Goal: Information Seeking & Learning: Find specific fact

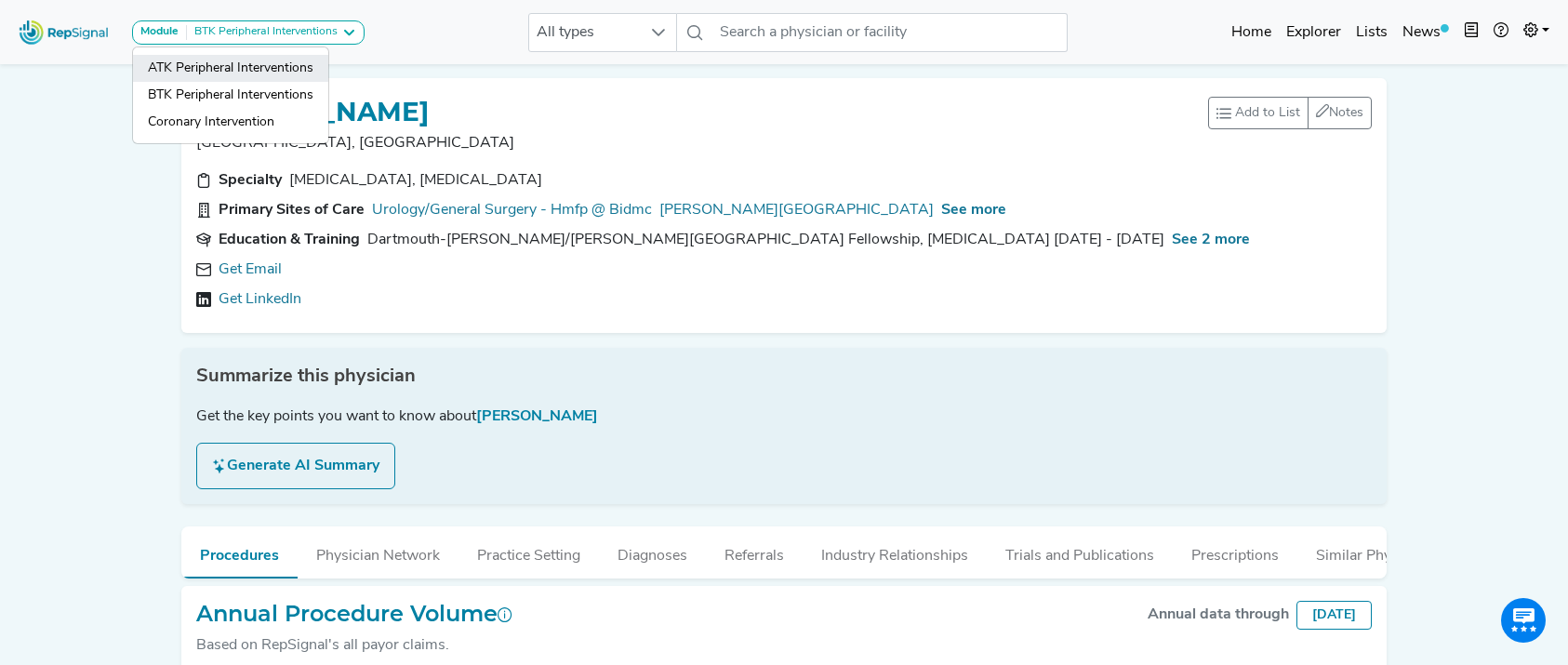
scroll to position [59, 0]
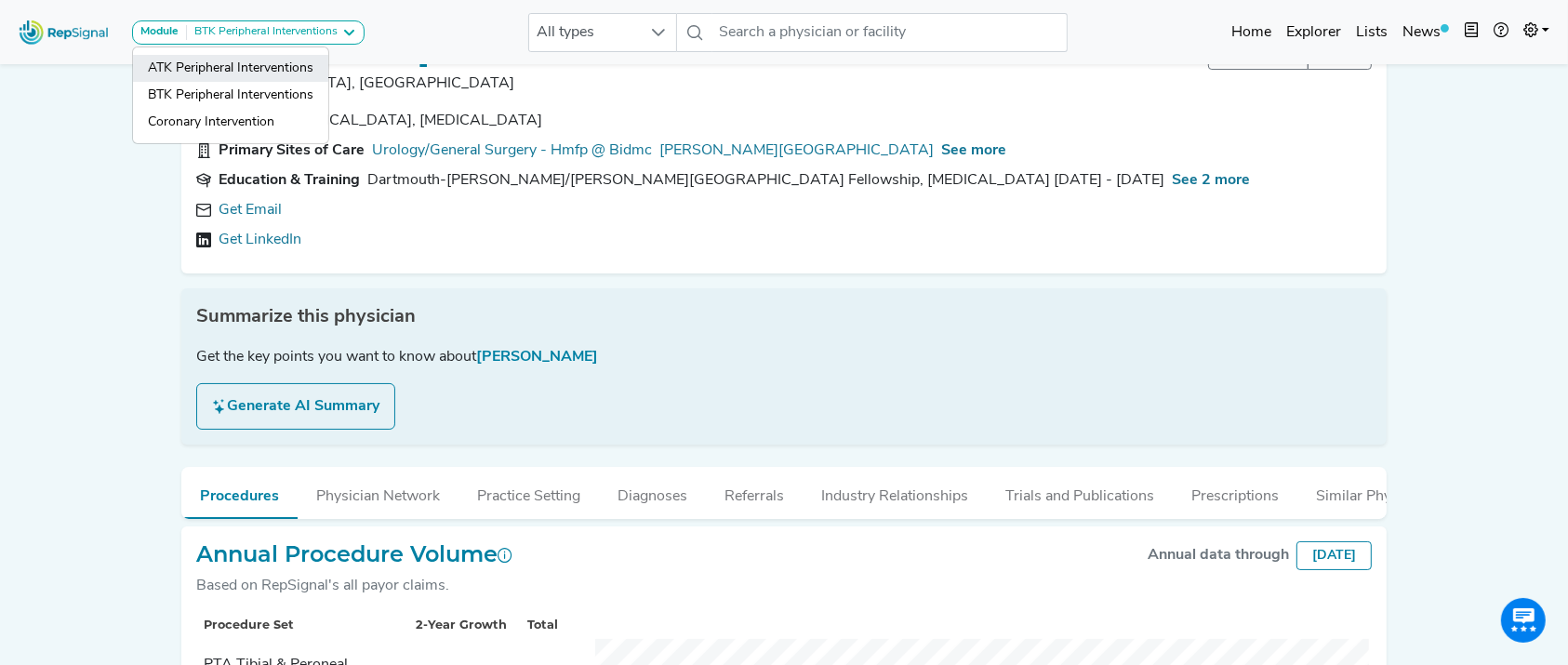
click at [259, 82] on link "ATK Peripheral Interventions" at bounding box center [230, 95] width 195 height 27
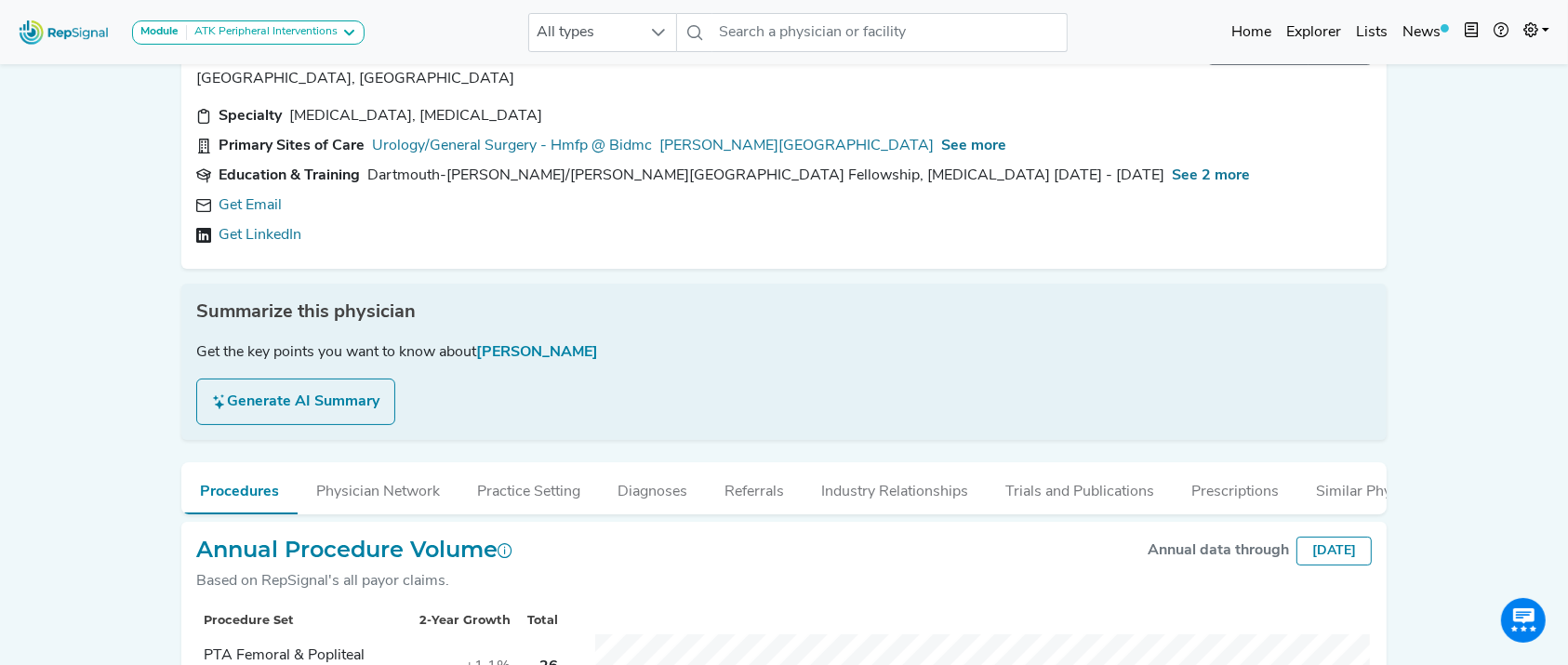
scroll to position [0, 0]
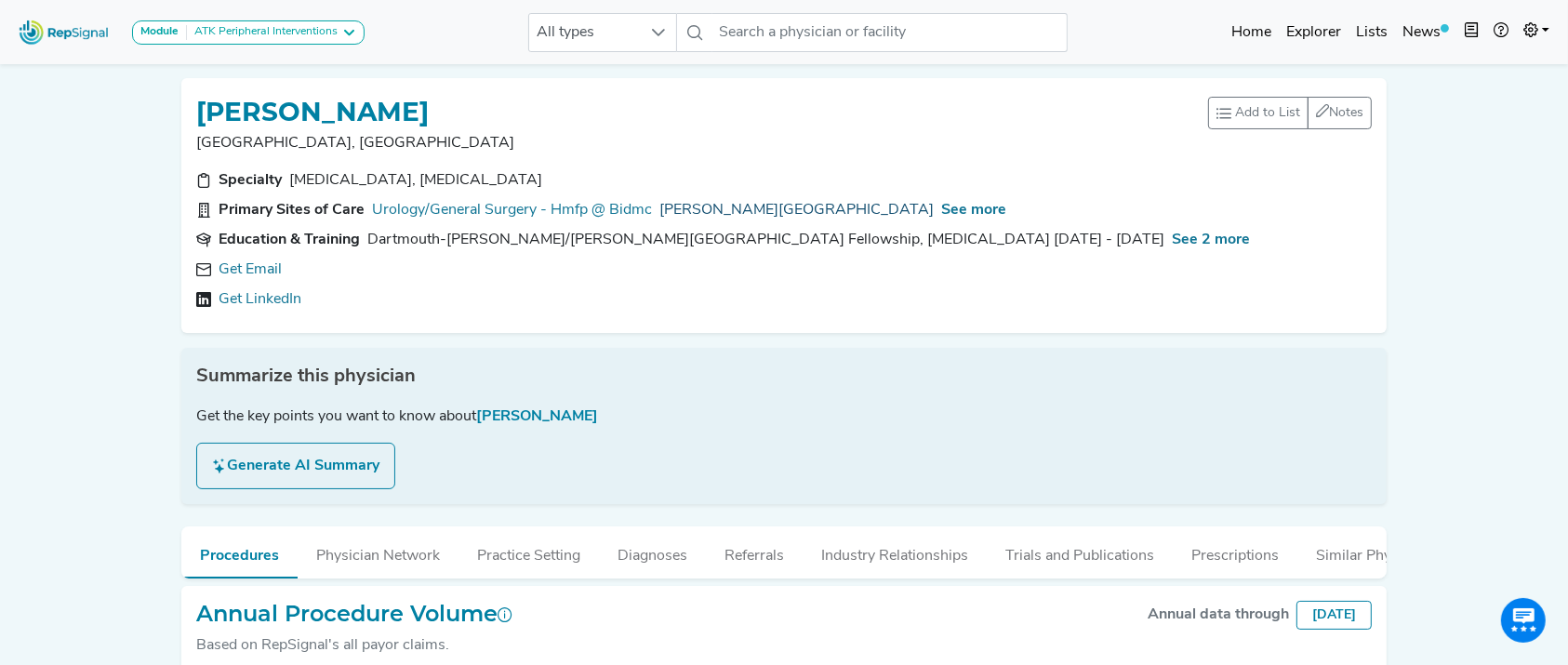
click at [763, 205] on link "[PERSON_NAME][GEOGRAPHIC_DATA]" at bounding box center [796, 210] width 274 height 23
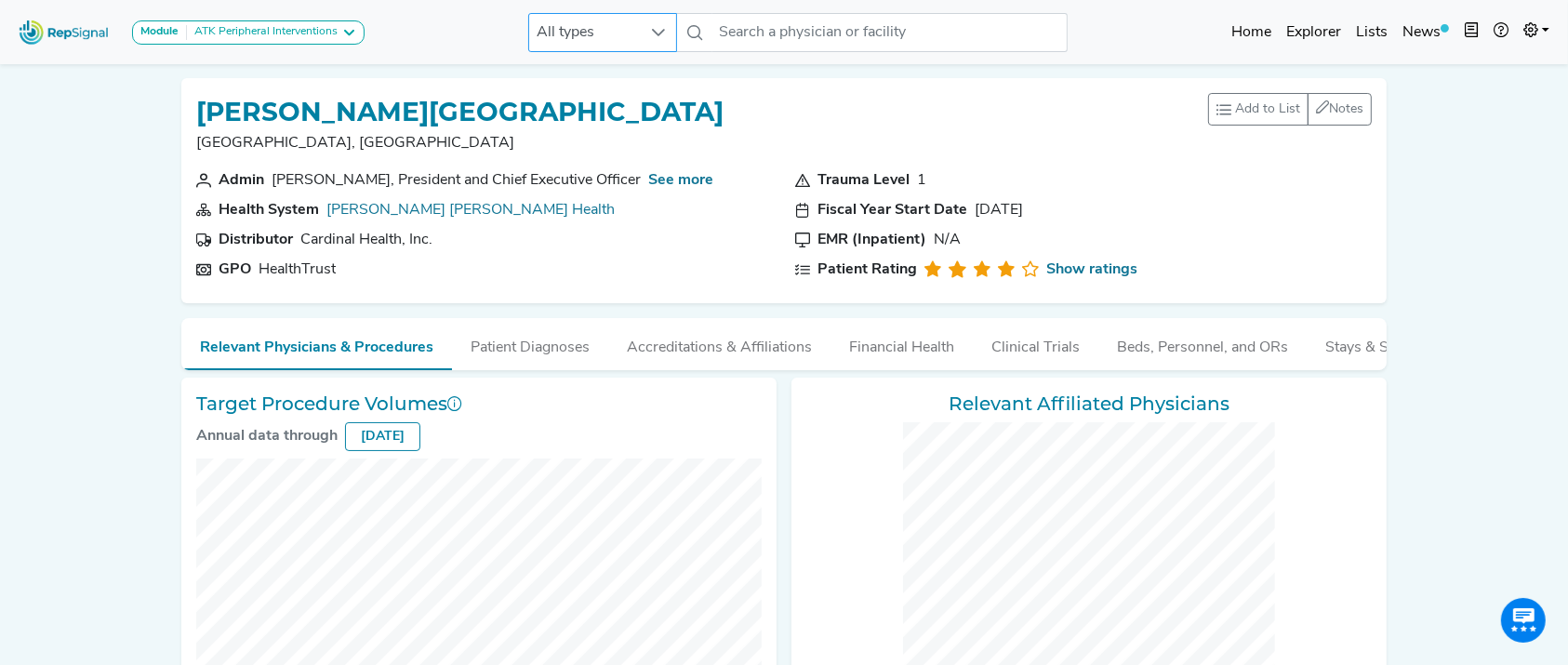
checkbox input "false"
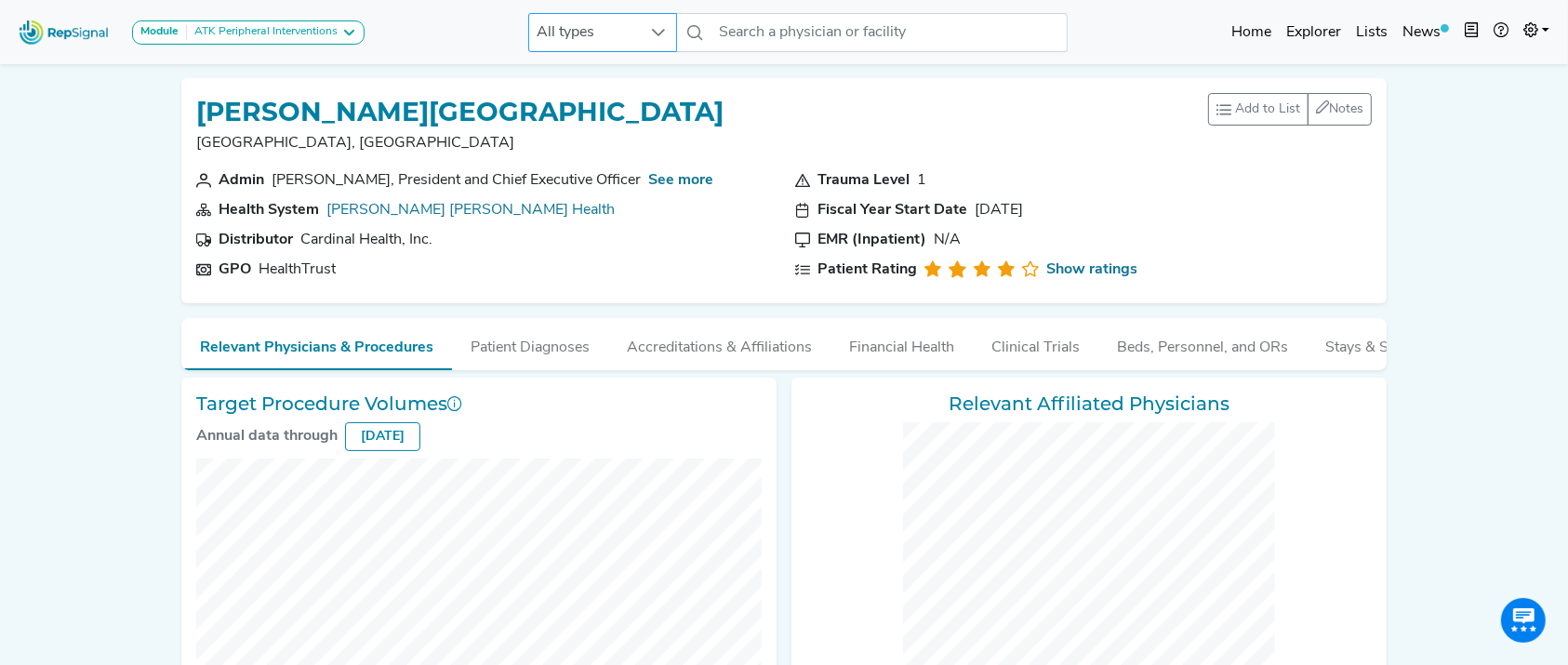
checkbox input "false"
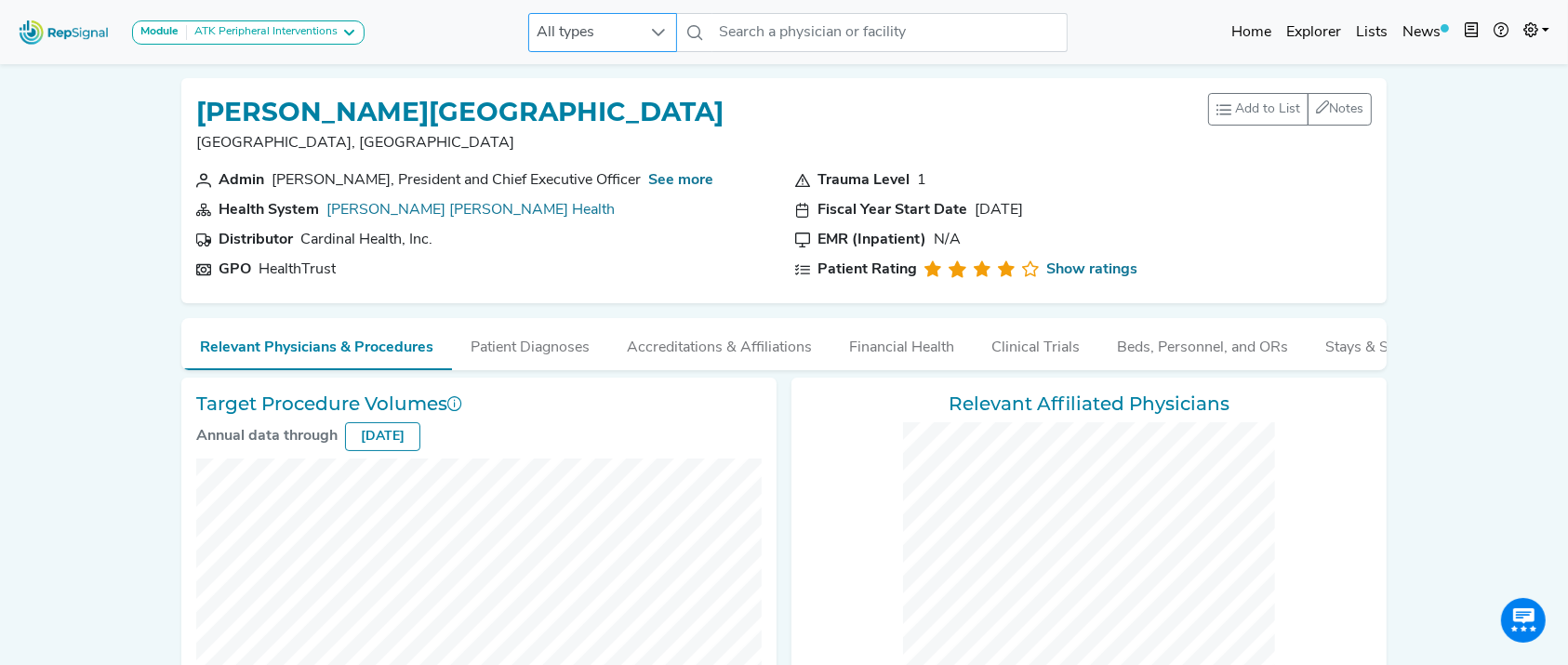
checkbox input "false"
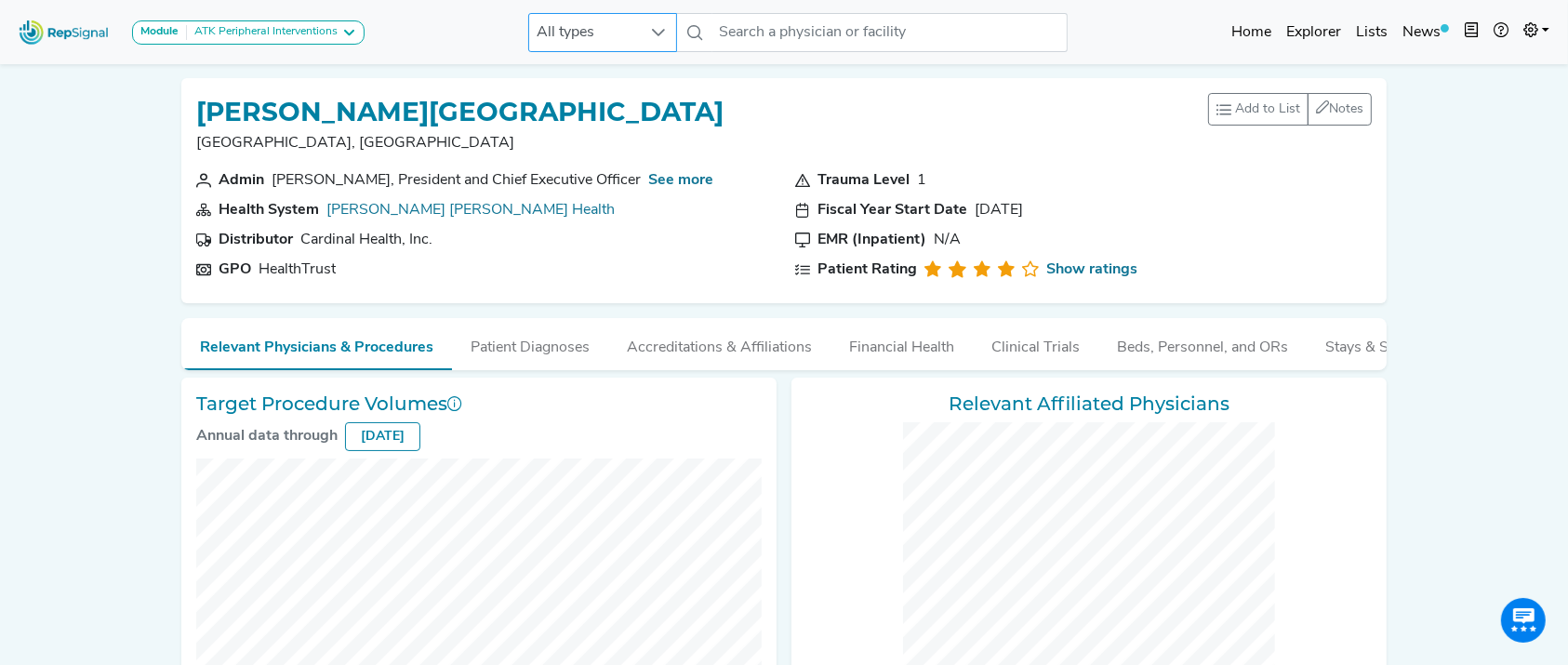
checkbox input "false"
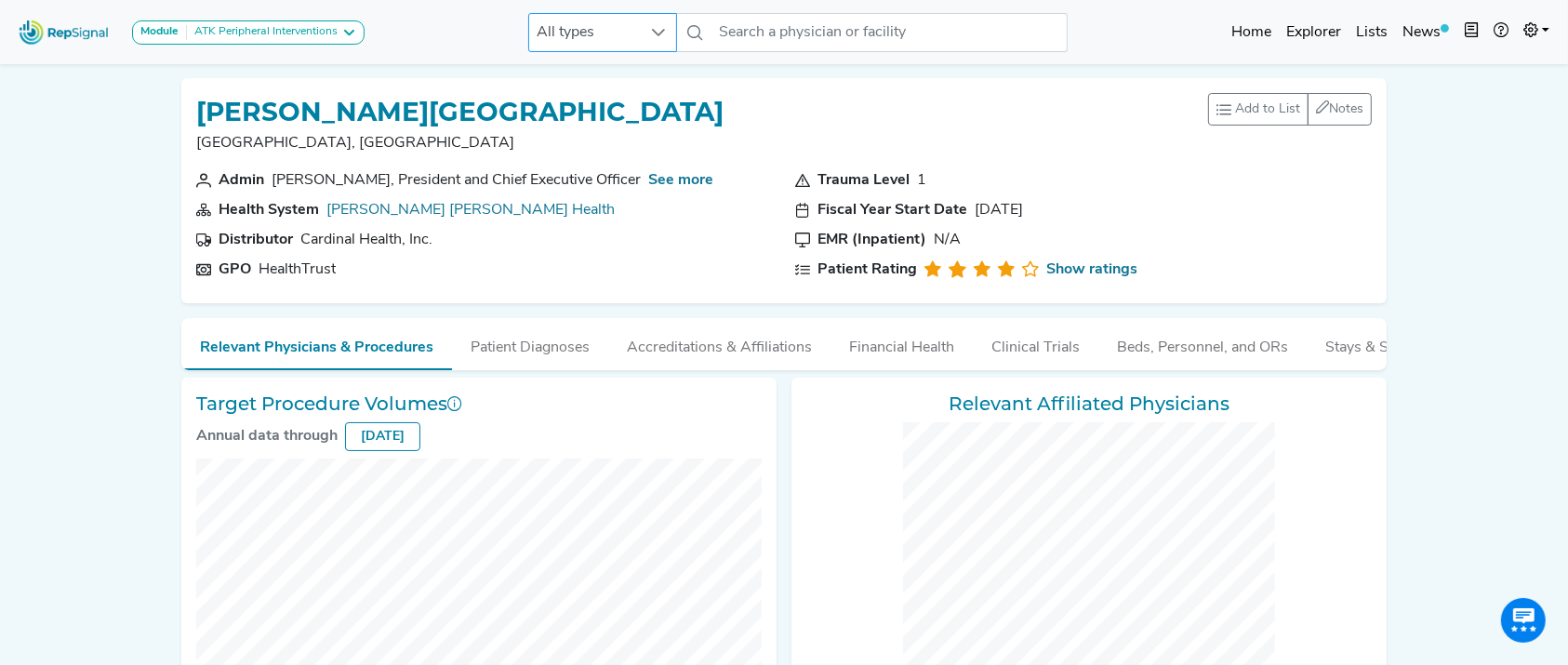
checkbox input "false"
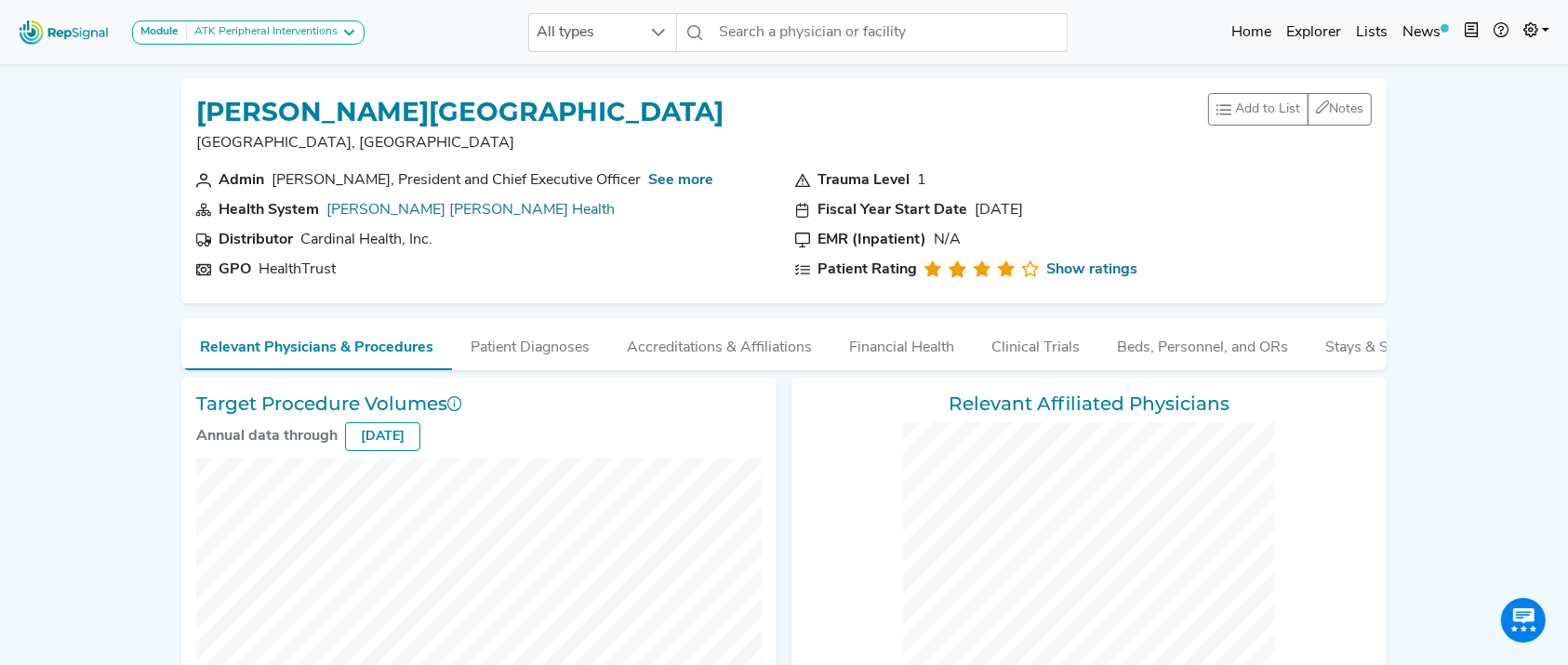
checkbox input "false"
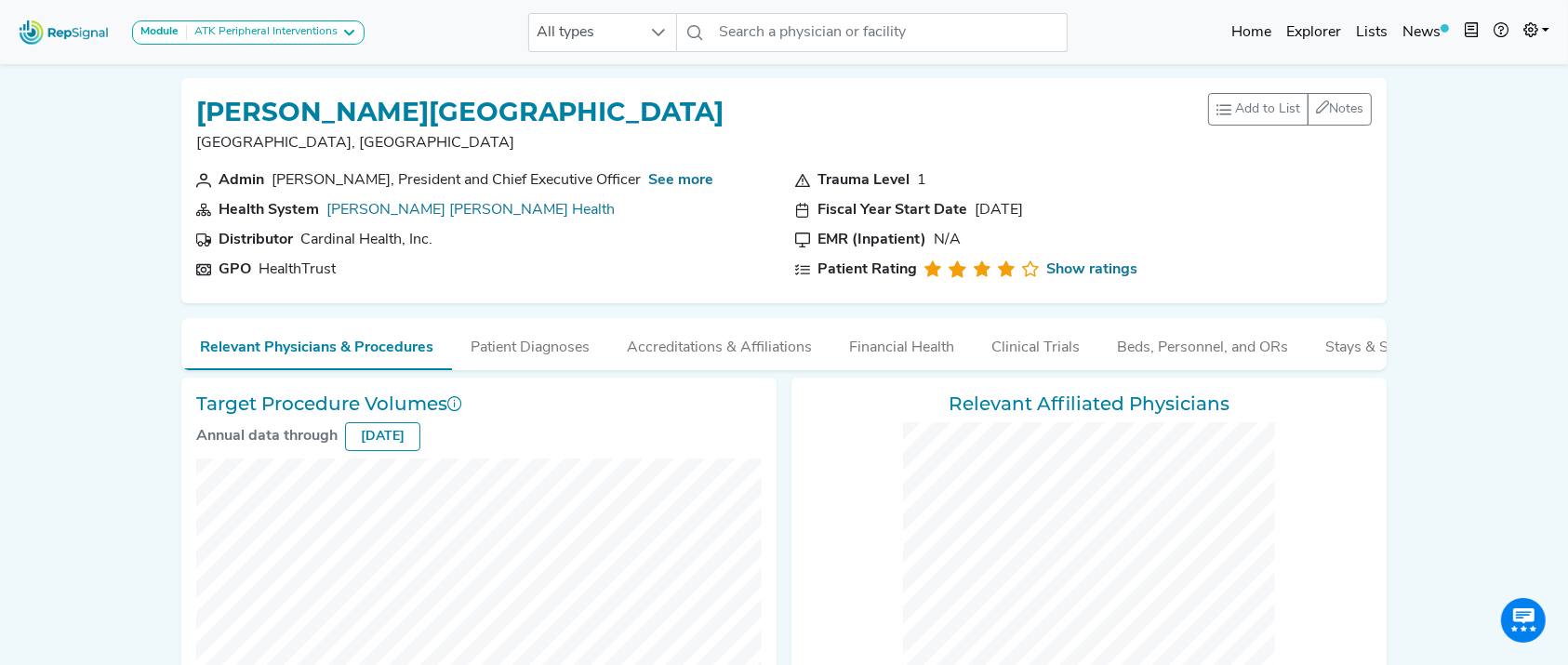
checkbox input "false"
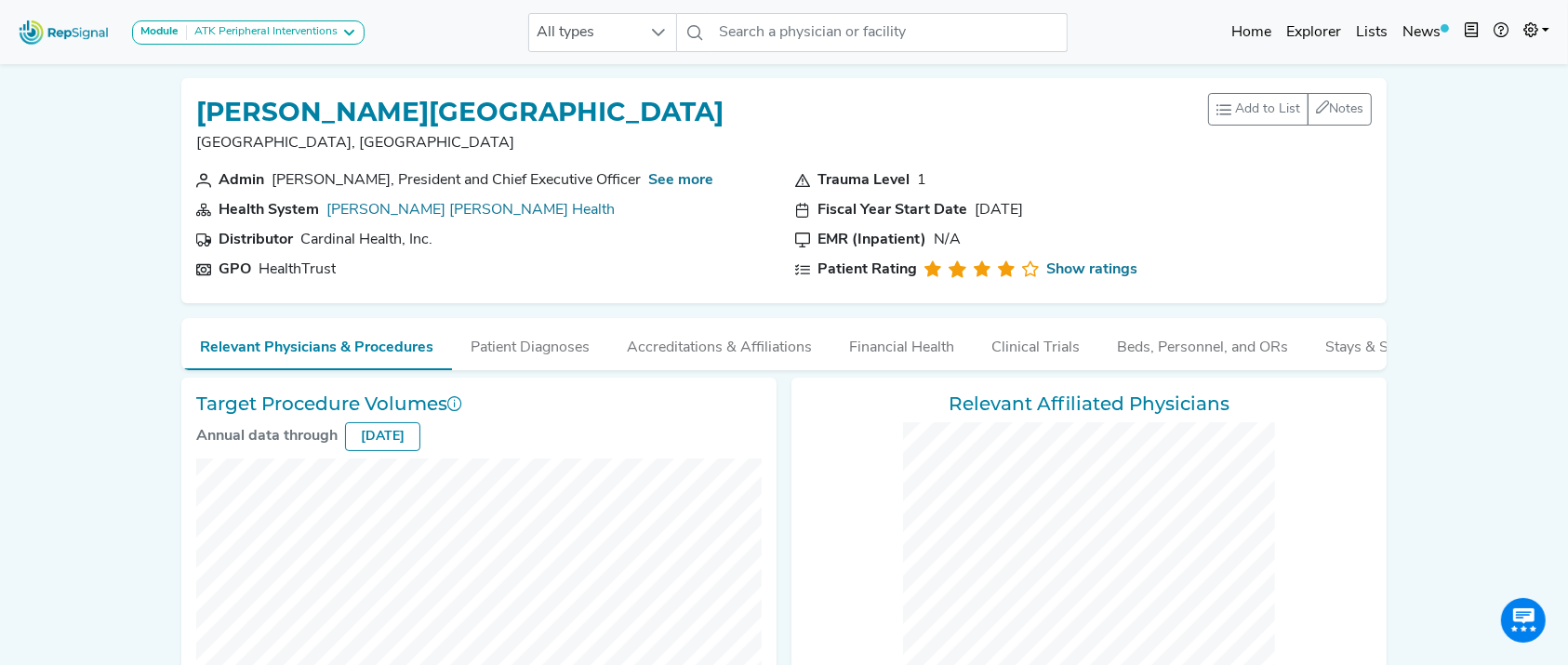
checkbox input "false"
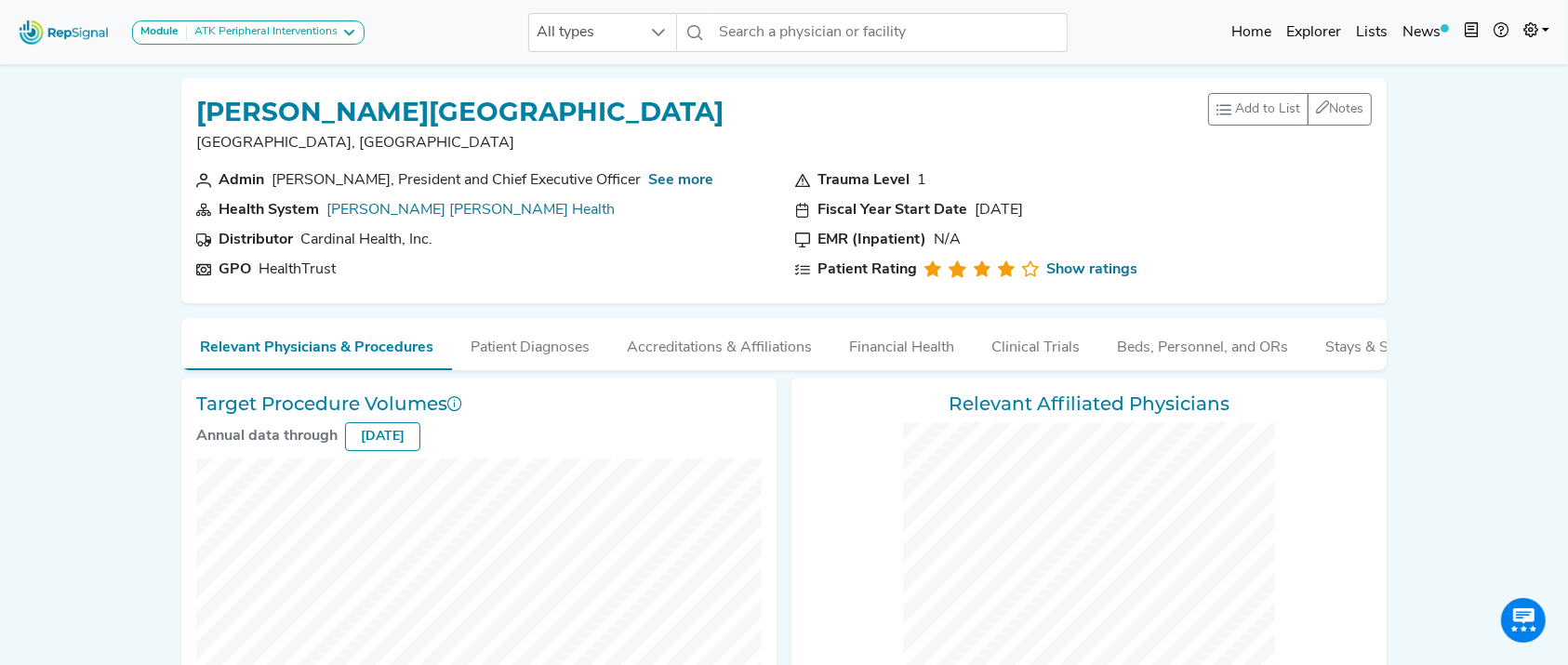
checkbox input "false"
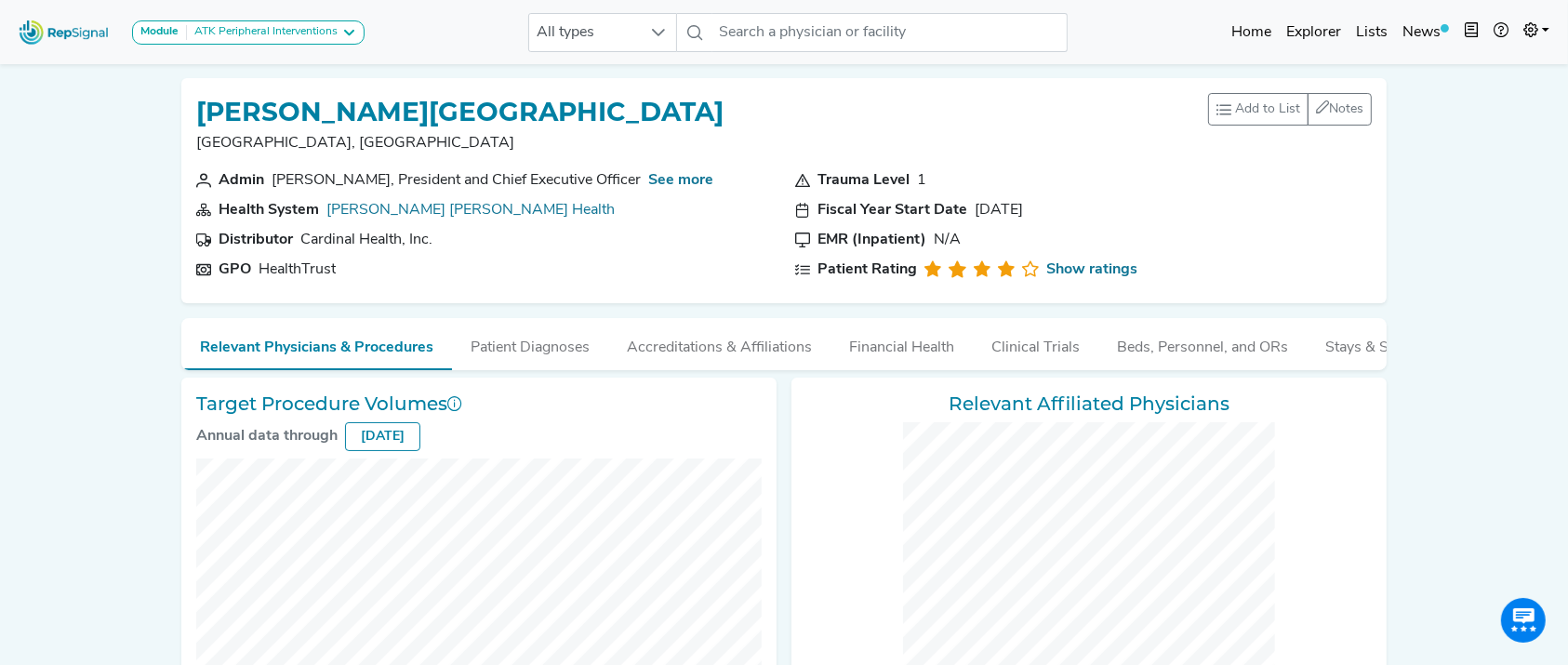
checkbox input "false"
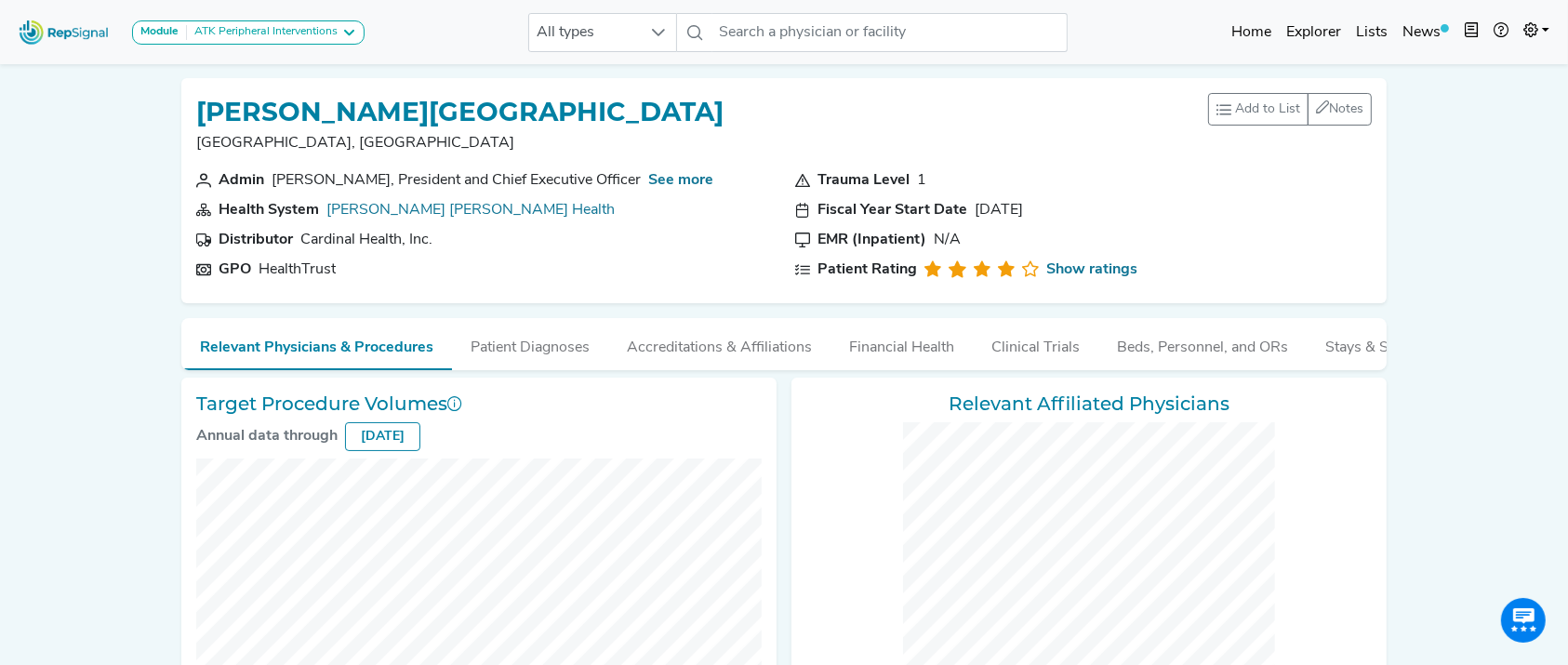
checkbox input "false"
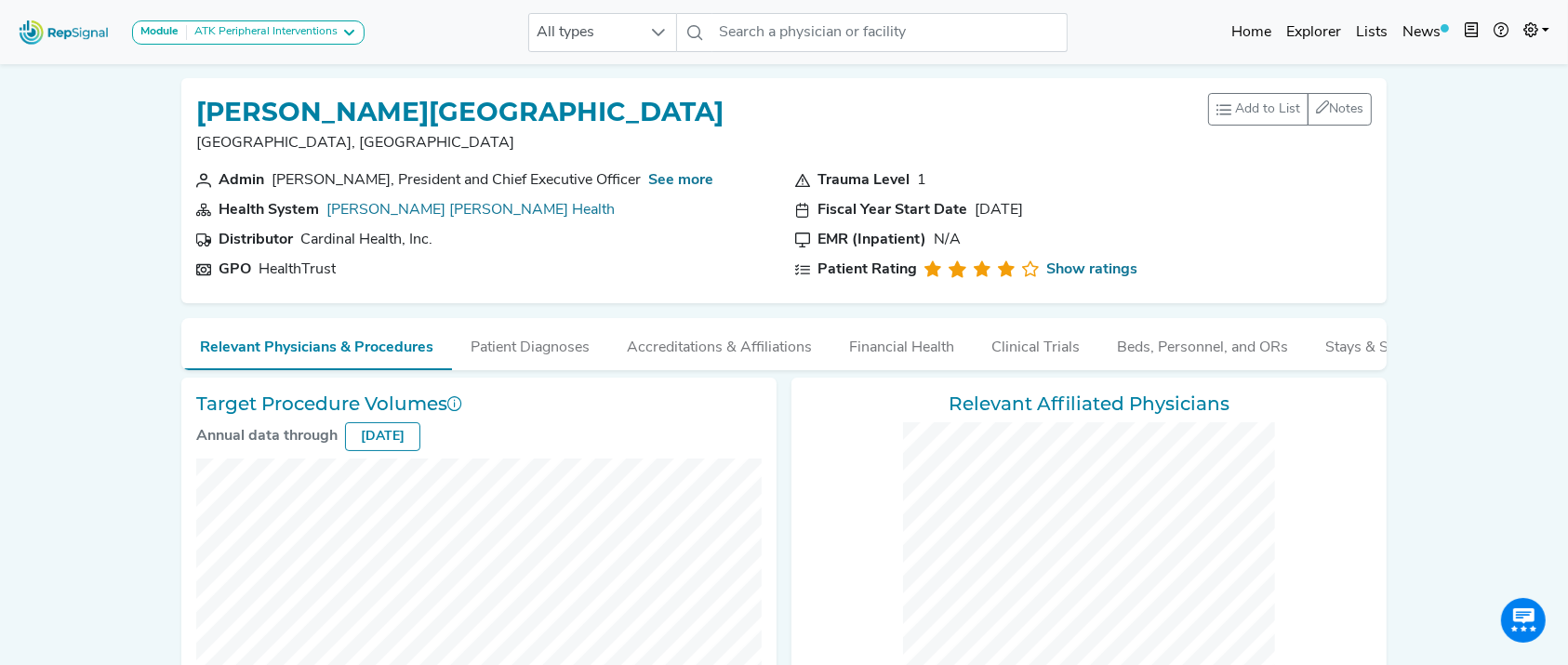
checkbox input "false"
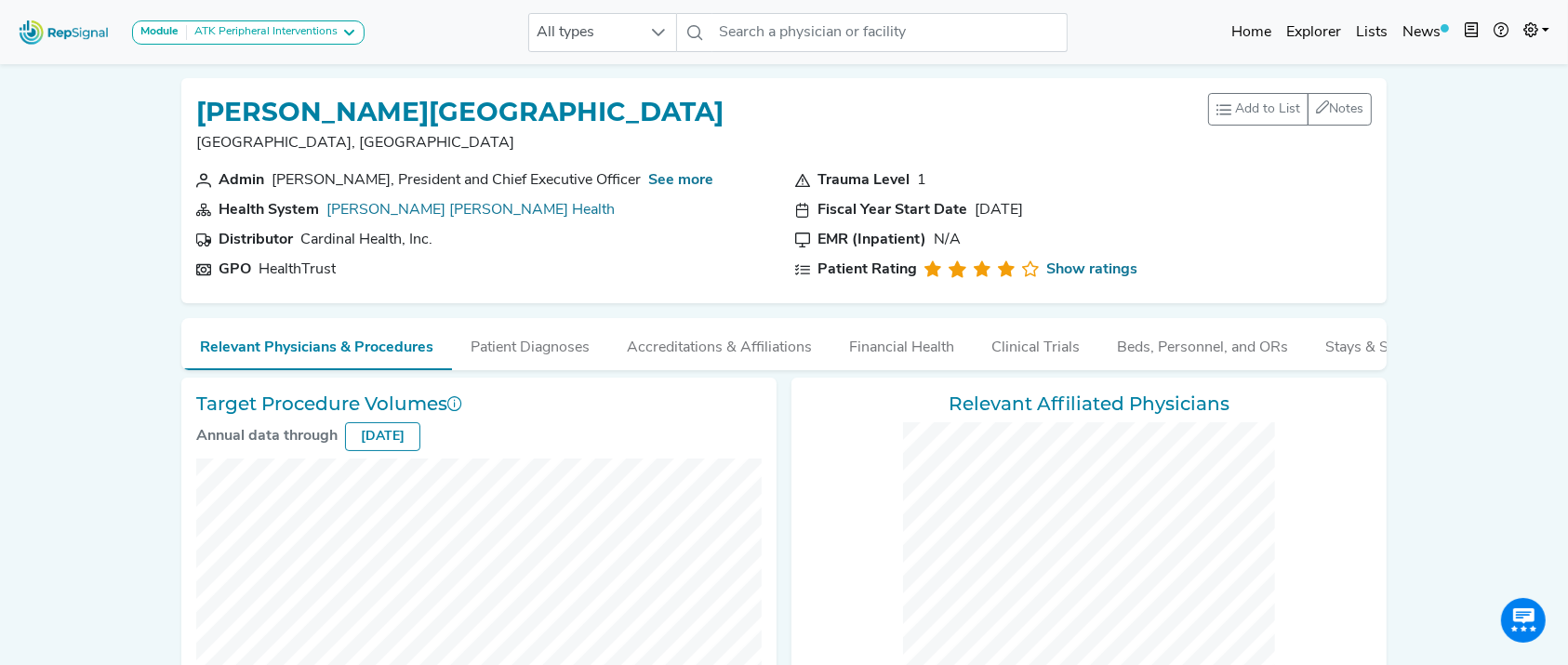
checkbox input "false"
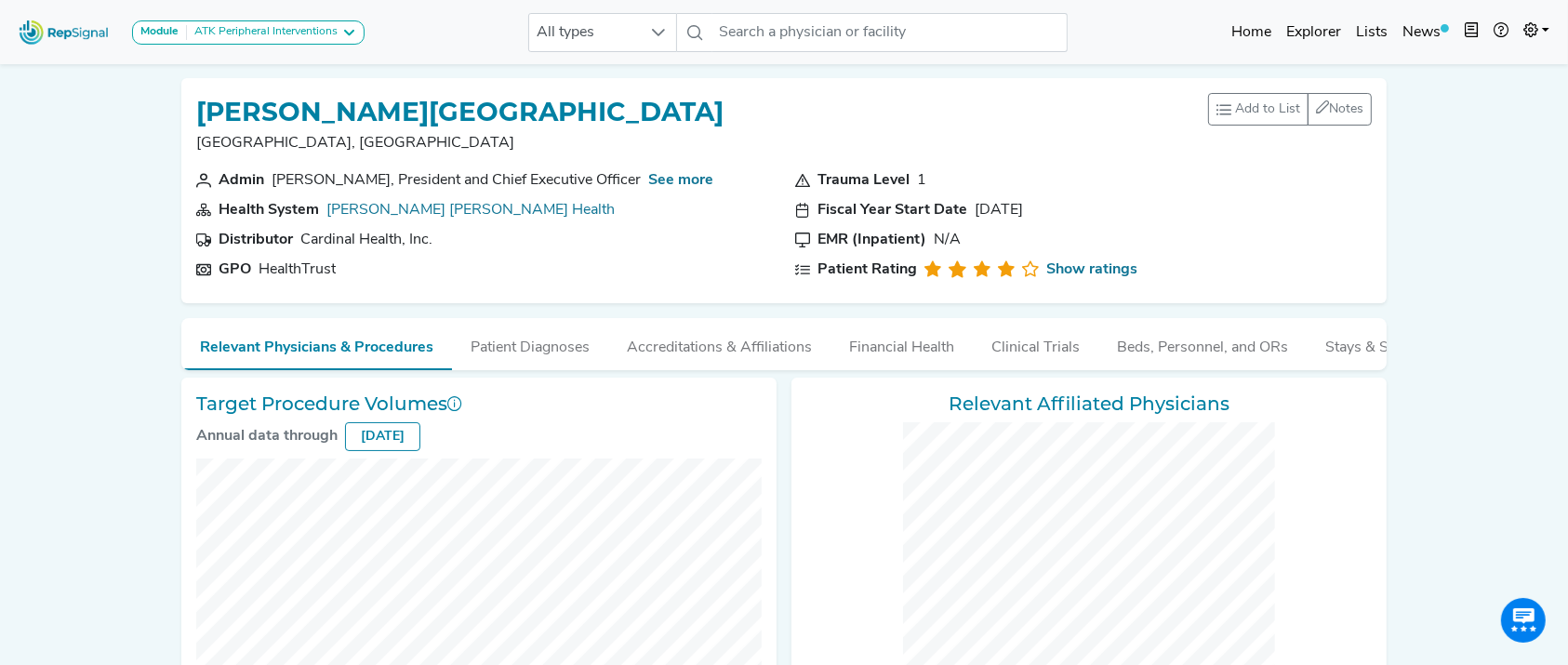
checkbox input "false"
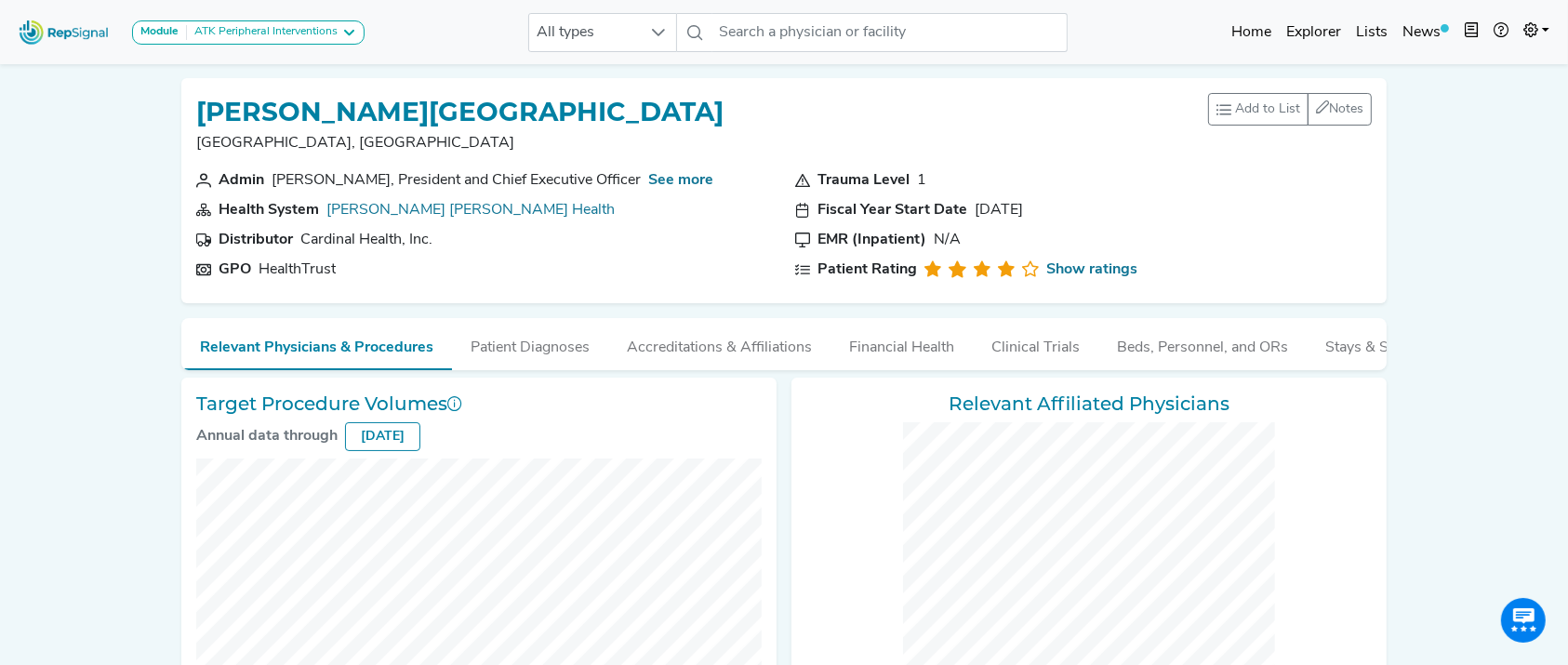
checkbox input "false"
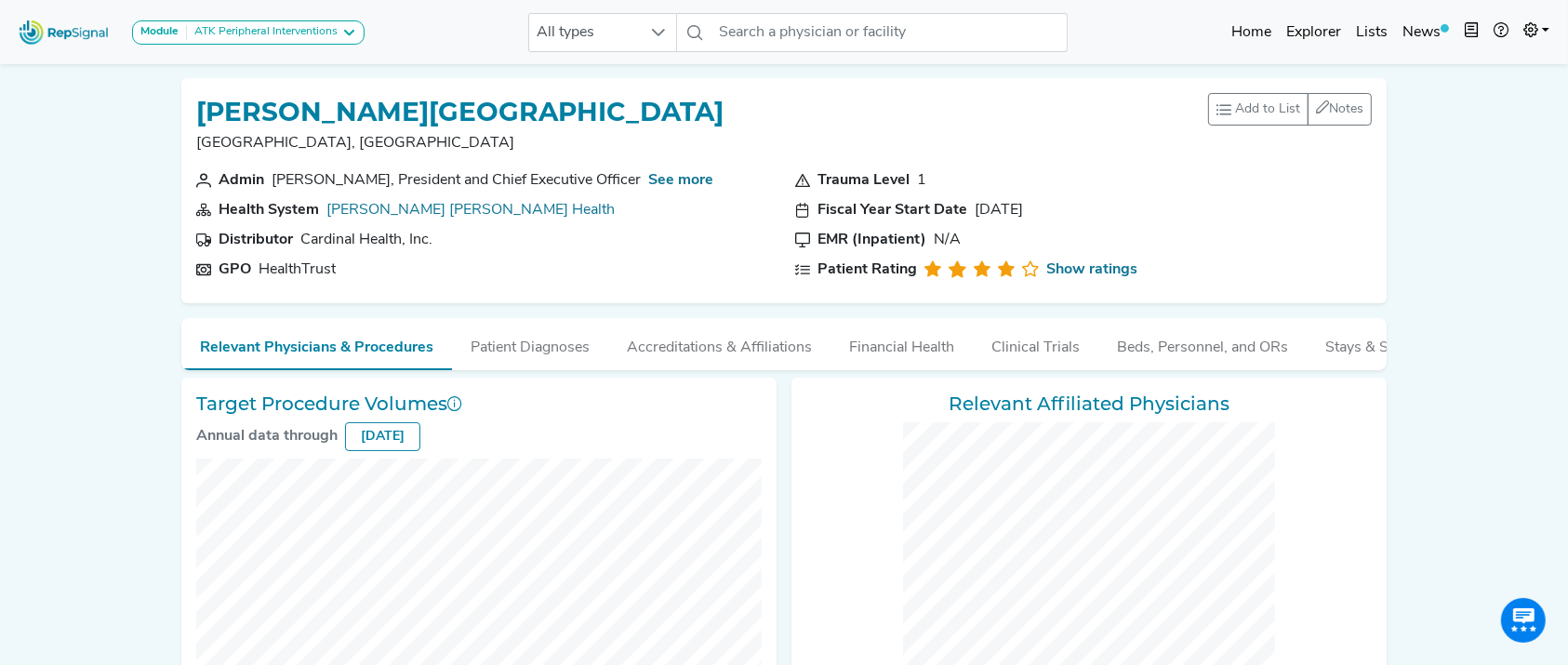
checkbox input "false"
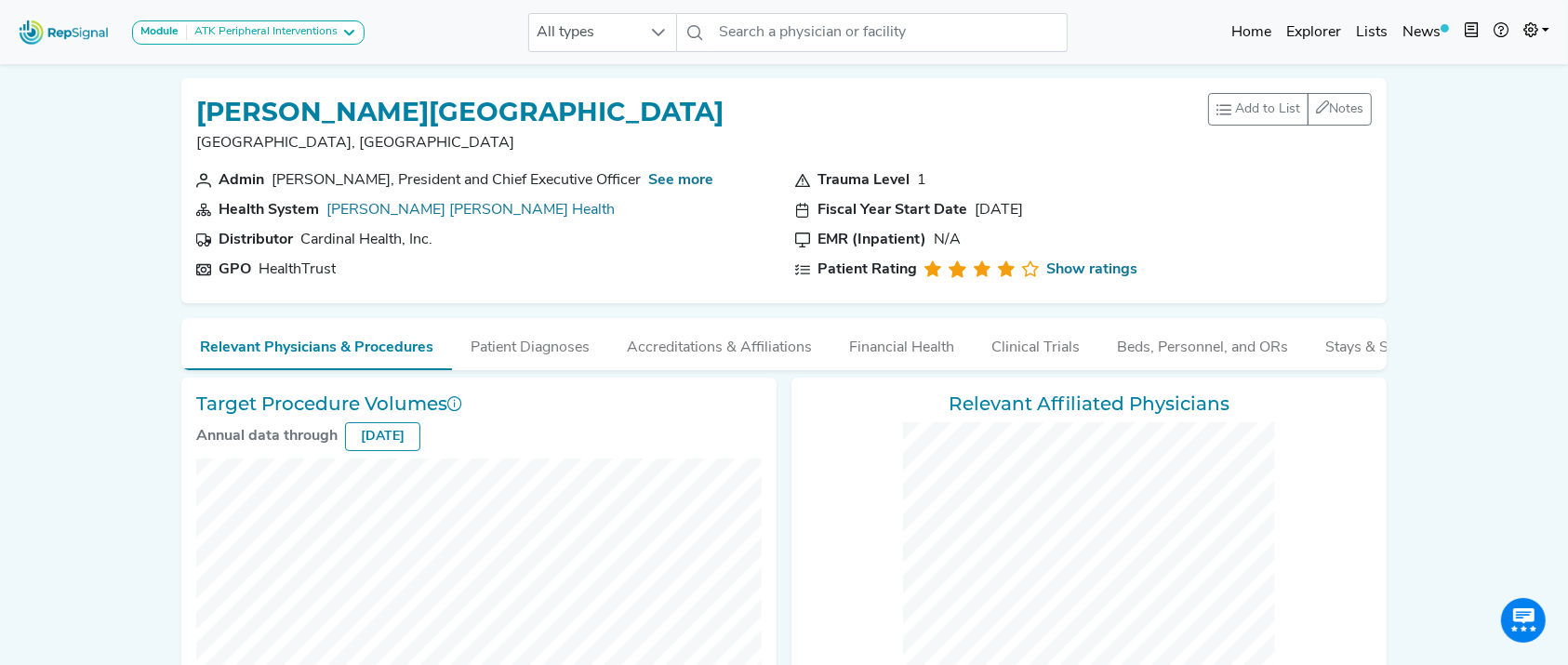
checkbox input "false"
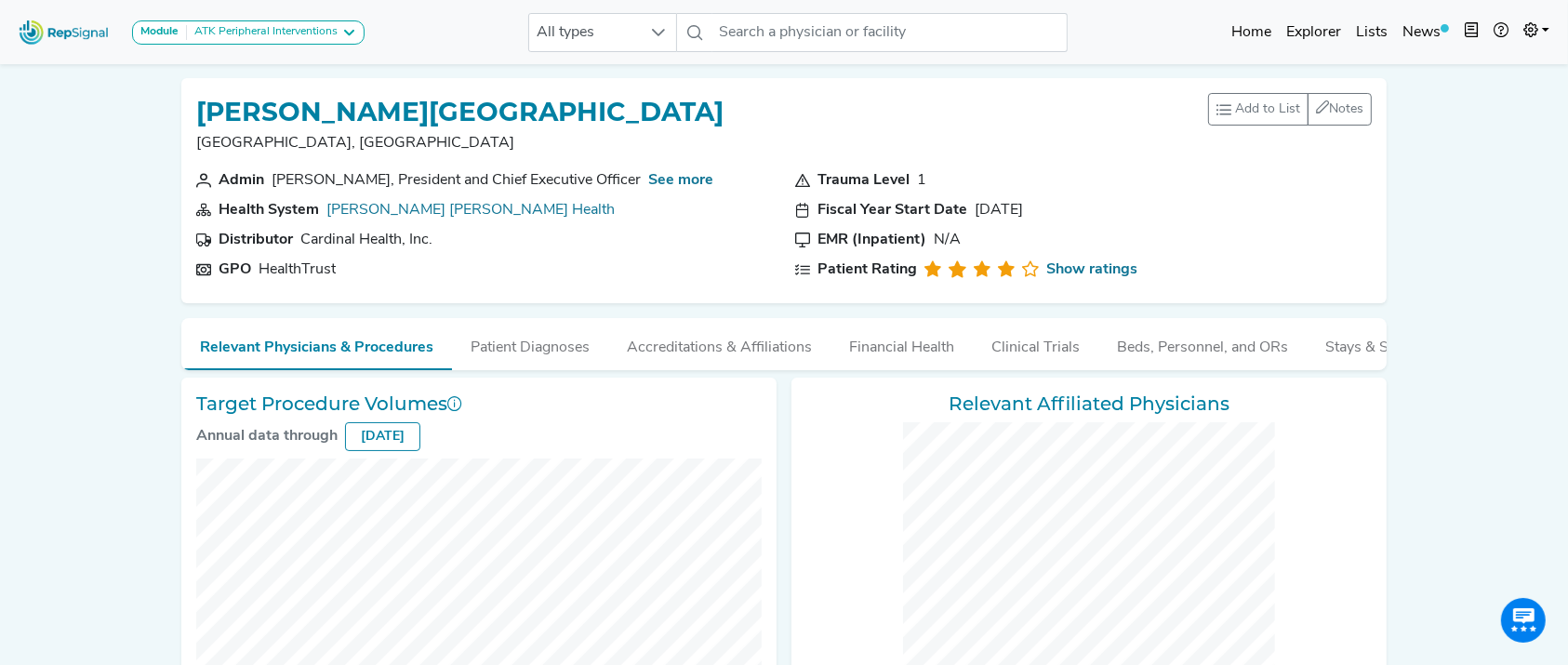
checkbox input "false"
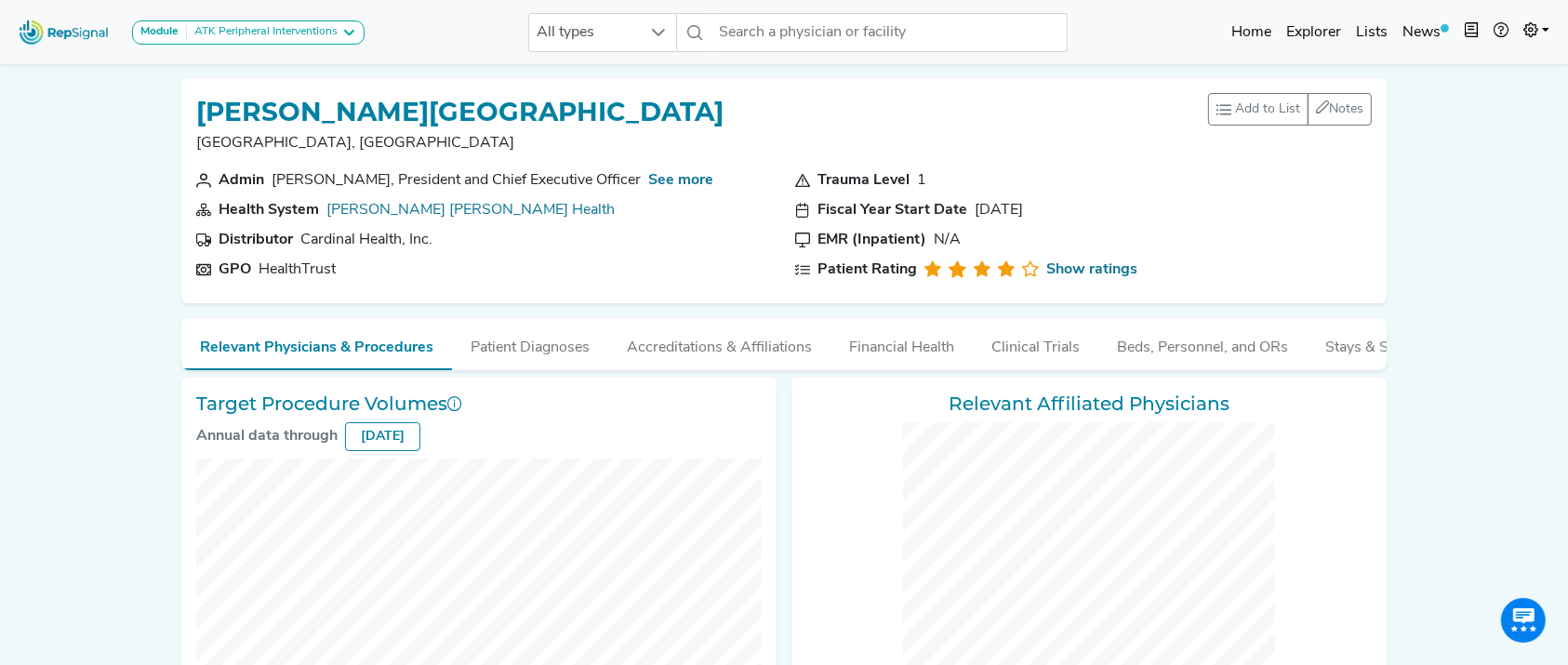
checkbox input "false"
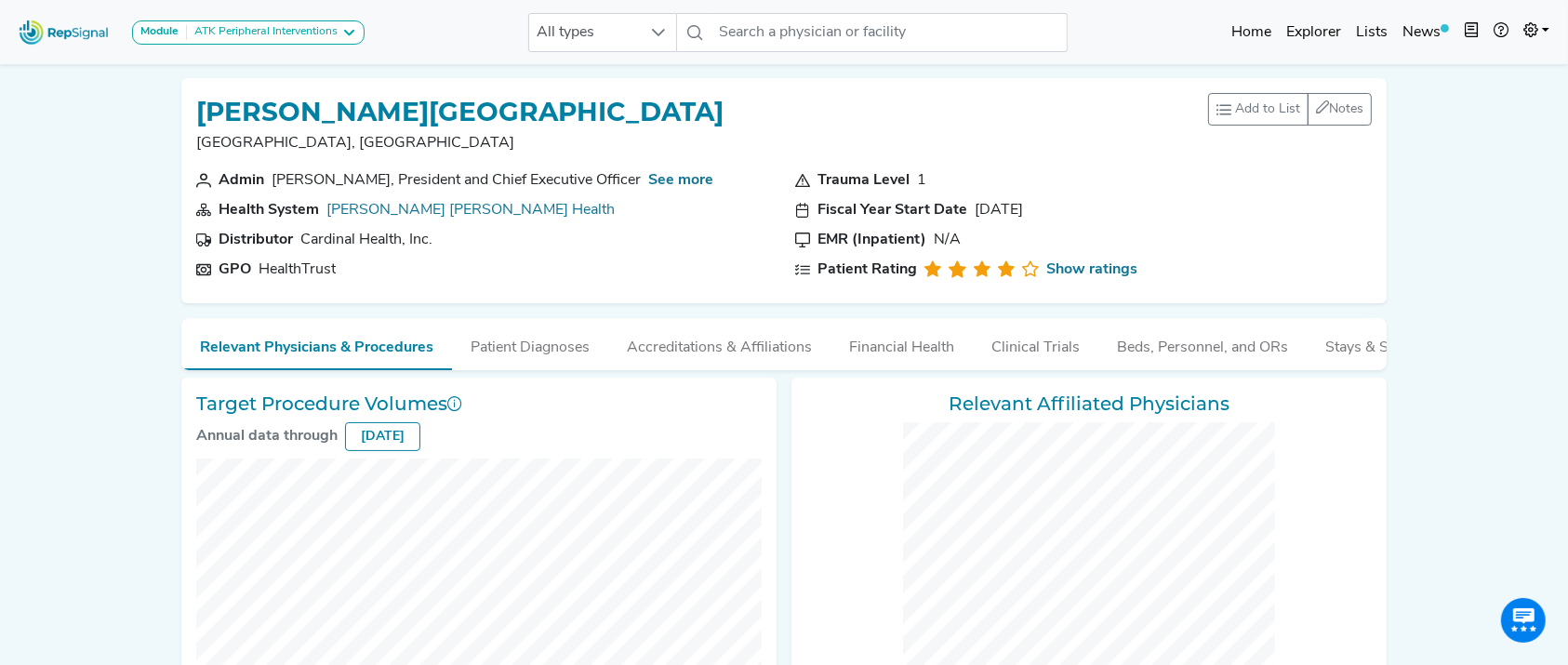
checkbox input "false"
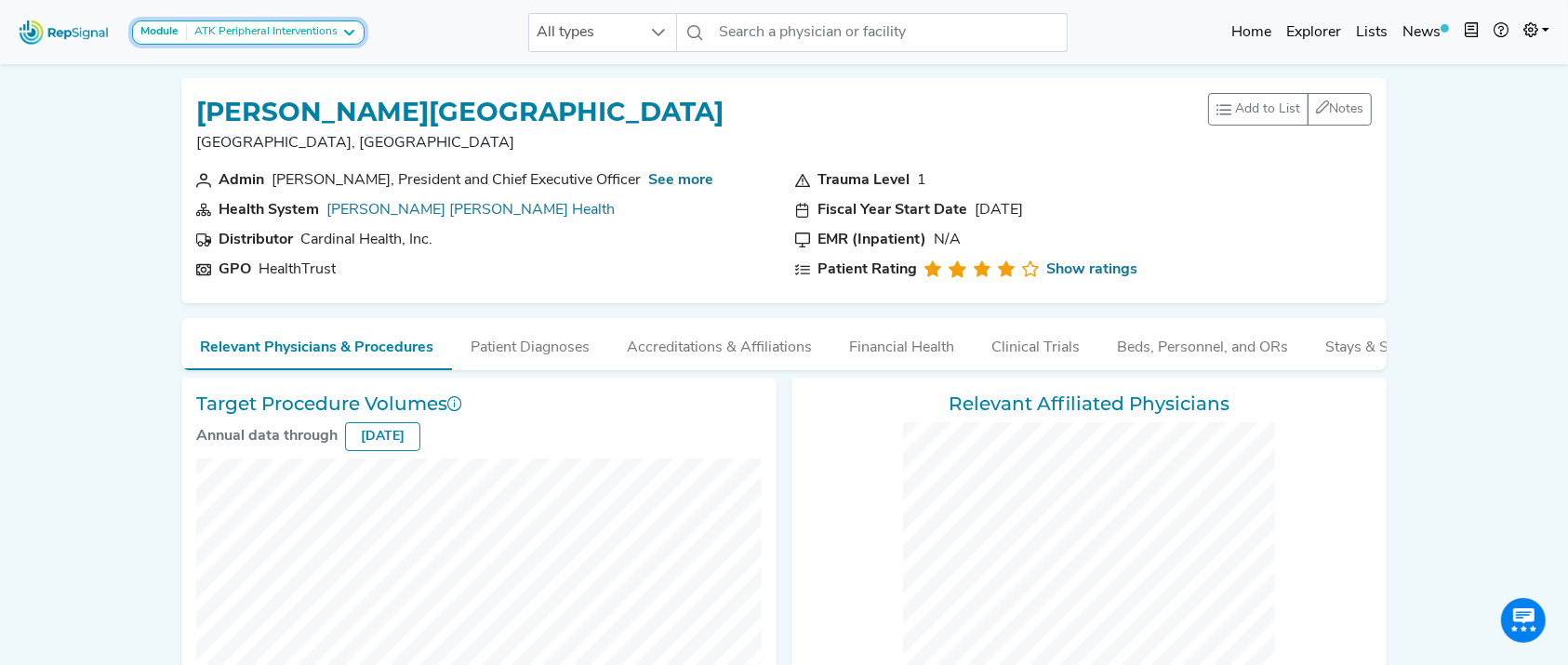
click at [325, 34] on div "ATK Peripheral Interventions" at bounding box center [262, 33] width 151 height 15
checkbox input "false"
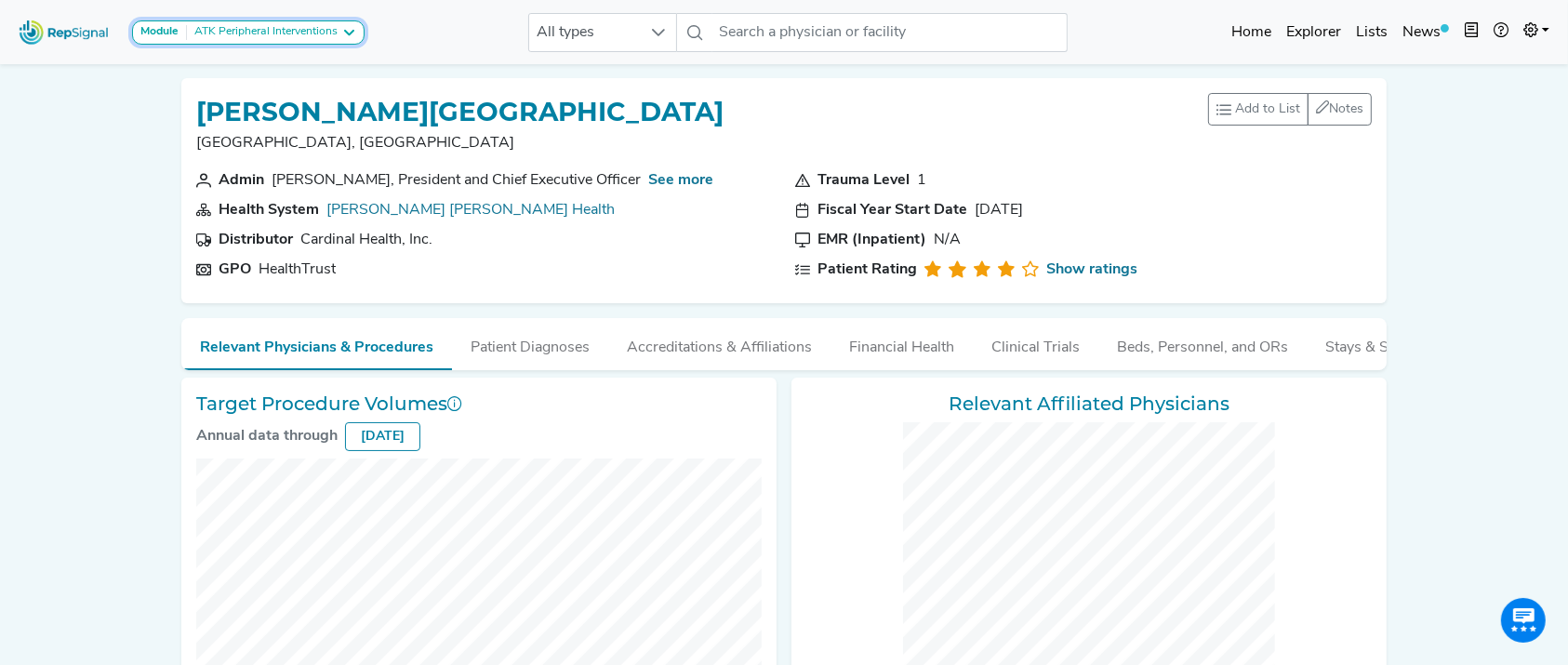
checkbox input "false"
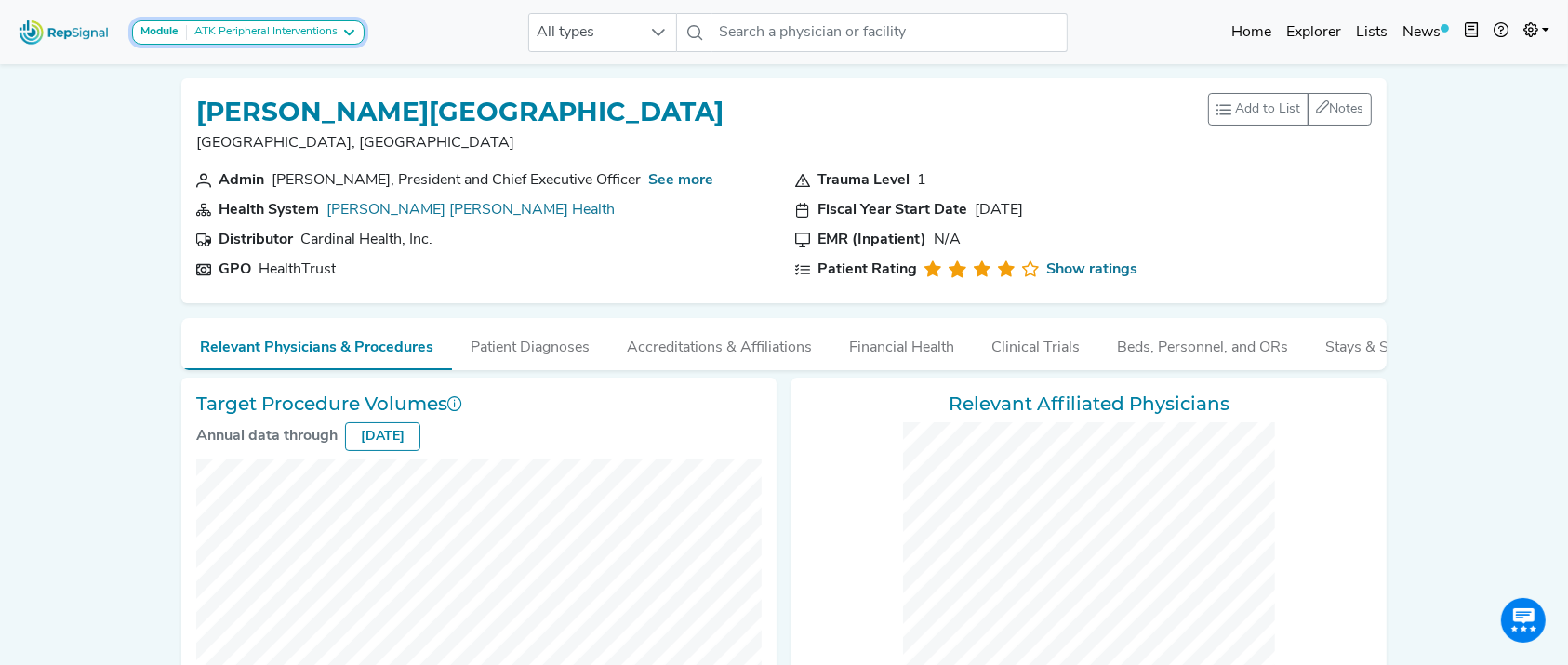
checkbox input "false"
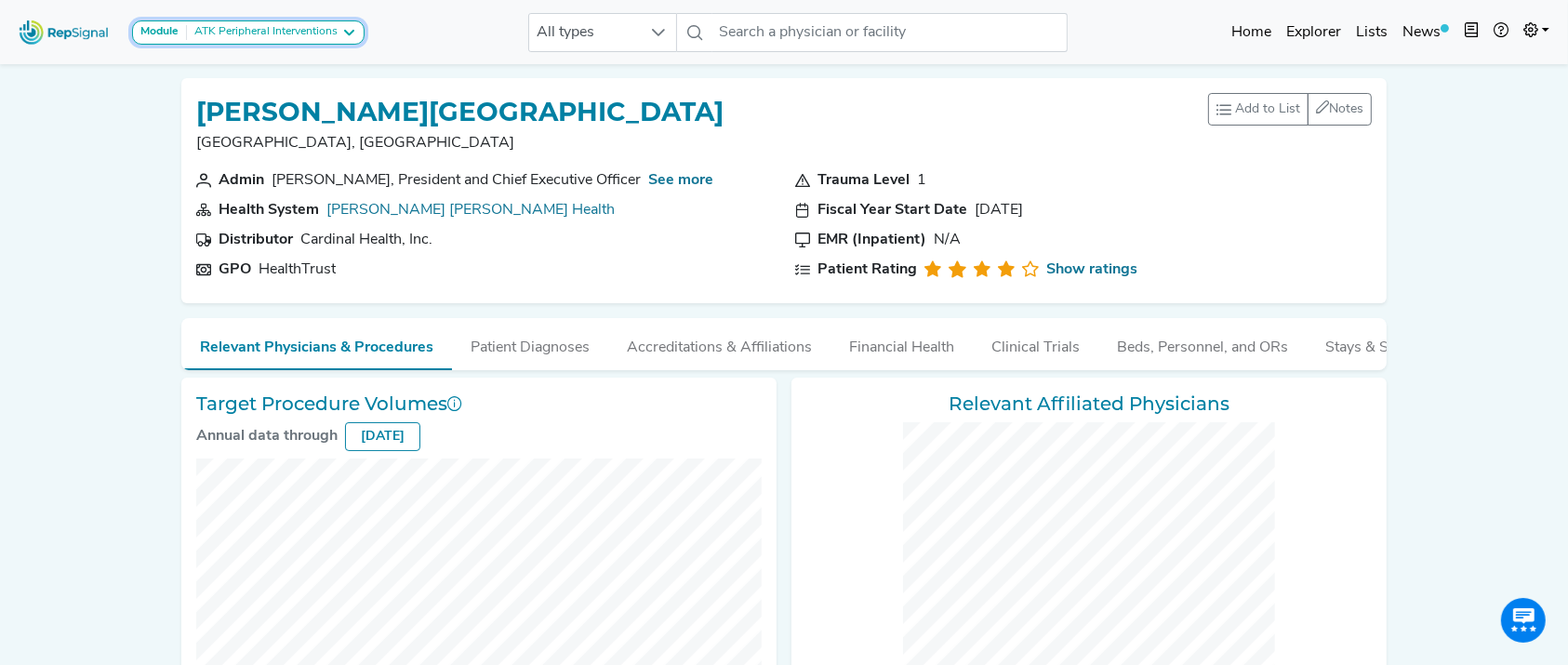
checkbox input "false"
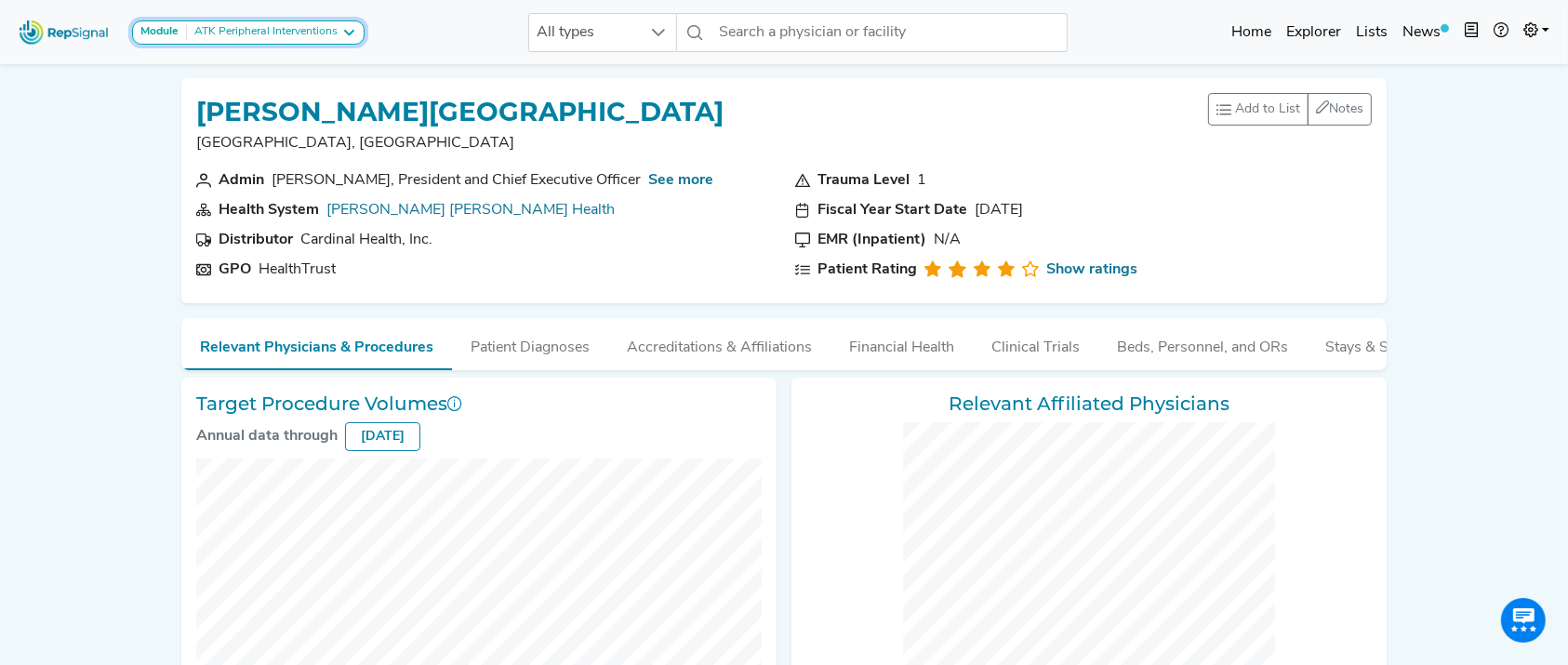
checkbox input "false"
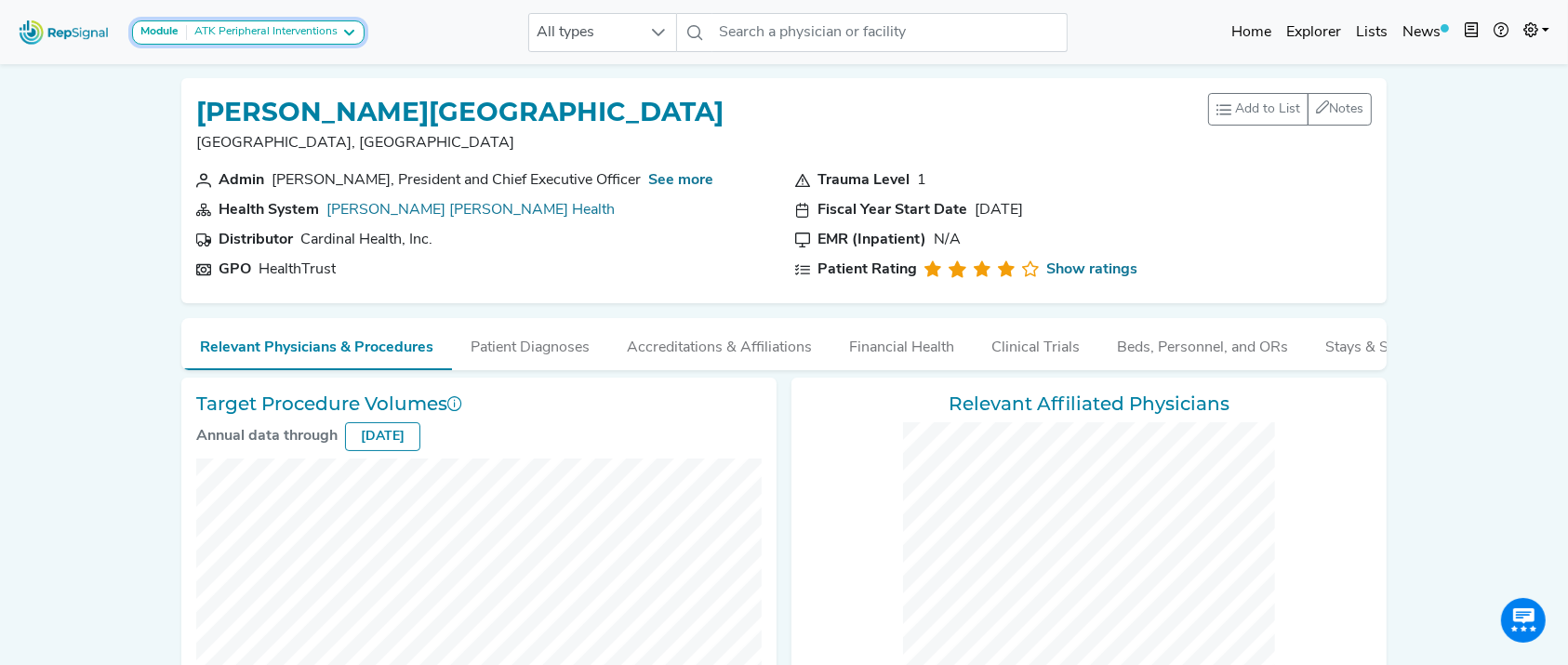
checkbox input "false"
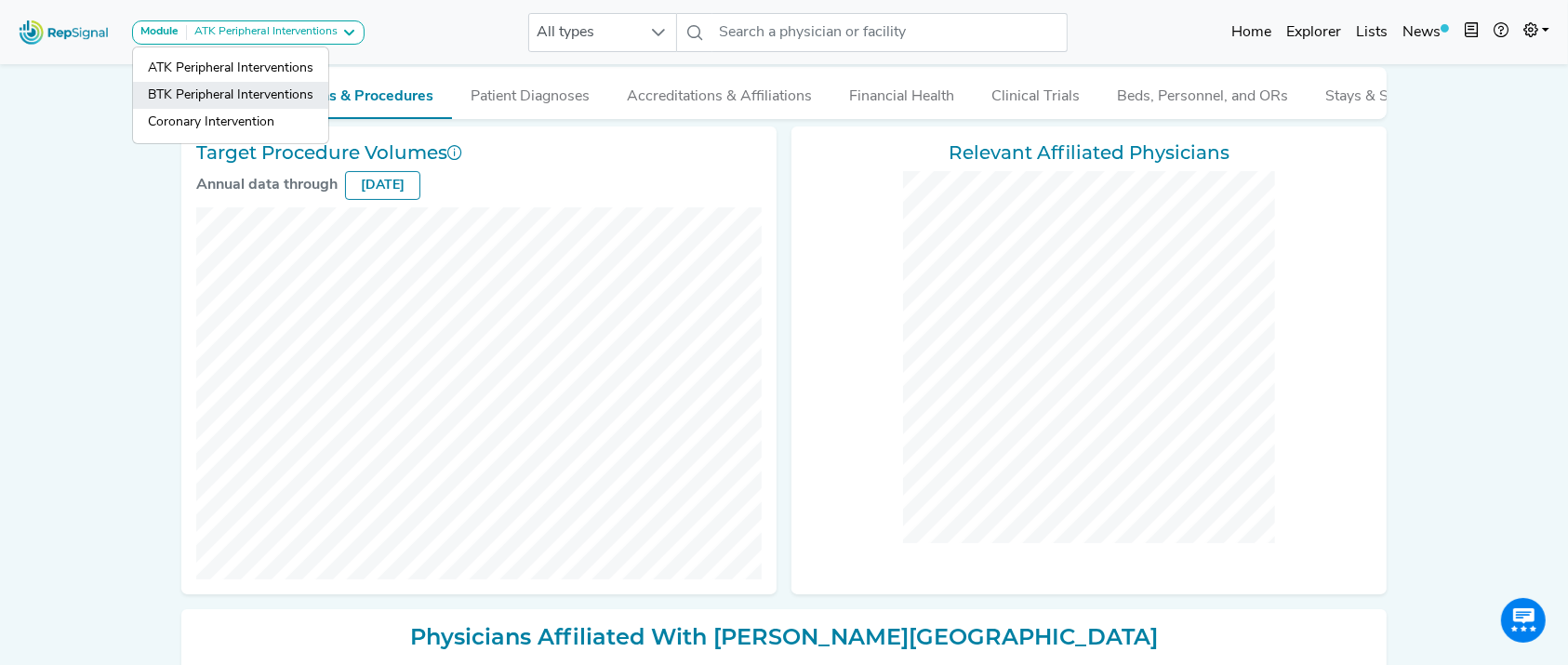
click at [305, 108] on link "BTK Peripheral Interventions" at bounding box center [230, 122] width 195 height 27
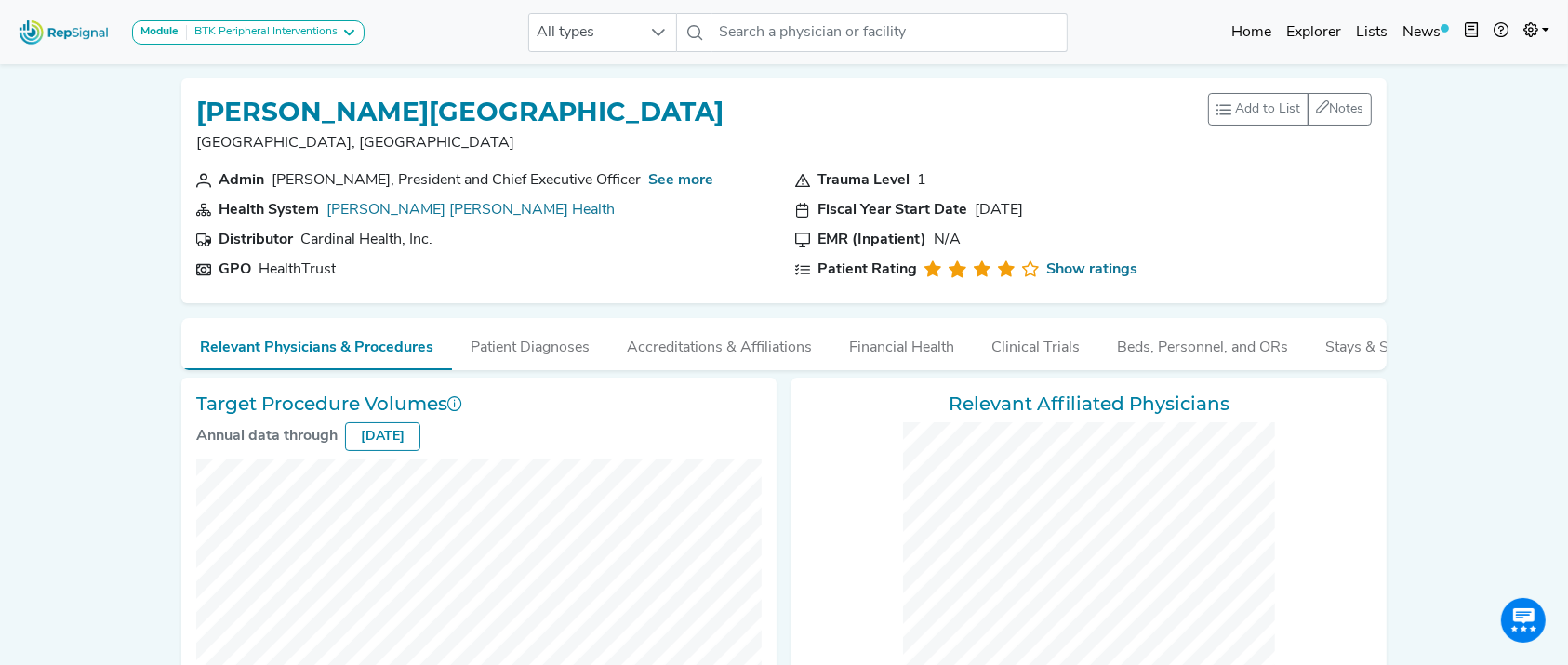
scroll to position [404, 0]
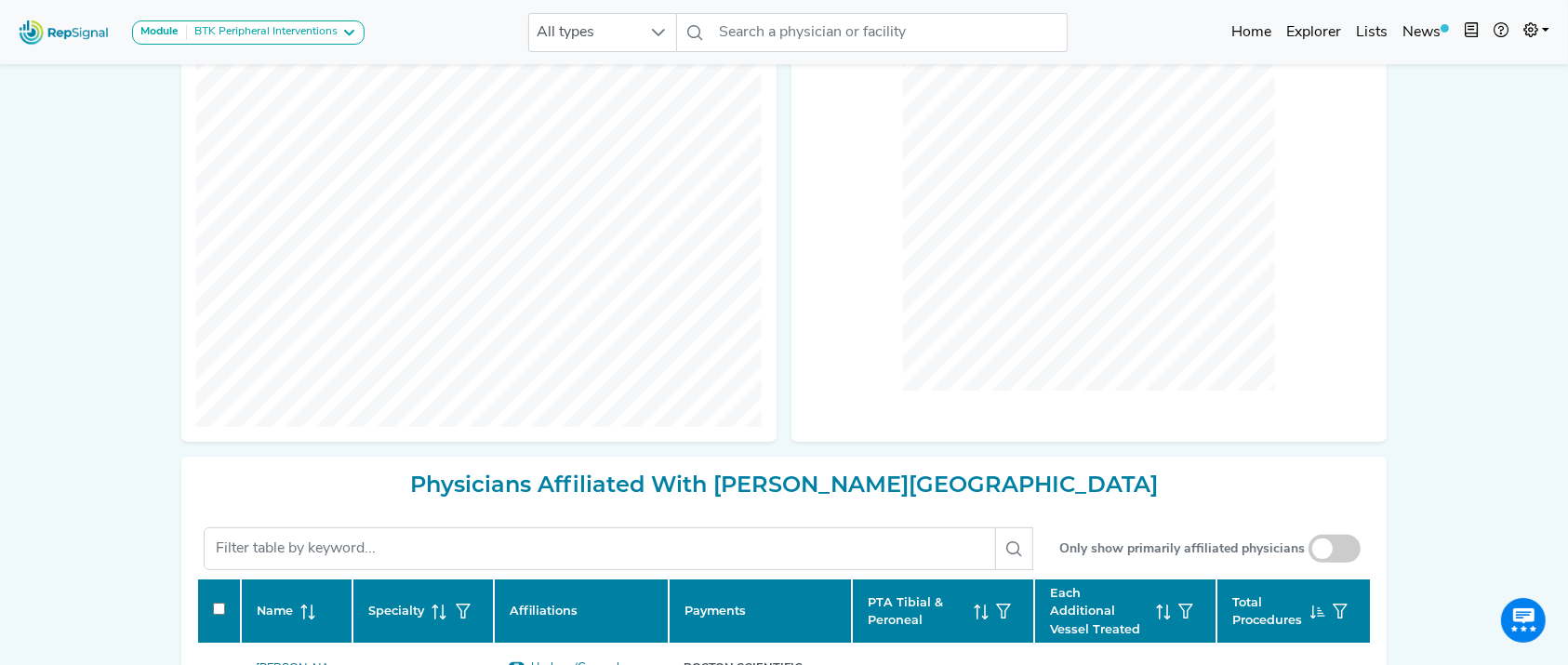
checkbox input "false"
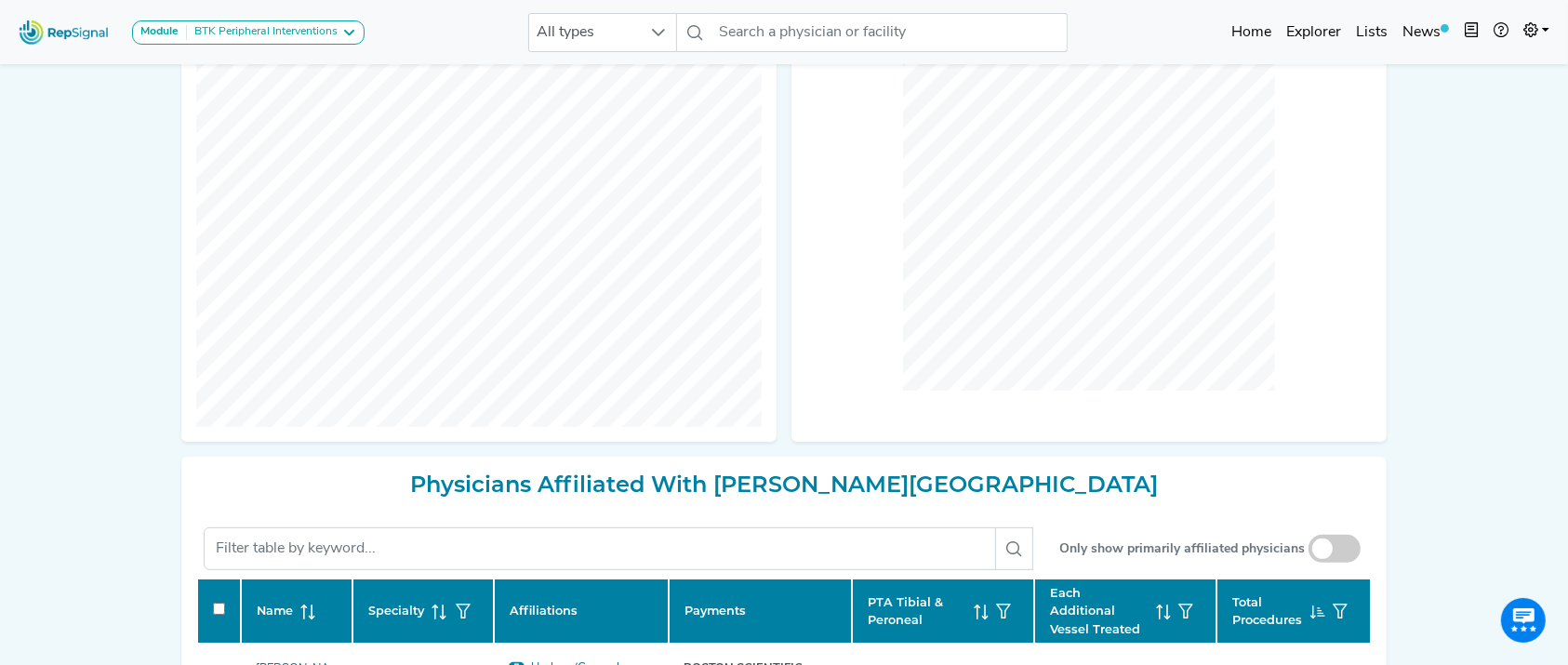
checkbox input "false"
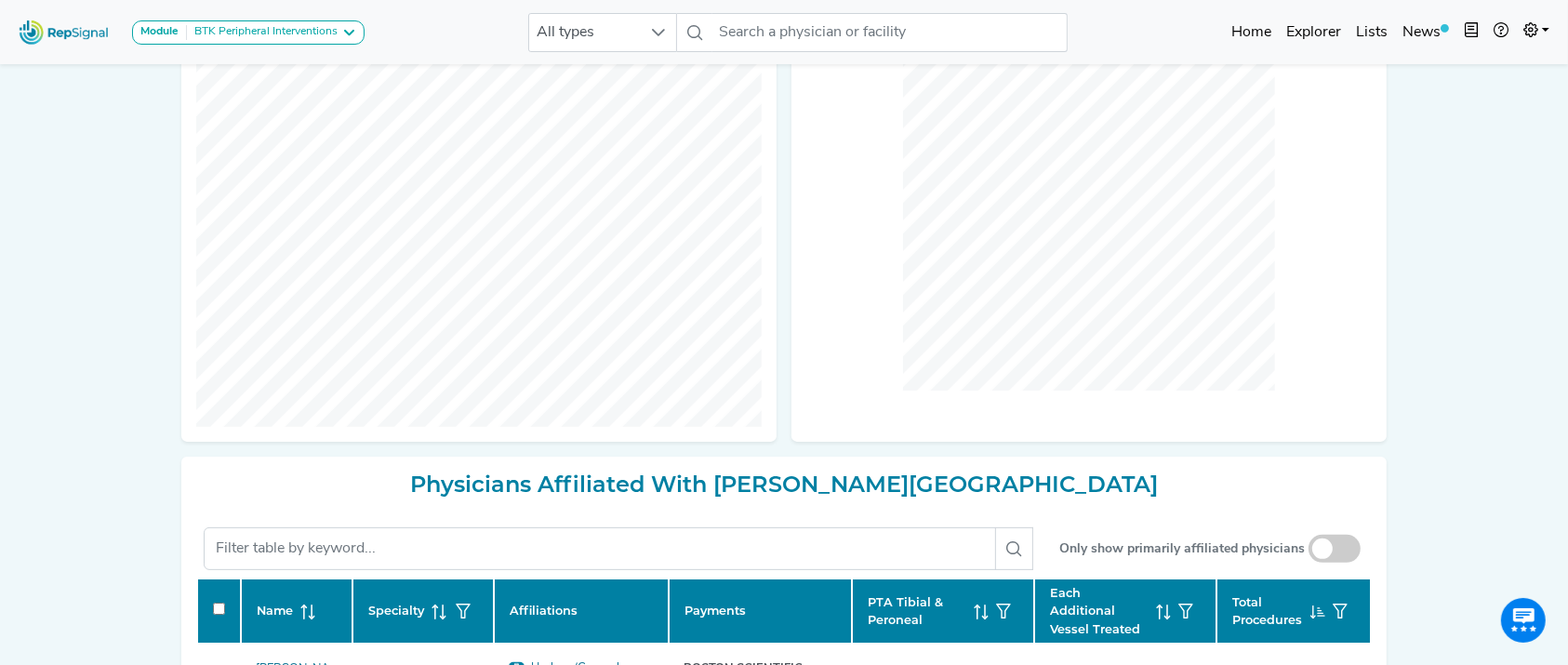
checkbox input "false"
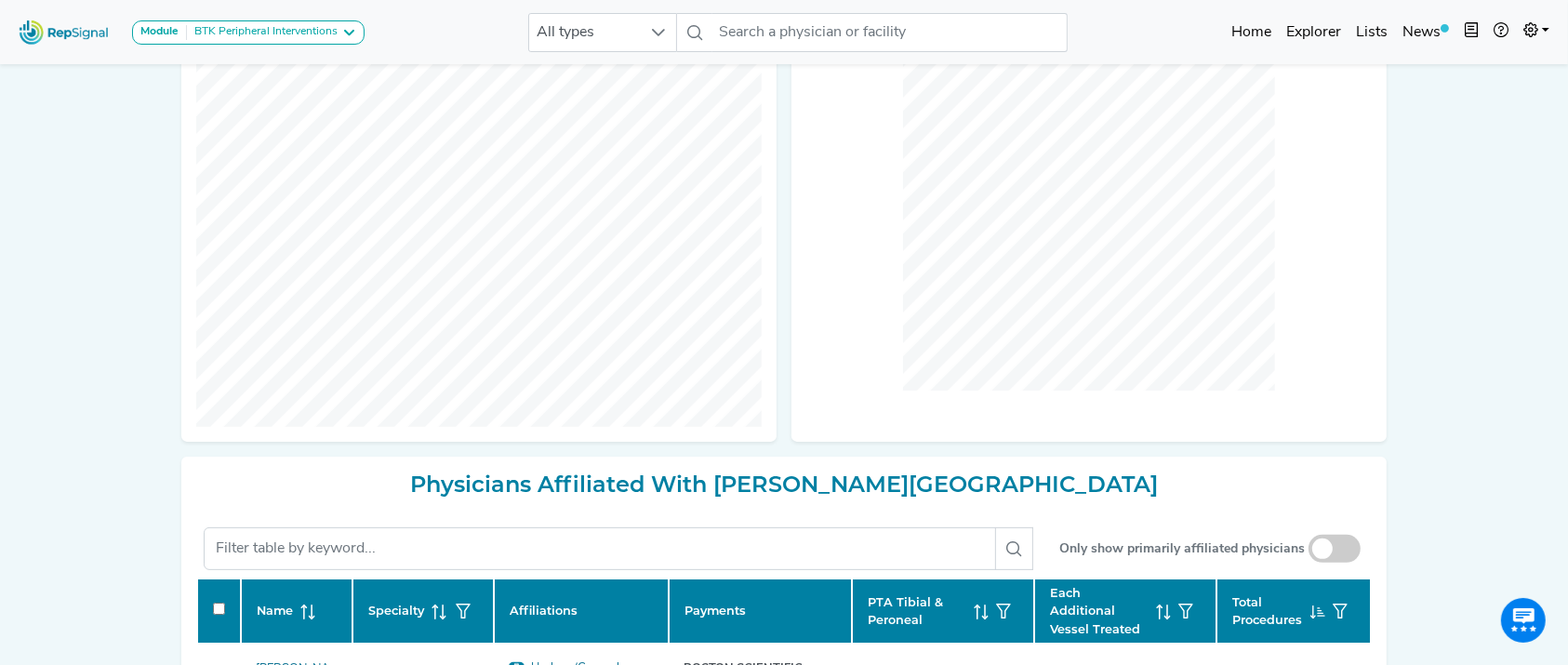
checkbox input "false"
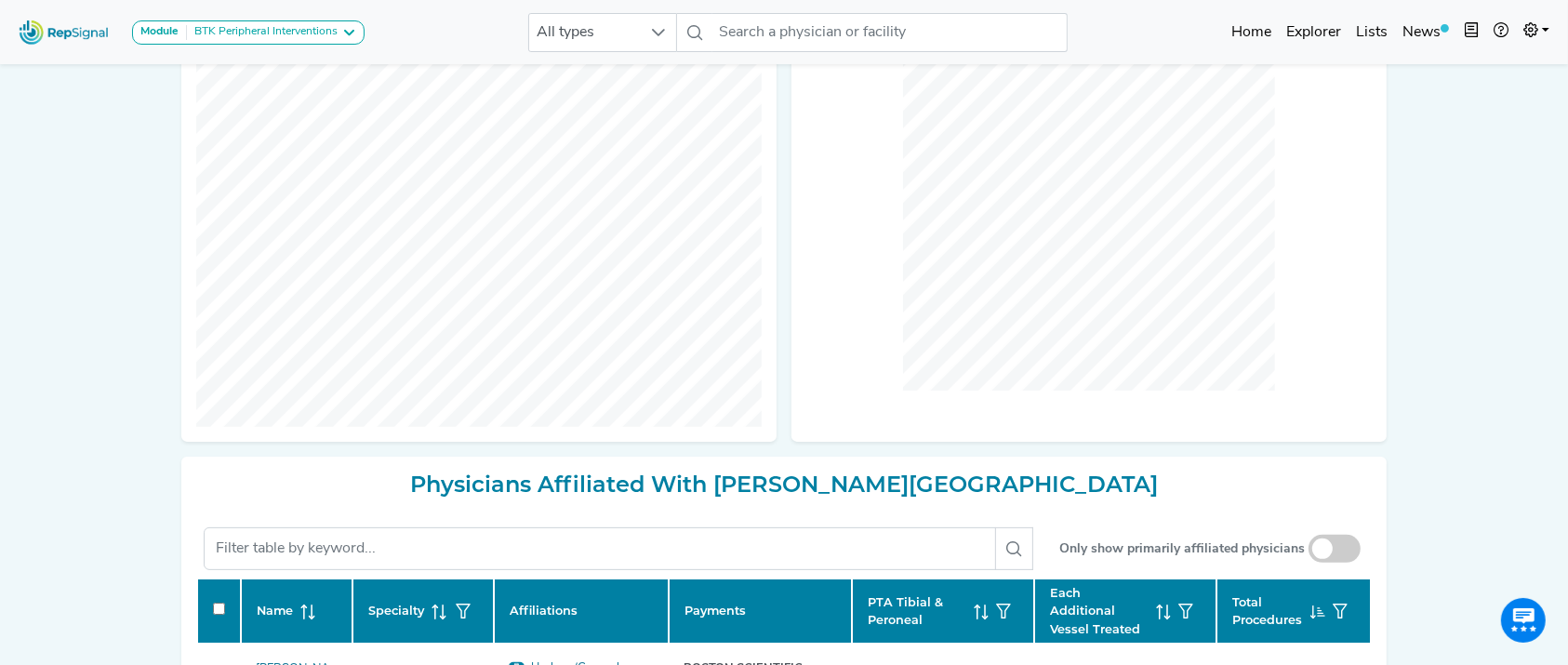
checkbox input "false"
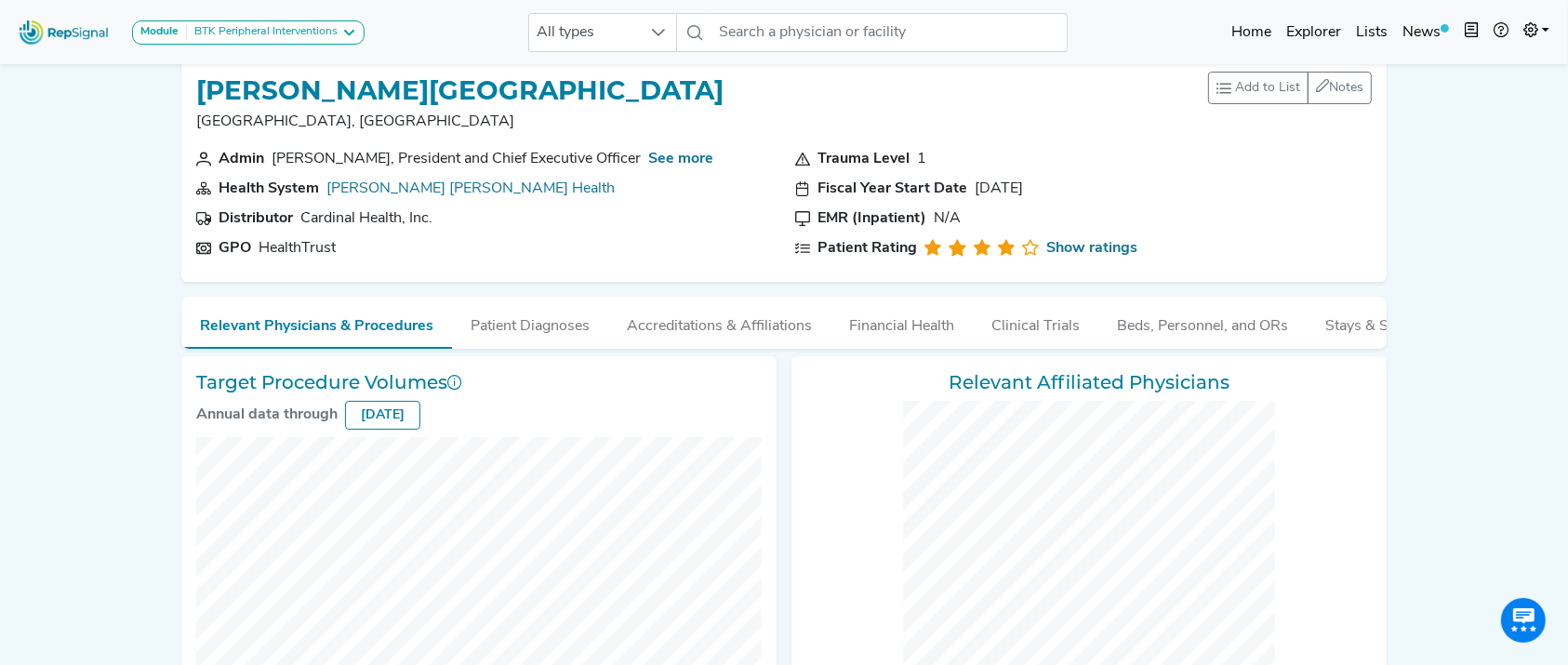
scroll to position [0, 0]
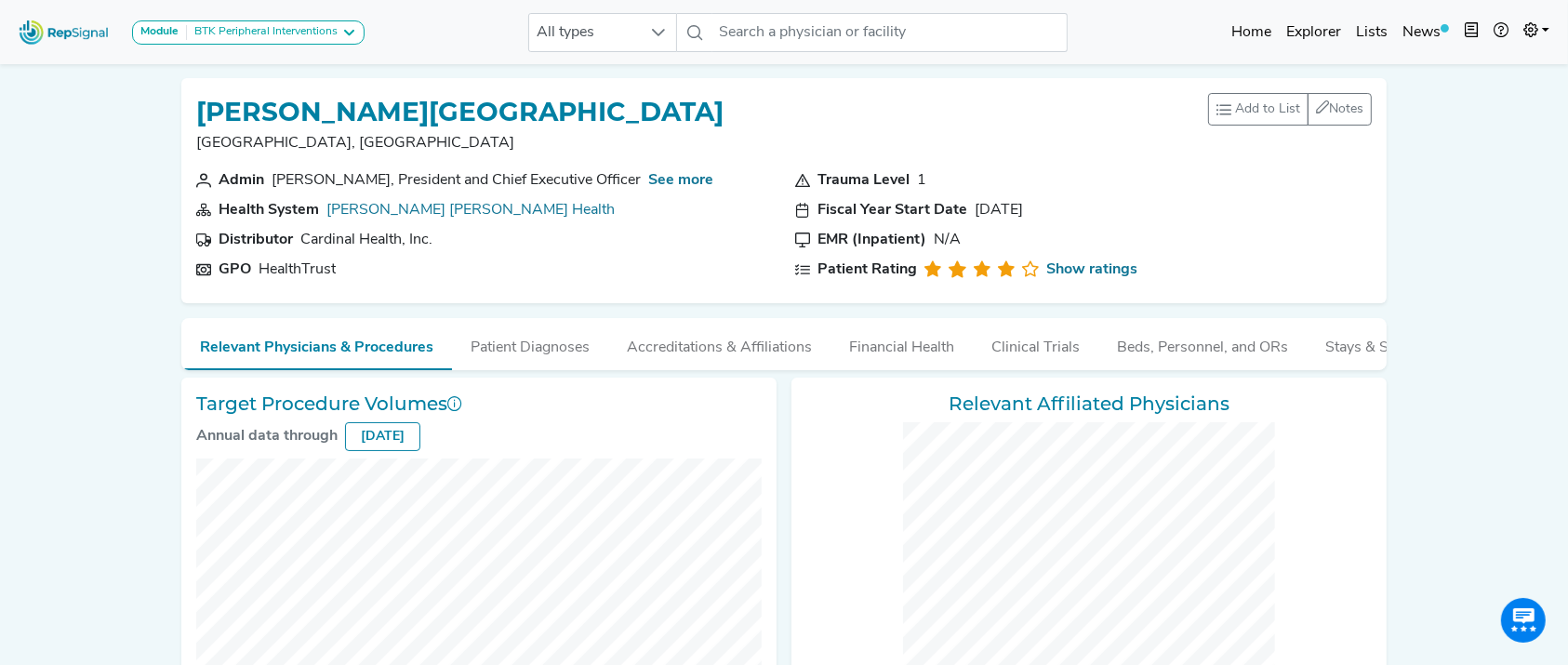
drag, startPoint x: 1555, startPoint y: 119, endPoint x: 1569, endPoint y: 150, distance: 34.0
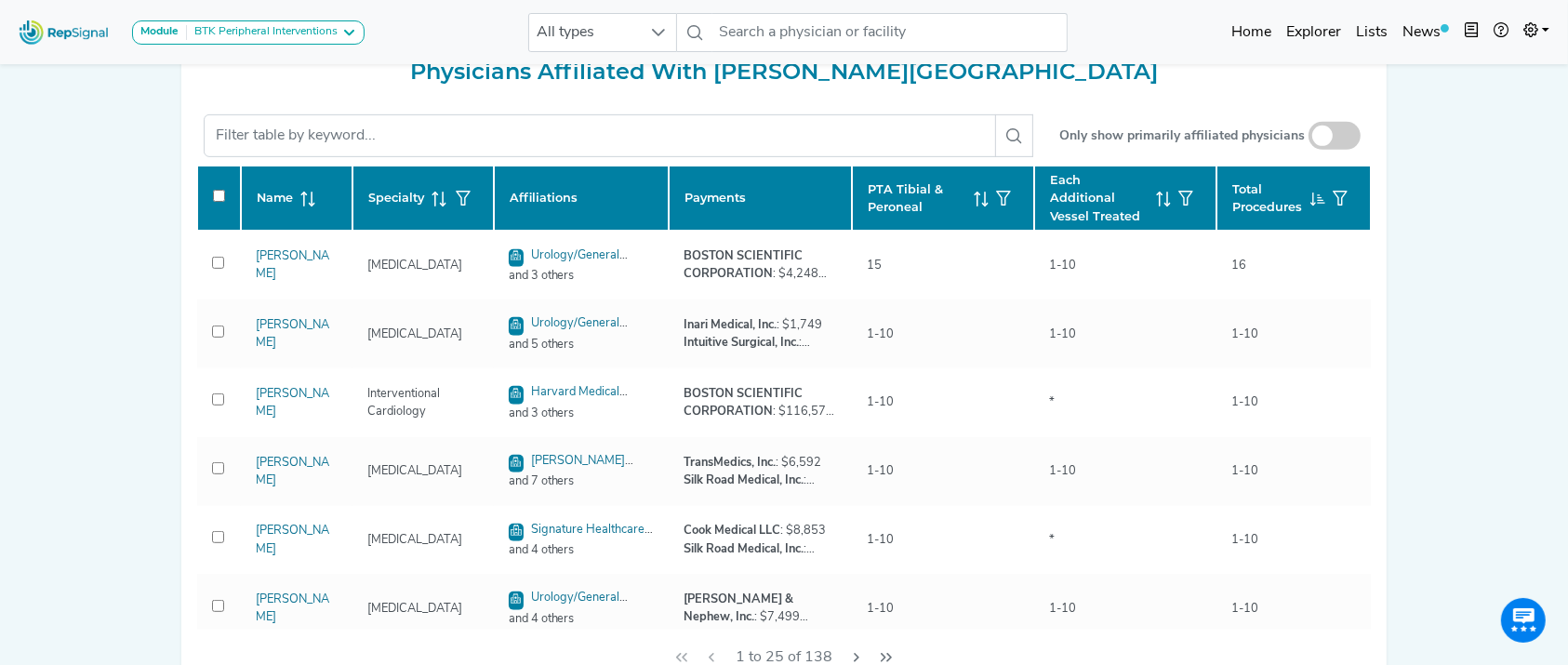
scroll to position [815, 0]
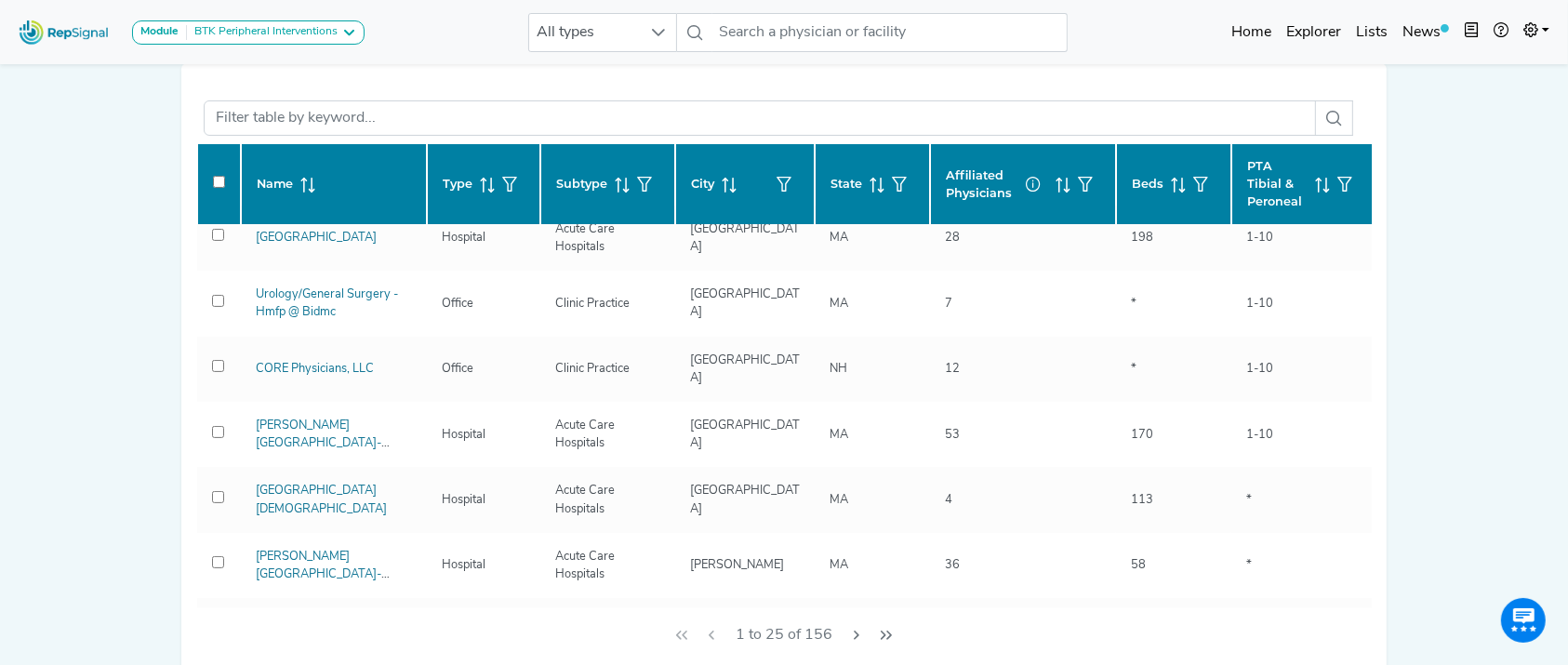
scroll to position [352, 0]
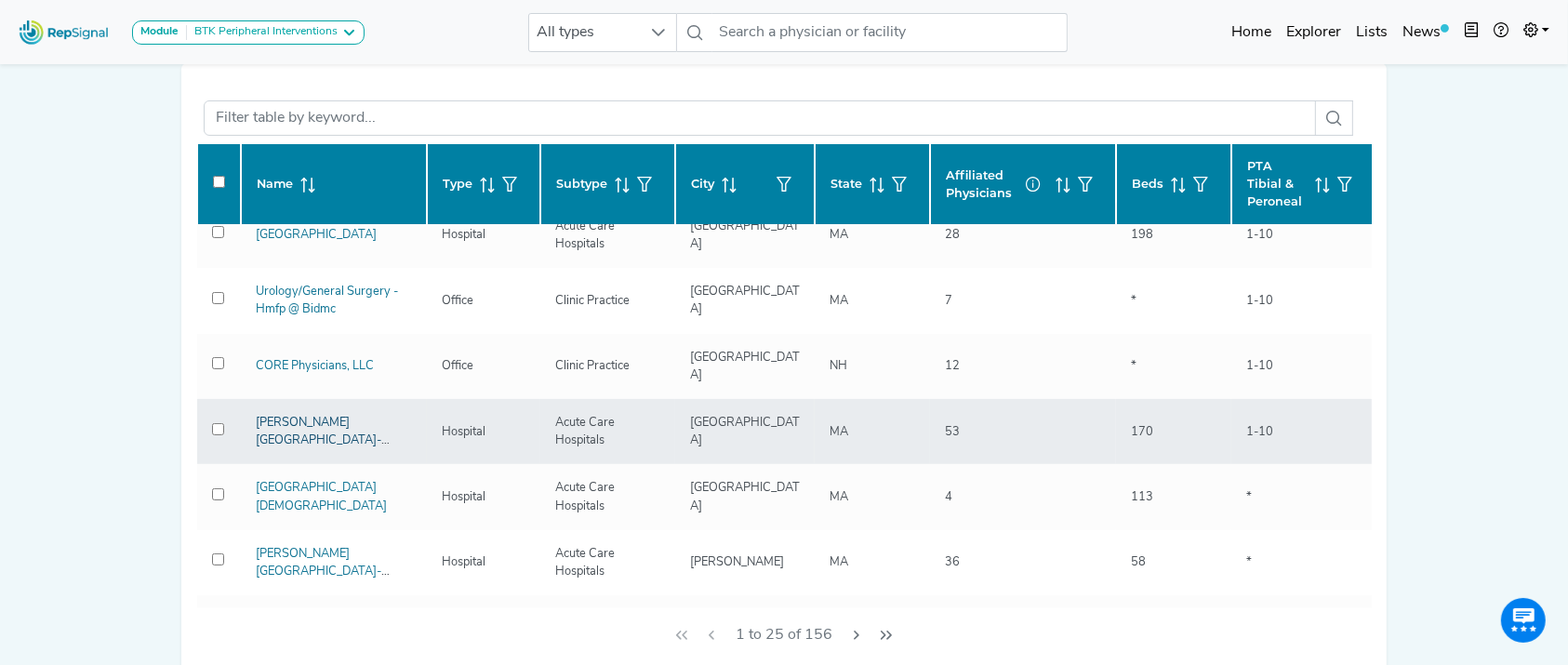
click at [324, 417] on link "[PERSON_NAME][GEOGRAPHIC_DATA]-[GEOGRAPHIC_DATA]" at bounding box center [322, 441] width 134 height 47
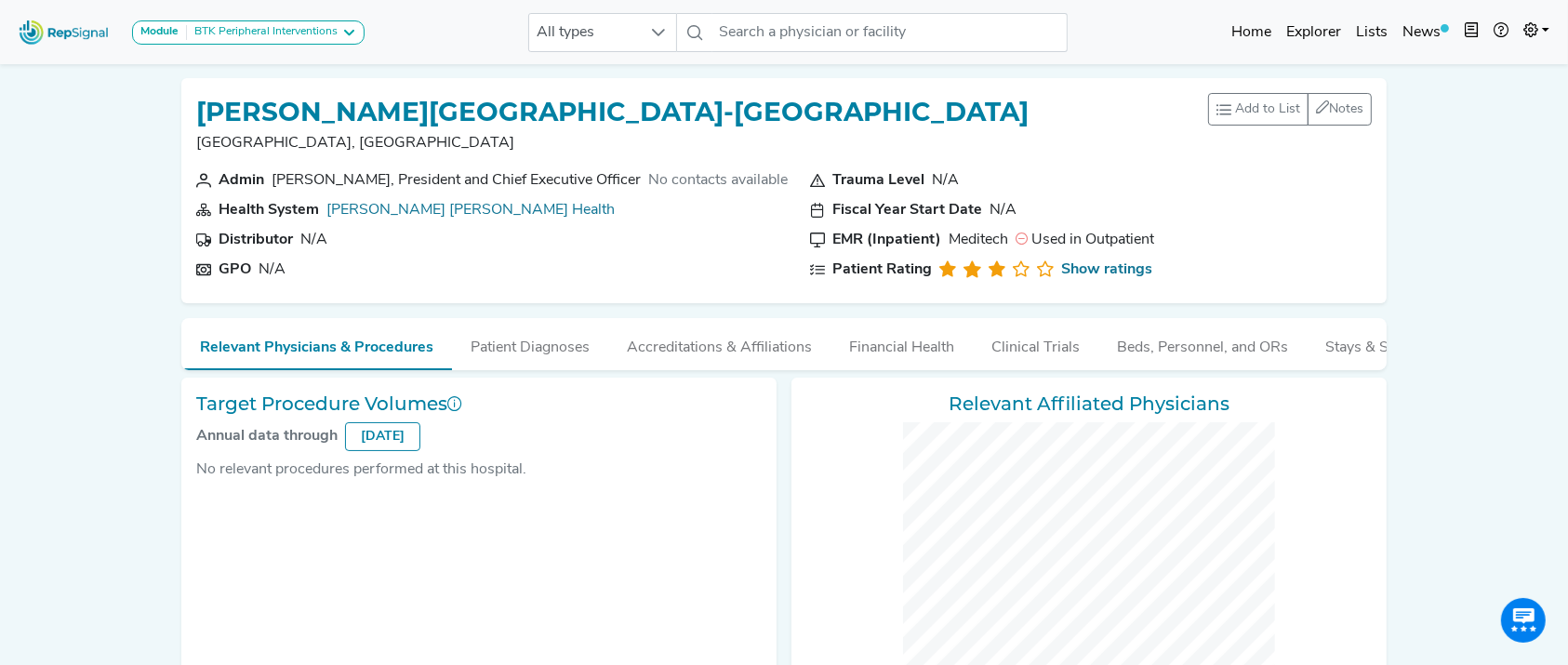
checkbox input "false"
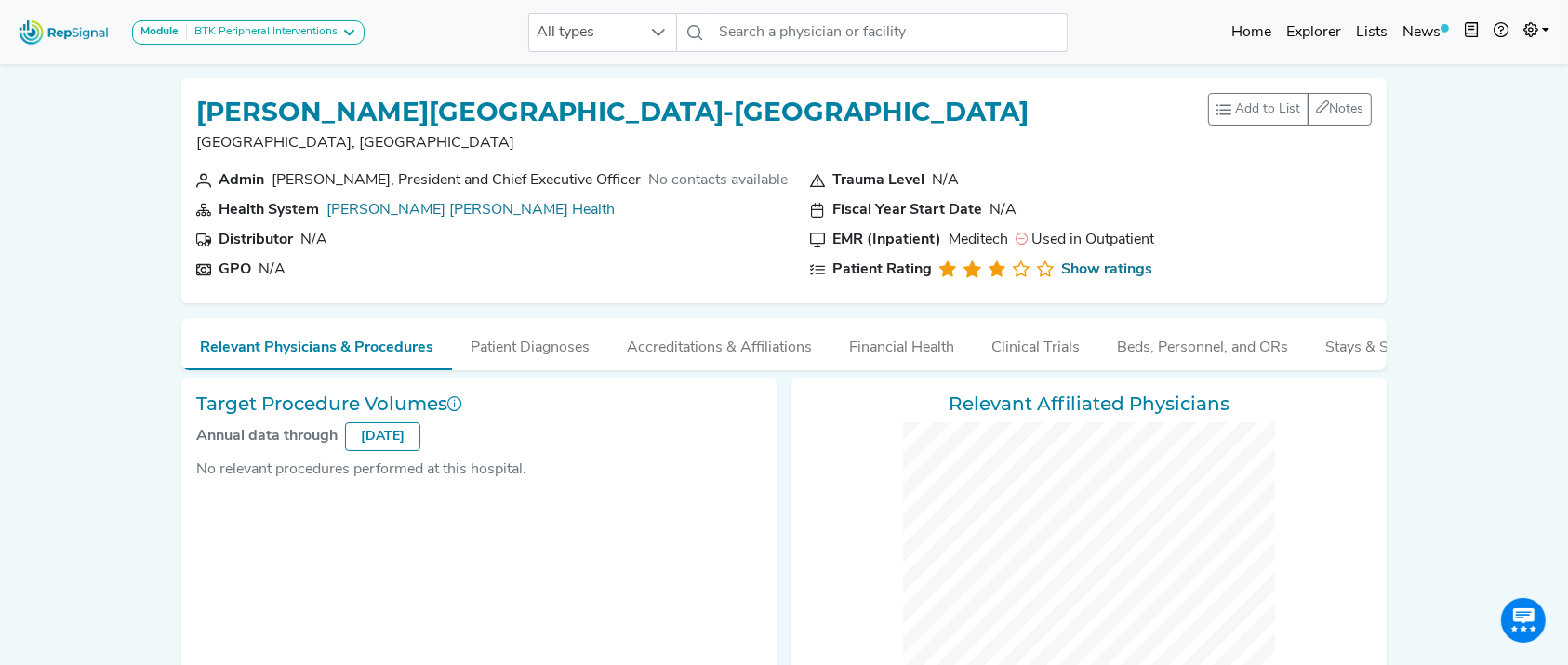
checkbox input "false"
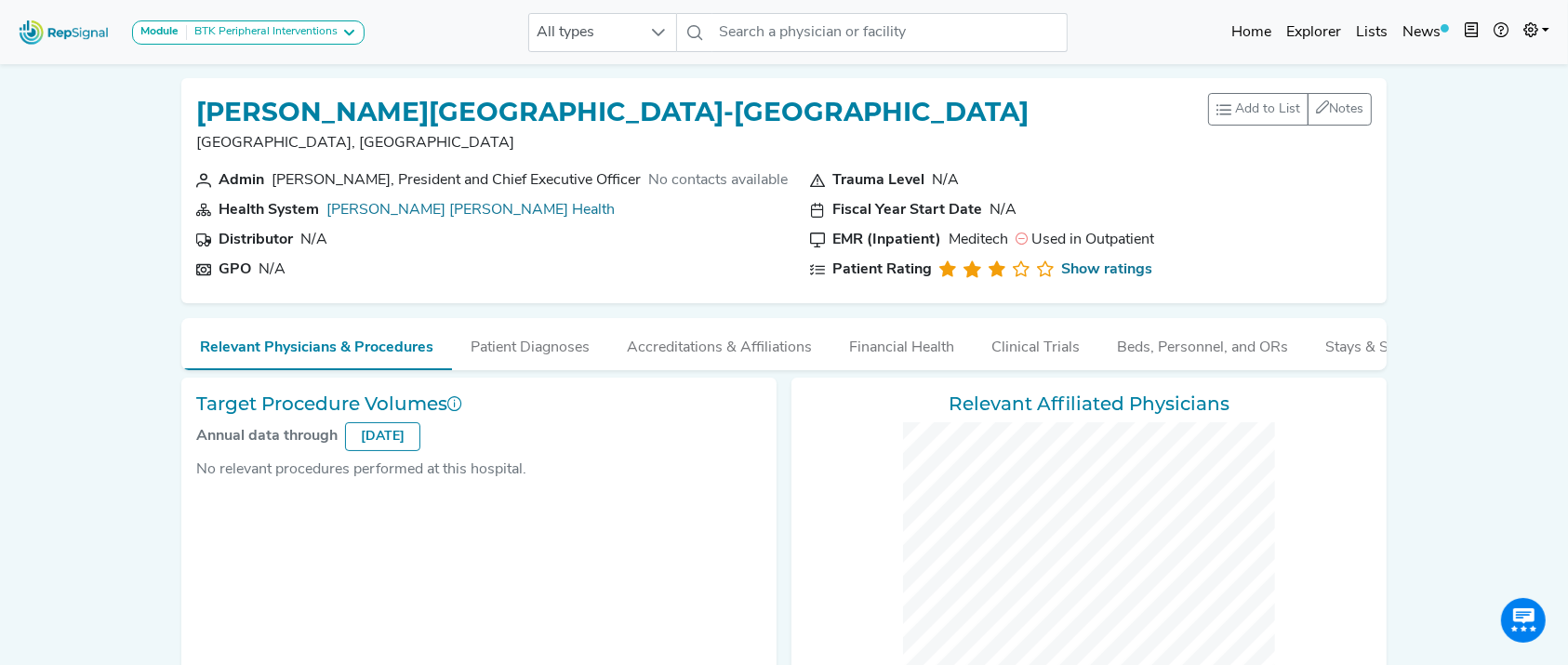
checkbox input "false"
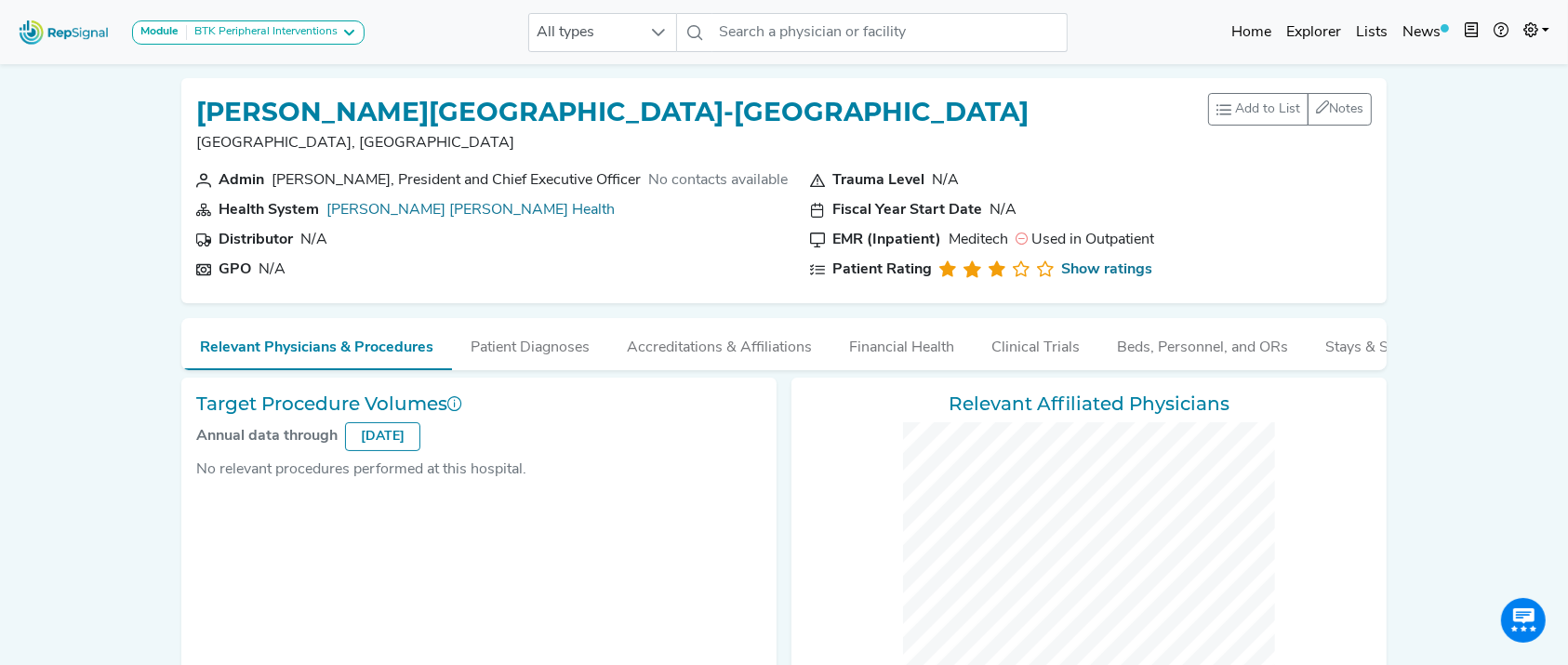
checkbox input "false"
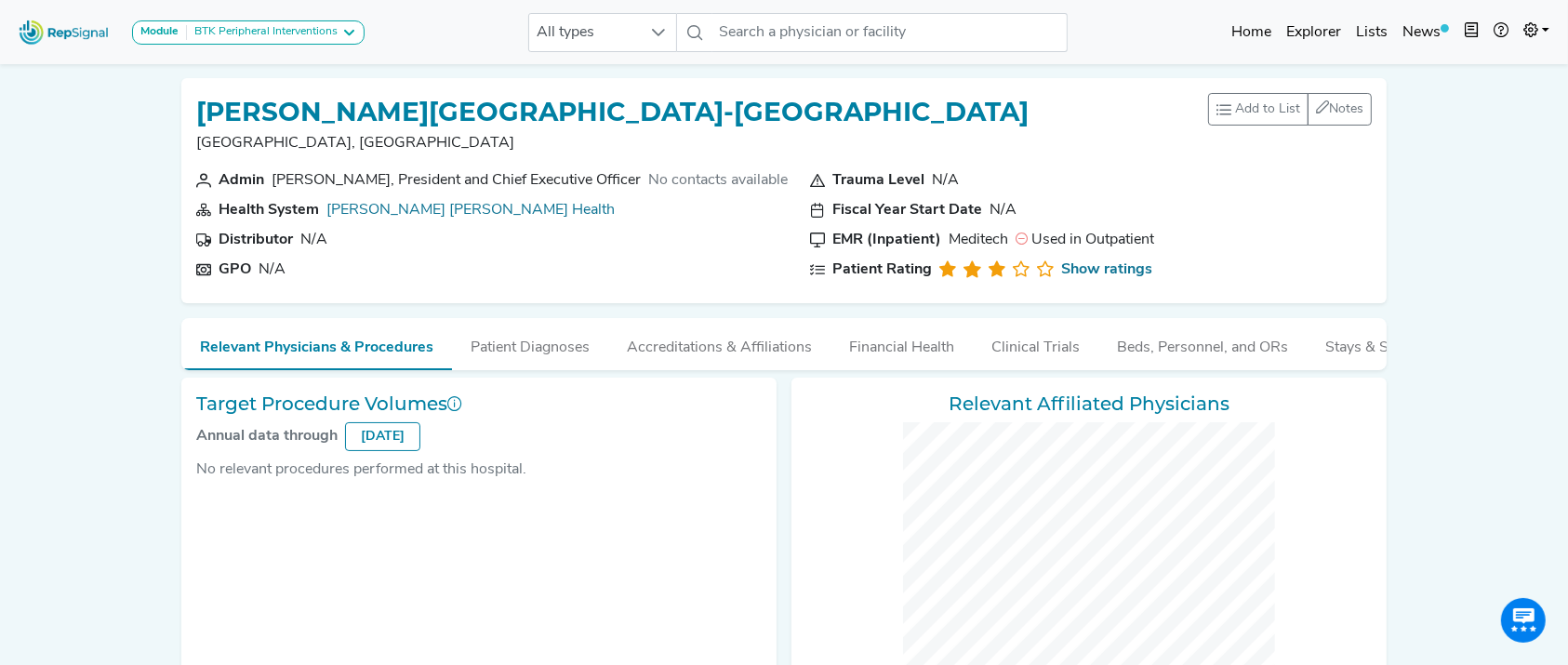
checkbox input "false"
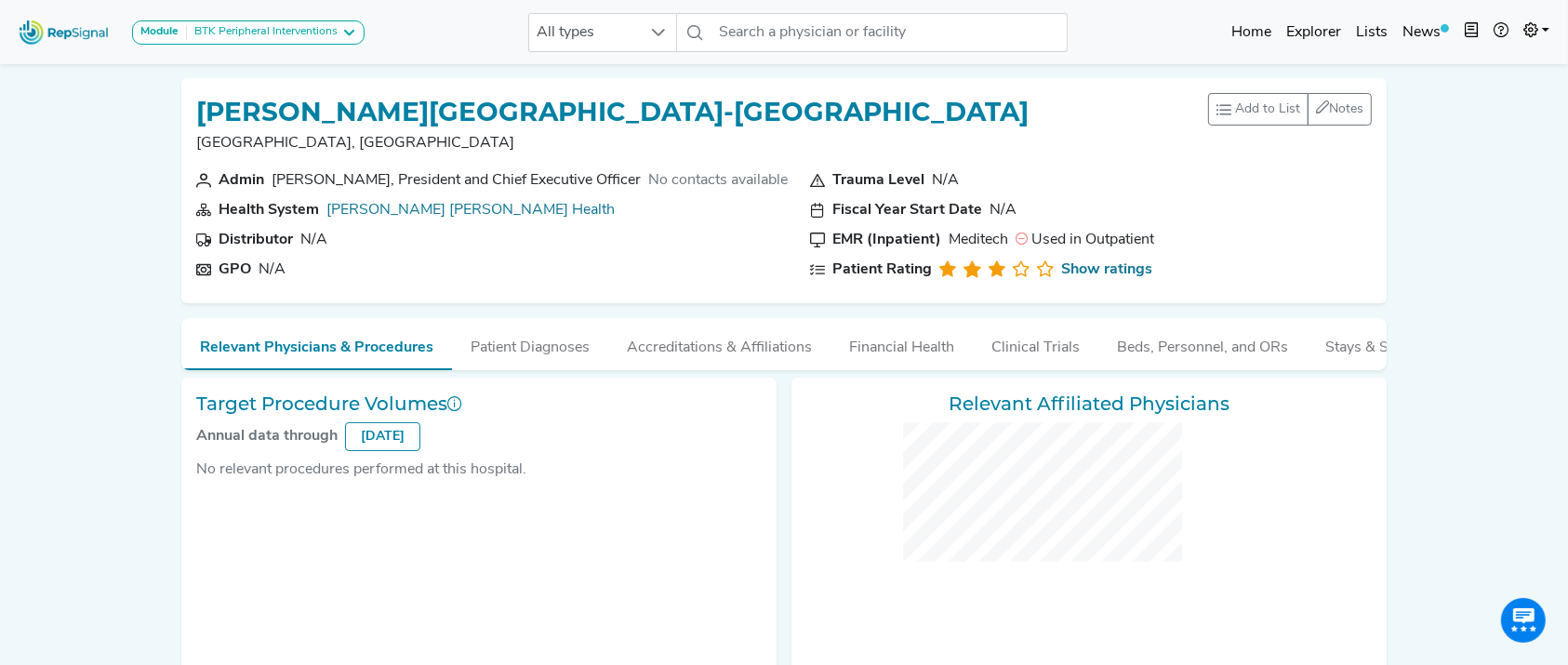
checkbox input "false"
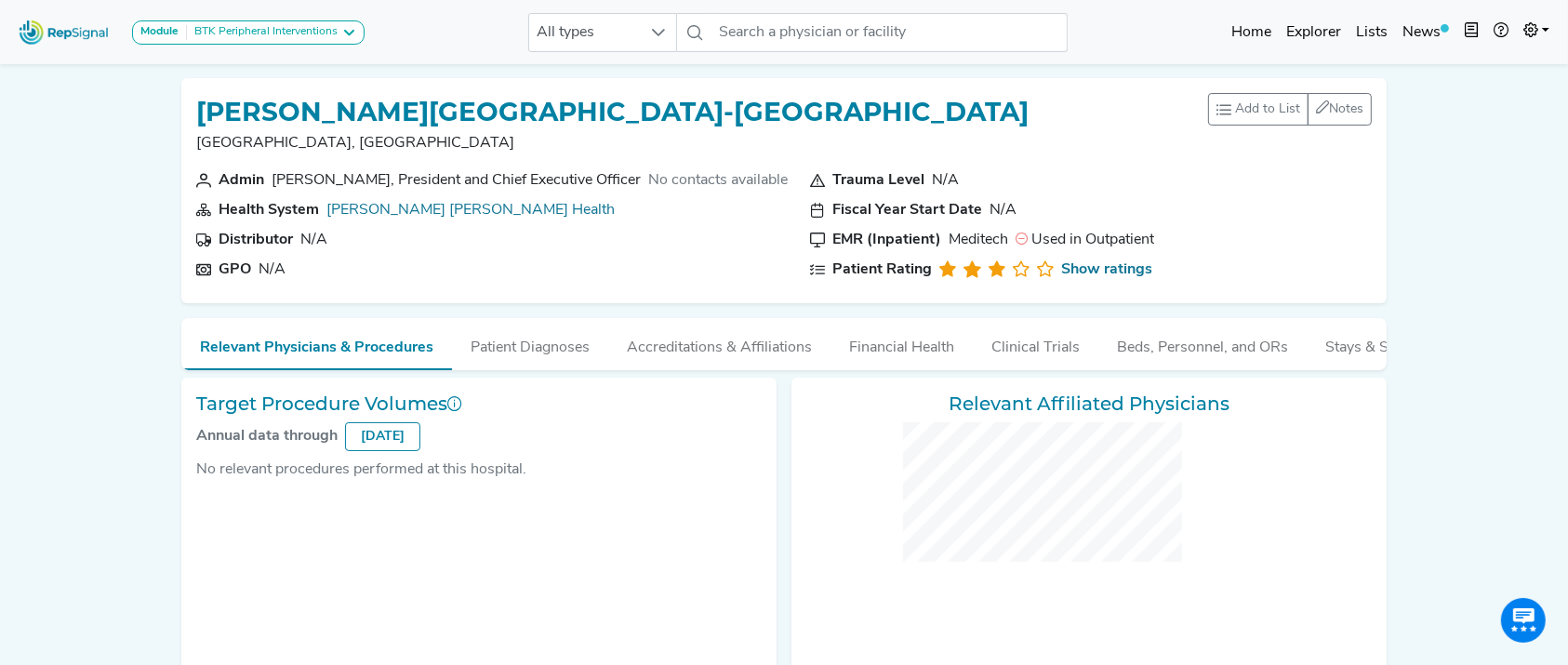
checkbox input "false"
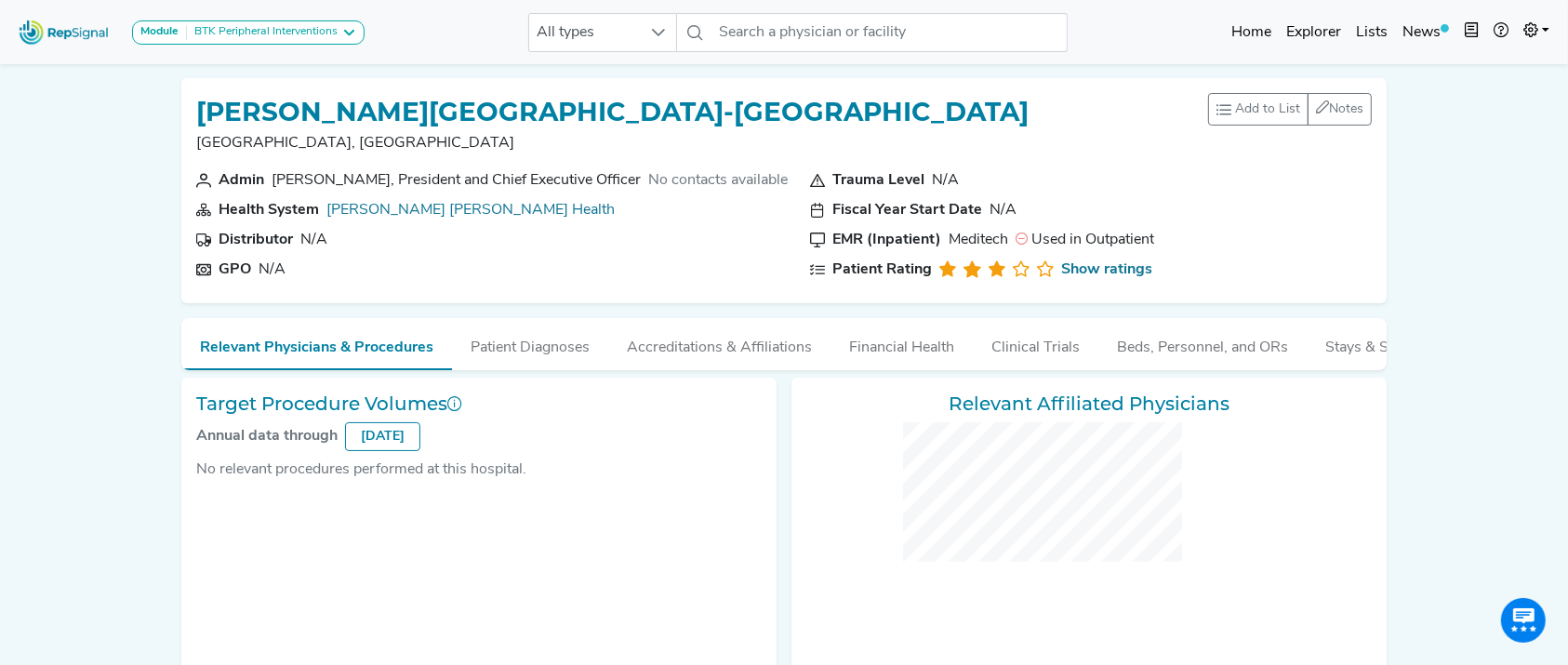
checkbox input "false"
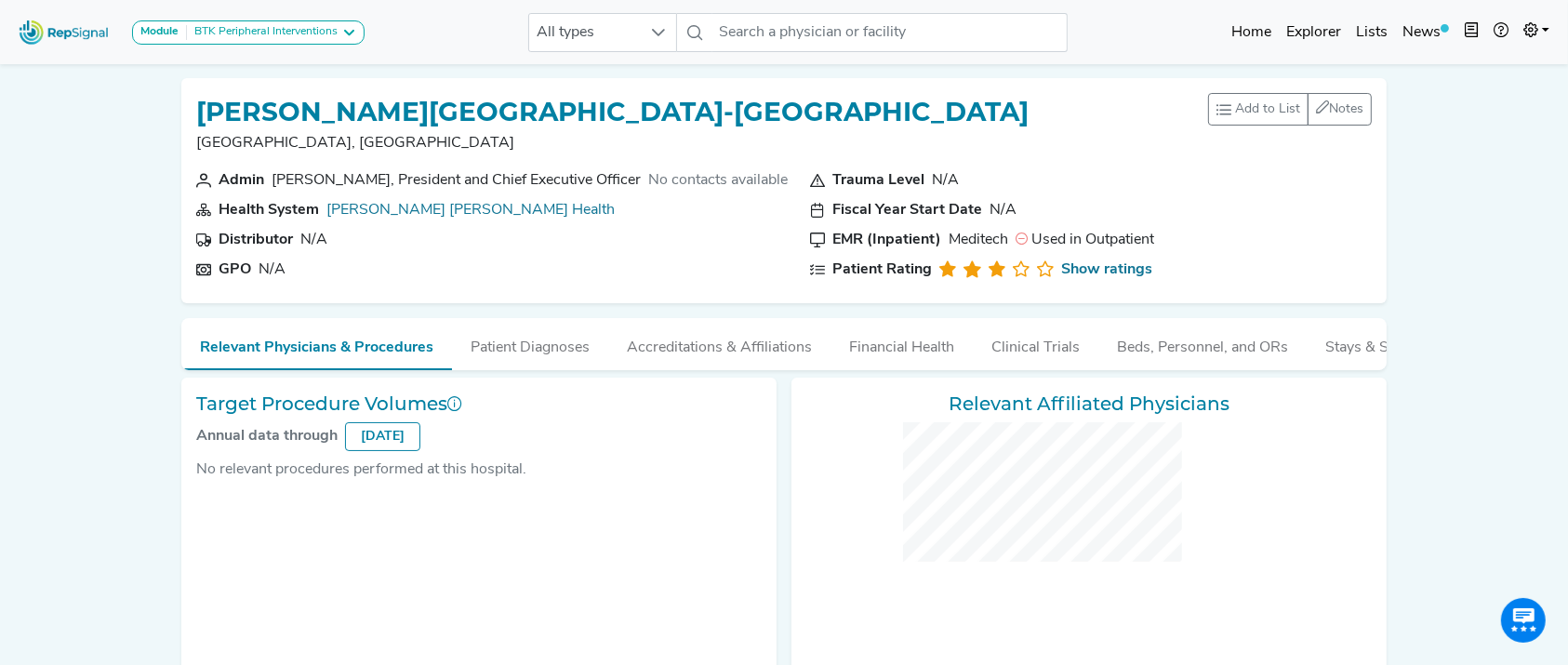
checkbox input "false"
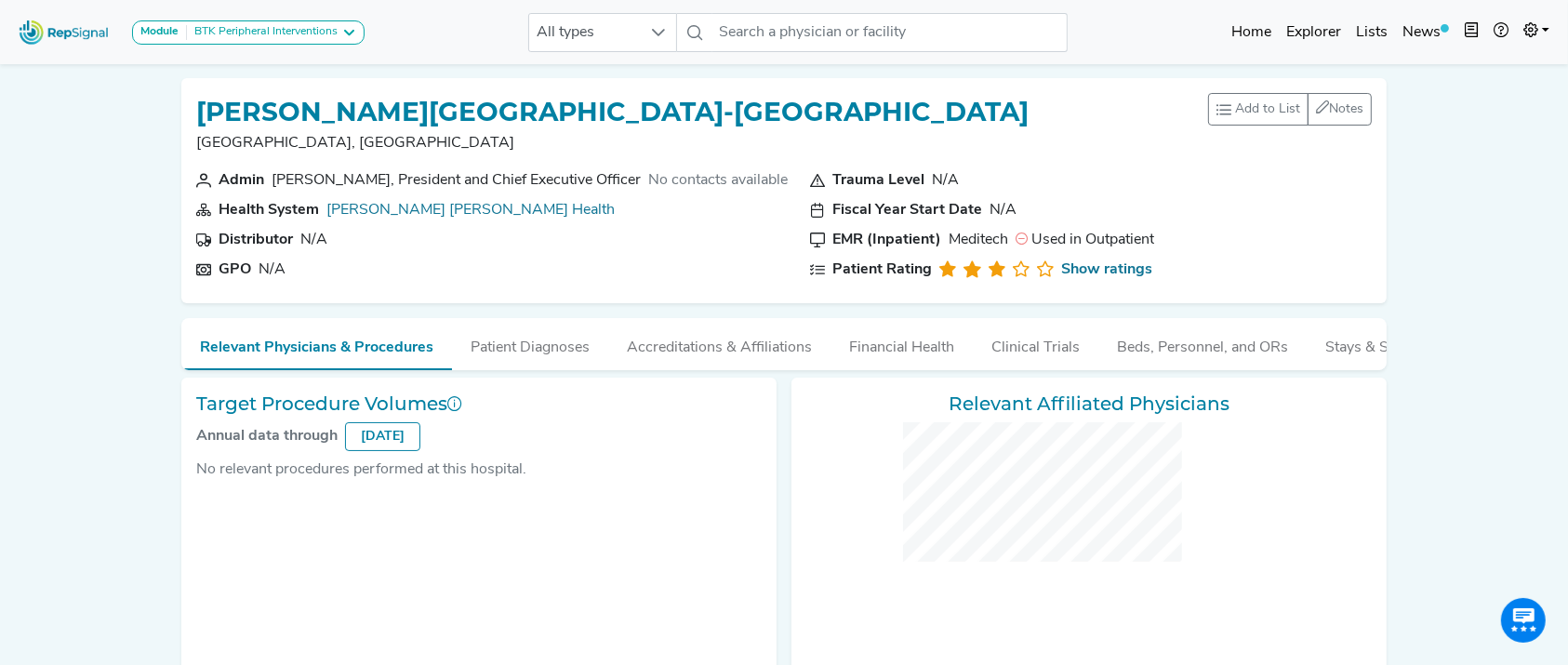
checkbox input "false"
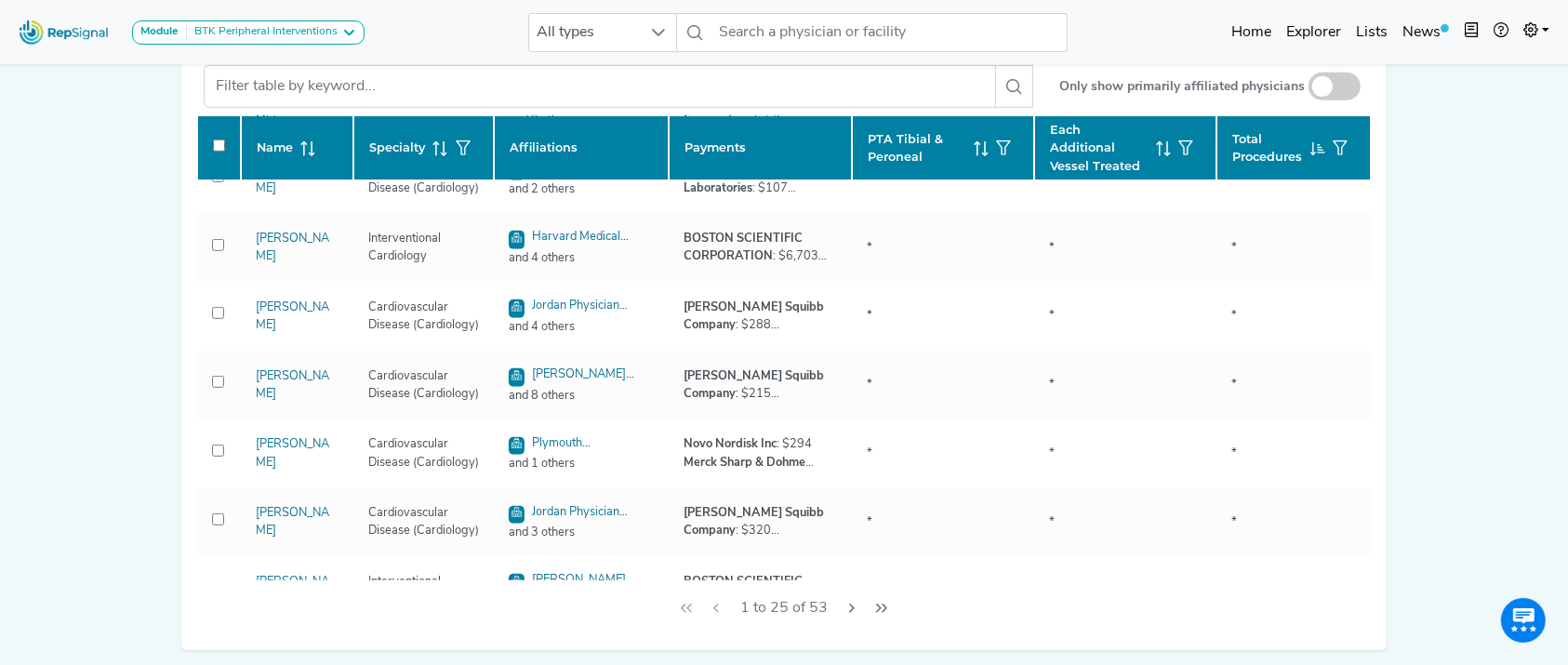
scroll to position [1288, 0]
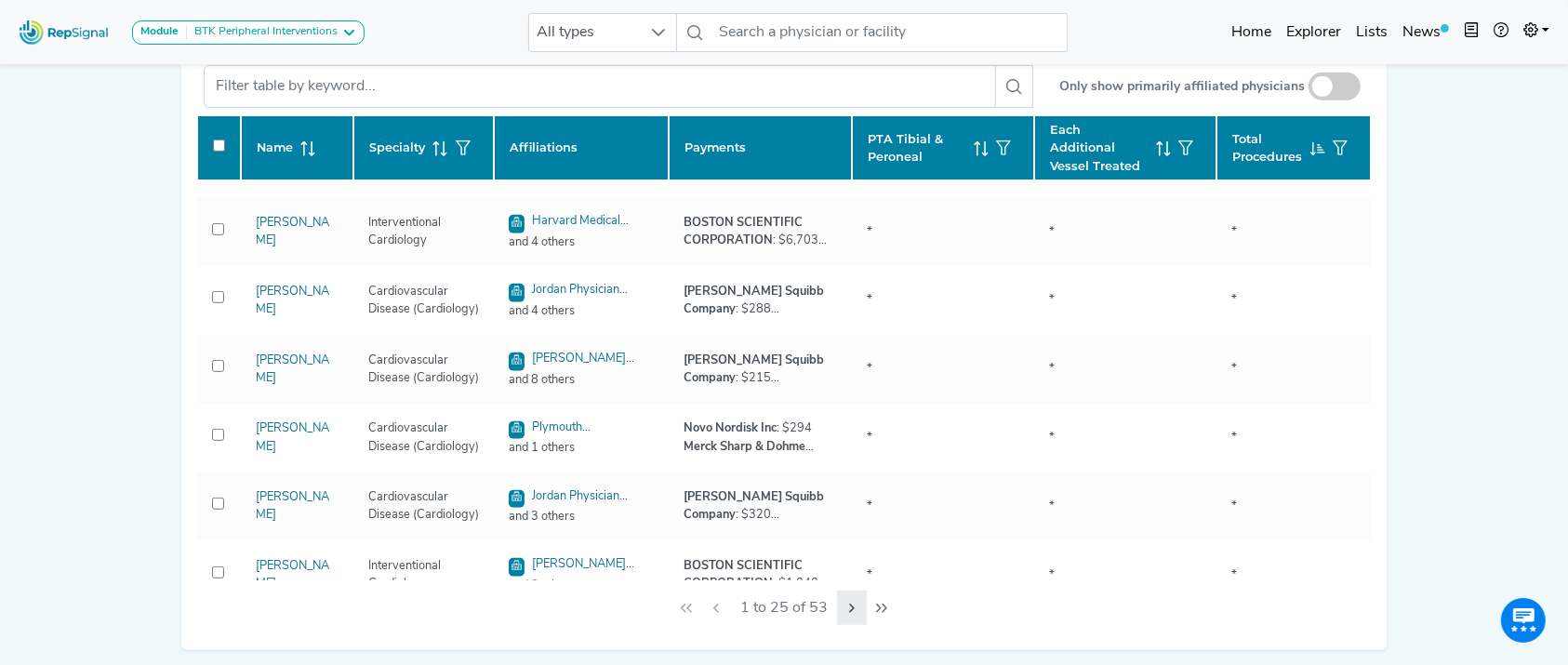
click at [841, 621] on button "Next Page" at bounding box center [852, 607] width 30 height 35
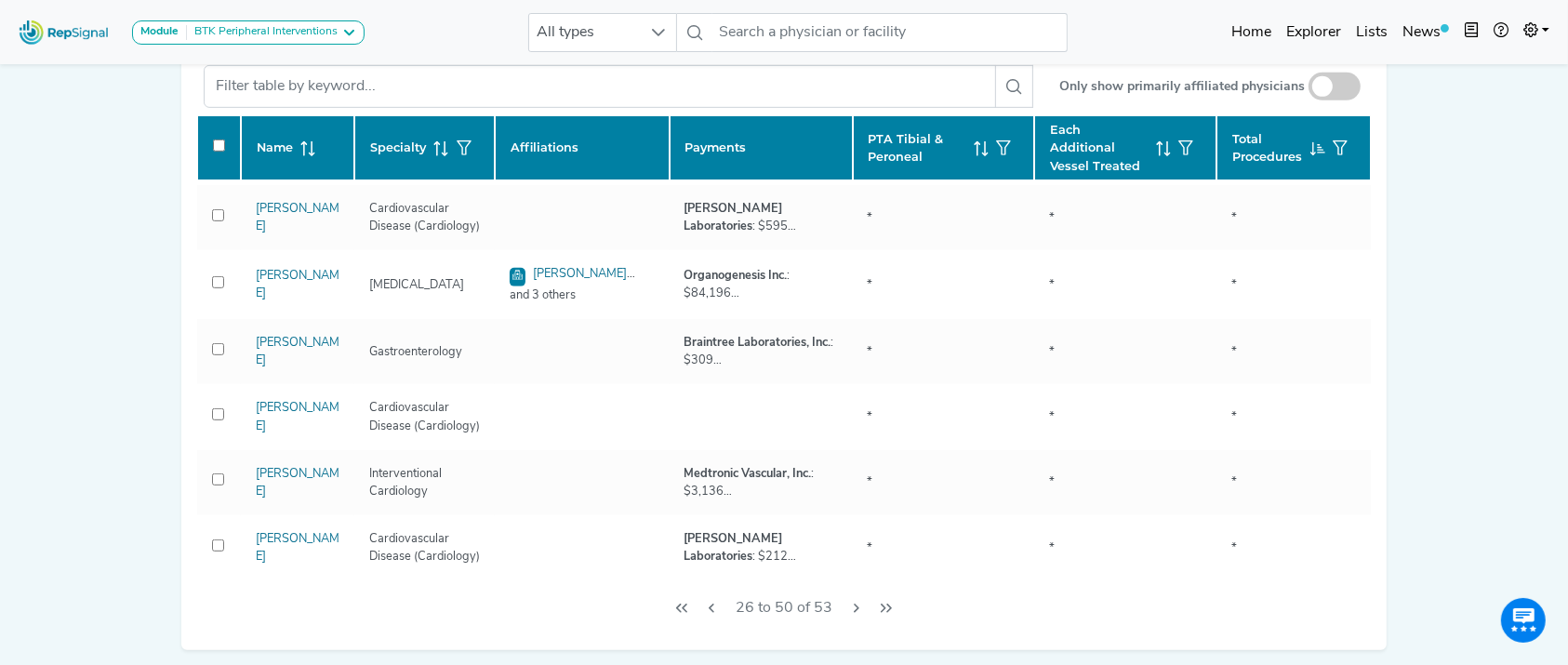
checkbox input "false"
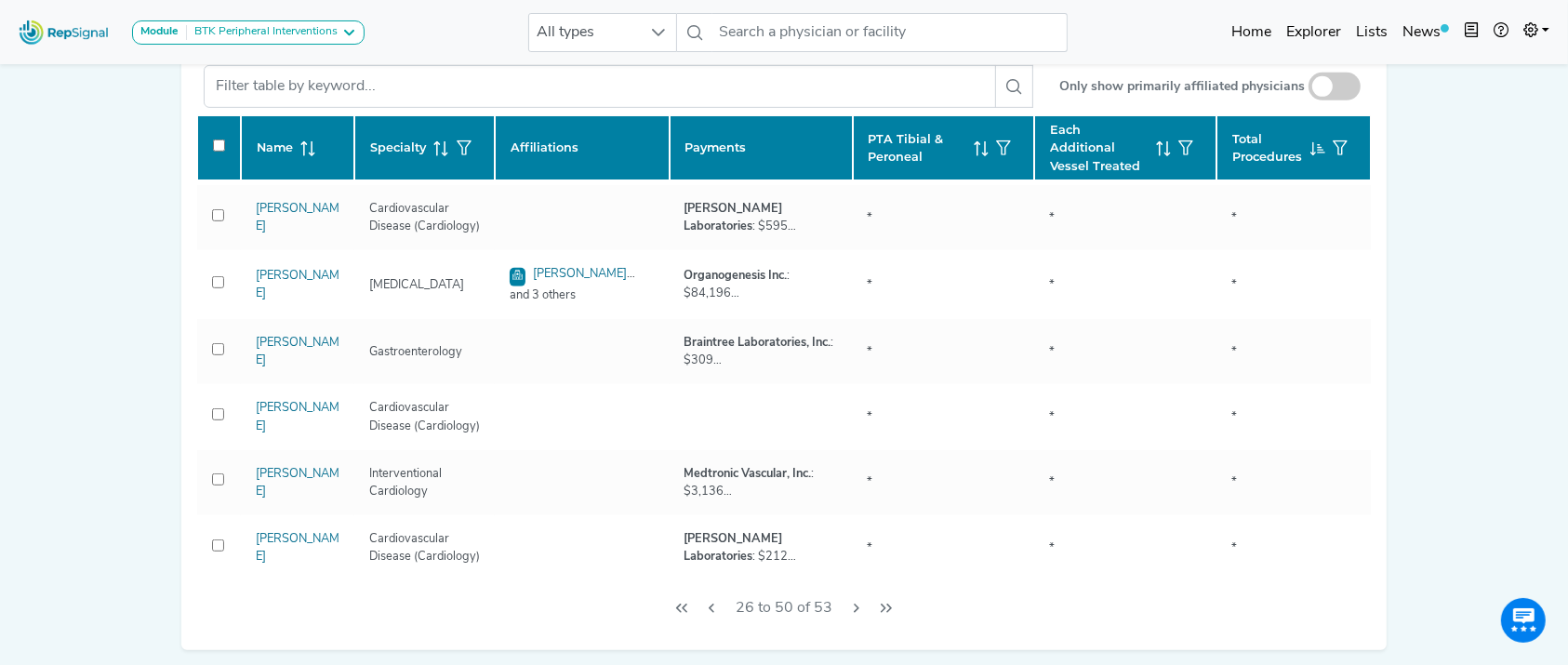
checkbox input "false"
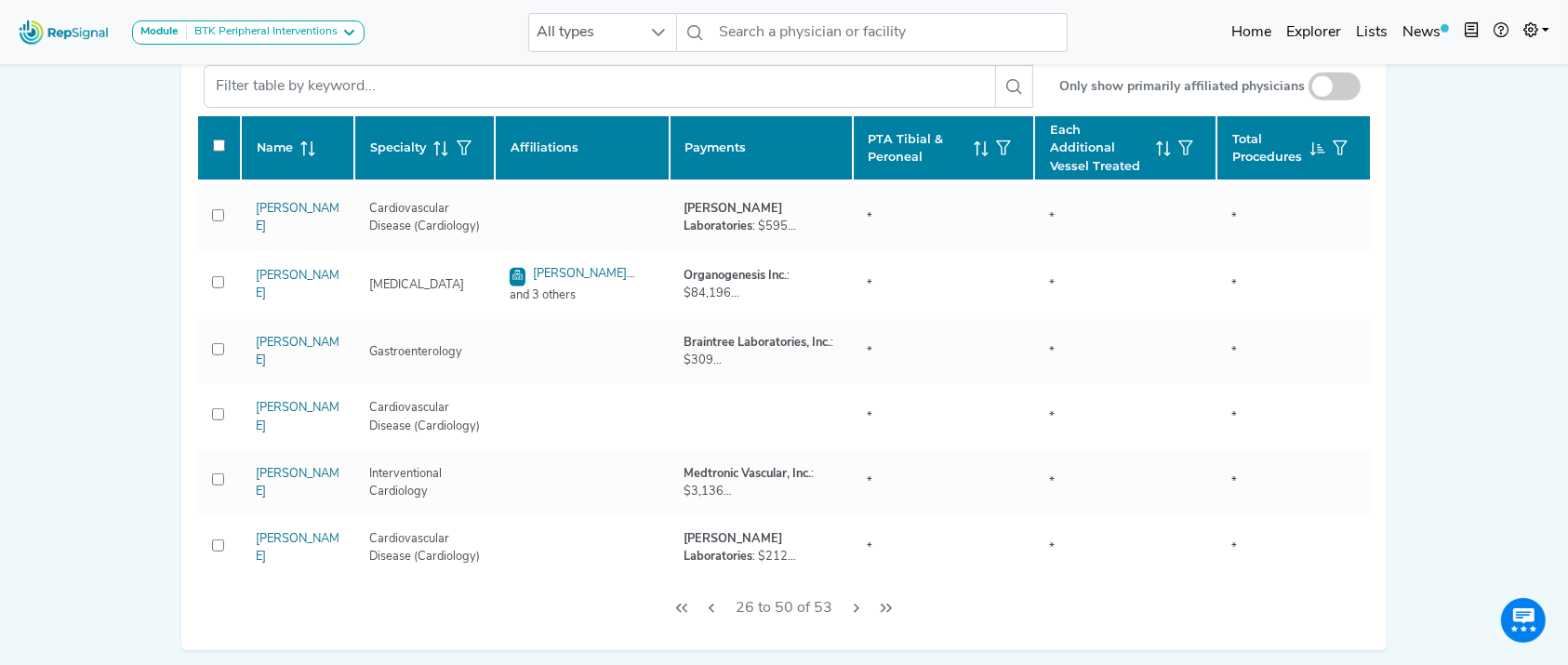
checkbox input "false"
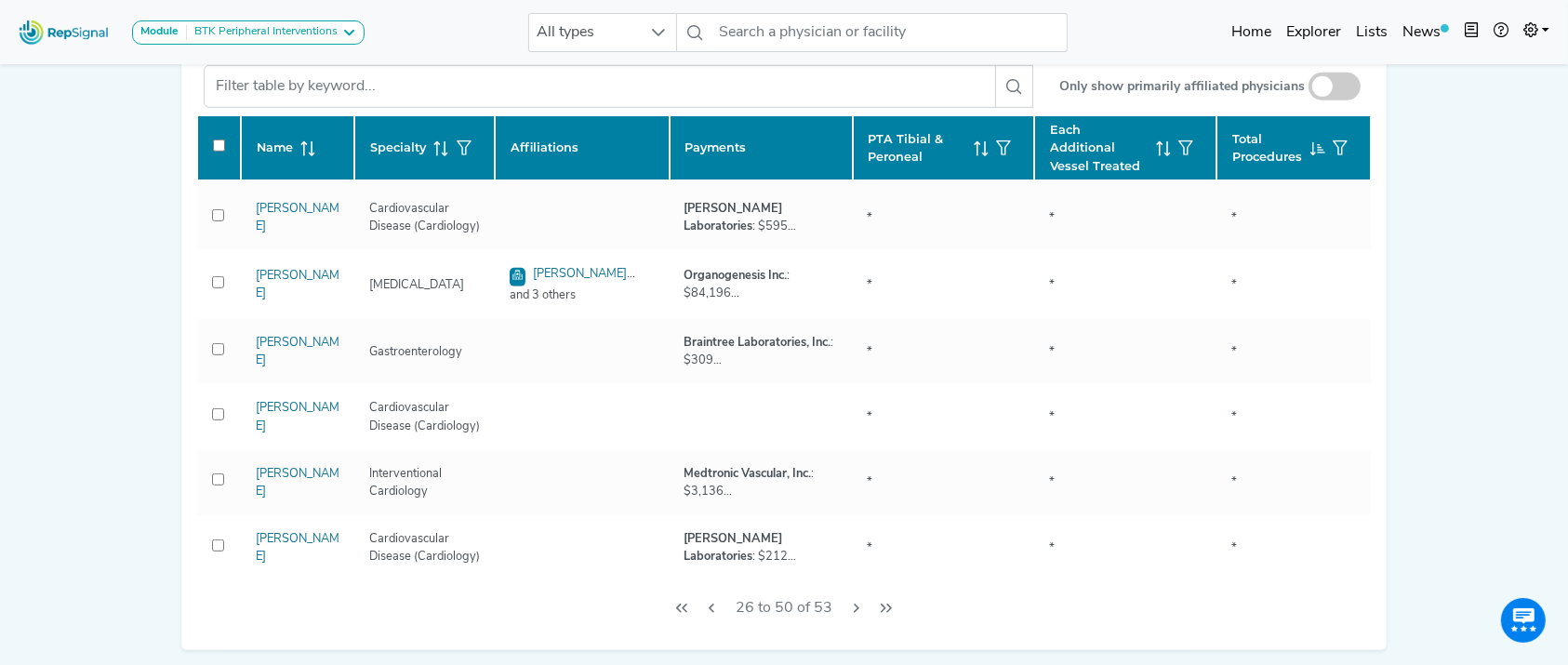
checkbox input "false"
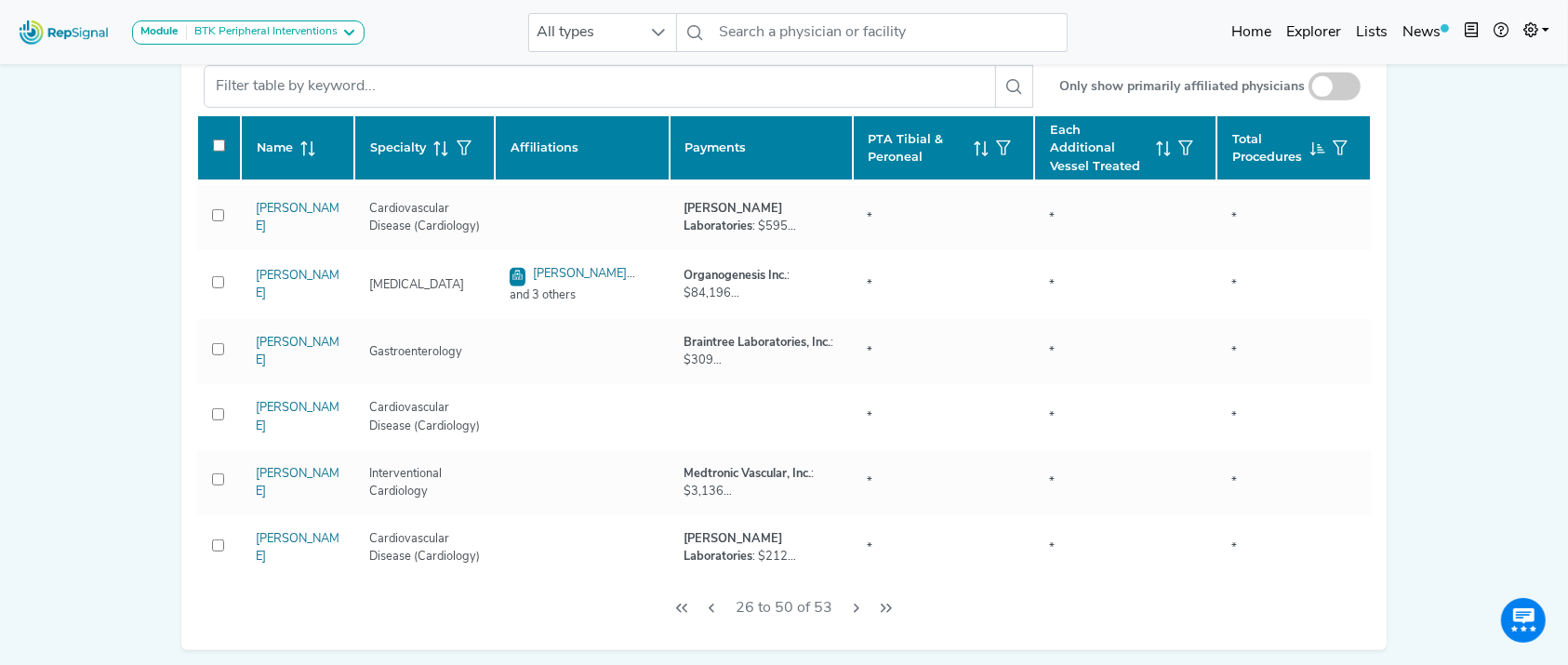
checkbox input "false"
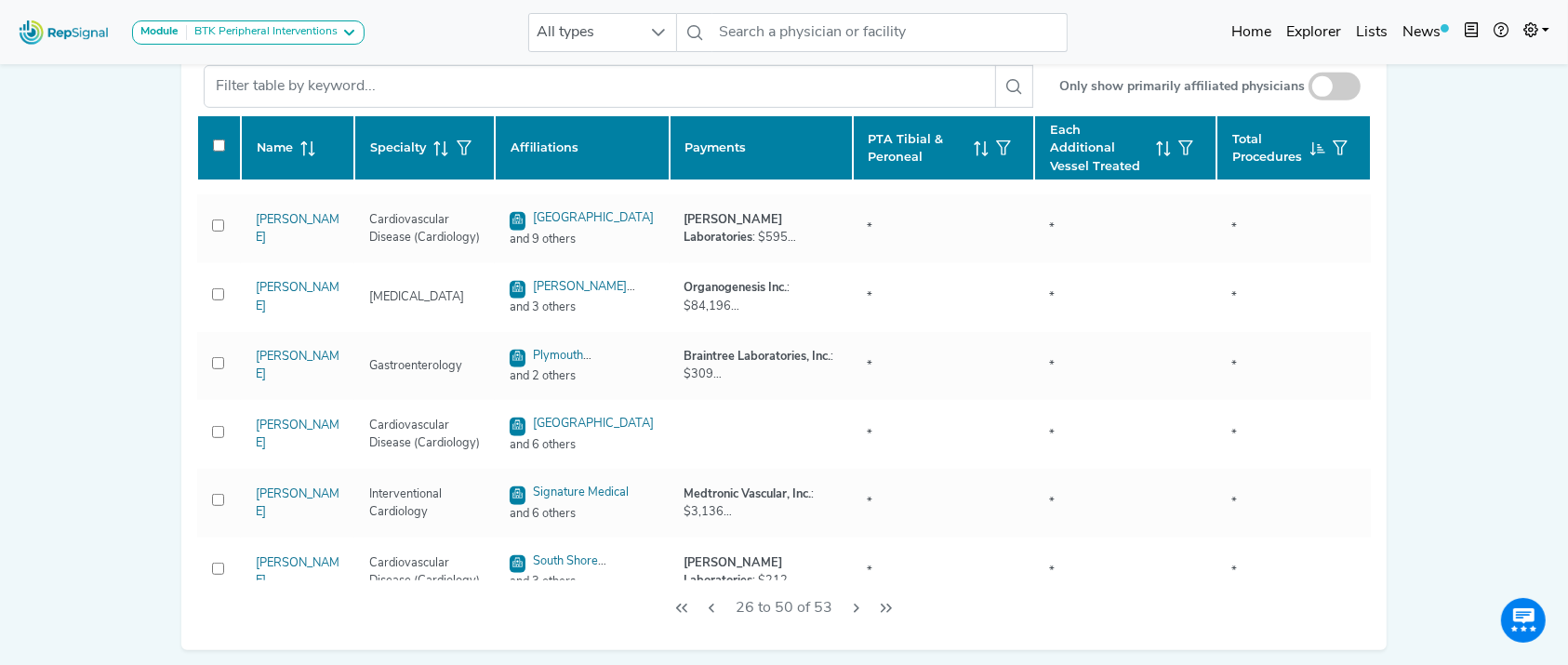
checkbox input "false"
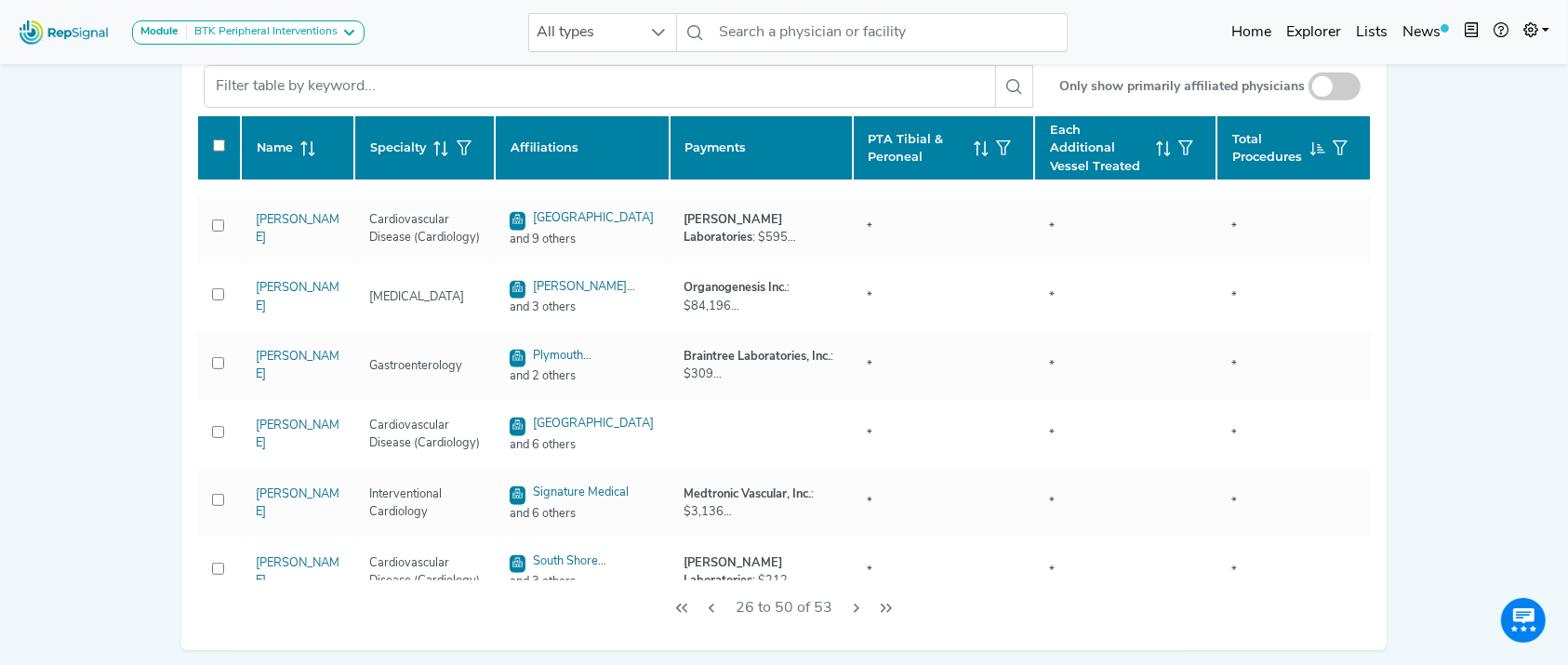
checkbox input "false"
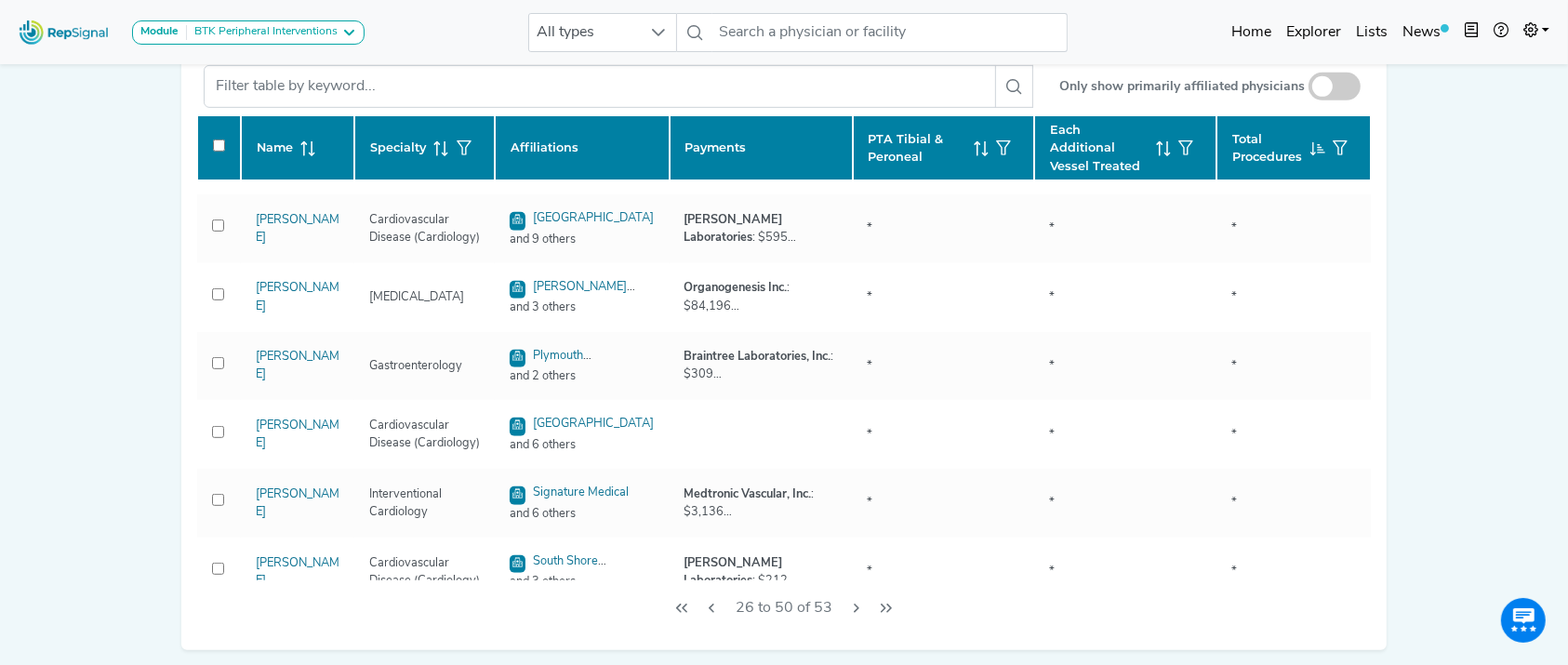
checkbox input "false"
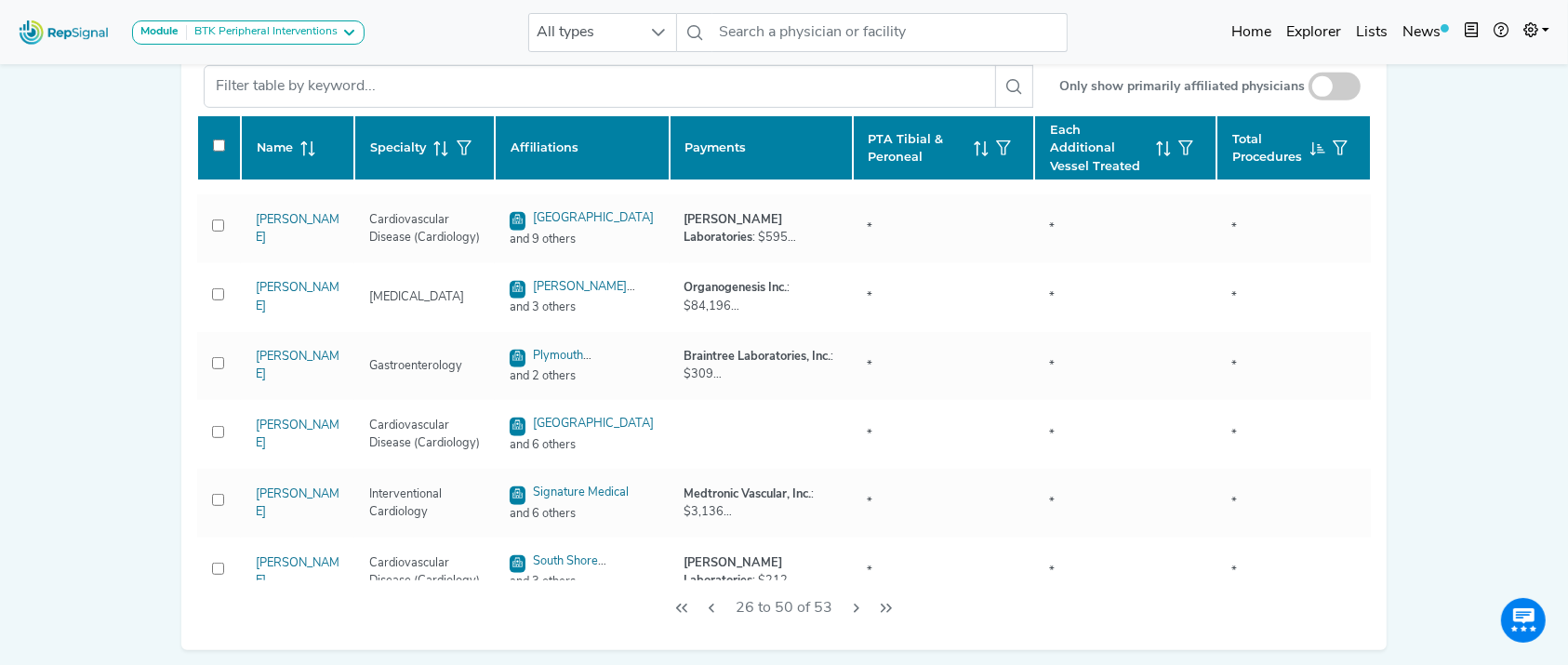
checkbox input "false"
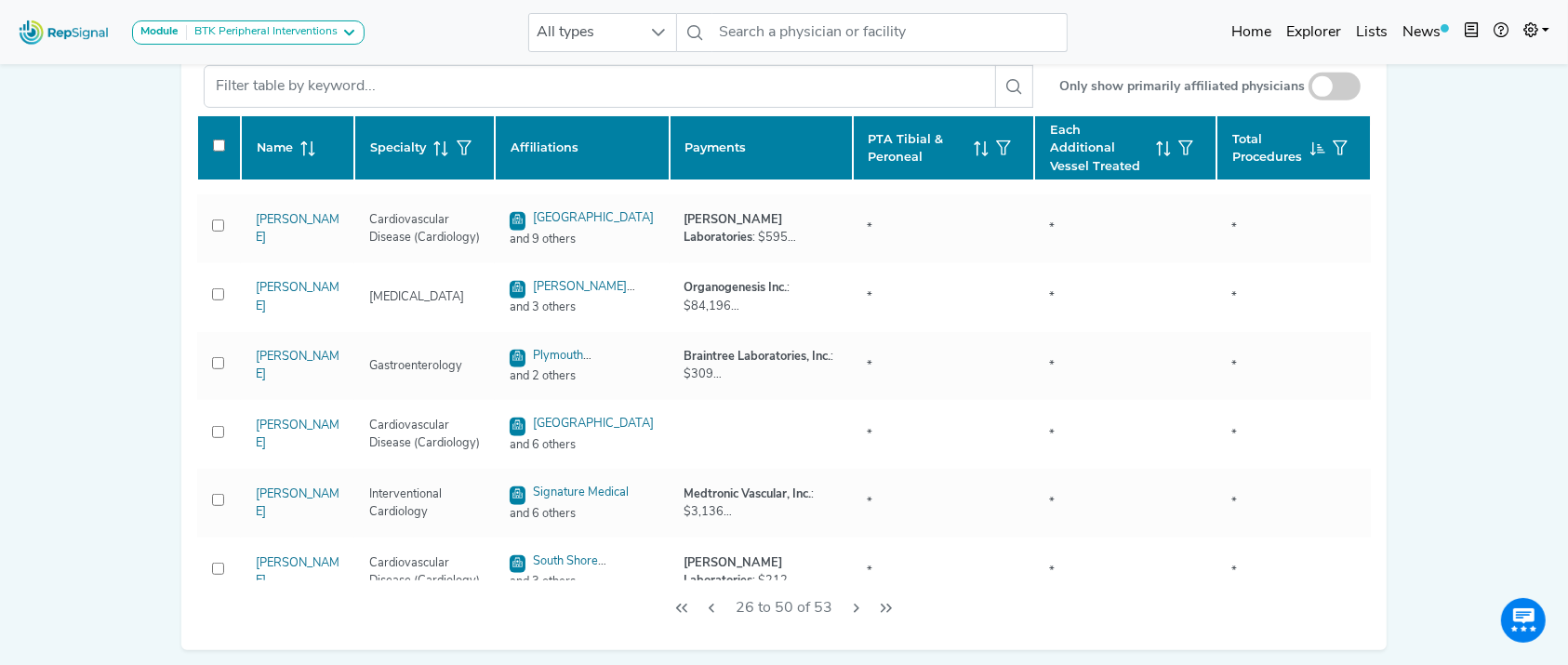
checkbox input "false"
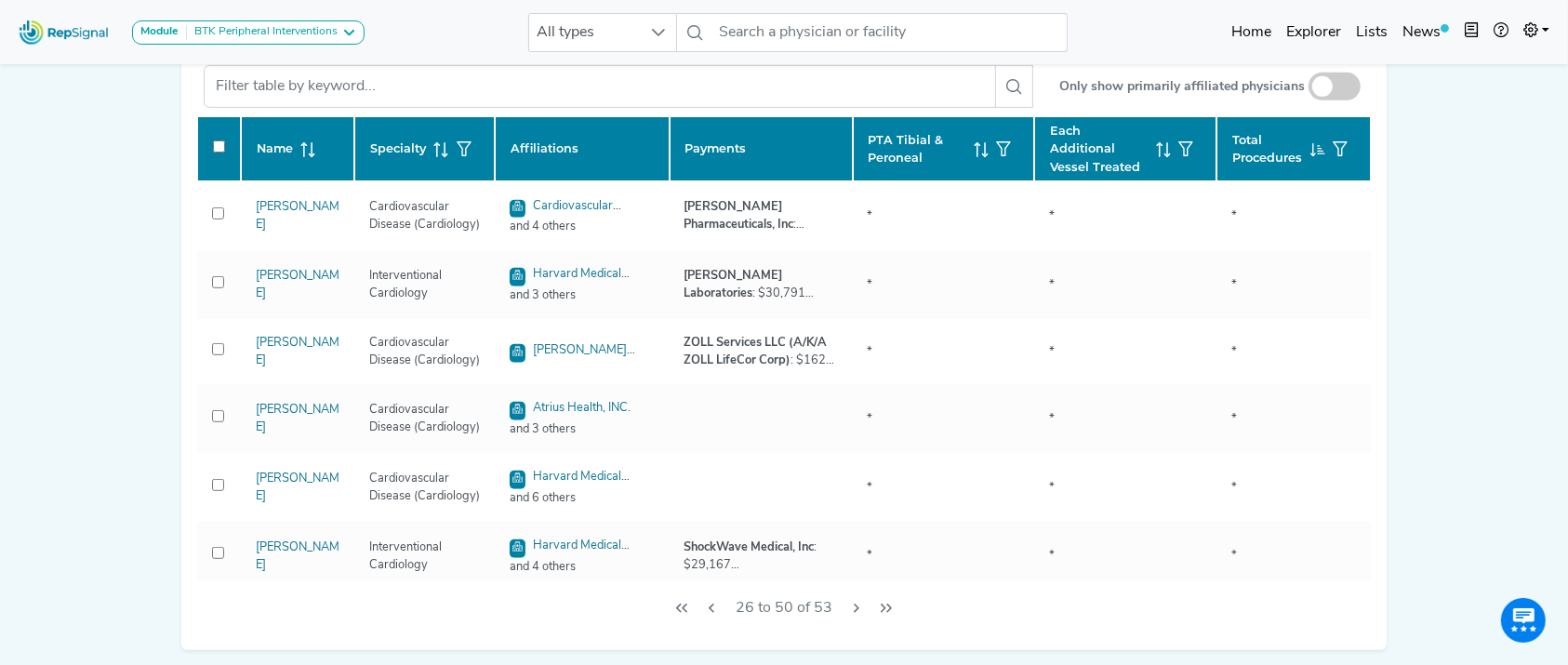
scroll to position [1288, 0]
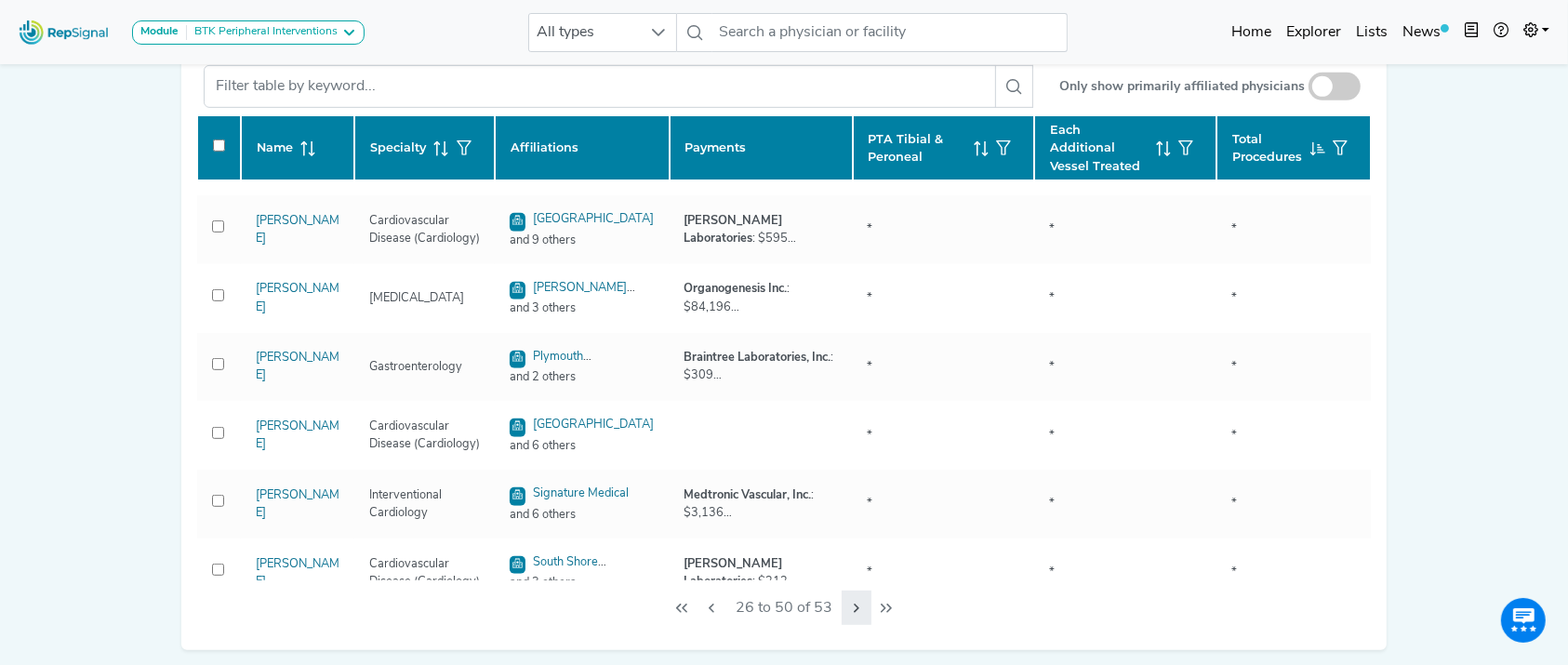
click at [849, 616] on icon "Next Page" at bounding box center [856, 608] width 15 height 15
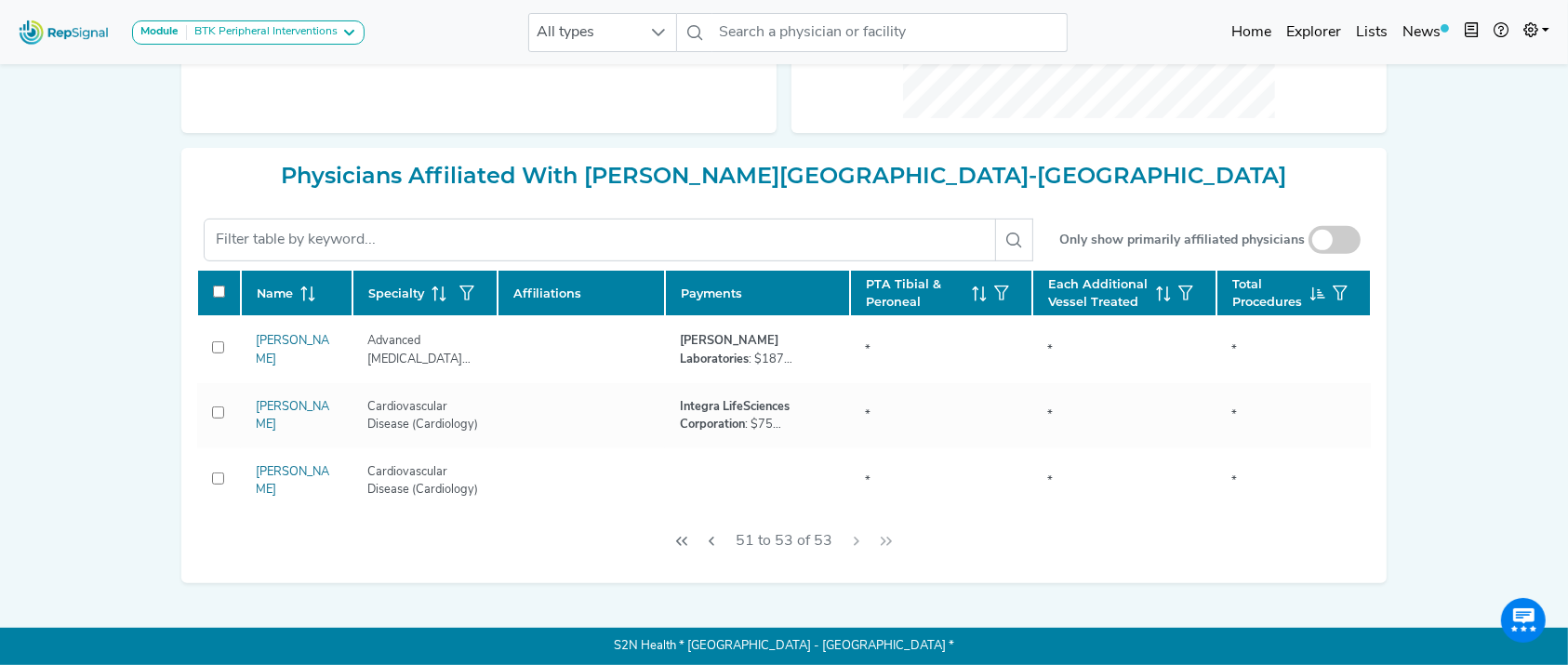
scroll to position [694, 0]
checkbox input "false"
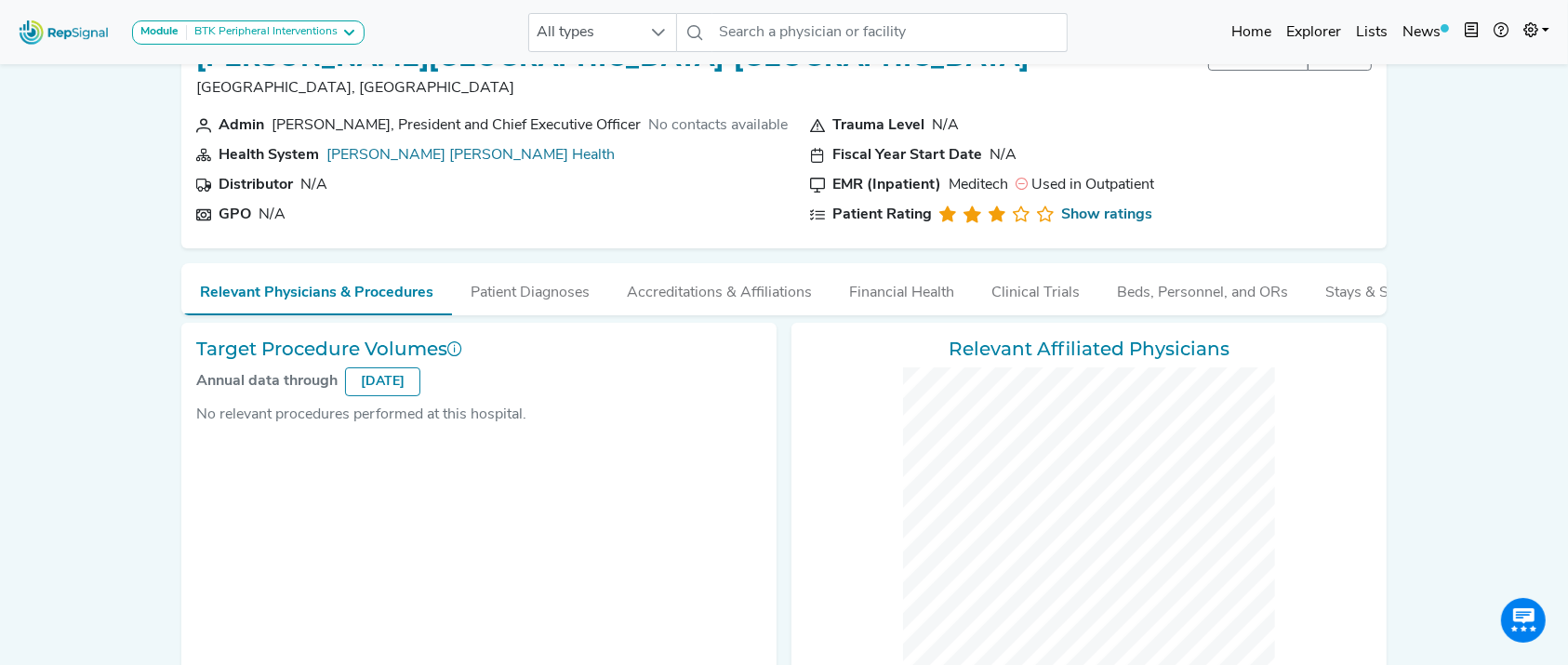
scroll to position [0, 0]
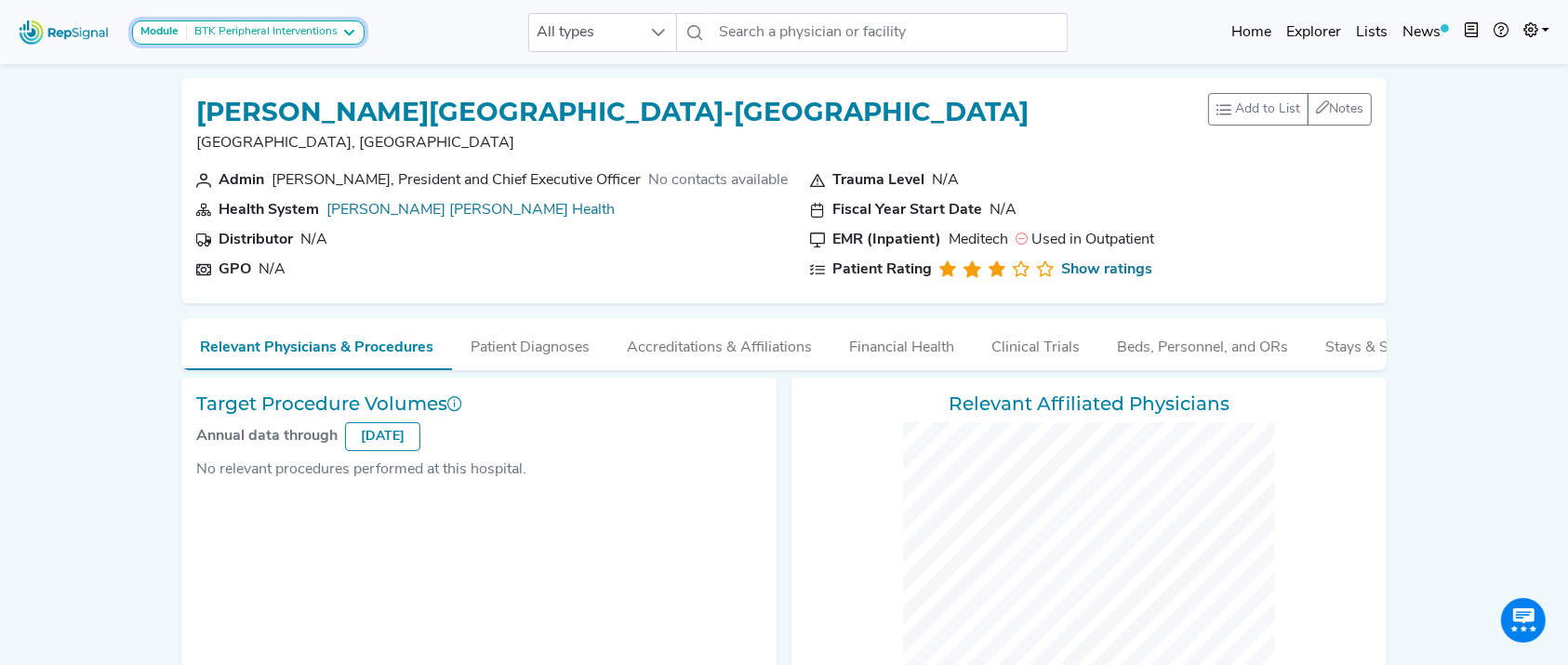
click at [287, 21] on button "Module BTK Peripheral Interventions" at bounding box center [248, 33] width 233 height 25
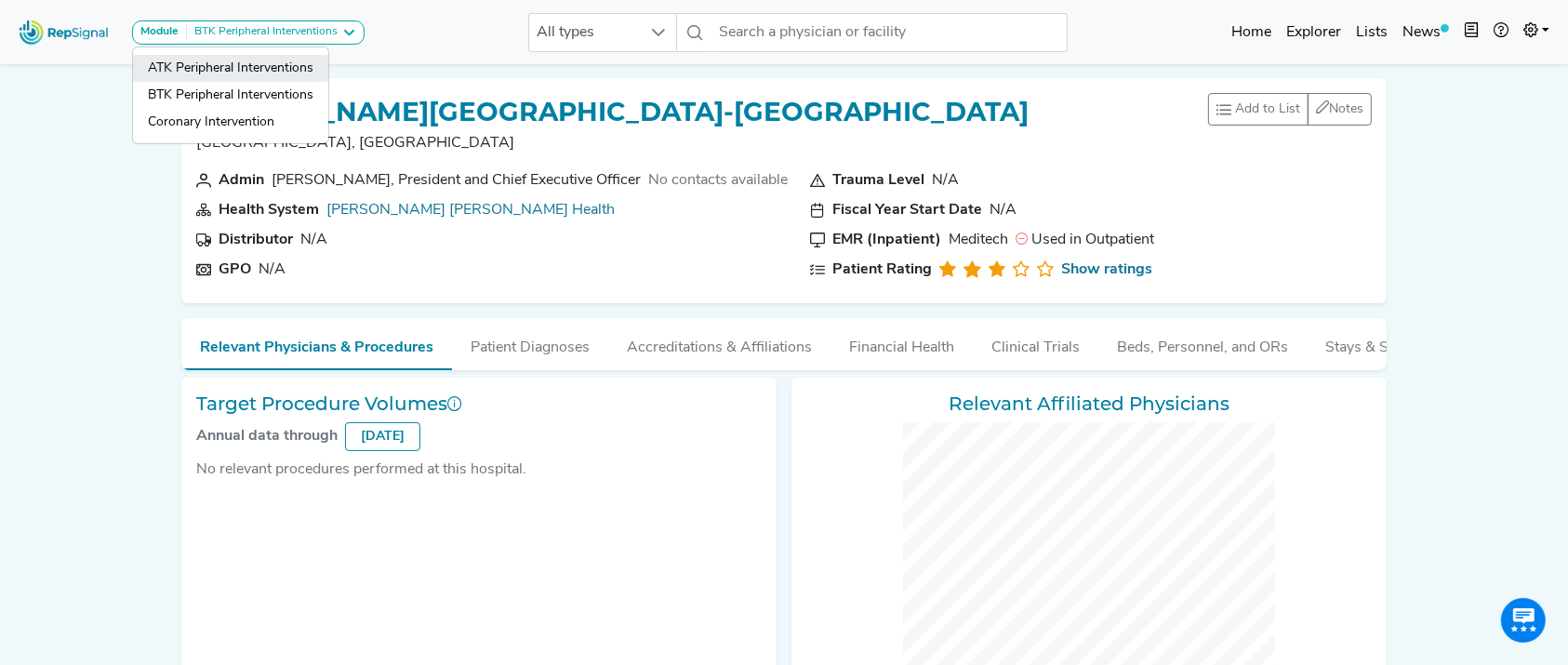
click at [272, 82] on link "ATK Peripheral Interventions" at bounding box center [230, 95] width 195 height 27
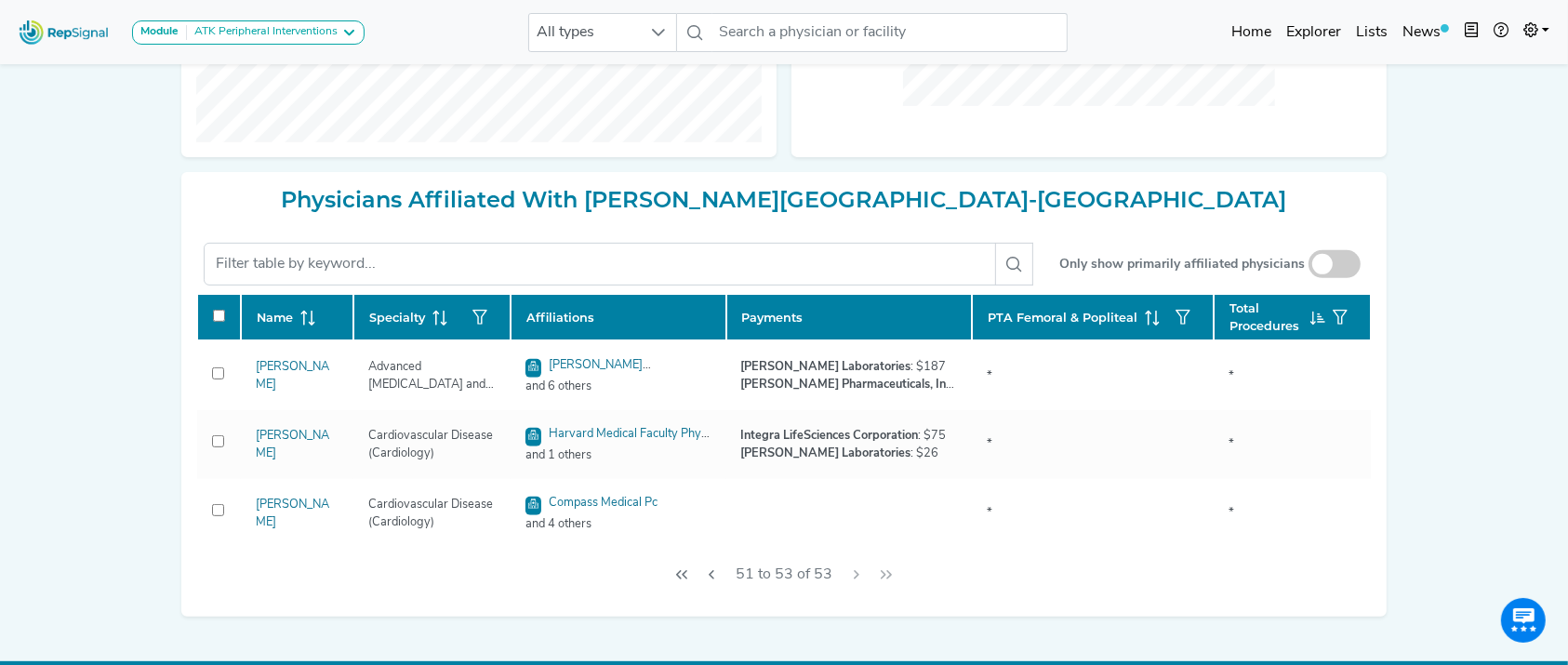
scroll to position [687, 0]
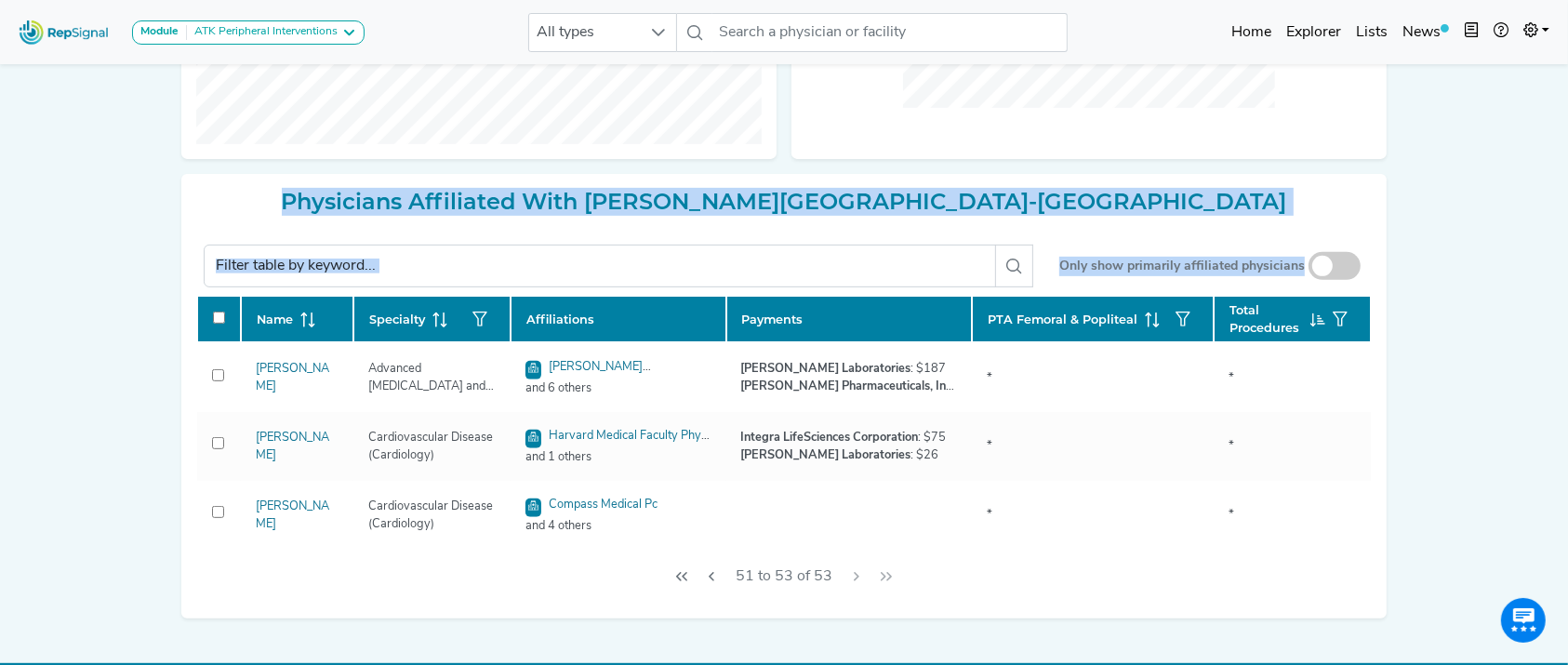
drag, startPoint x: 1542, startPoint y: 409, endPoint x: 1585, endPoint y: 280, distance: 136.0
click at [1560, 220] on html "Module ATK Peripheral Interventions ATK Peripheral Interventions BTK Peripheral…" at bounding box center [784, 7] width 1568 height 1387
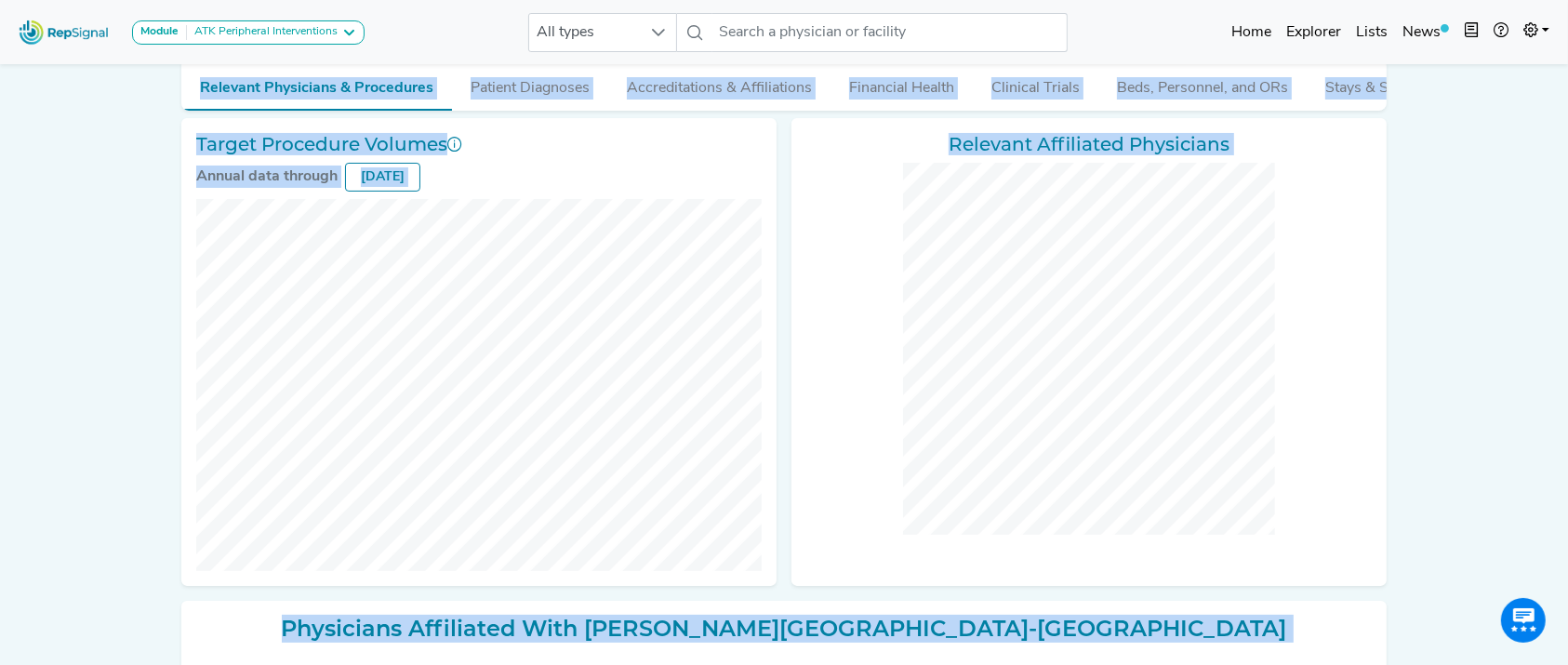
scroll to position [210, 19]
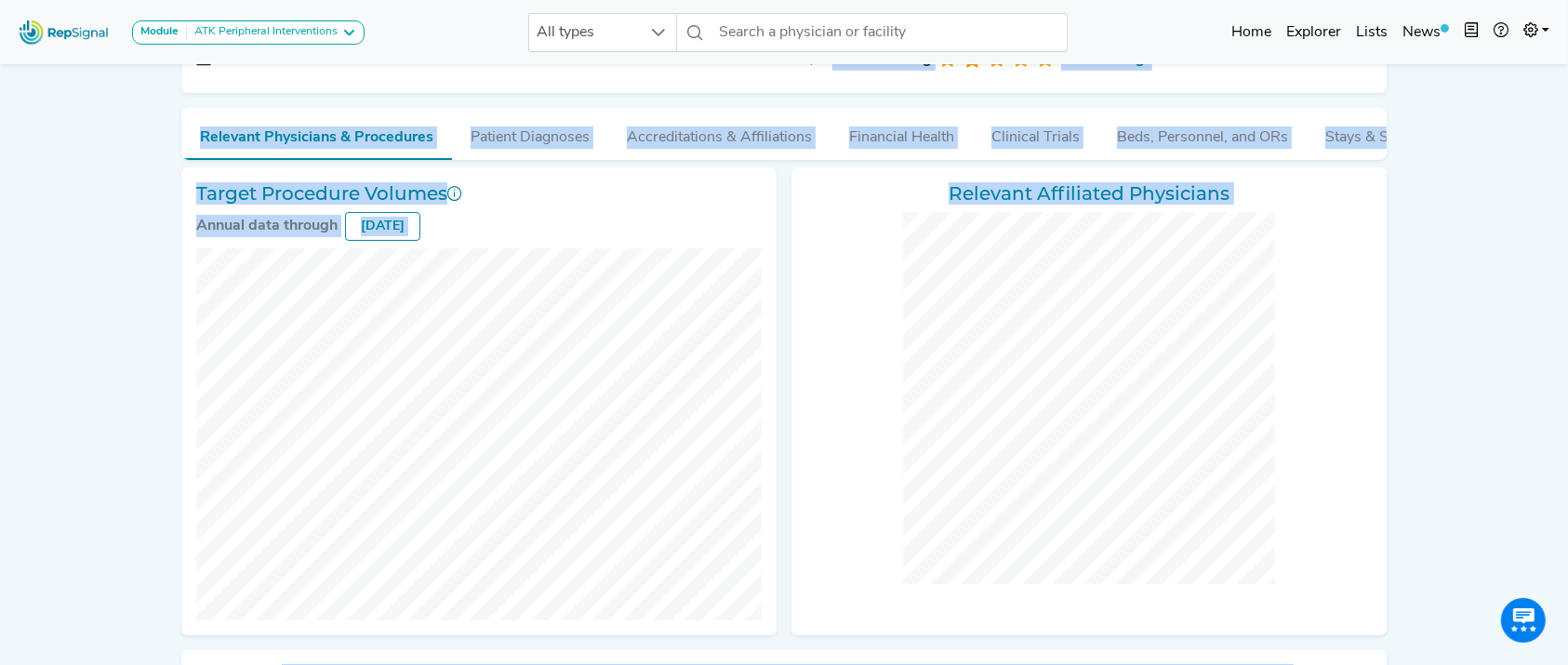
click at [1468, 220] on div "Module ATK Peripheral Interventions ATK Peripheral Interventions BTK Peripheral…" at bounding box center [784, 483] width 1568 height 1387
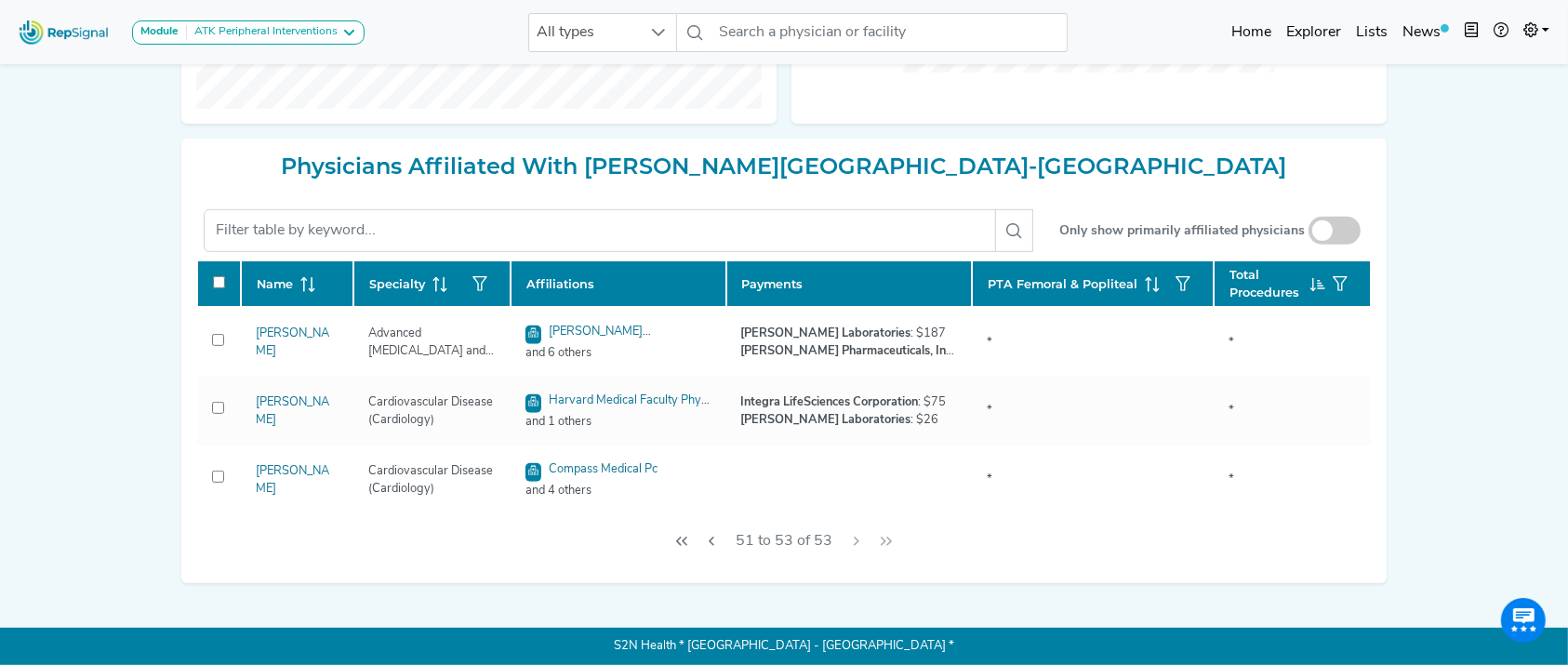
scroll to position [0, 19]
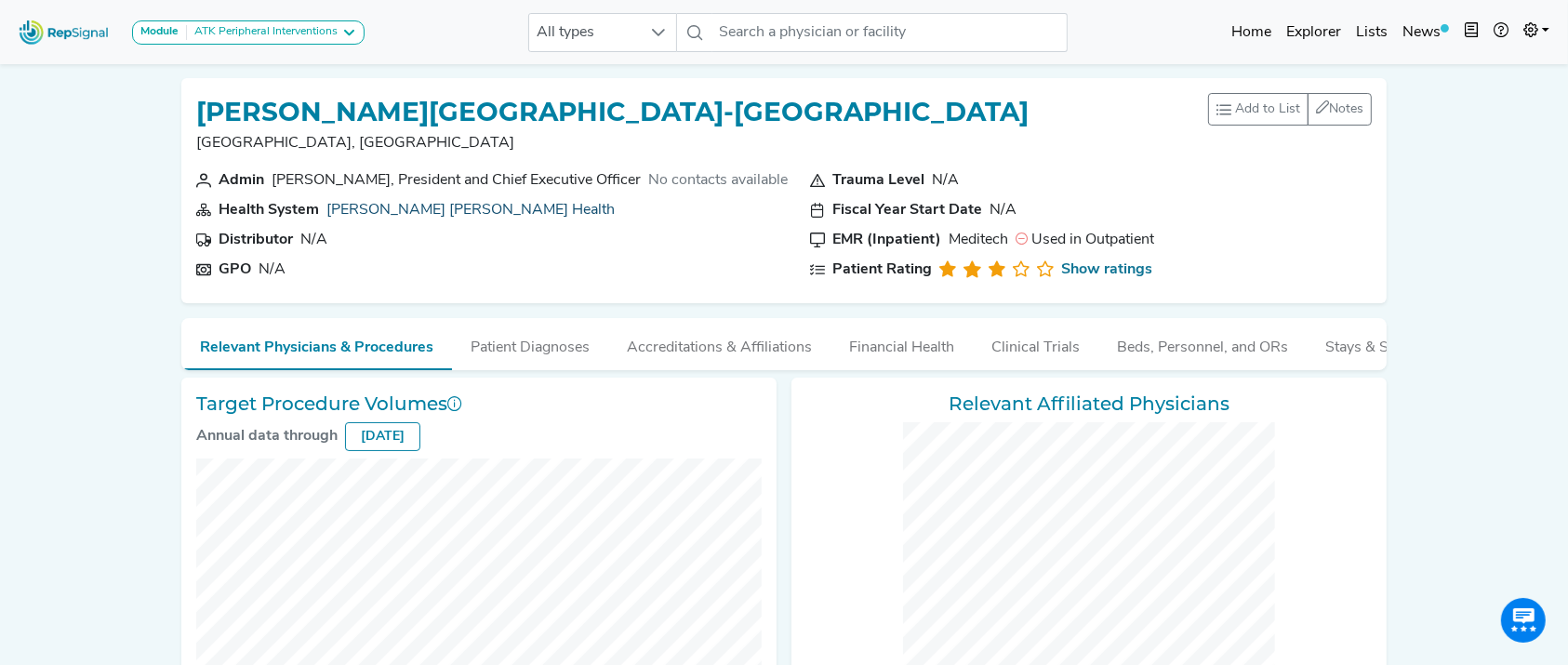
click at [432, 208] on link "Beth Israel Lahey Health" at bounding box center [470, 210] width 289 height 15
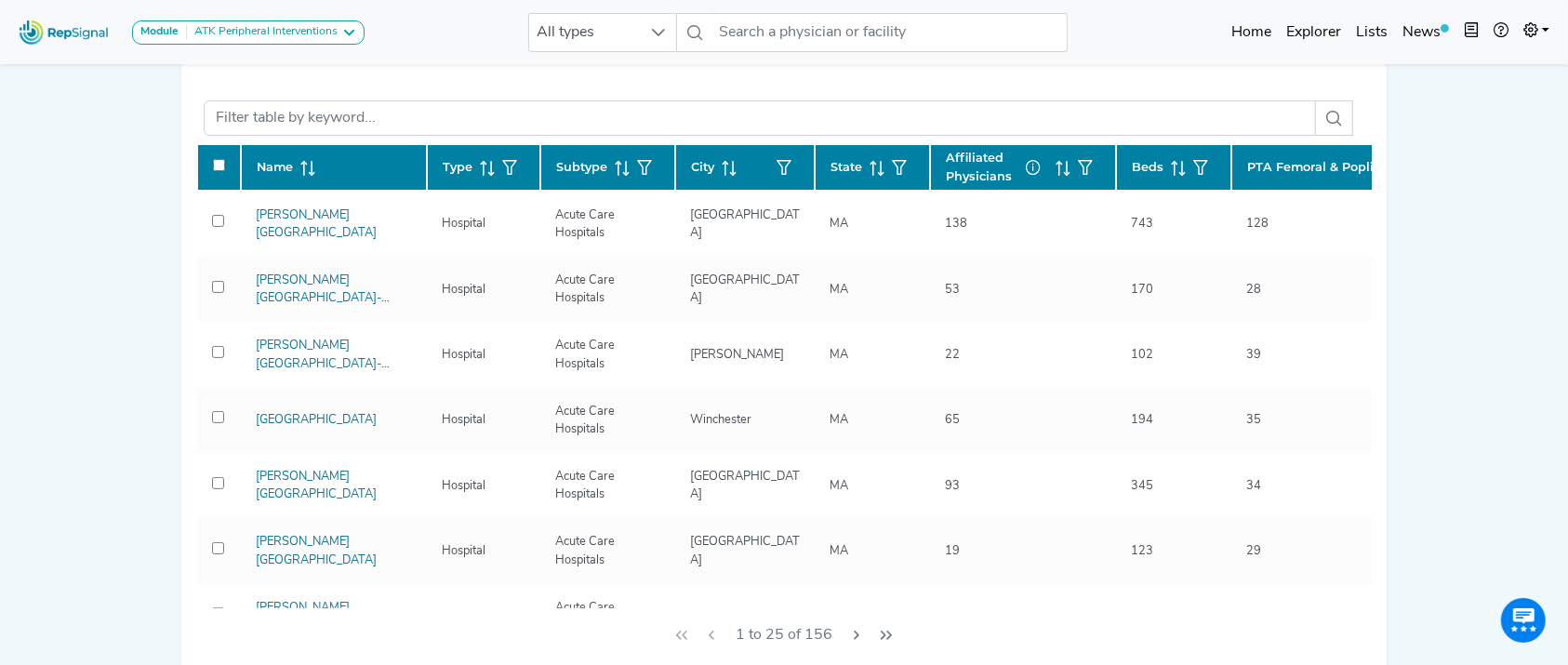
scroll to position [335, 19]
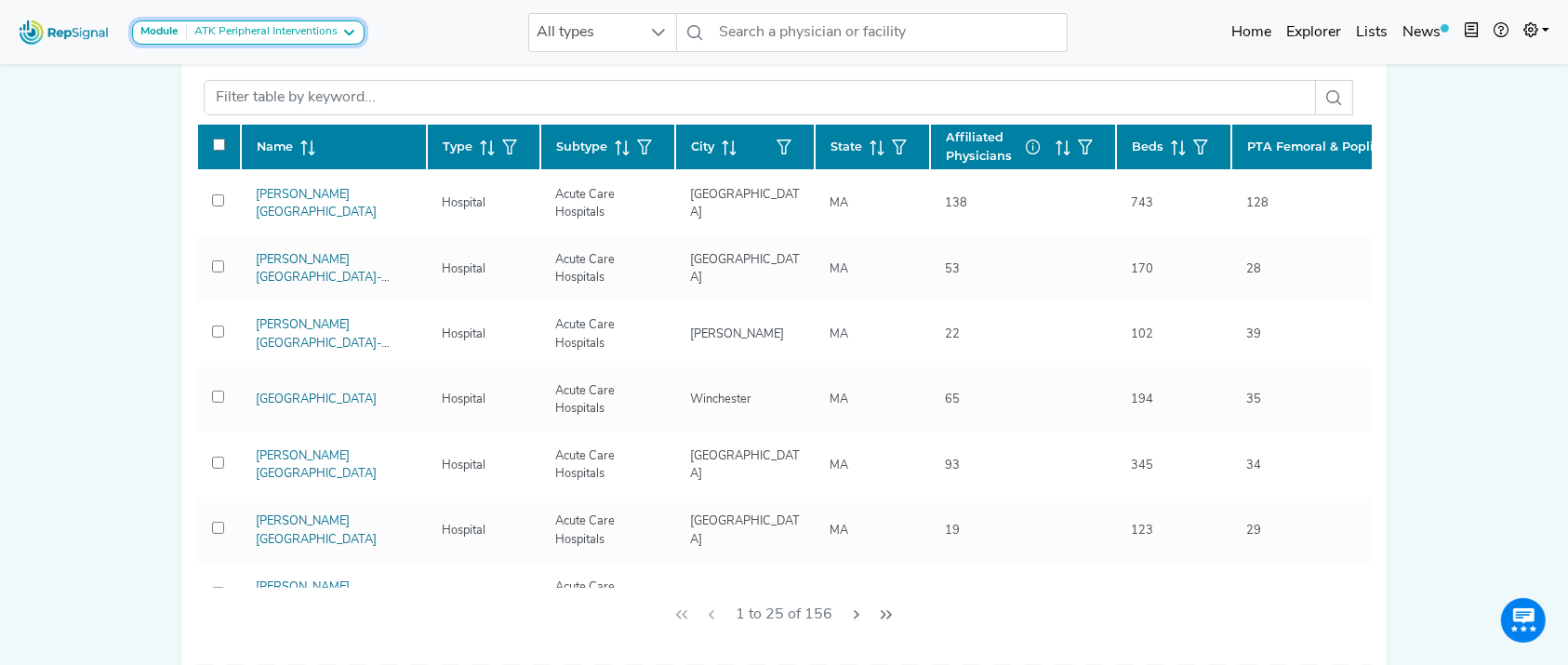
click at [344, 24] on button "Module ATK Peripheral Interventions" at bounding box center [248, 33] width 233 height 25
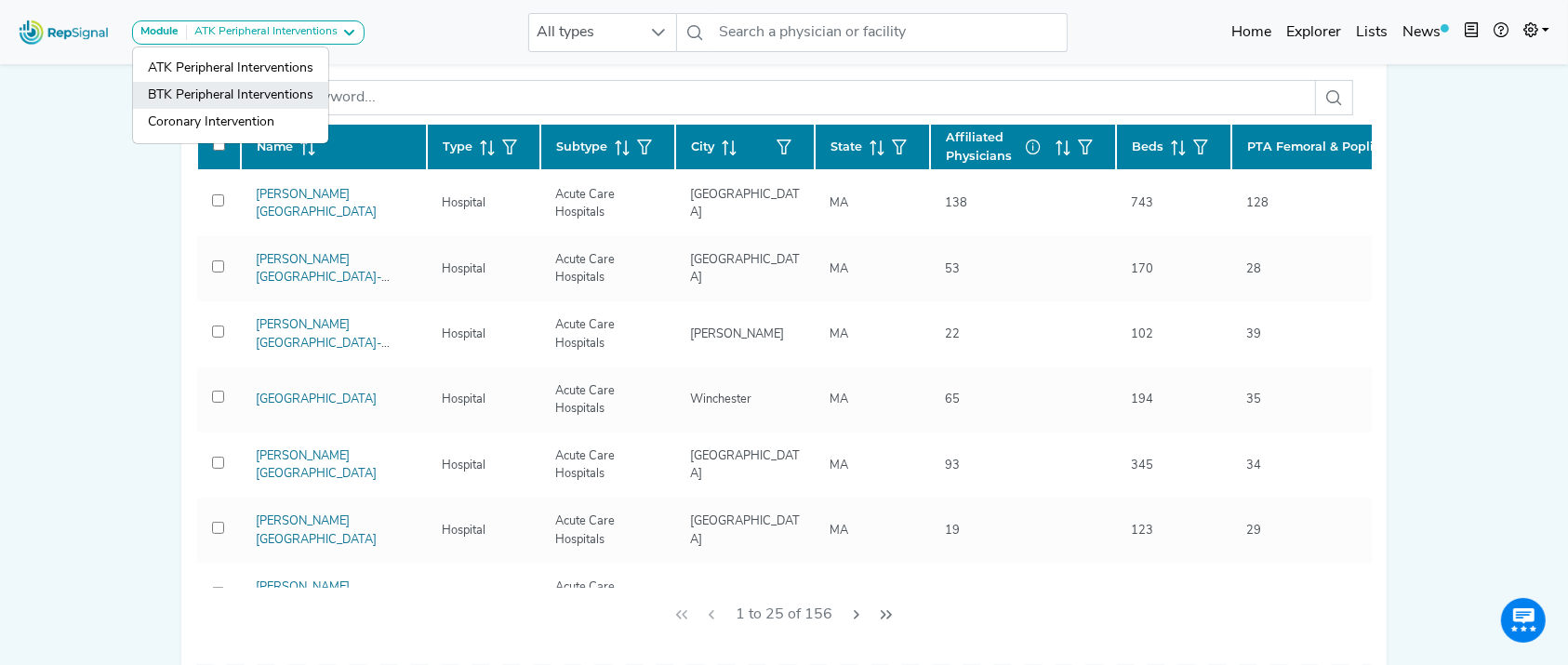
click at [204, 108] on link "BTK Peripheral Interventions" at bounding box center [230, 122] width 195 height 27
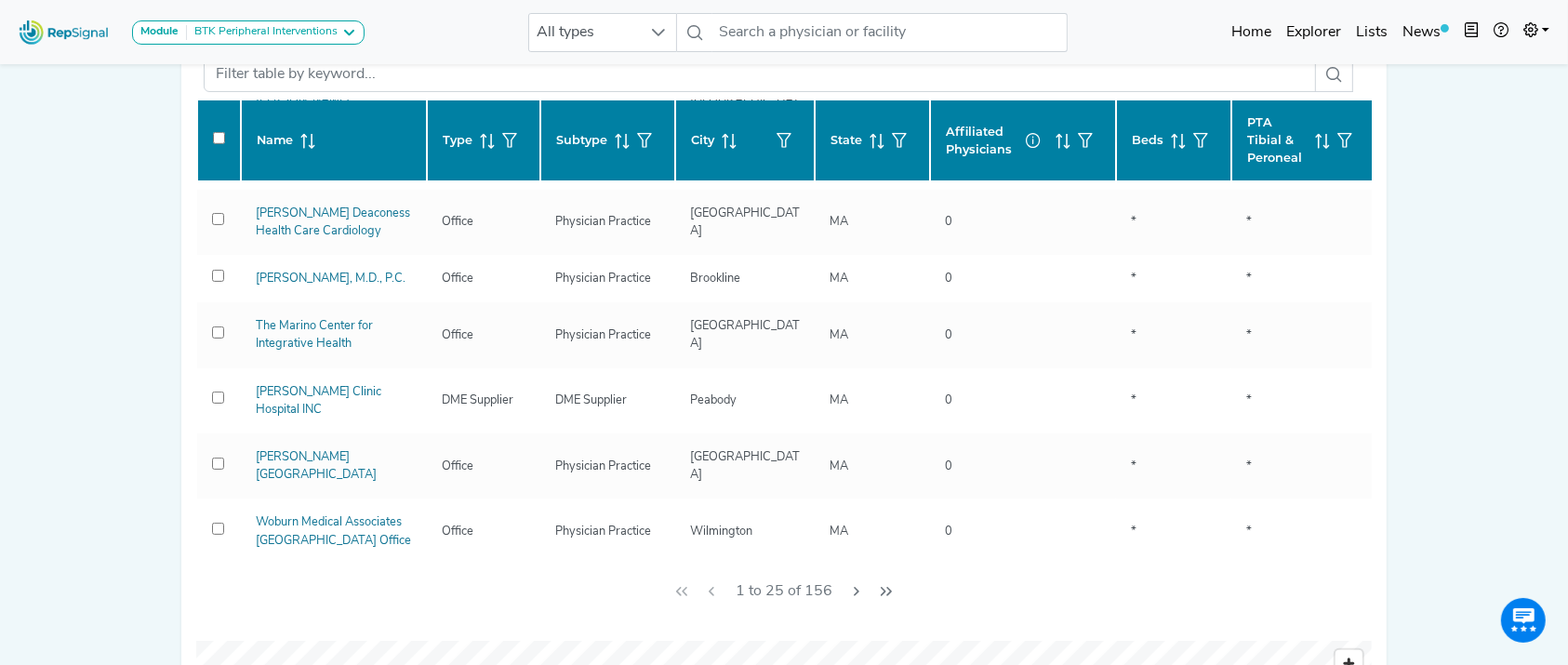
scroll to position [0, 0]
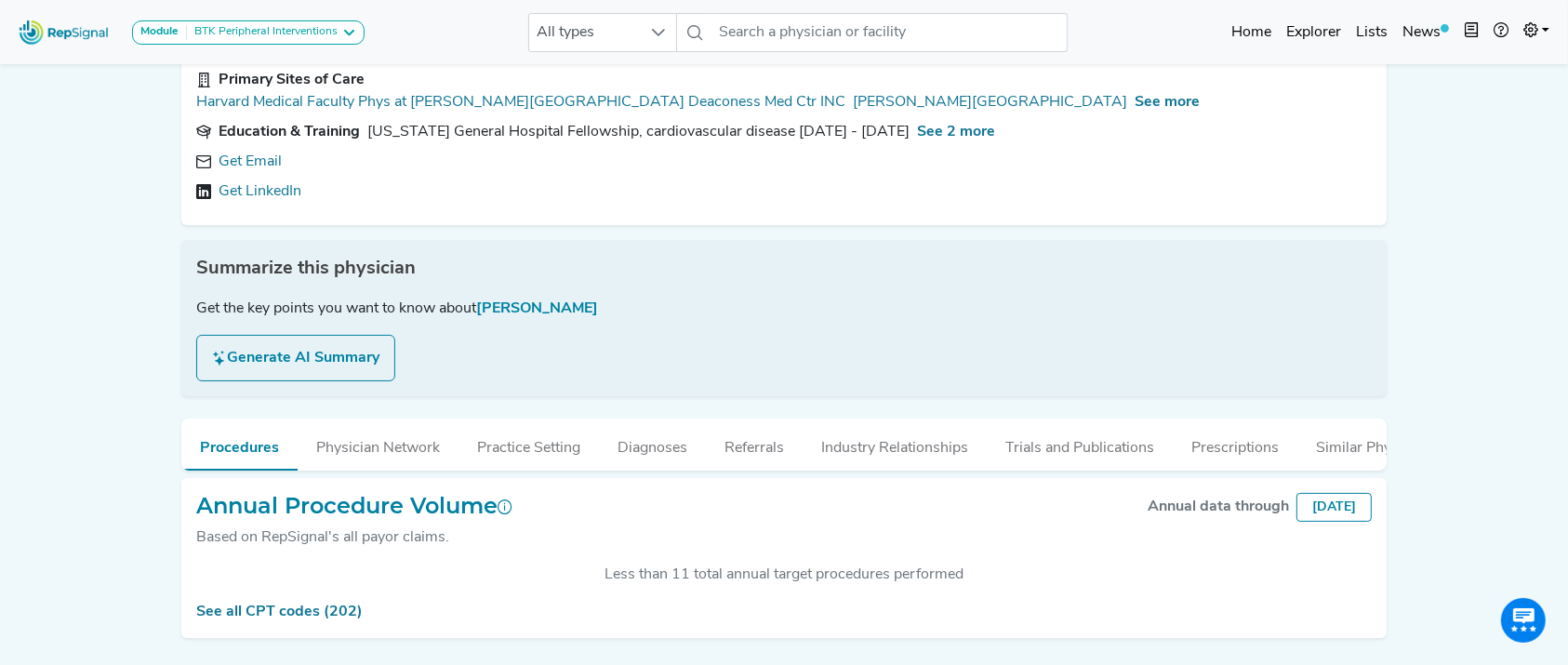
scroll to position [53, 0]
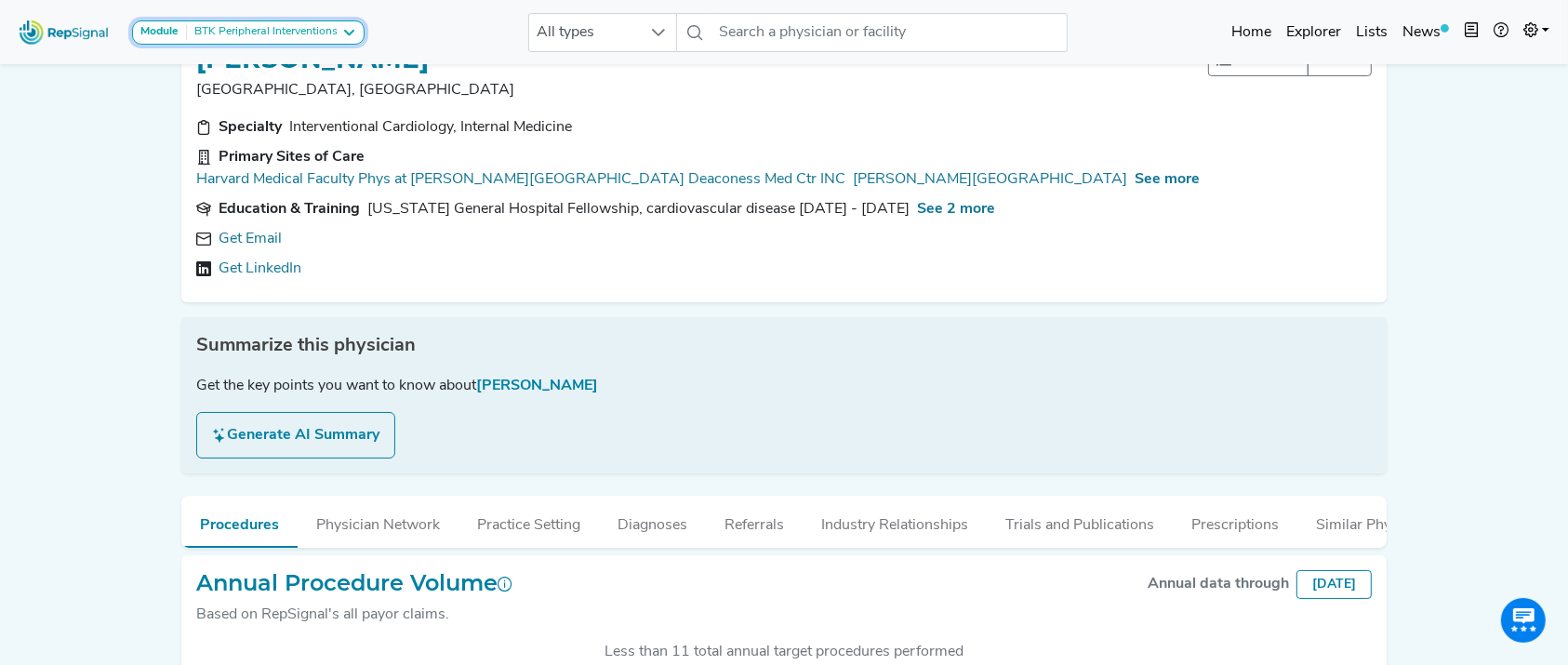
click at [305, 21] on button "Module BTK Peripheral Interventions" at bounding box center [248, 33] width 233 height 25
click at [283, 82] on link "ATK Peripheral Interventions" at bounding box center [230, 95] width 195 height 27
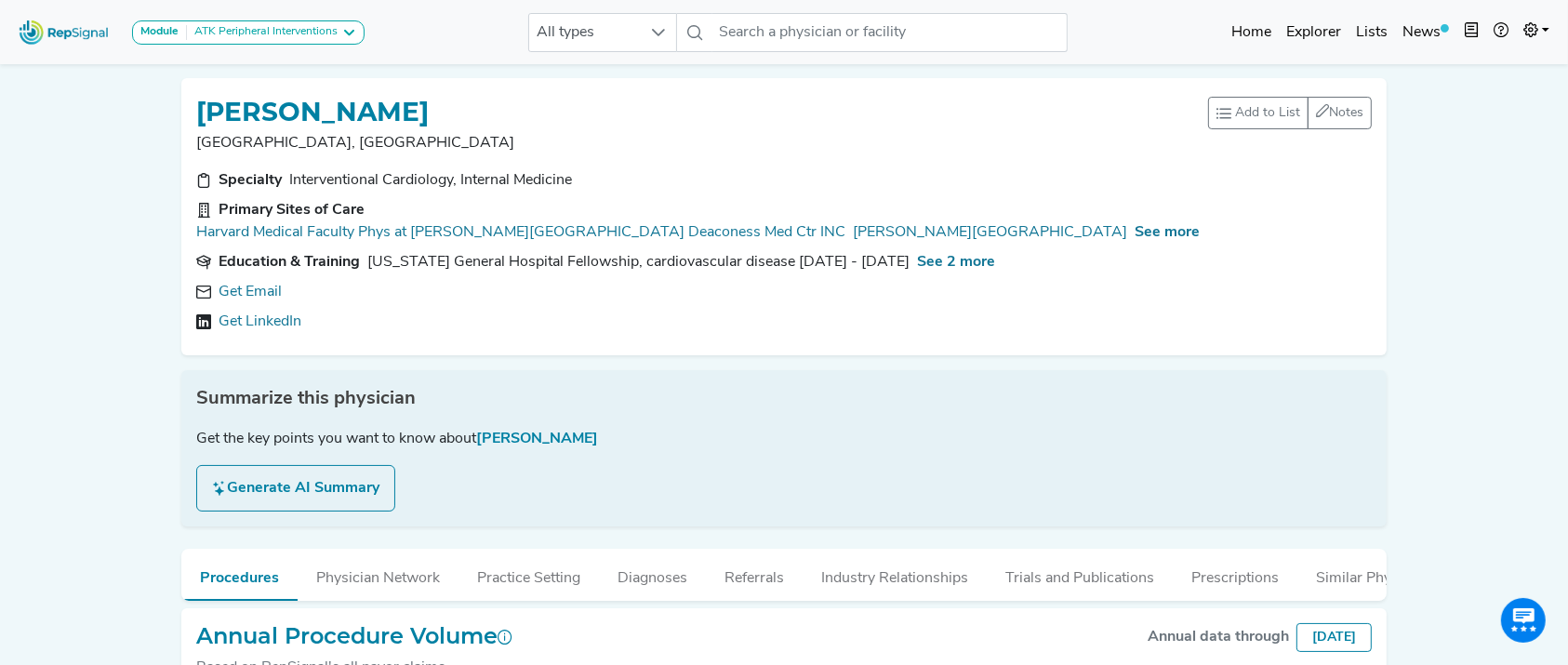
click at [327, 49] on div "Module ATK Peripheral Interventions ATK Peripheral Interventions BTK Peripheral…" at bounding box center [191, 32] width 361 height 49
click at [313, 28] on div "ATK Peripheral Interventions" at bounding box center [262, 33] width 151 height 15
click at [273, 118] on link "Coronary Intervention" at bounding box center [230, 122] width 195 height 27
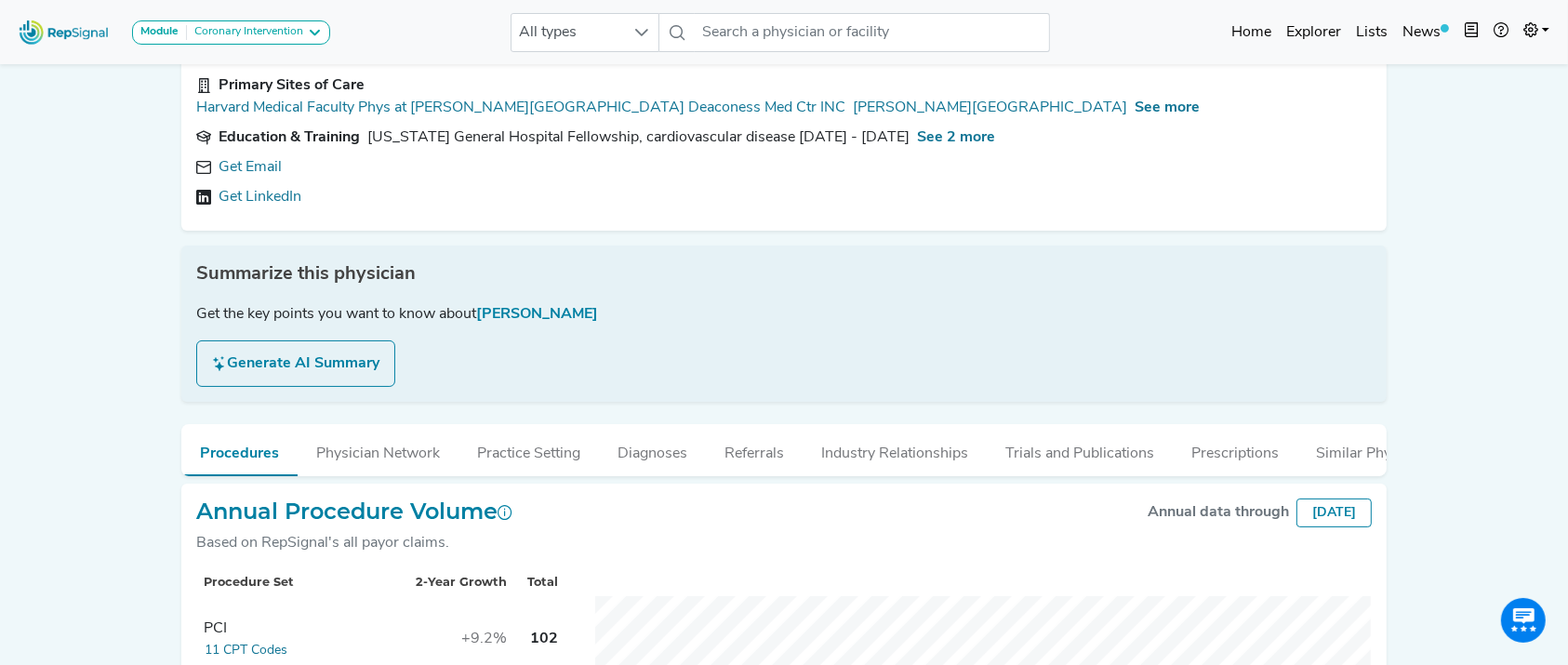
scroll to position [118, 0]
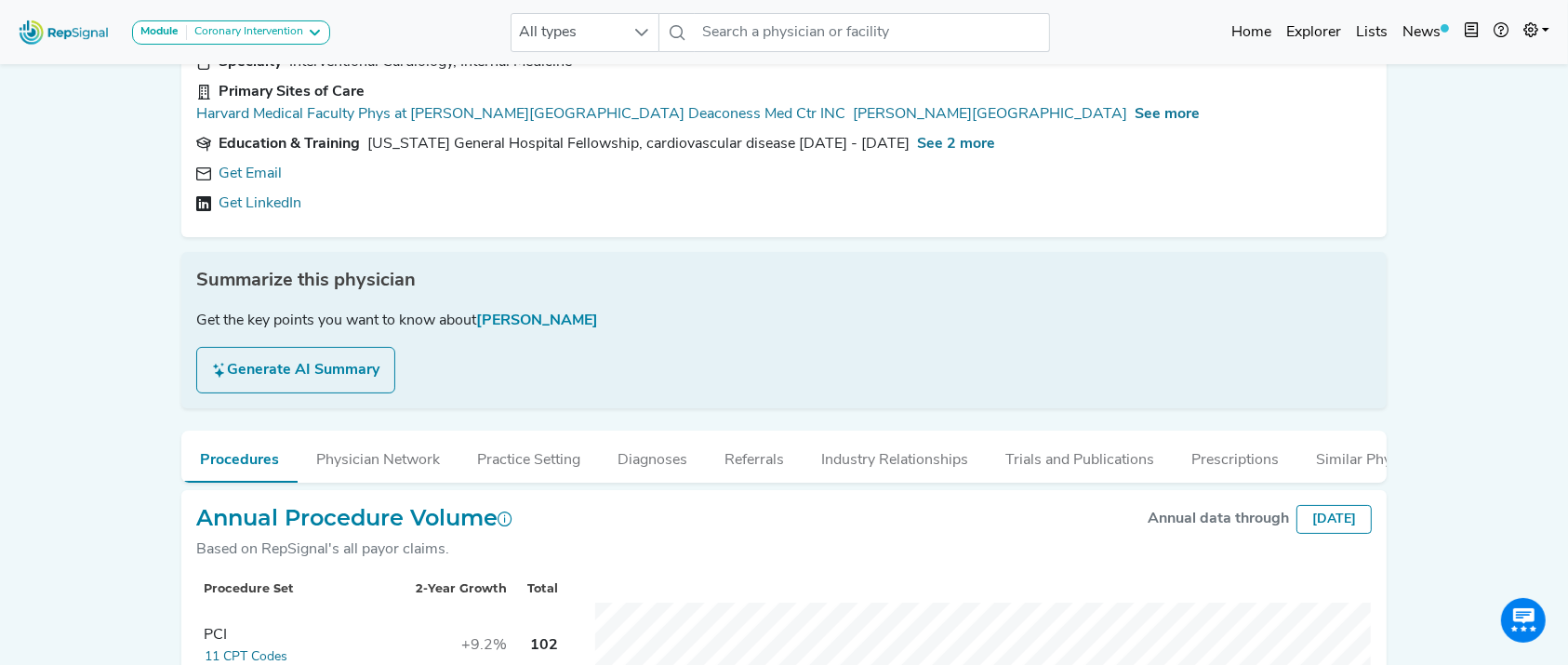
click at [298, 13] on div "Module Coronary Intervention ATK Peripheral Interventions BTK Peripheral Interv…" at bounding box center [174, 32] width 326 height 49
click at [299, 24] on button "Module Coronary Intervention" at bounding box center [231, 33] width 198 height 25
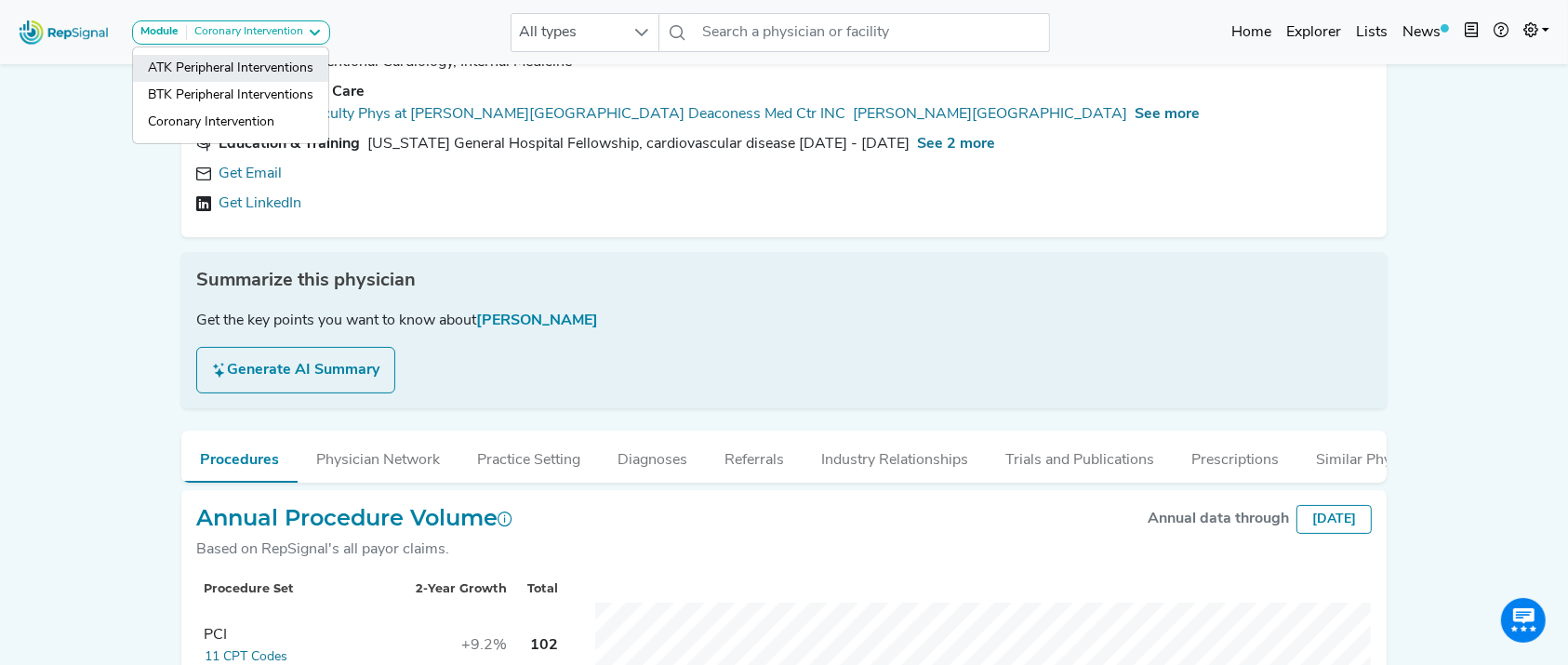
click at [298, 82] on link "ATK Peripheral Interventions" at bounding box center [230, 95] width 195 height 27
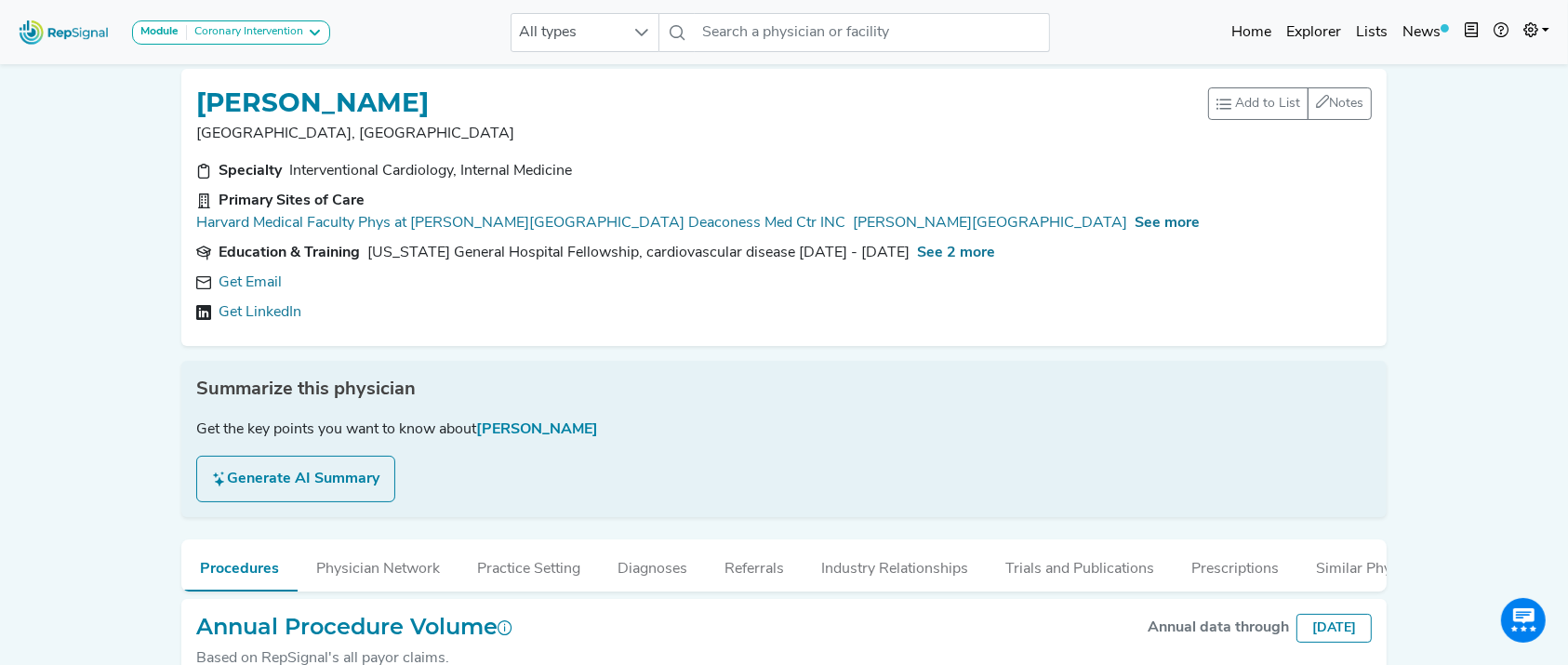
scroll to position [0, 0]
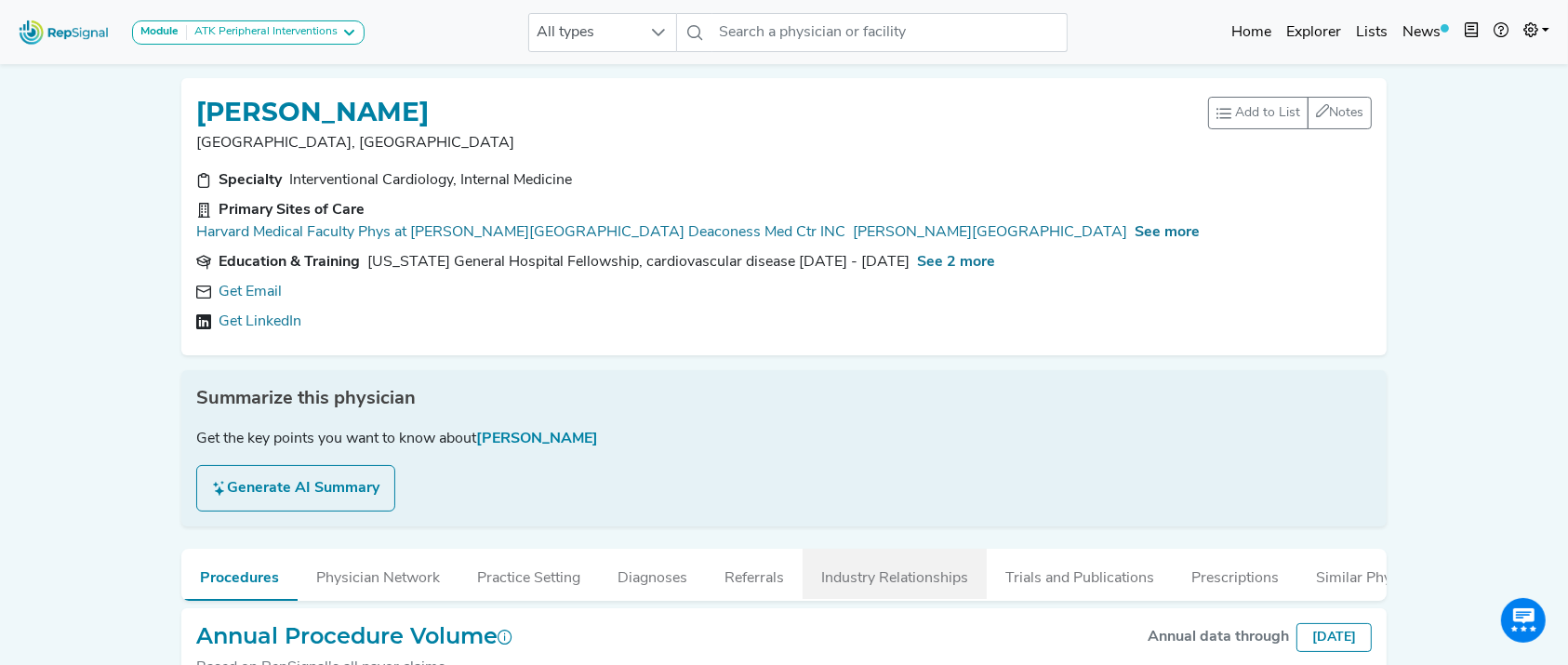
click at [933, 549] on button "Industry Relationships" at bounding box center [894, 574] width 184 height 50
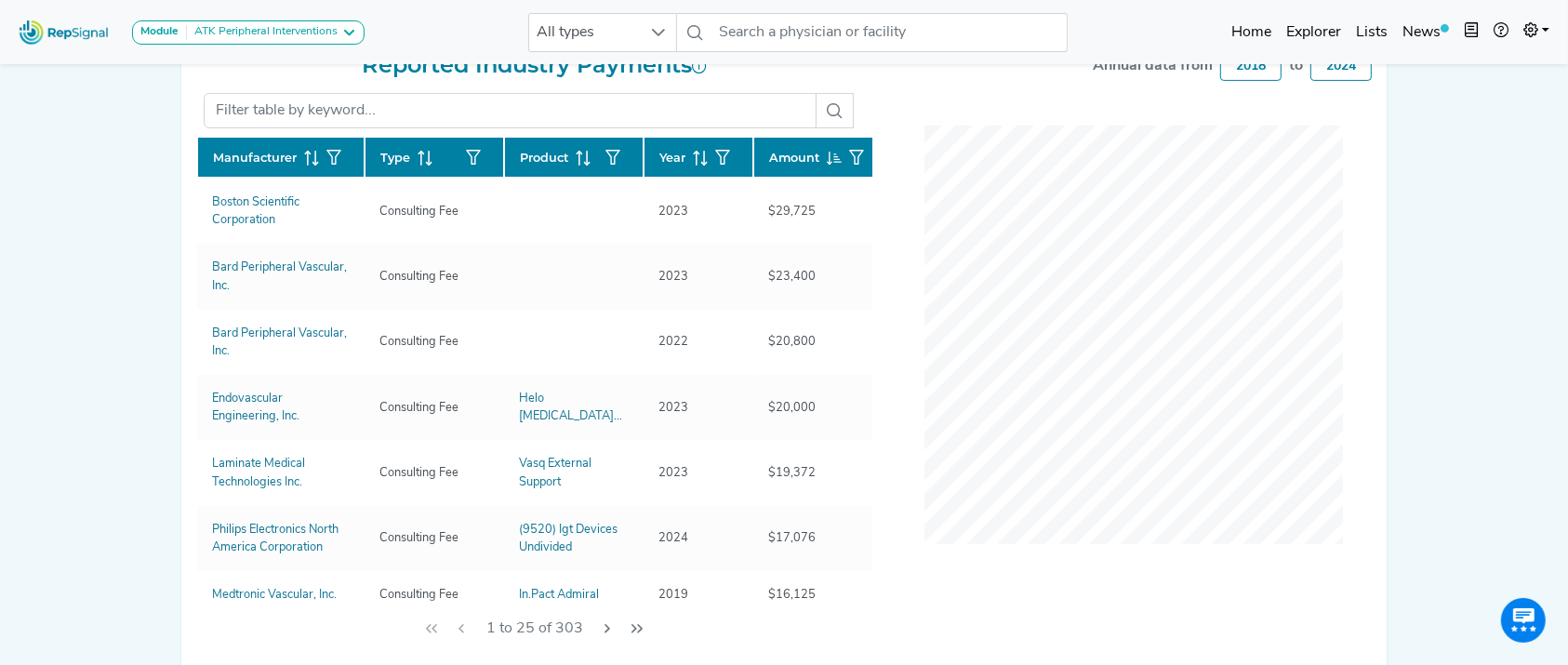
scroll to position [570, 0]
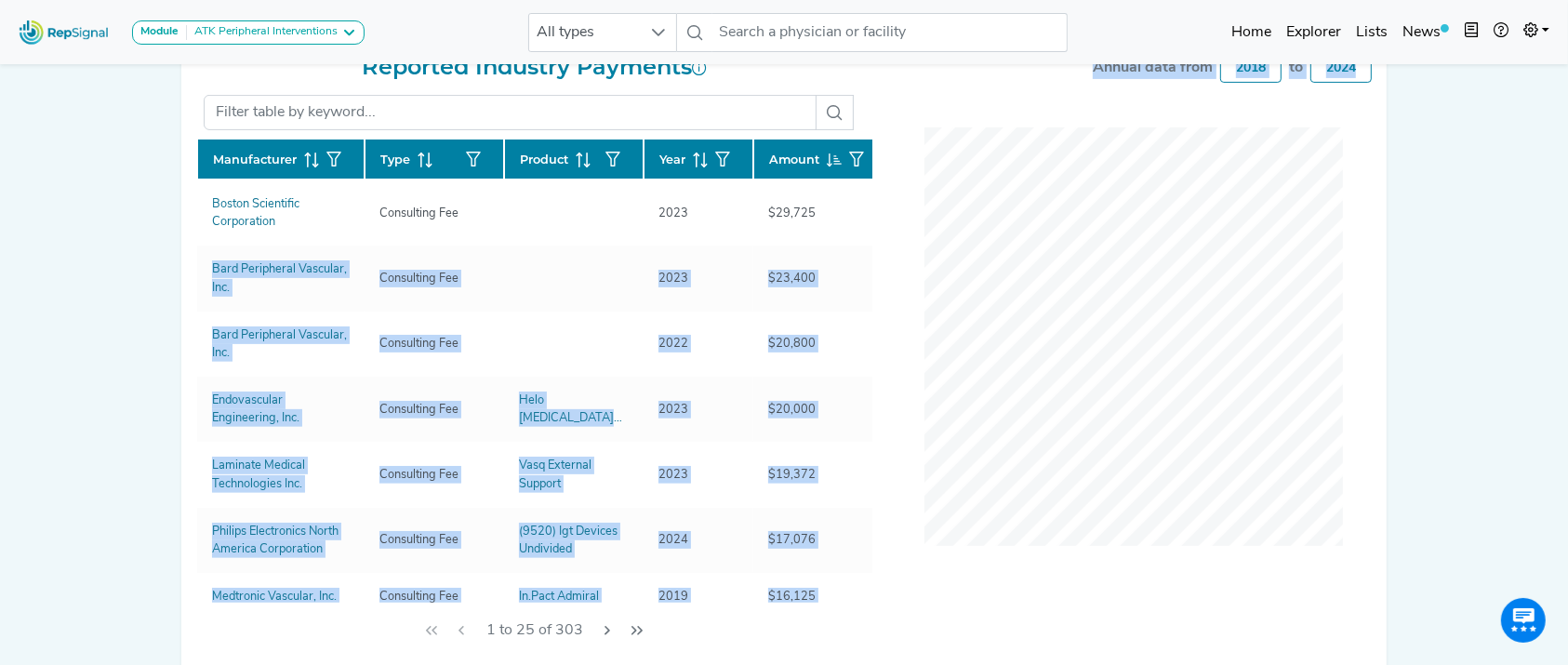
drag, startPoint x: 846, startPoint y: 212, endPoint x: 883, endPoint y: 201, distance: 38.6
click at [883, 201] on div "Reported Industry Payments Manufacturer Type Product Year Amount Boston Scienti…" at bounding box center [784, 356] width 1197 height 604
click at [883, 200] on div "Annual data from 2018 to 2024" at bounding box center [1133, 356] width 500 height 604
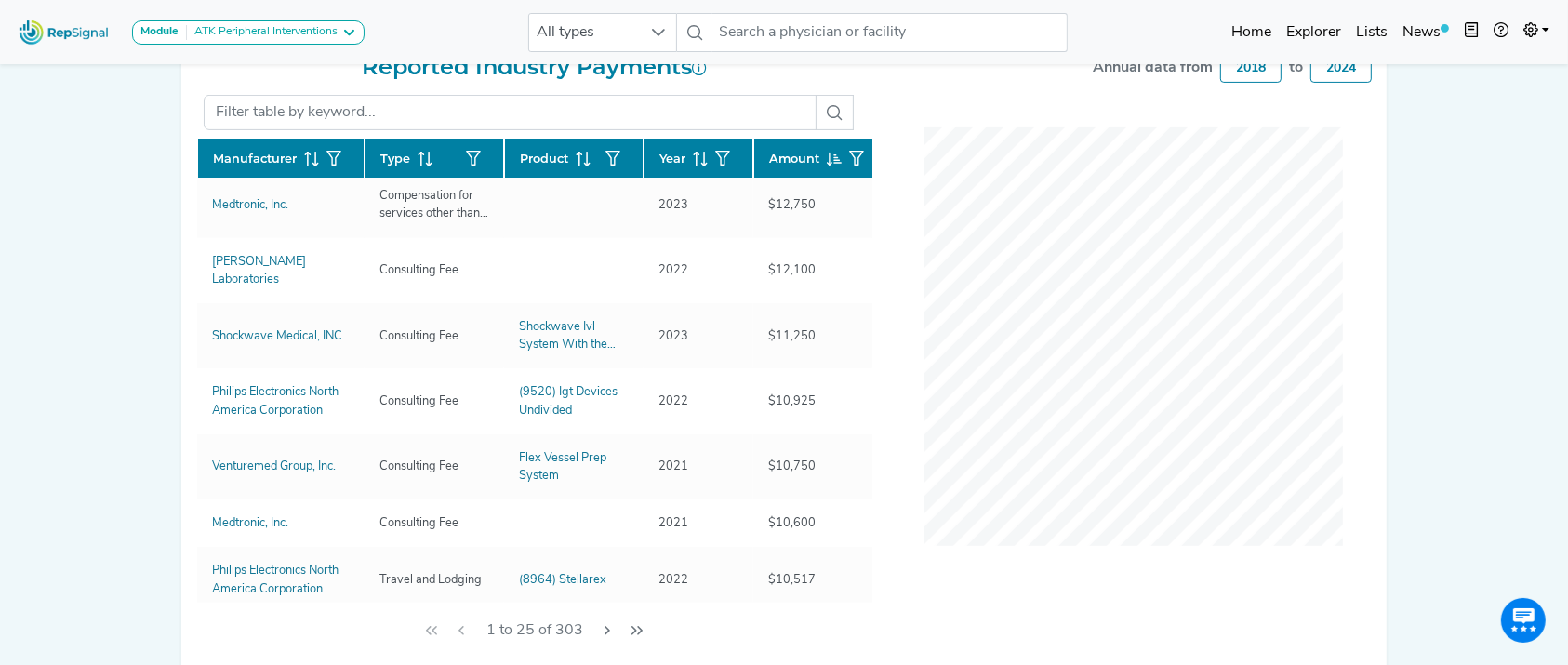
scroll to position [1107, 0]
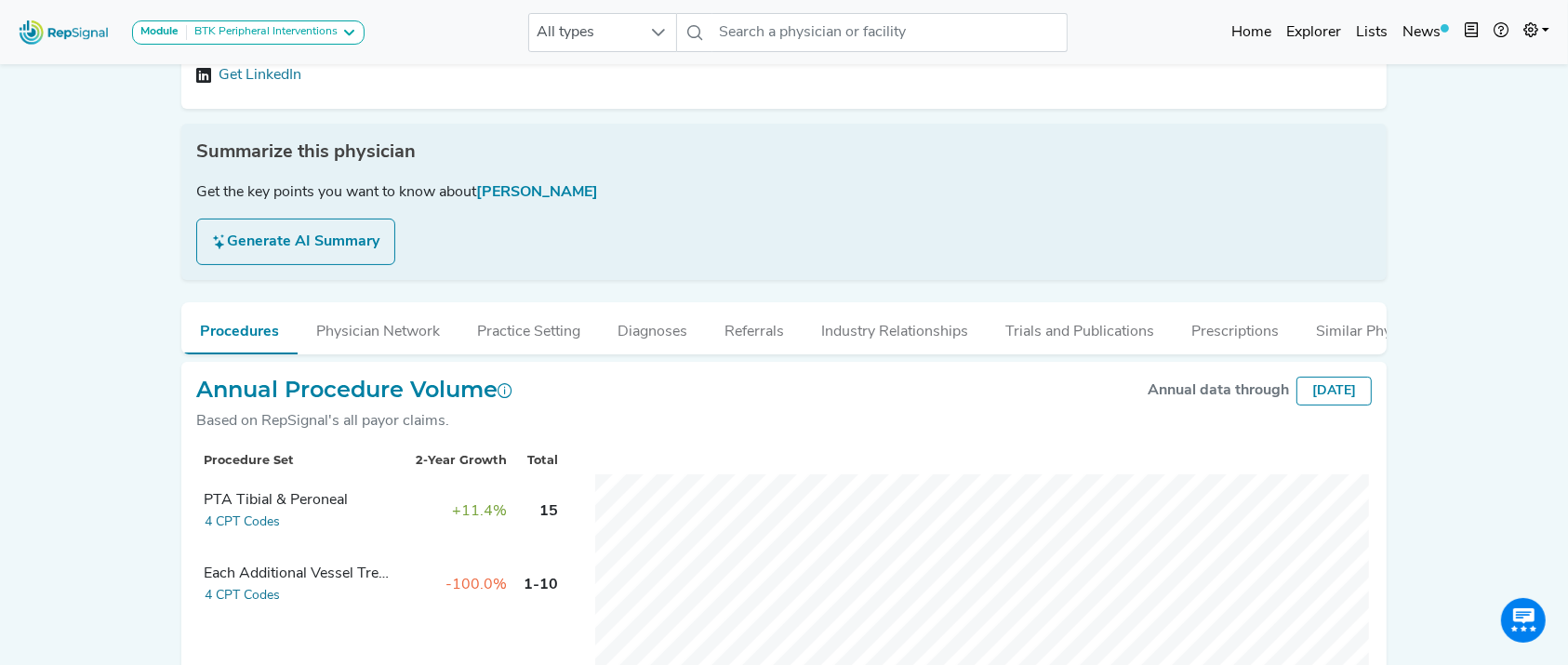
scroll to position [379, 0]
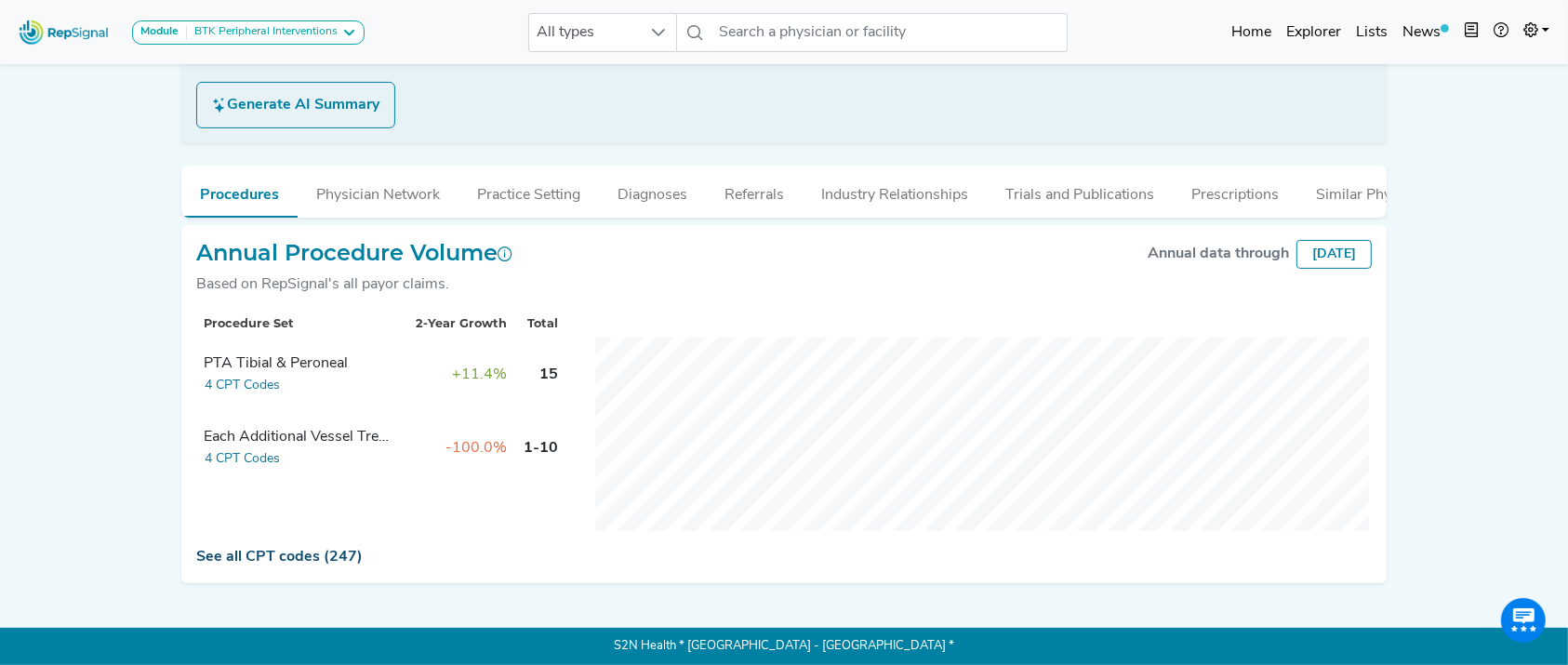
click at [317, 562] on link "See all CPT codes (247)" at bounding box center [279, 557] width 167 height 15
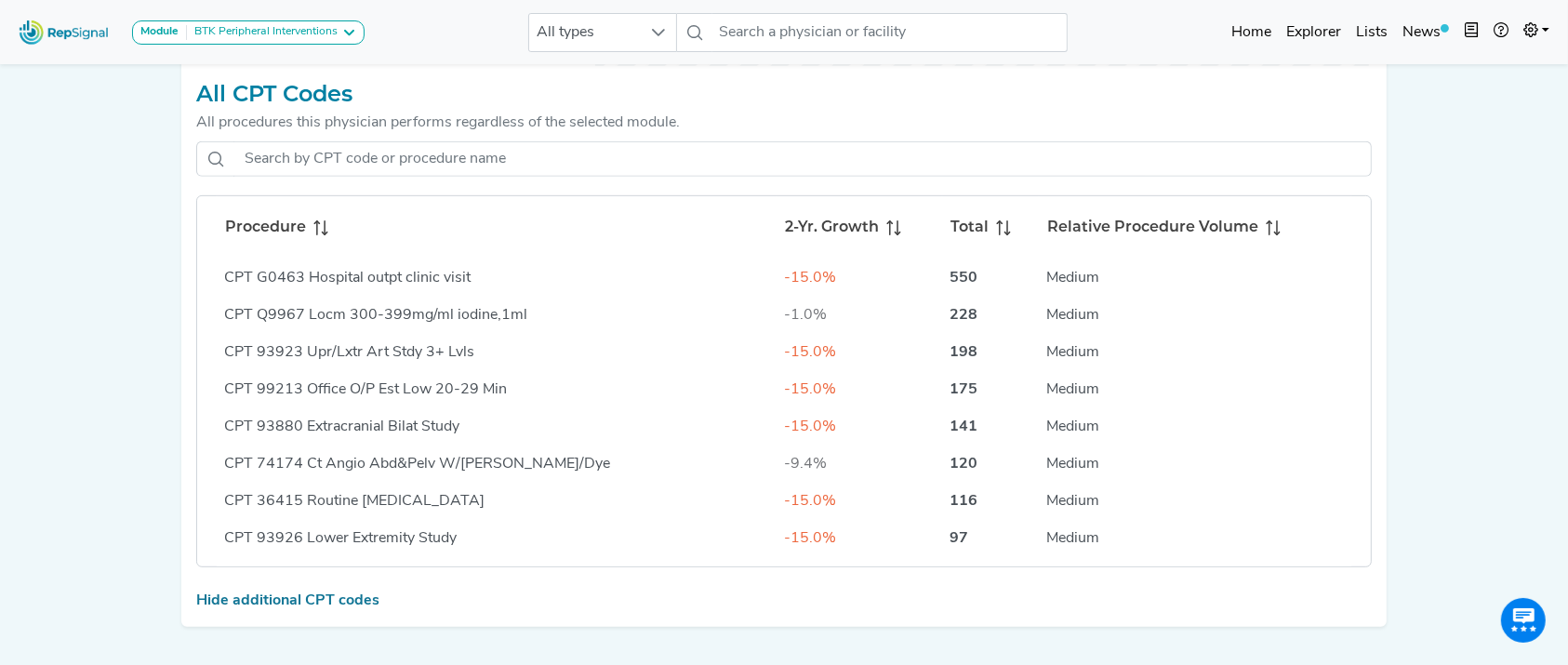
scroll to position [831, 0]
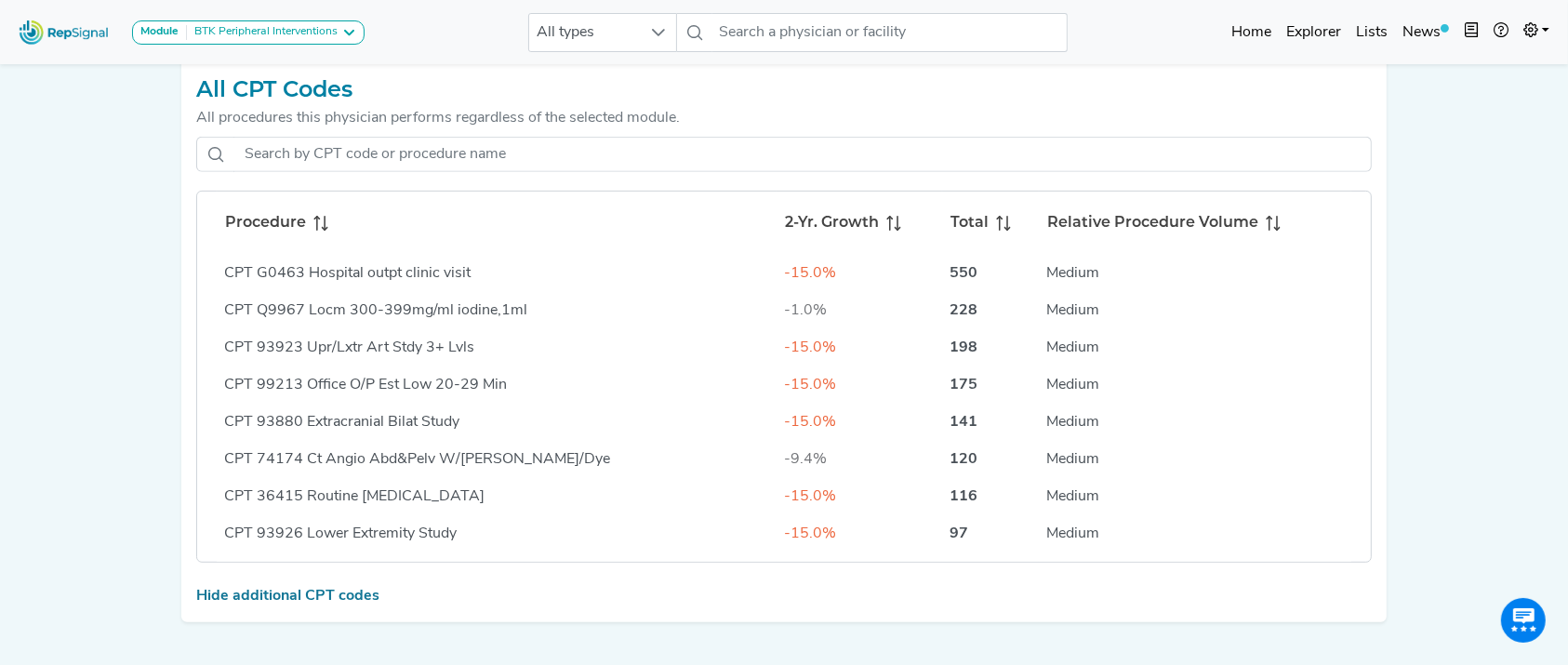
click at [487, 197] on div "Procedure 2-Yr. Growth Total Relative Procedure Volume CPT G0463 Hospital outpt…" at bounding box center [784, 350] width 1175 height 426
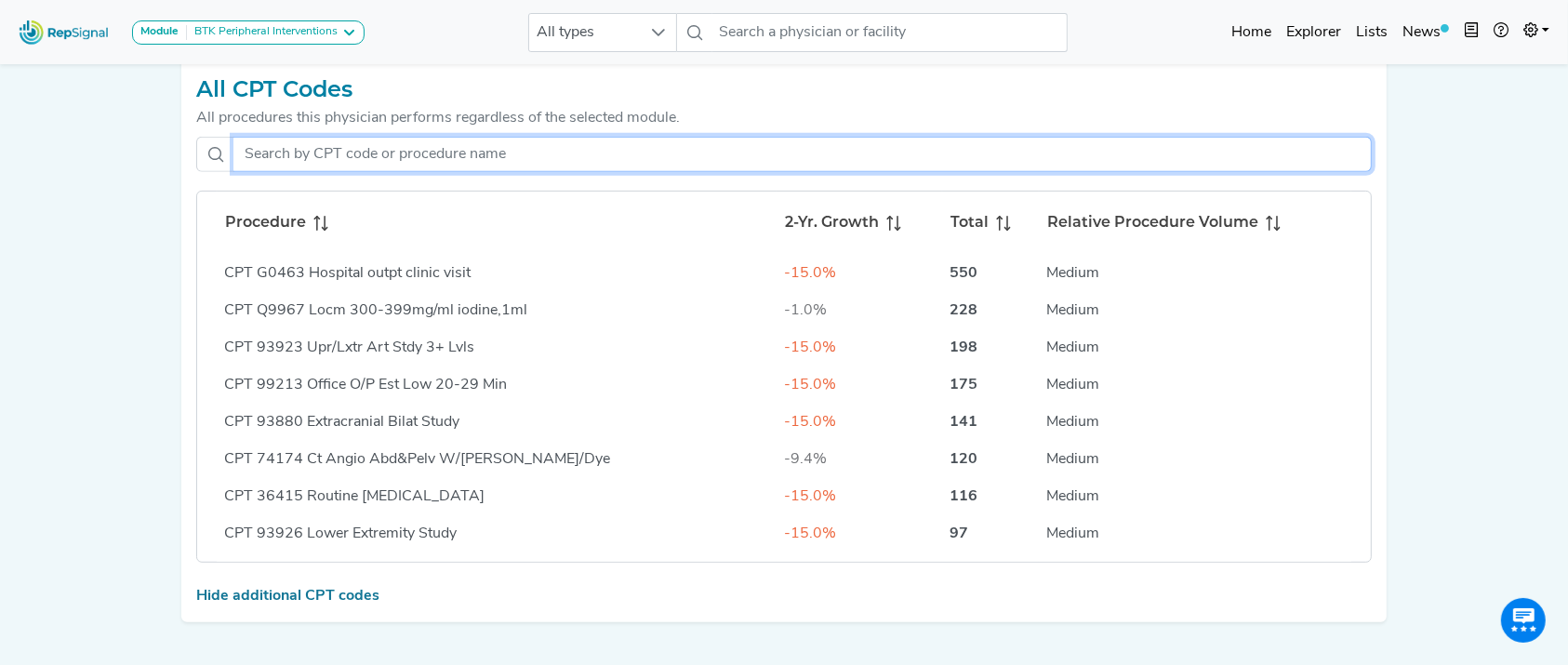
click at [474, 172] on input "text" at bounding box center [802, 154] width 1138 height 35
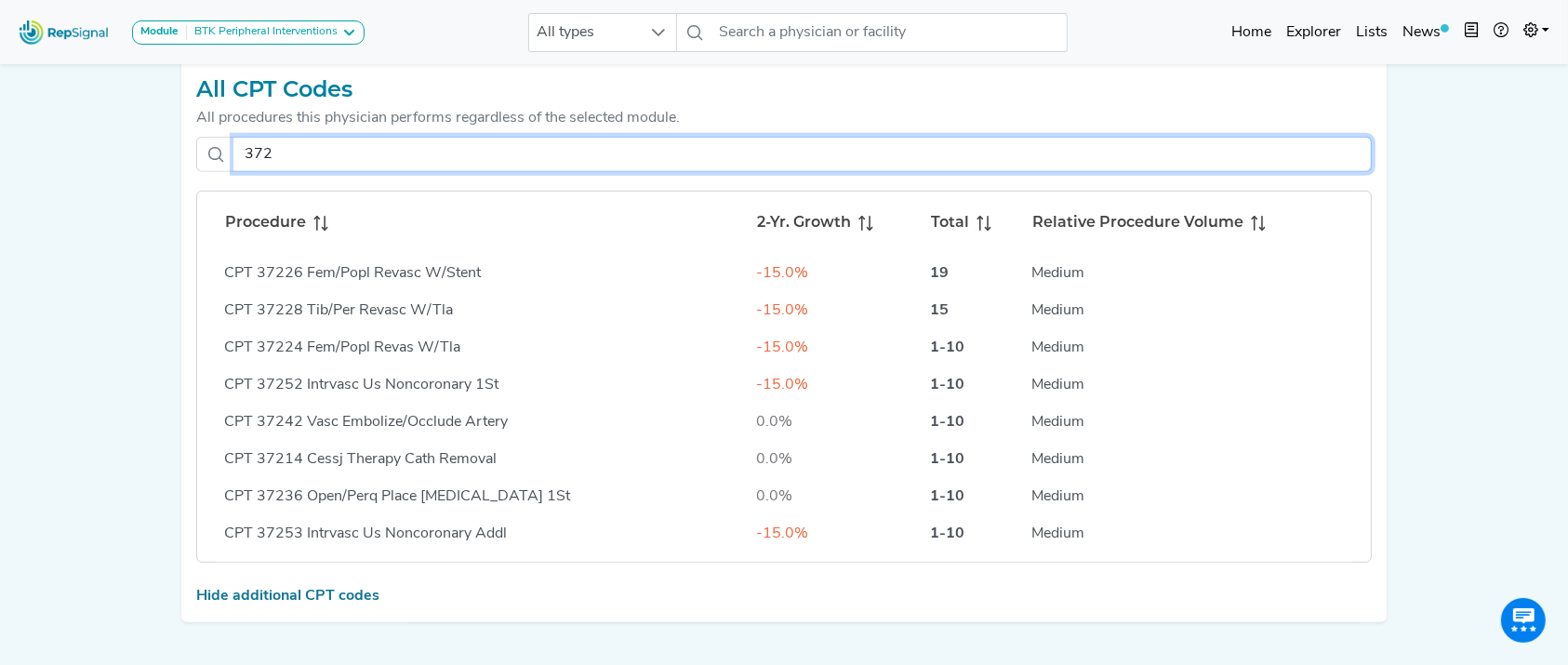
type input "3722"
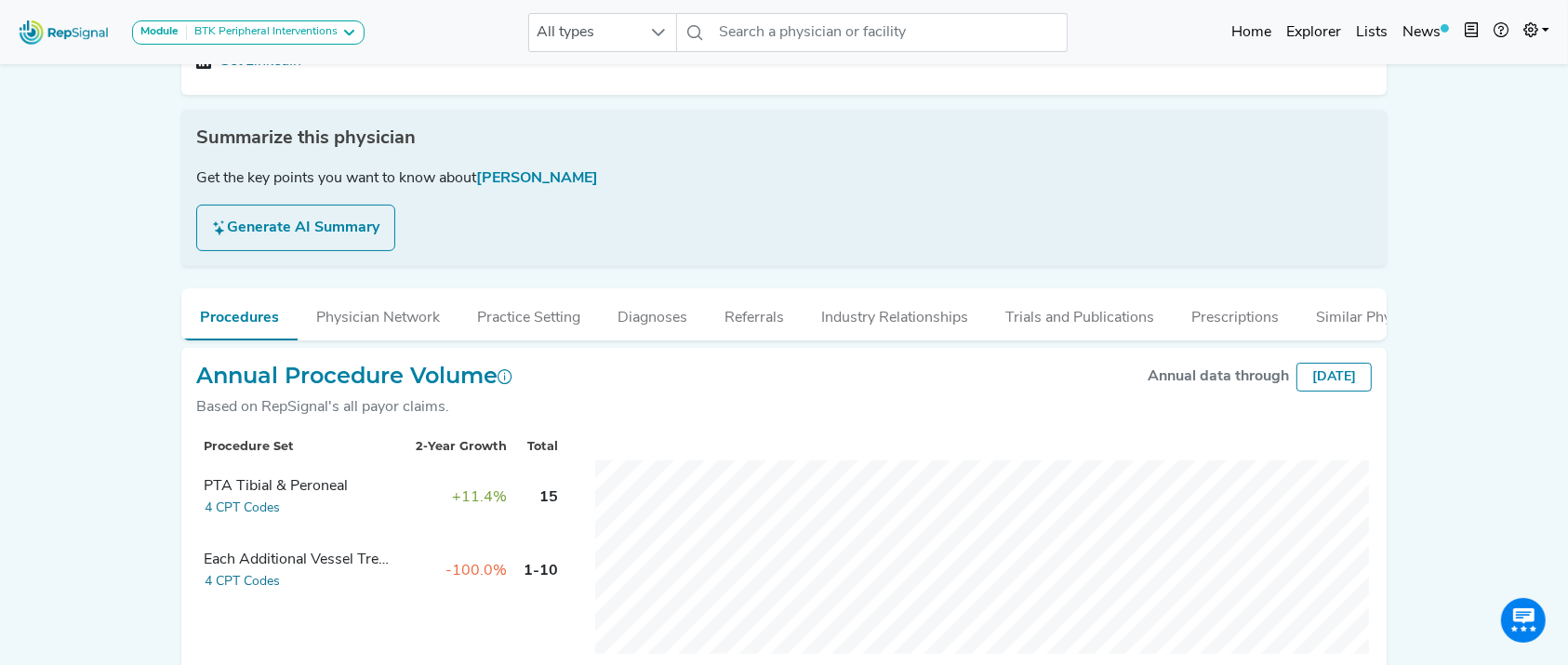
scroll to position [245, 0]
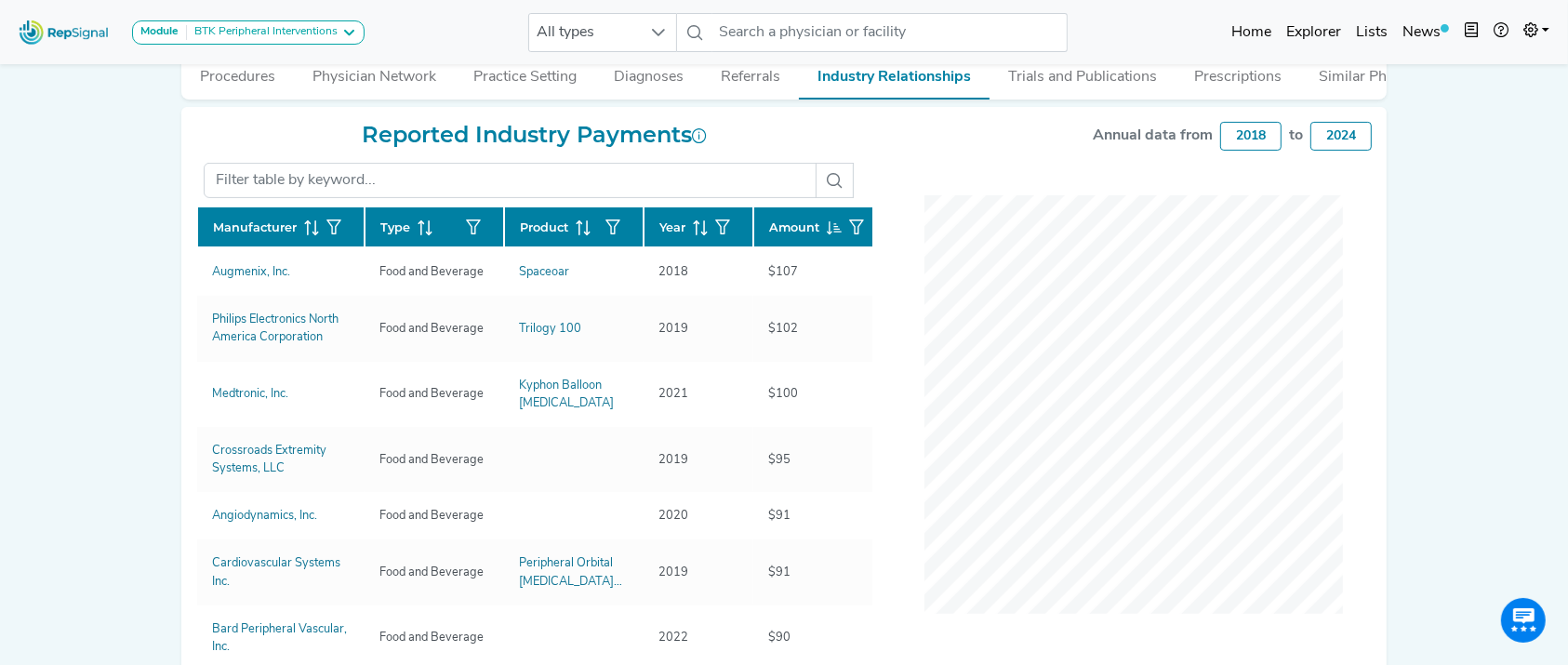
scroll to position [471, 0]
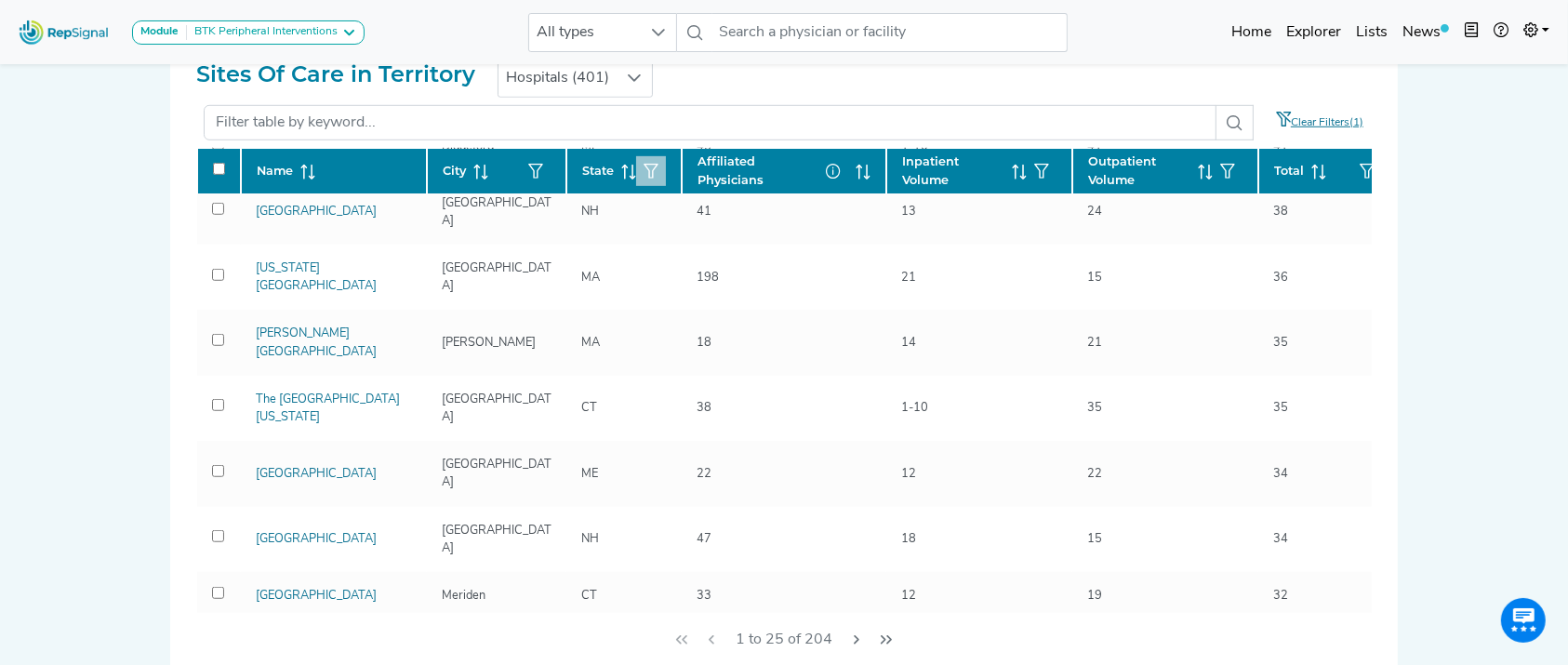
scroll to position [978, 0]
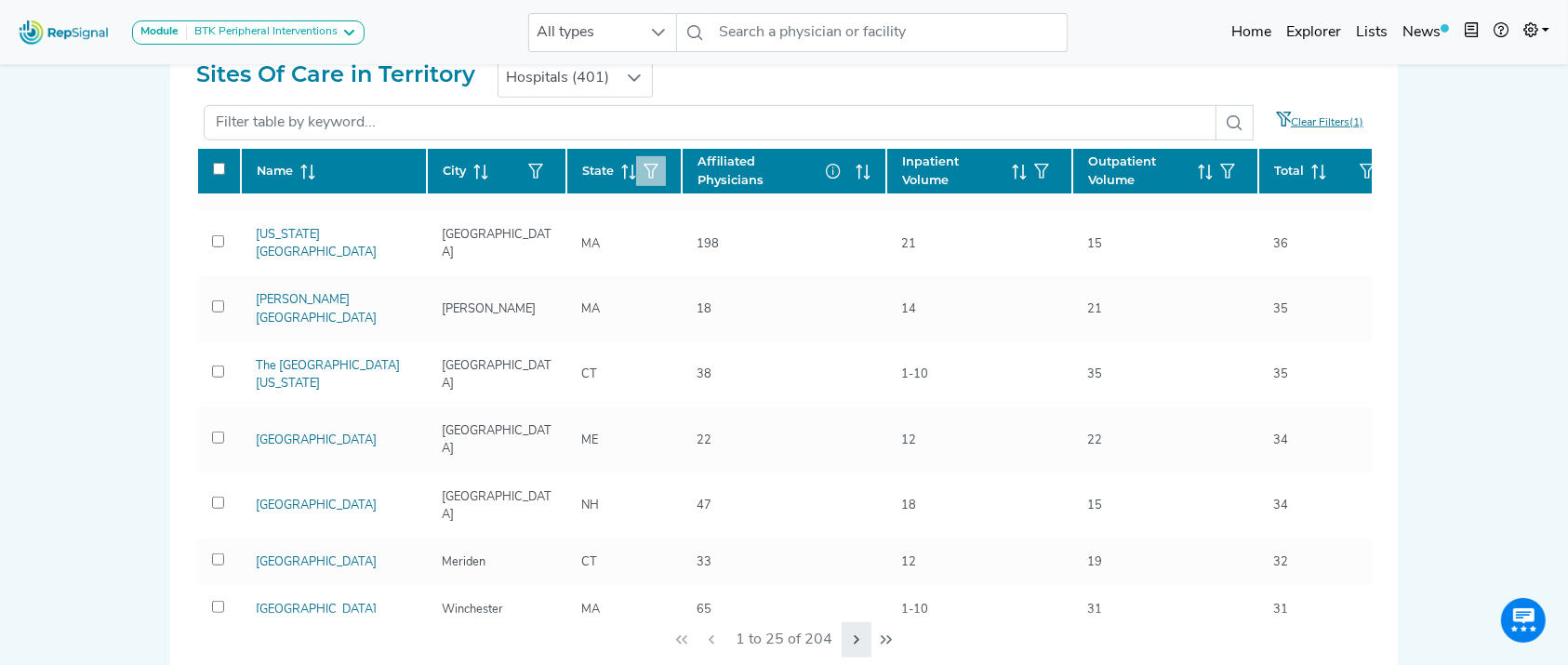
click at [852, 627] on button "Next Page" at bounding box center [856, 640] width 30 height 35
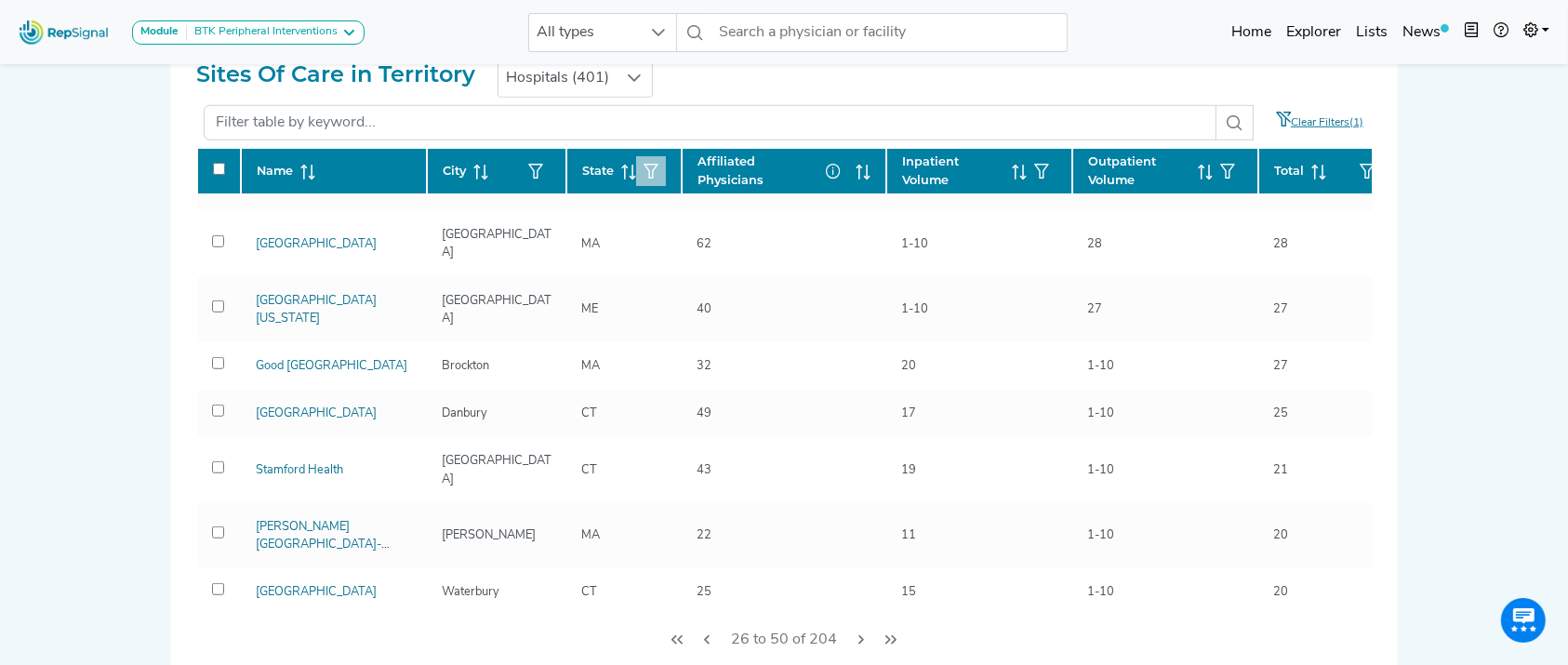
scroll to position [104, 0]
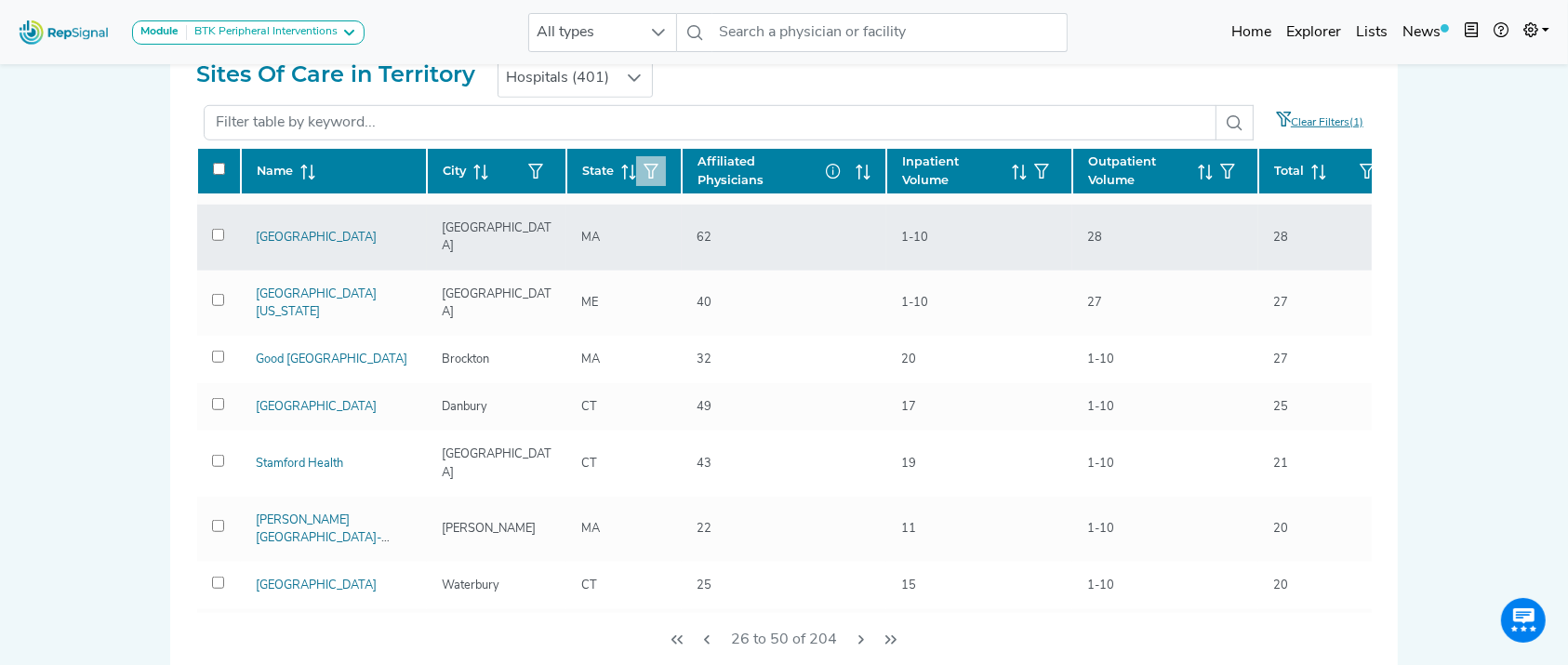
drag, startPoint x: 327, startPoint y: 436, endPoint x: 413, endPoint y: 220, distance: 232.5
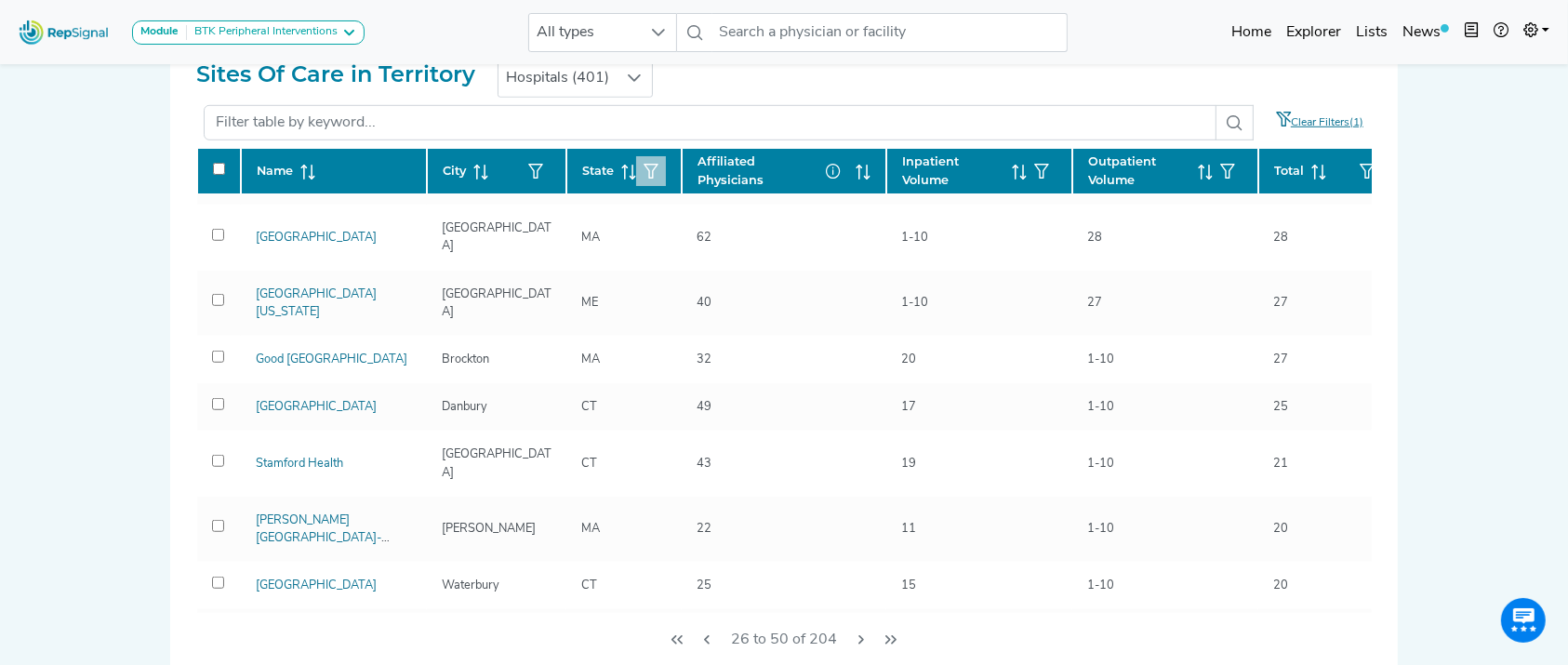
drag, startPoint x: 310, startPoint y: 438, endPoint x: 404, endPoint y: 161, distance: 292.5
click at [886, 161] on th "Name" at bounding box center [979, 171] width 186 height 46
click at [58, 339] on div "Module BTK Peripheral Interventions ATK Peripheral Interventions BTK Peripheral…" at bounding box center [784, 388] width 1568 height 3229
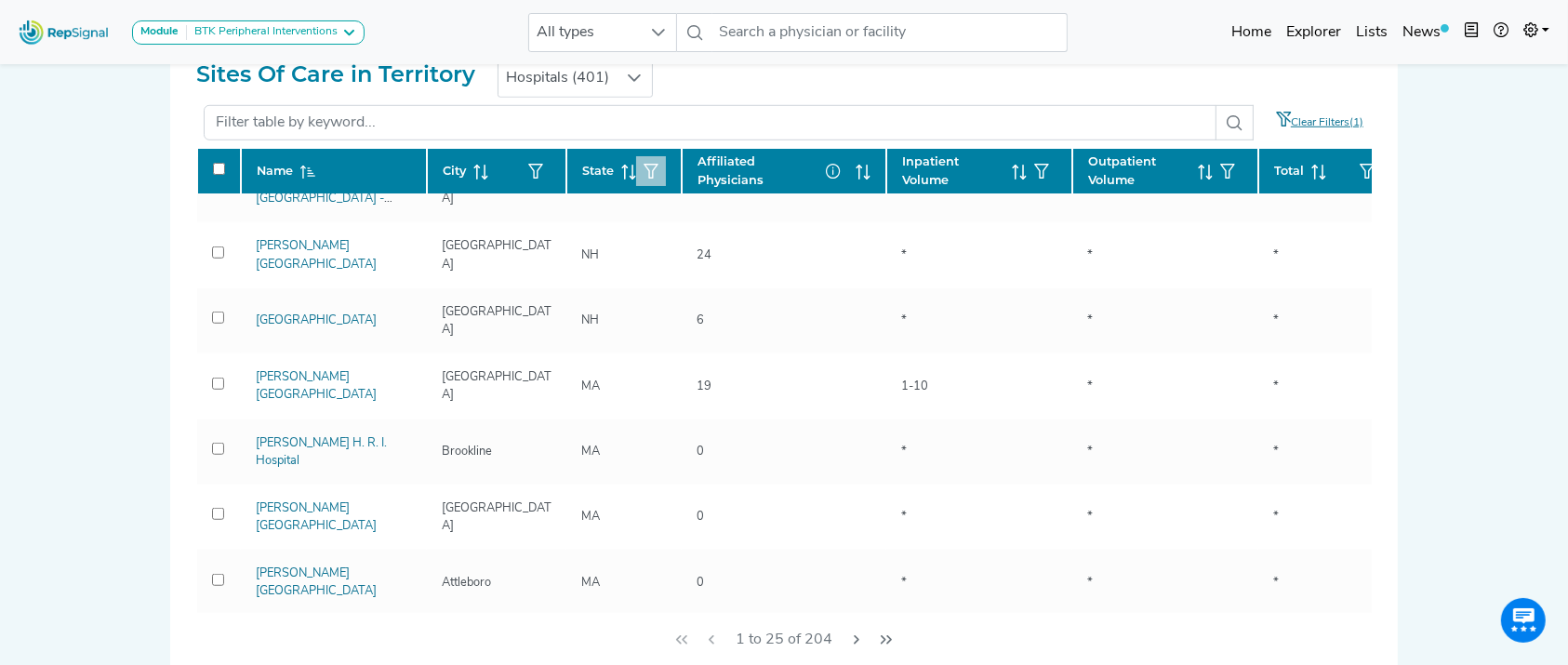
drag, startPoint x: 220, startPoint y: 45, endPoint x: 111, endPoint y: 322, distance: 297.7
click at [111, 322] on div "Module BTK Peripheral Interventions ATK Peripheral Interventions BTK Peripheral…" at bounding box center [784, 388] width 1568 height 3229
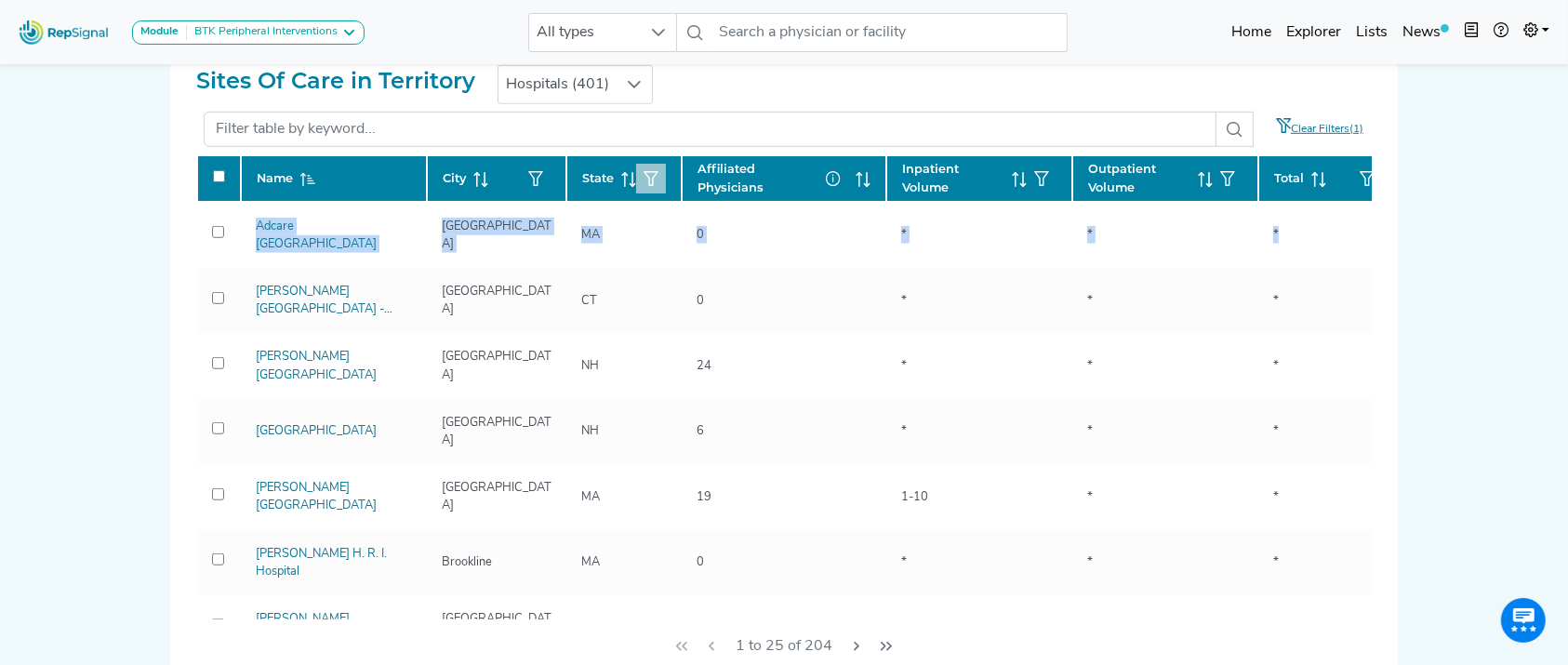
scroll to position [0, 44]
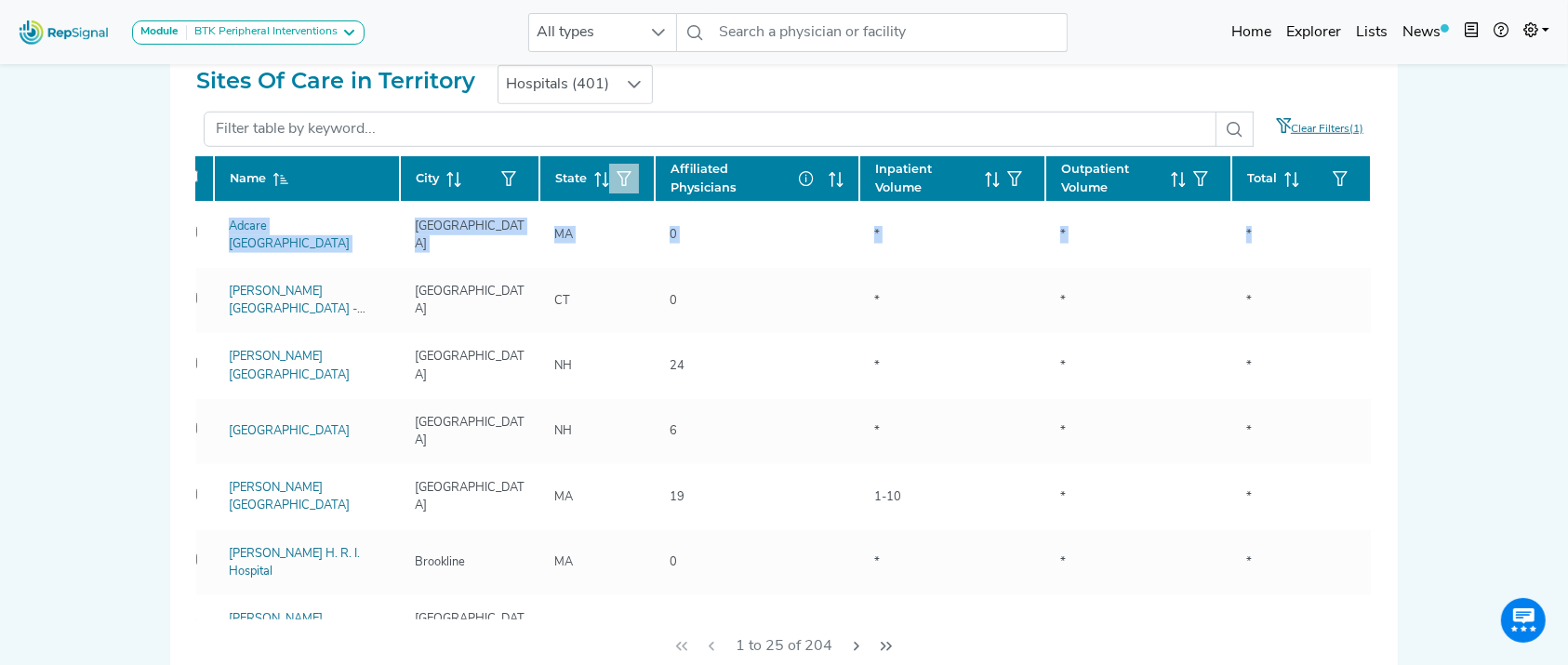
drag, startPoint x: 1371, startPoint y: 247, endPoint x: 1367, endPoint y: 195, distance: 52.2
click at [1367, 195] on div "Name City State Affiliated Physicians Inpatient Volume Outpatient Volume Total …" at bounding box center [784, 387] width 1175 height 465
click at [1468, 234] on div "Module BTK Peripheral Interventions ATK Peripheral Interventions BTK Peripheral…" at bounding box center [784, 394] width 1568 height 3229
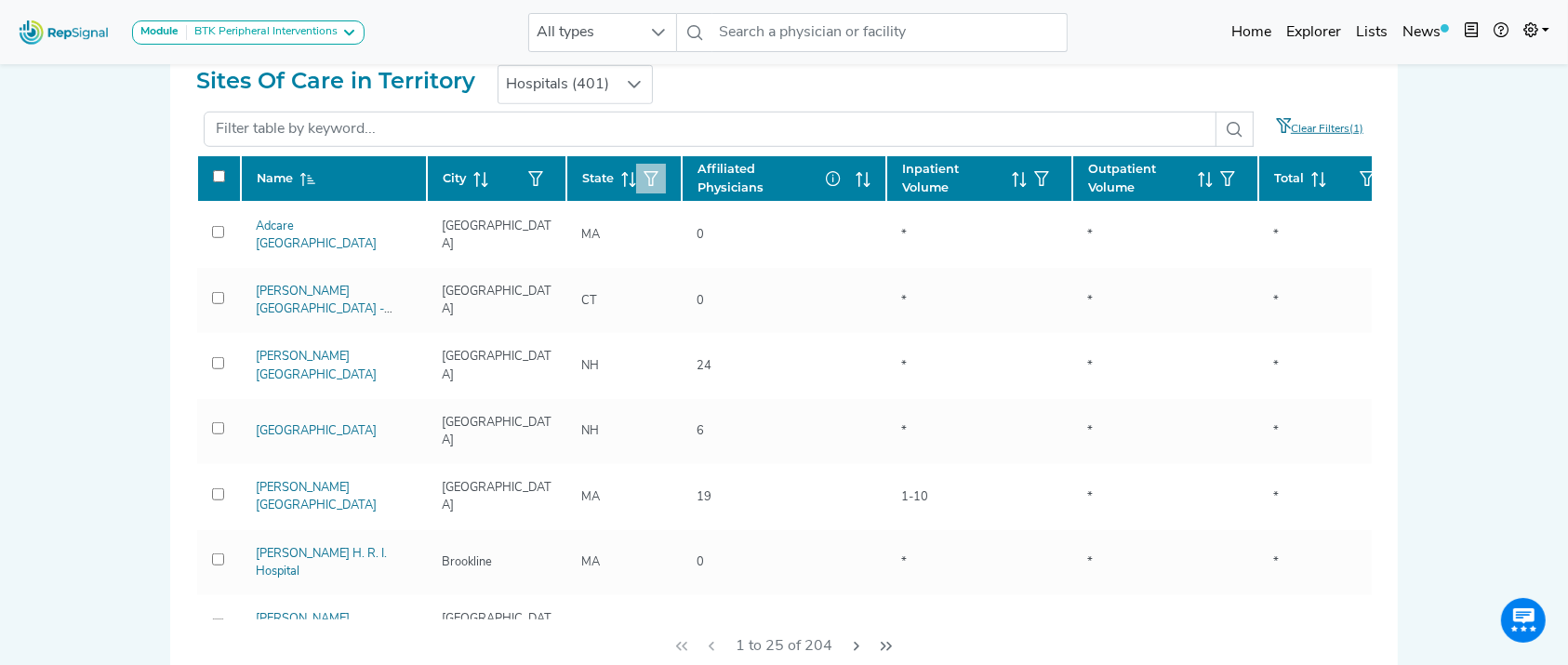
click at [1312, 184] on icon at bounding box center [1318, 179] width 15 height 15
click at [881, 642] on icon "Last Page" at bounding box center [886, 646] width 11 height 9
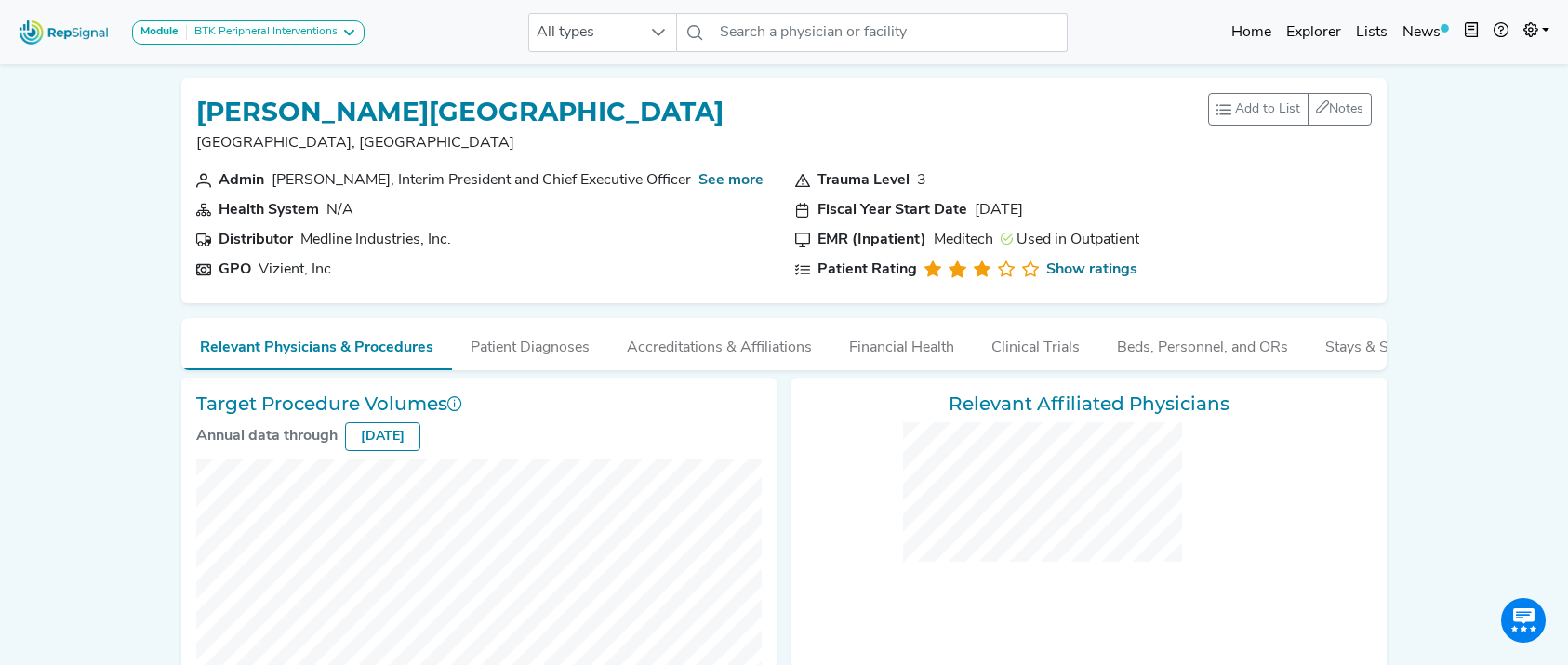
checkbox input "false"
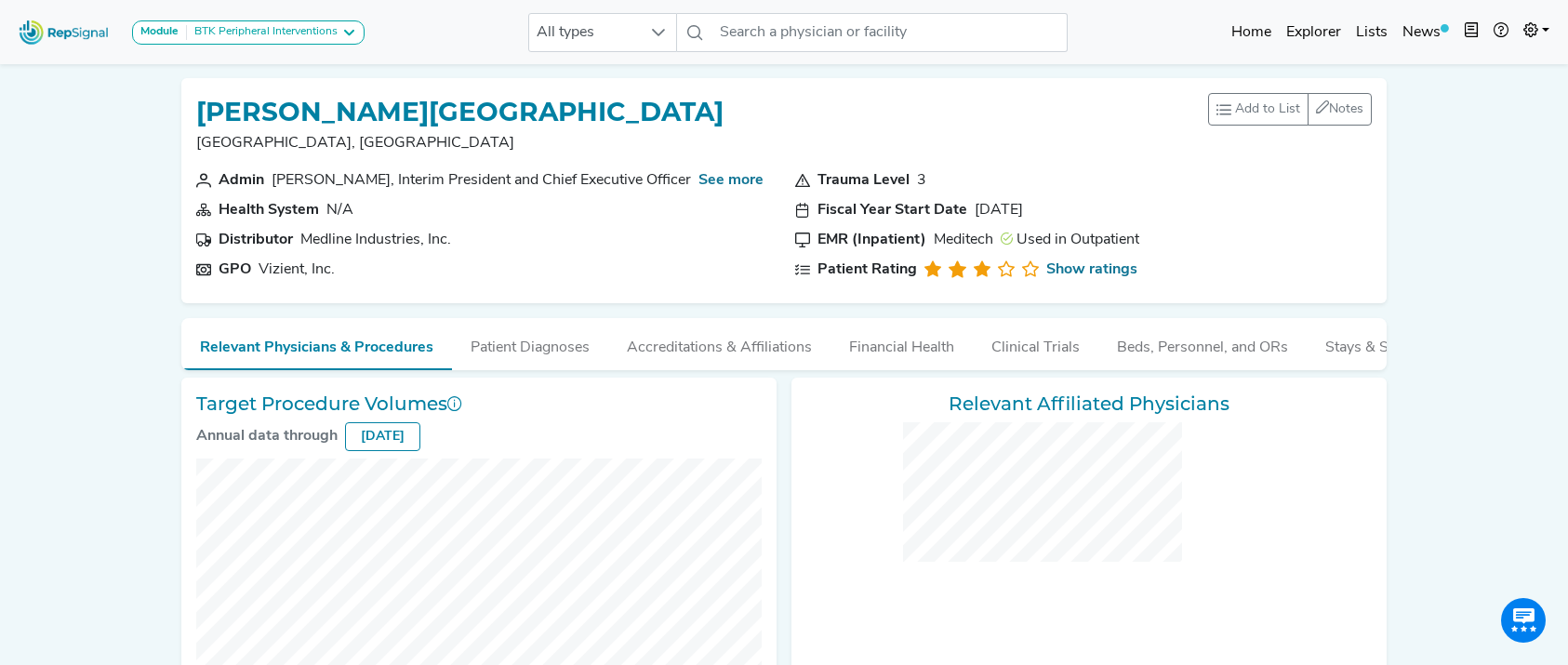
checkbox input "false"
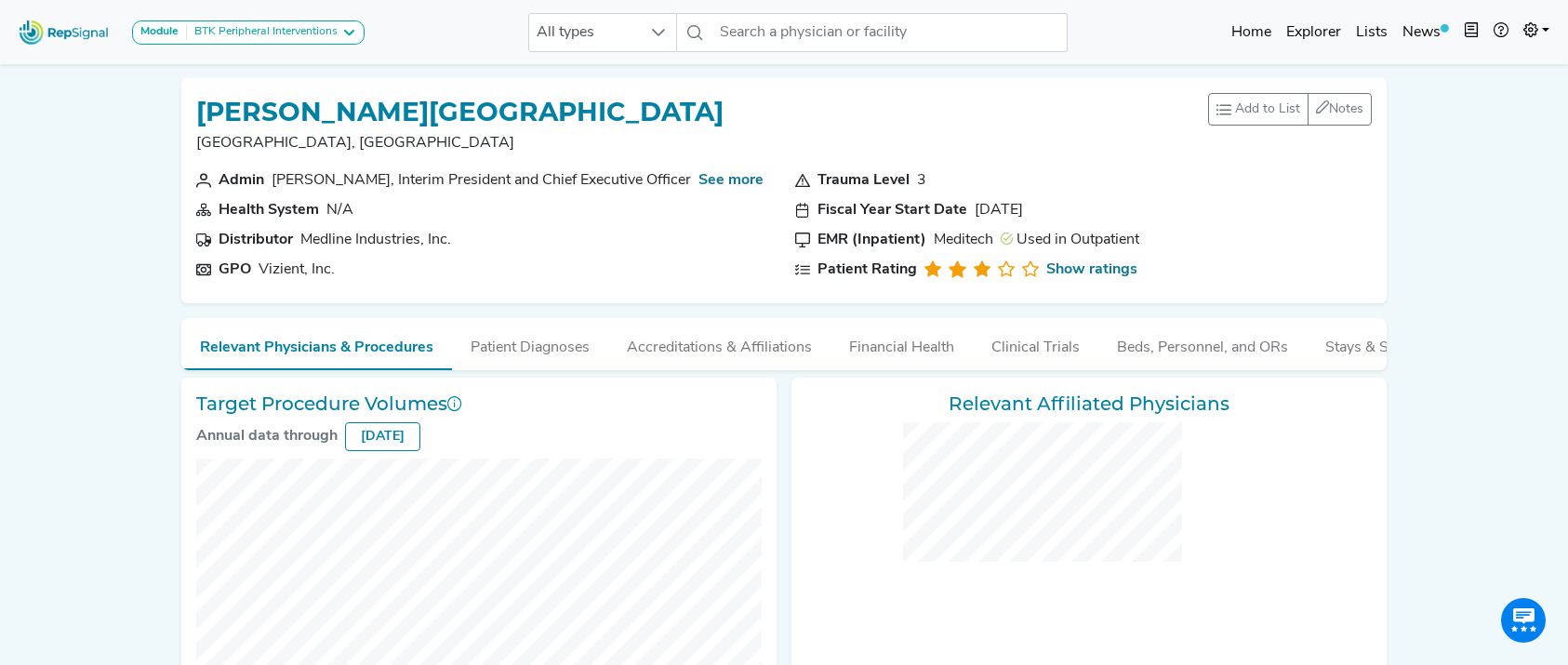
checkbox input "false"
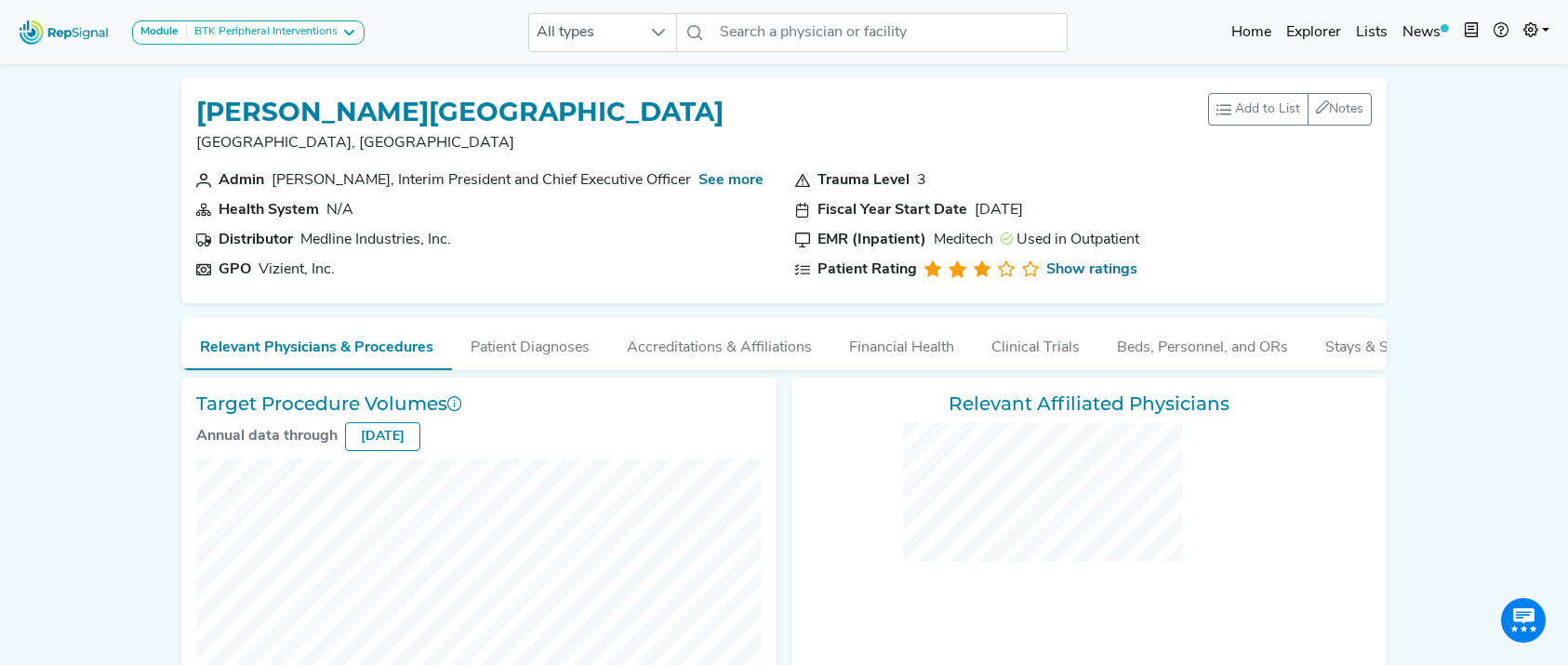
checkbox input "false"
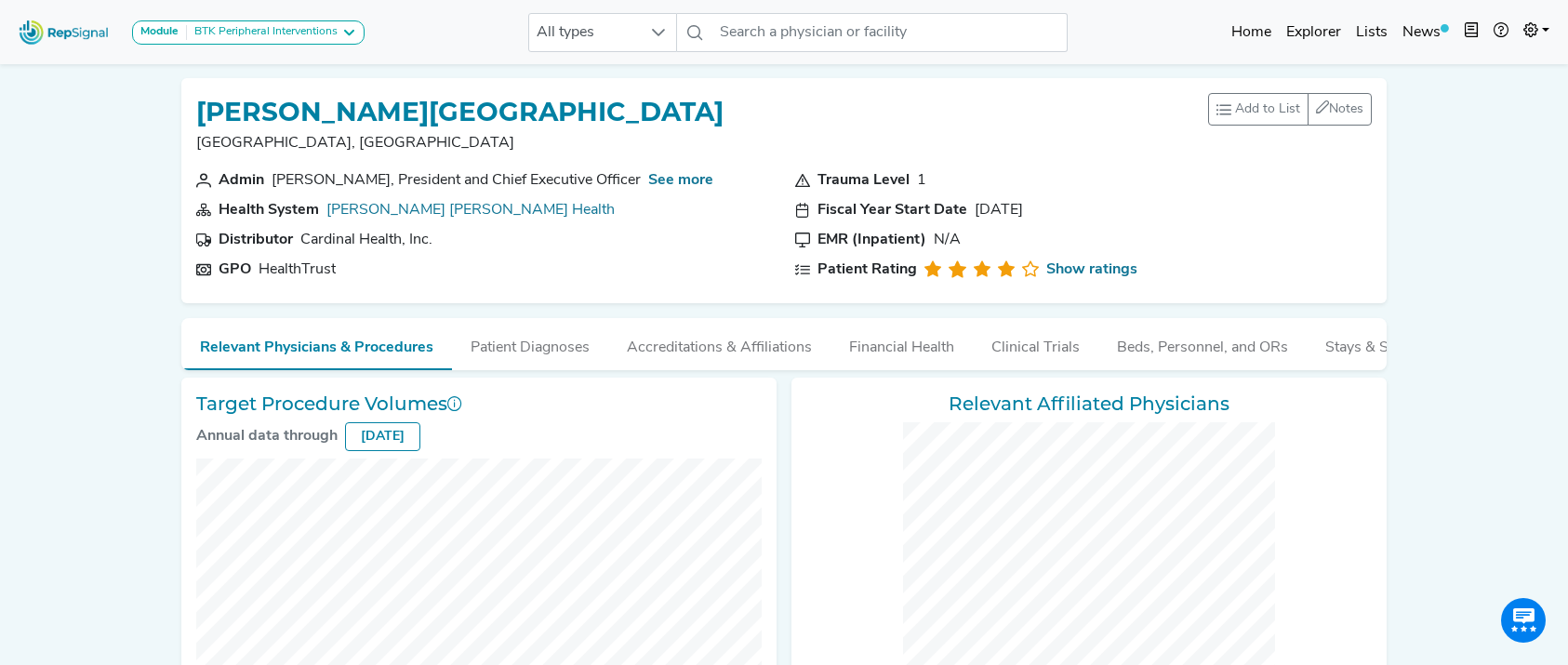
checkbox input "false"
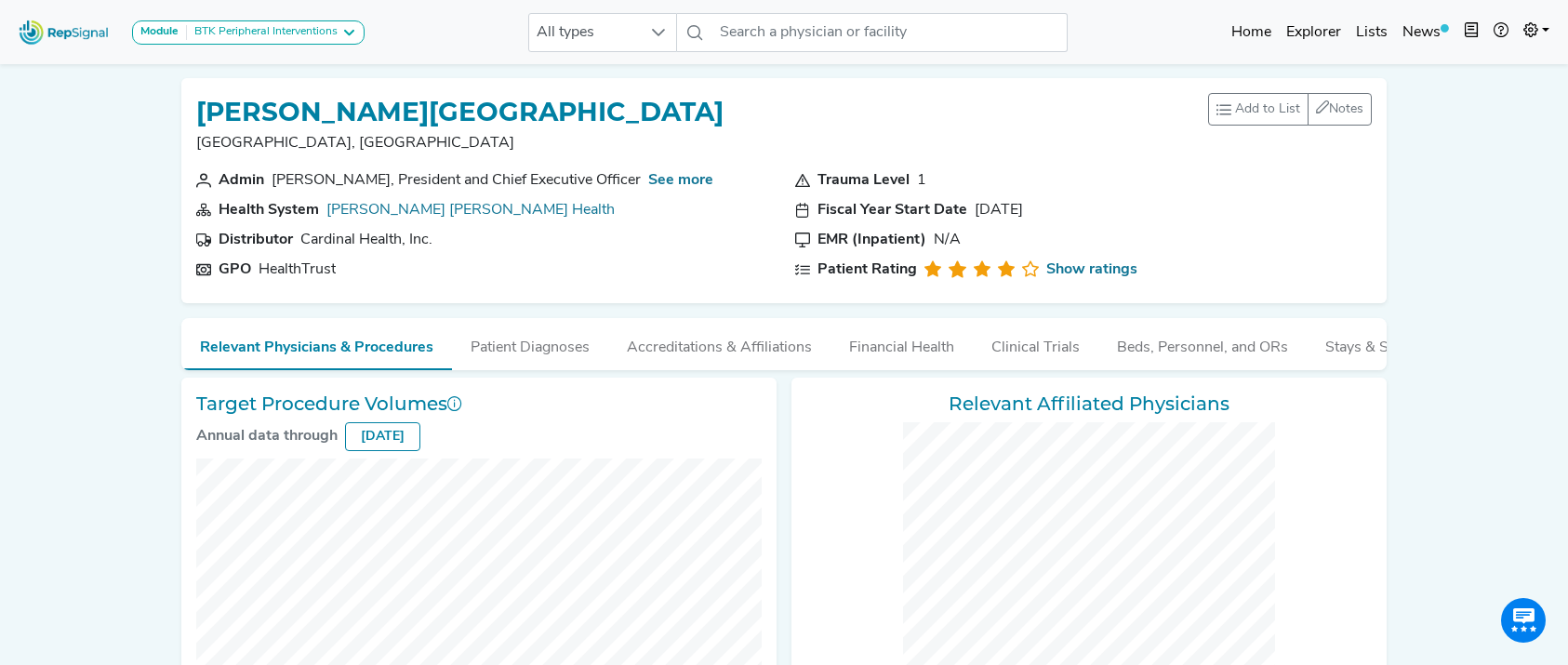
checkbox input "false"
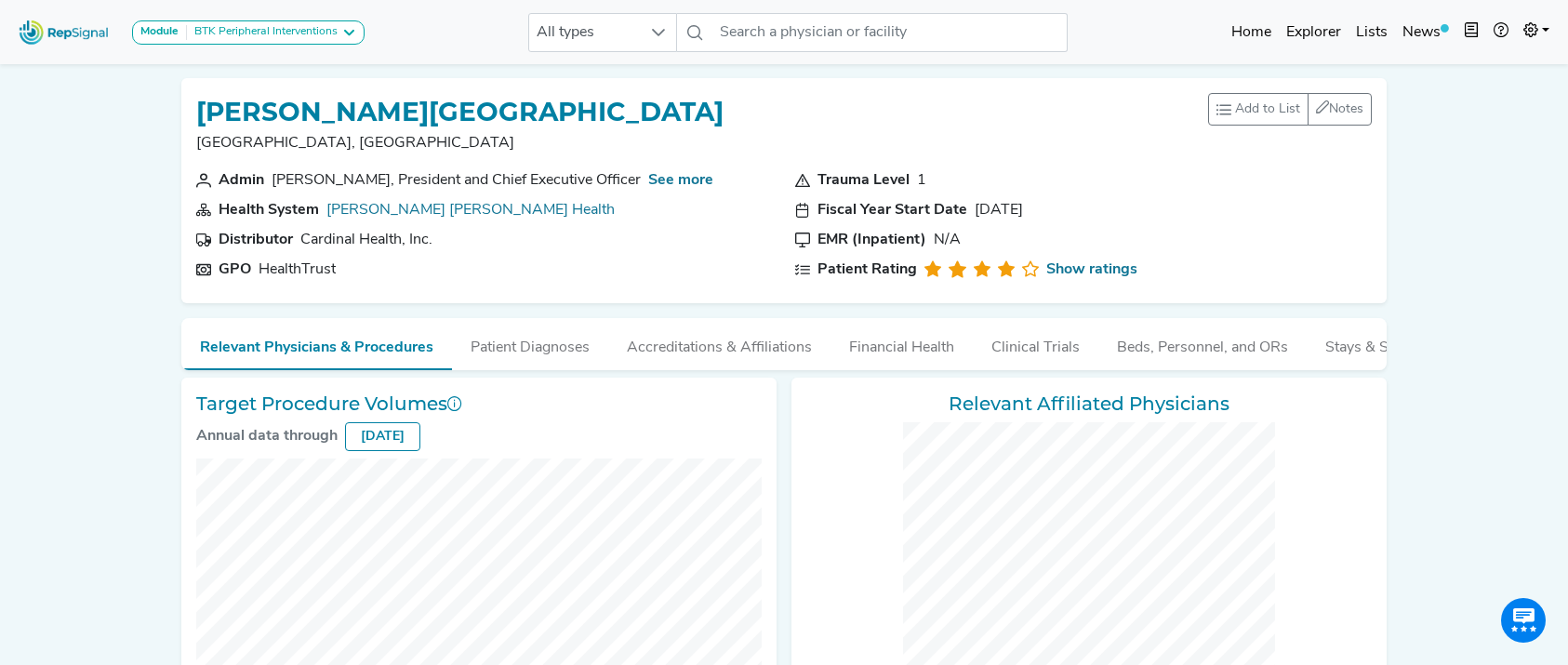
checkbox input "false"
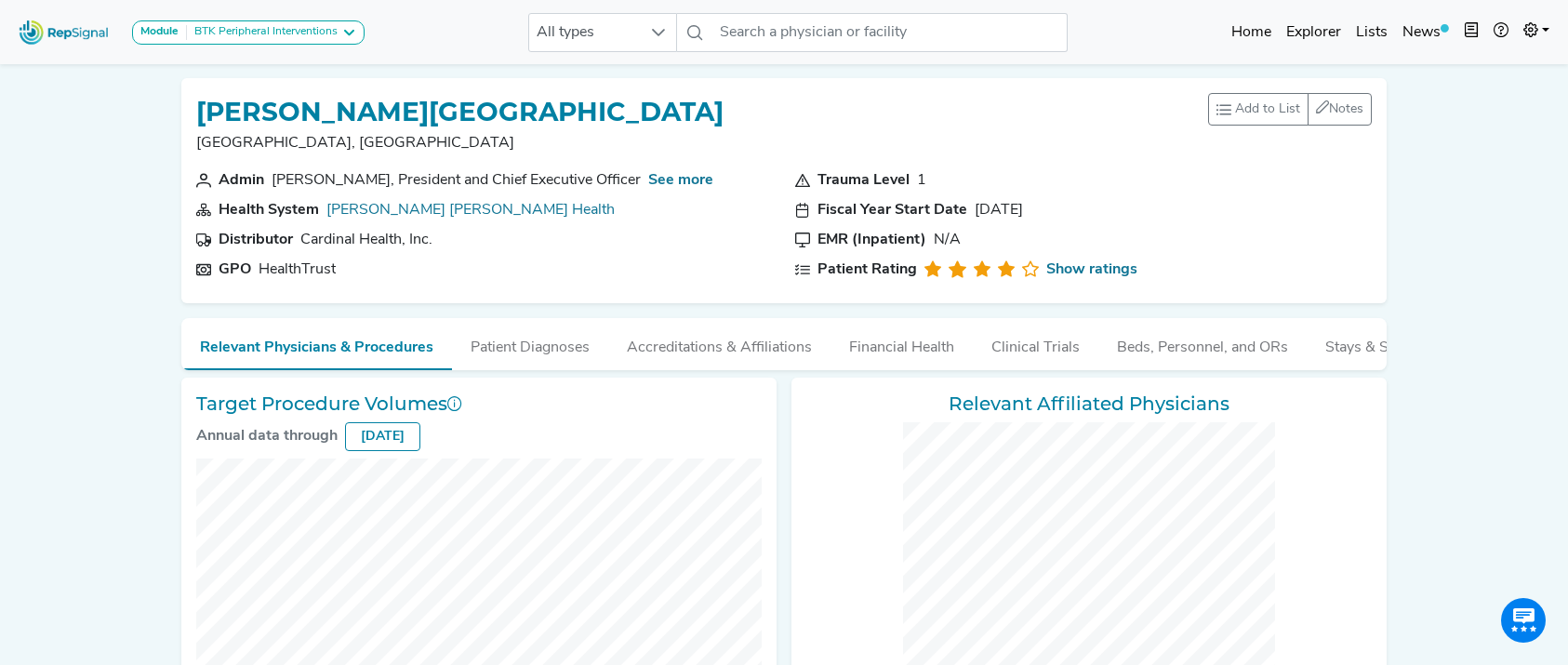
checkbox input "false"
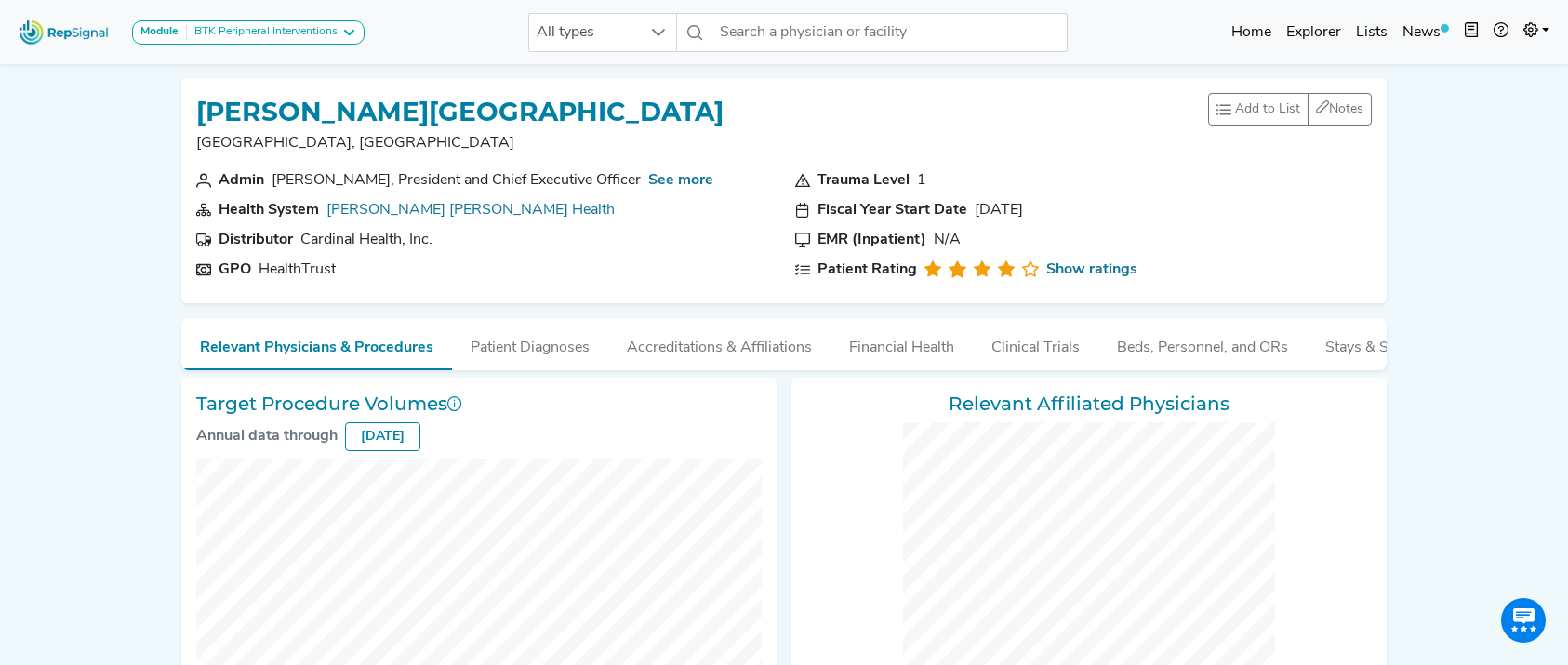
checkbox input "false"
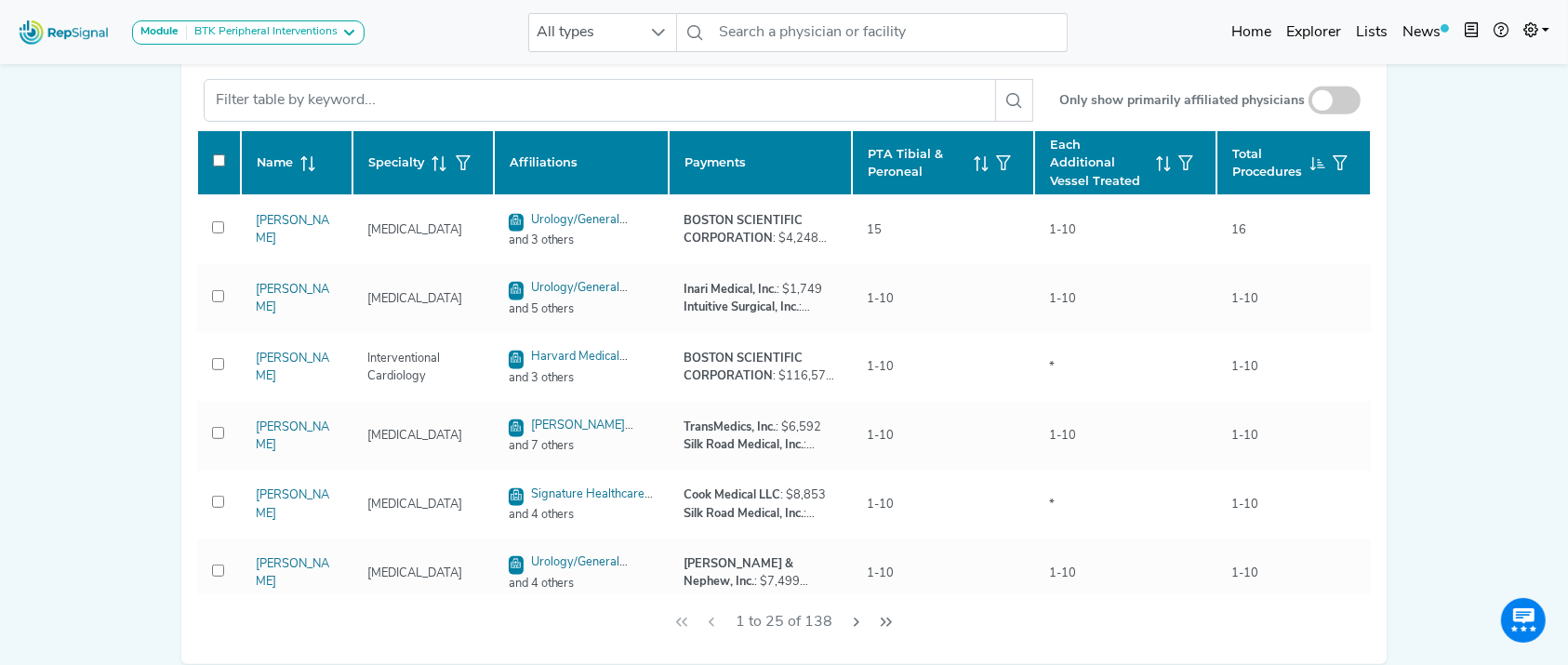
scroll to position [883, 0]
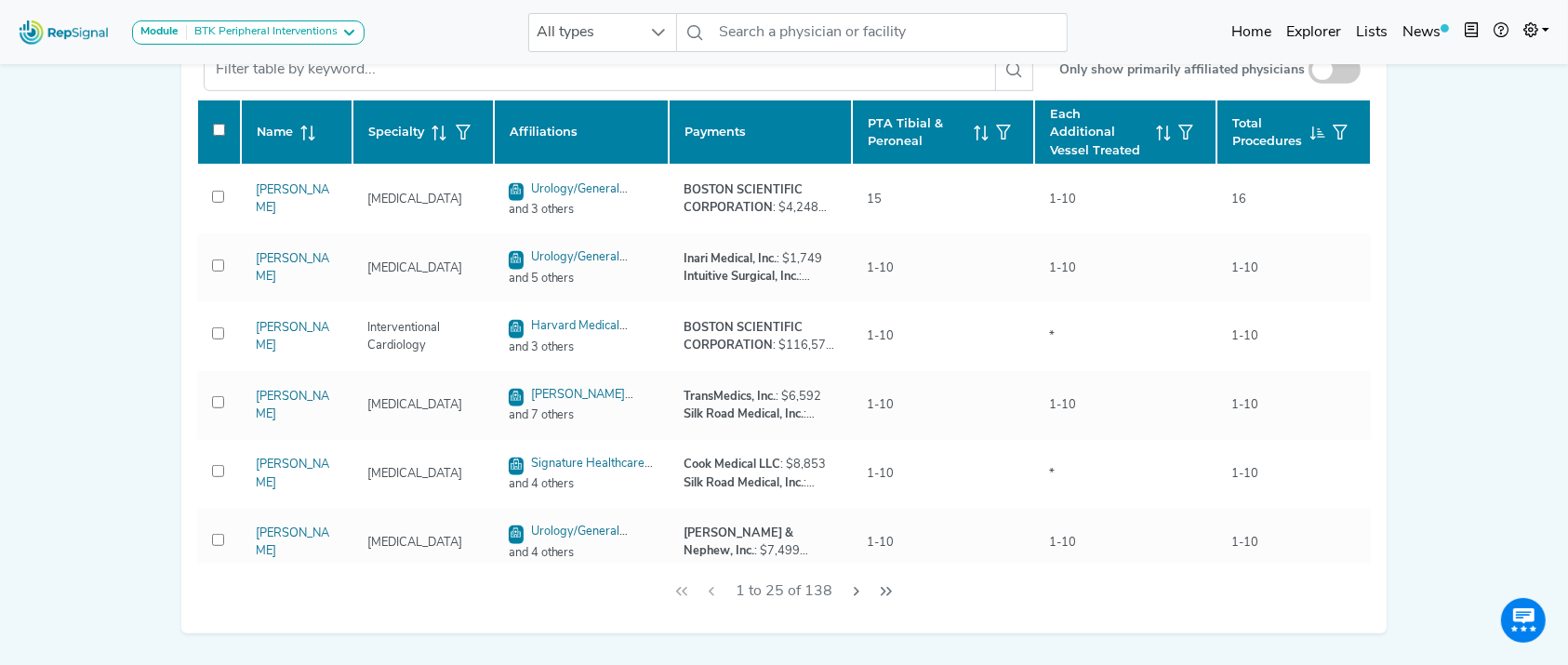
drag, startPoint x: 1585, startPoint y: 96, endPoint x: 1555, endPoint y: 436, distance: 341.3
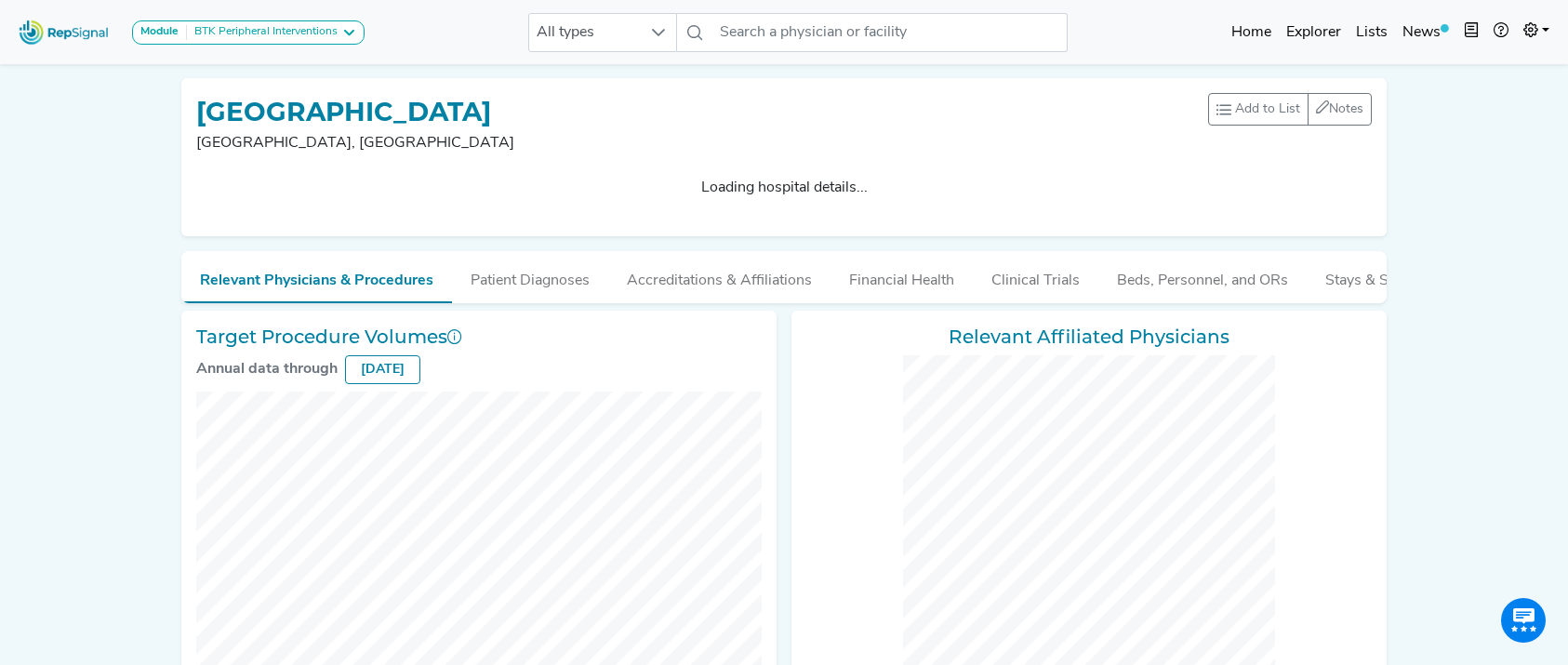
checkbox input "false"
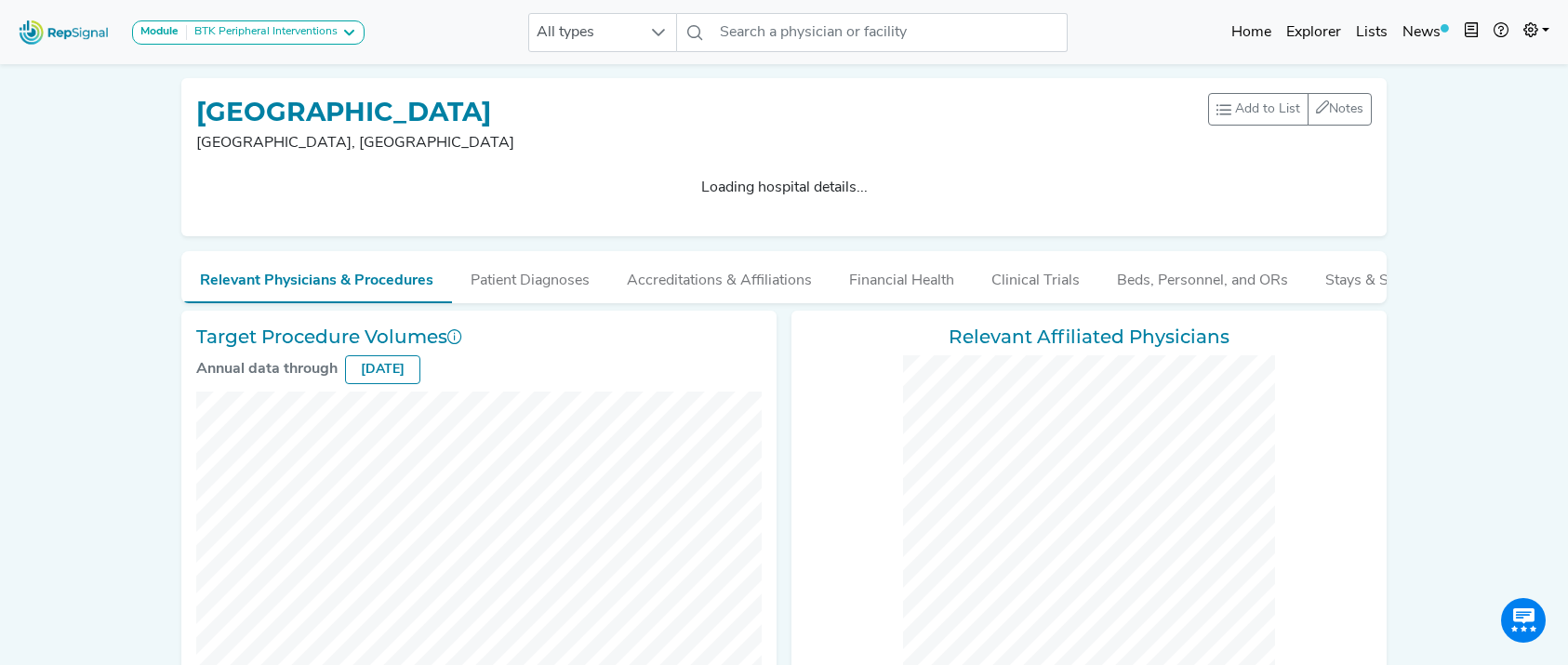
checkbox input "false"
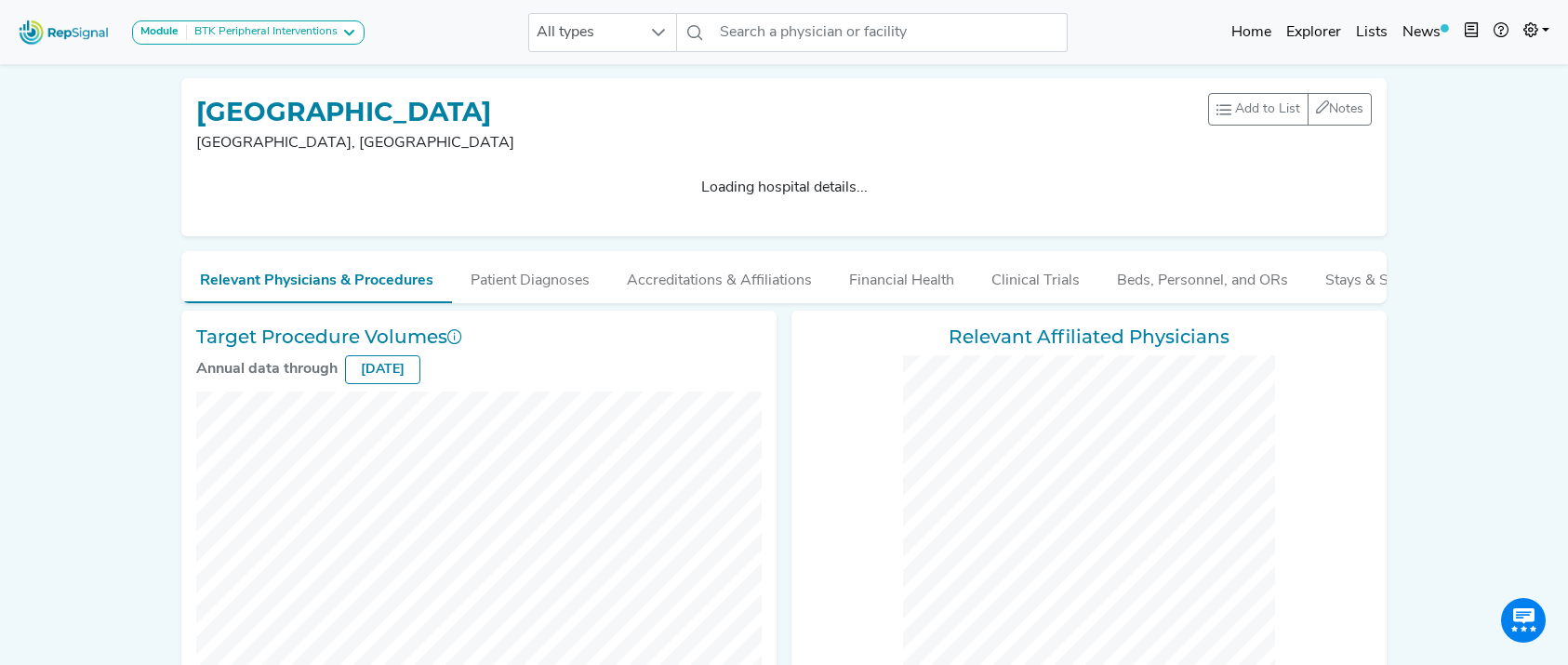
checkbox input "false"
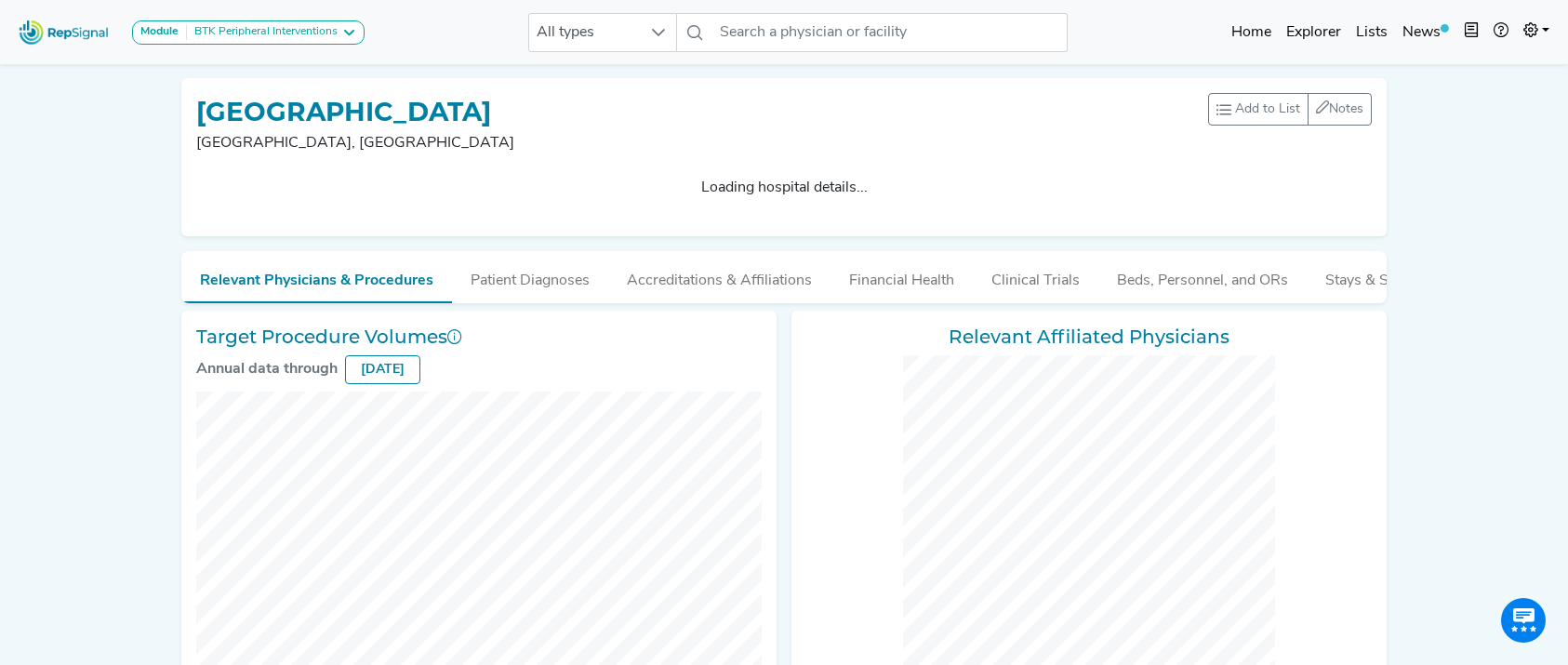
checkbox input "false"
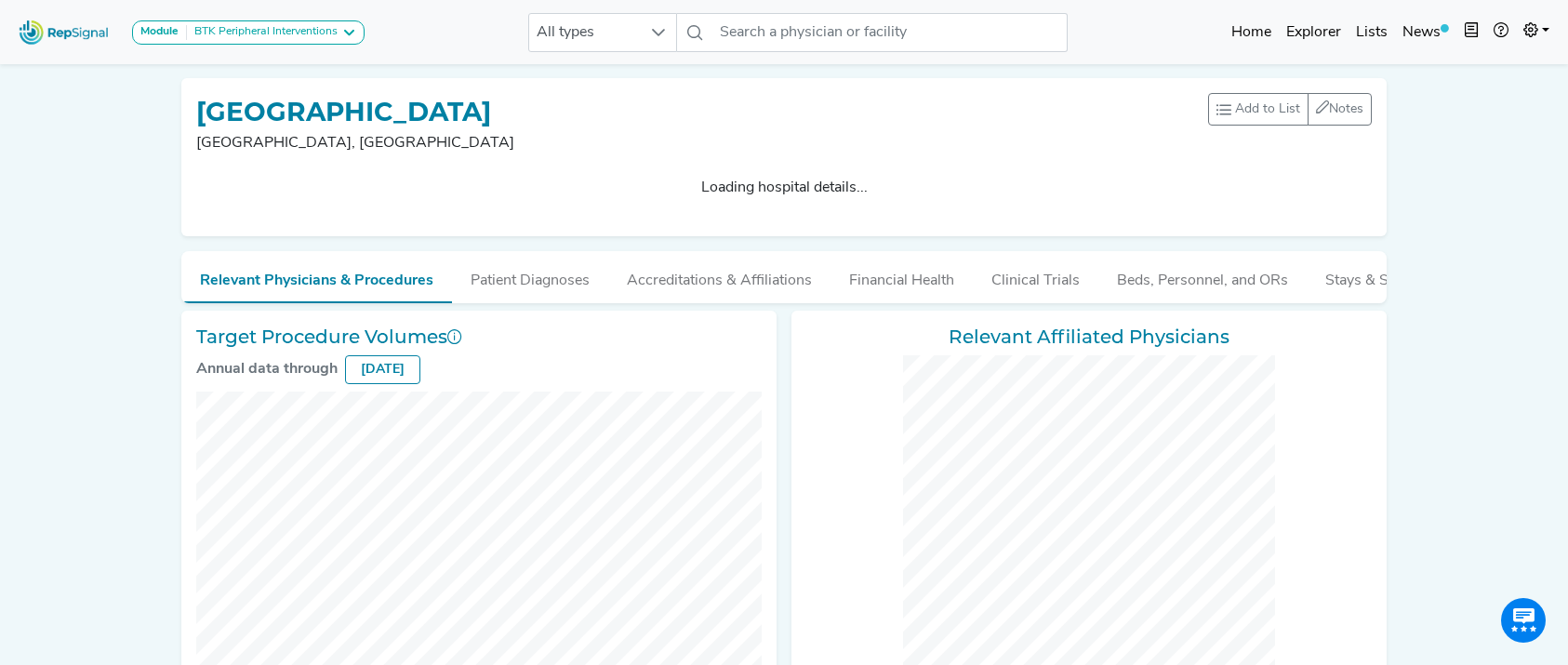
checkbox input "false"
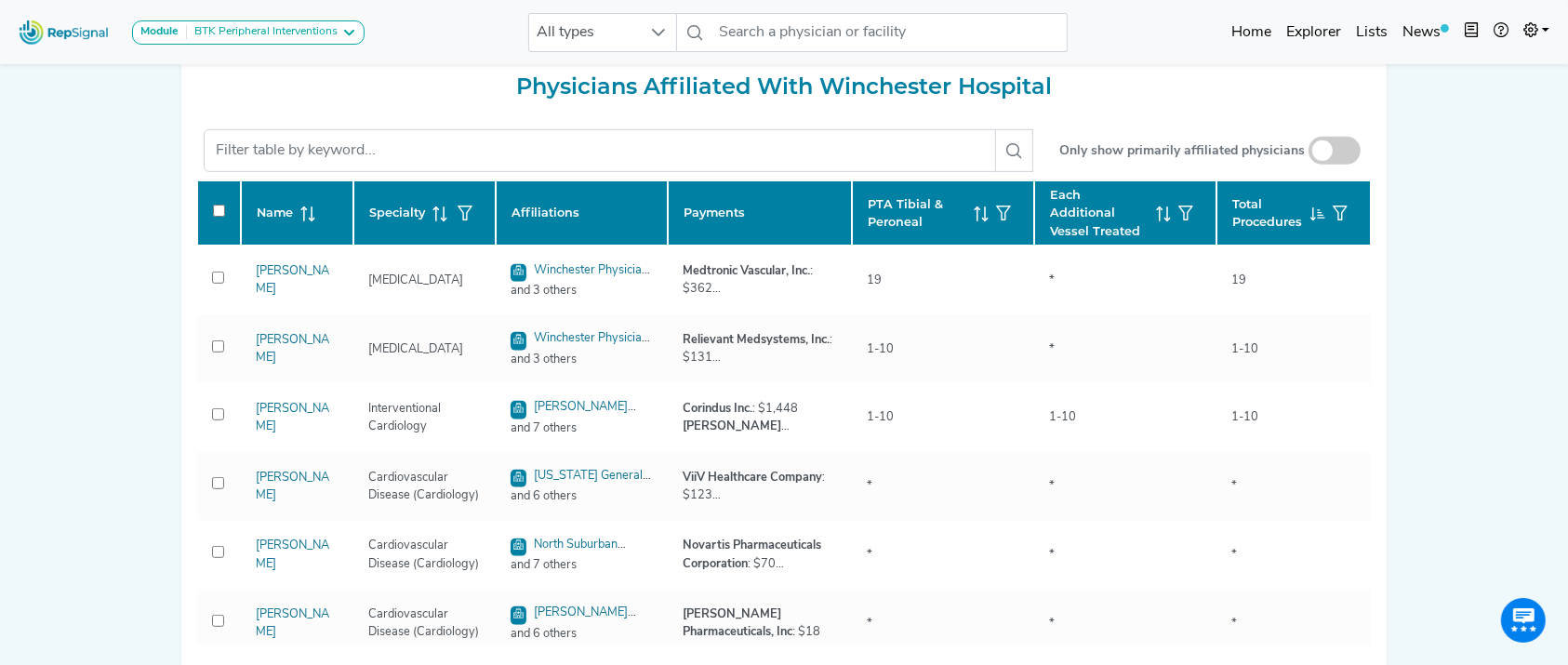
scroll to position [806, 0]
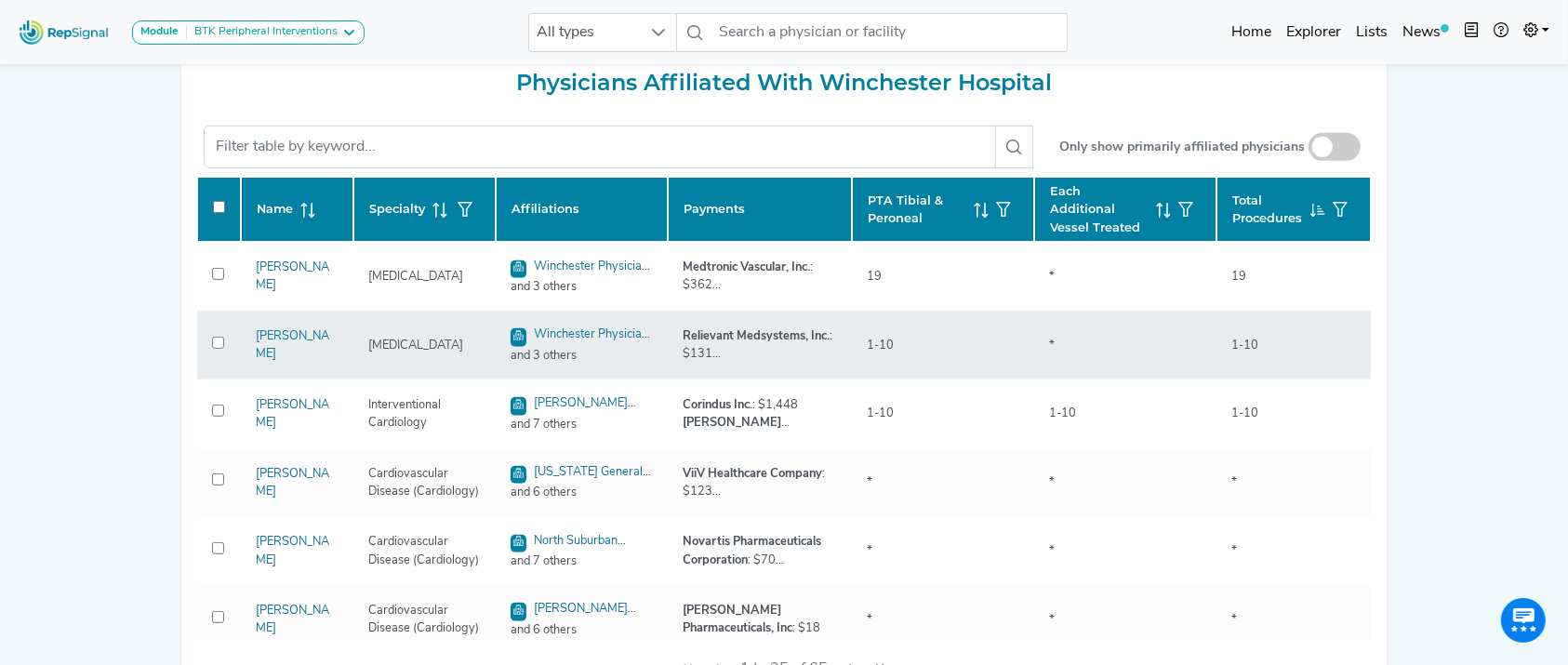
click at [279, 344] on div "William Breckwoldt" at bounding box center [296, 344] width 105 height 35
click at [279, 349] on link "William Breckwoldt" at bounding box center [292, 345] width 74 height 30
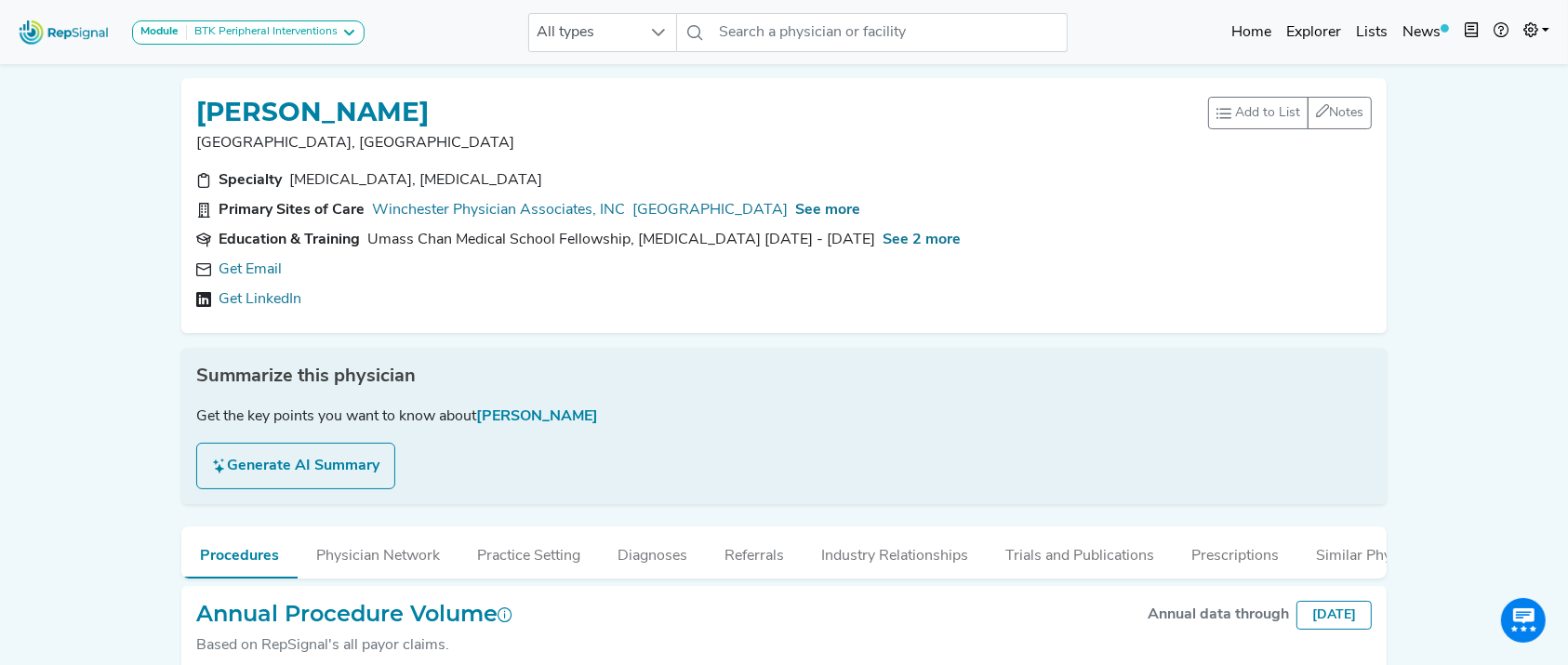
drag, startPoint x: 203, startPoint y: 108, endPoint x: 627, endPoint y: 104, distance: 424.0
click at [627, 104] on div "WILLIAM BRECKWOLDT" at bounding box center [701, 110] width 1012 height 35
click at [429, 107] on h1 "WILLIAM BRECKWOLDT" at bounding box center [312, 113] width 233 height 32
drag, startPoint x: 514, startPoint y: 114, endPoint x: 201, endPoint y: 108, distance: 313.1
click at [201, 108] on h1 "WILLIAM BRECKWOLDT" at bounding box center [312, 113] width 233 height 32
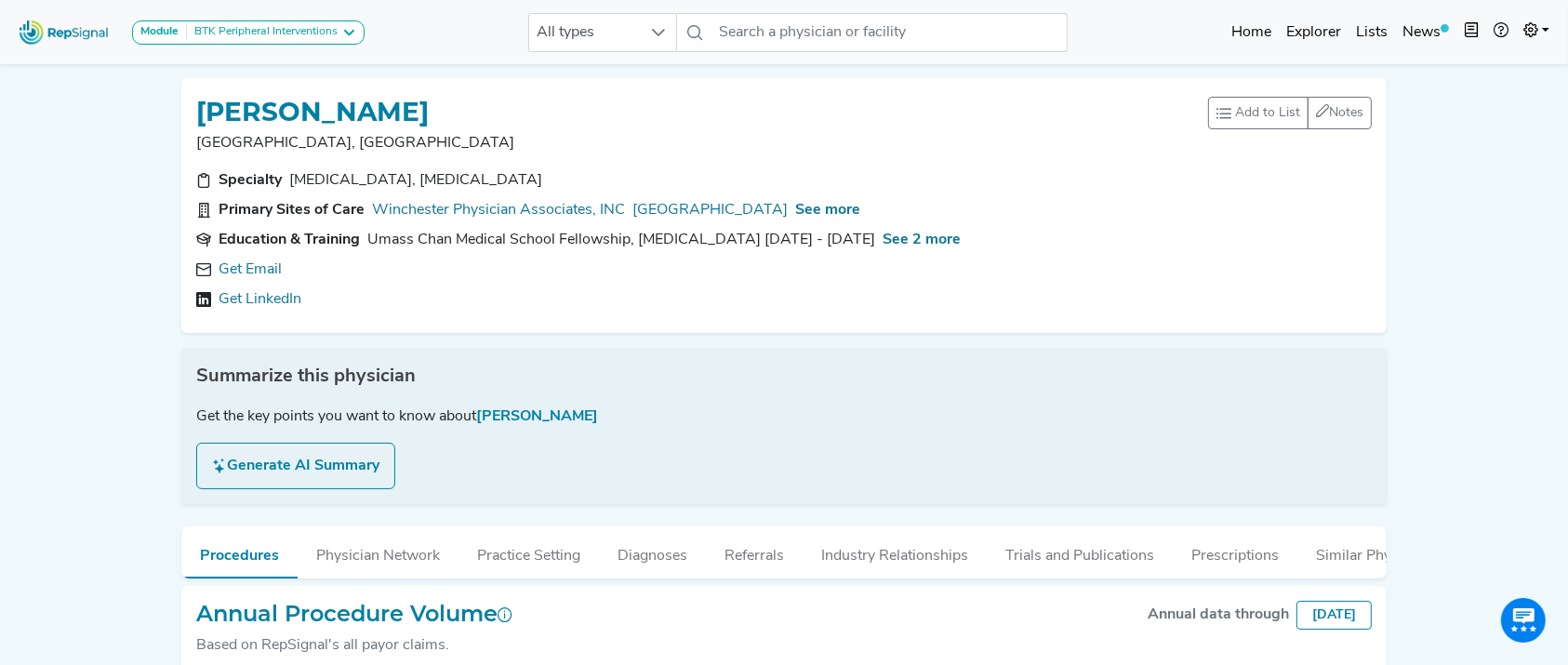
copy h1 "WILLIAM BRECKWOLDT"
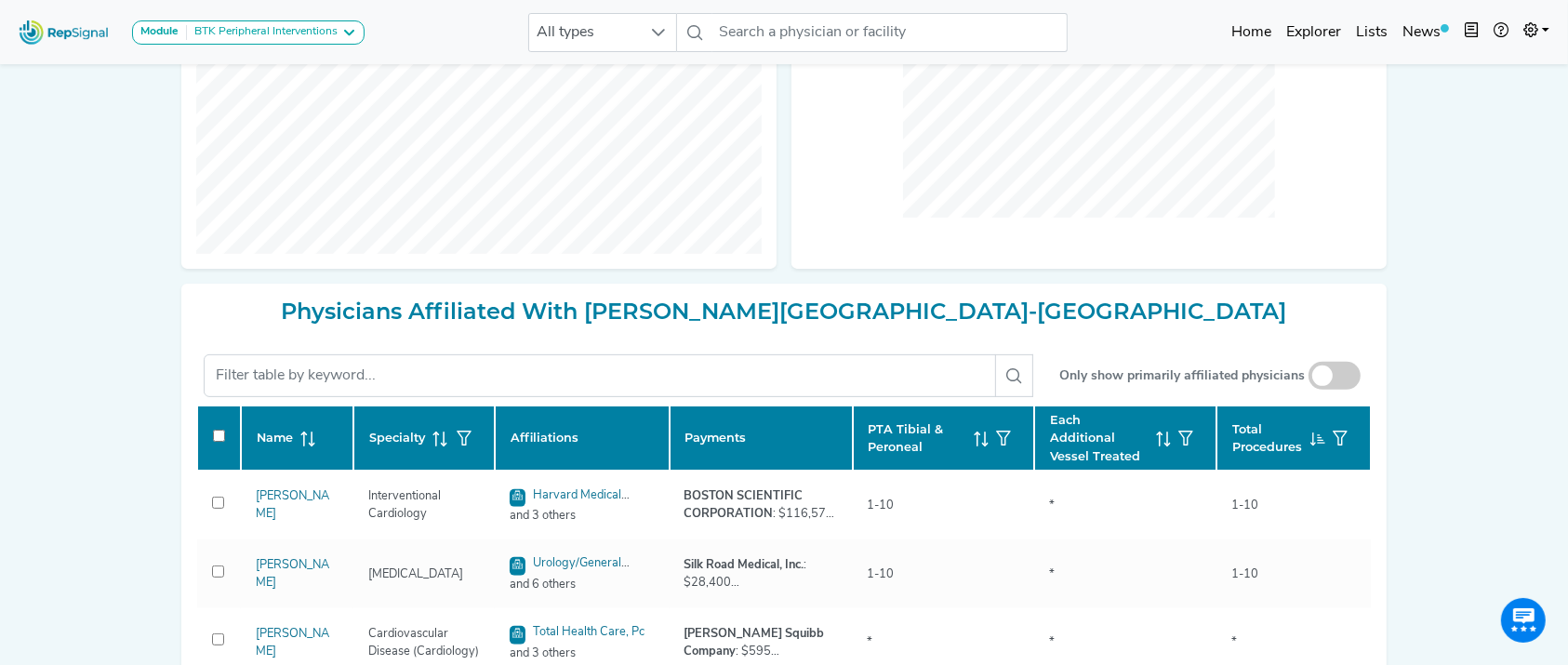
scroll to position [614, 0]
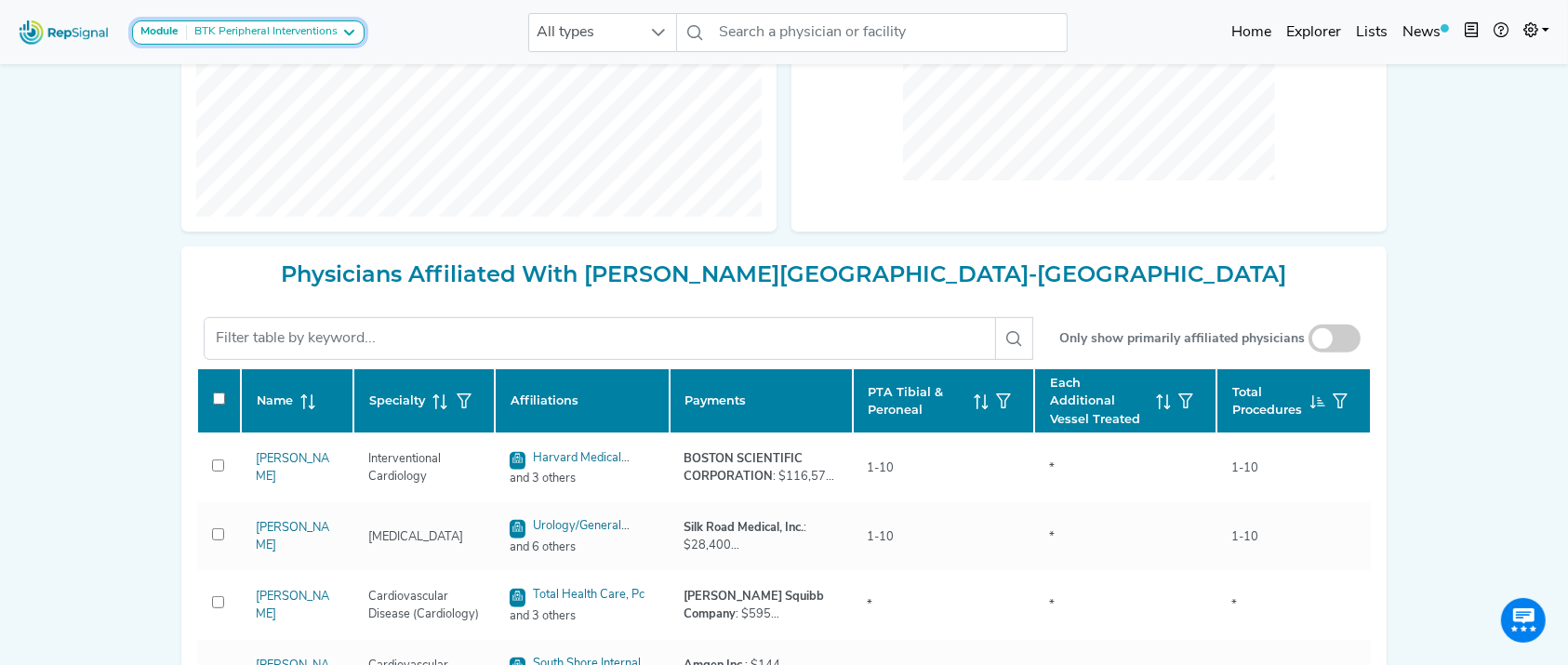
click at [302, 35] on div "BTK Peripheral Interventions" at bounding box center [262, 33] width 151 height 15
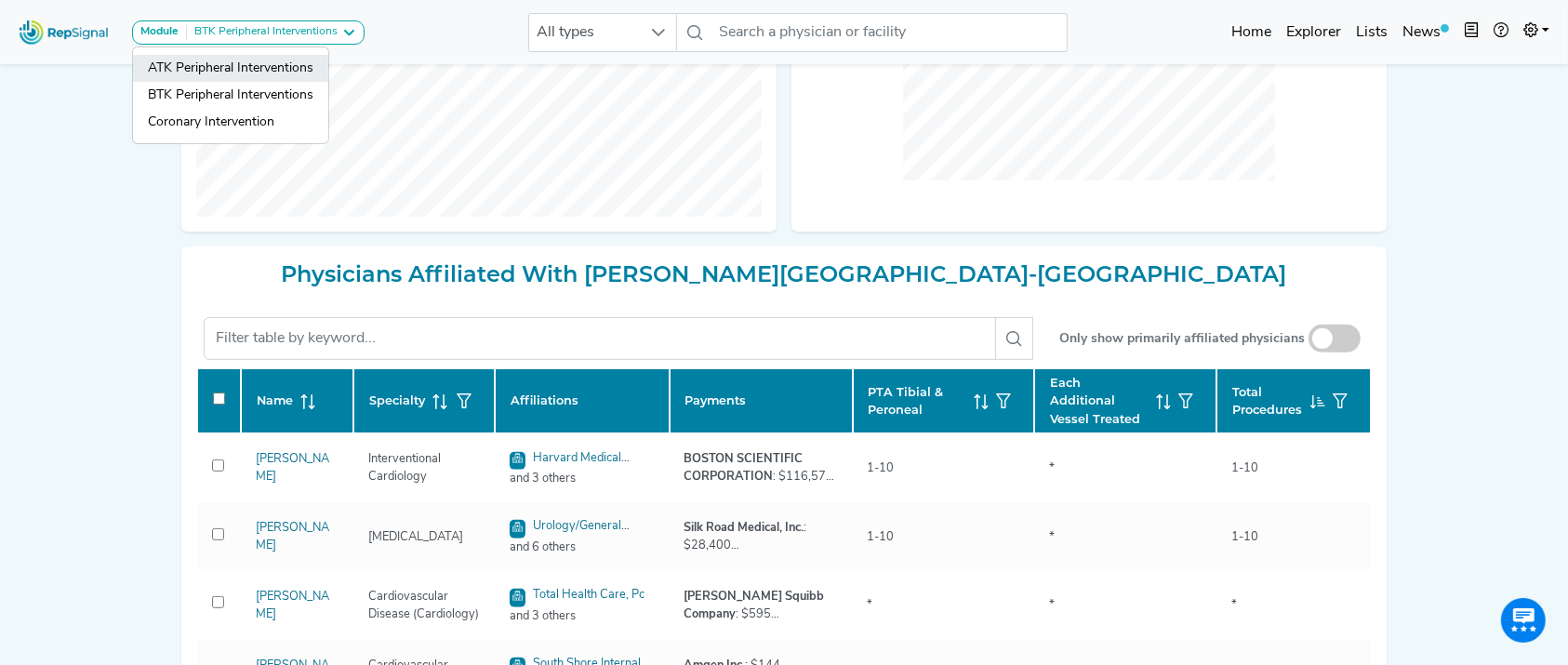
click at [297, 82] on link "ATK Peripheral Interventions" at bounding box center [230, 95] width 195 height 27
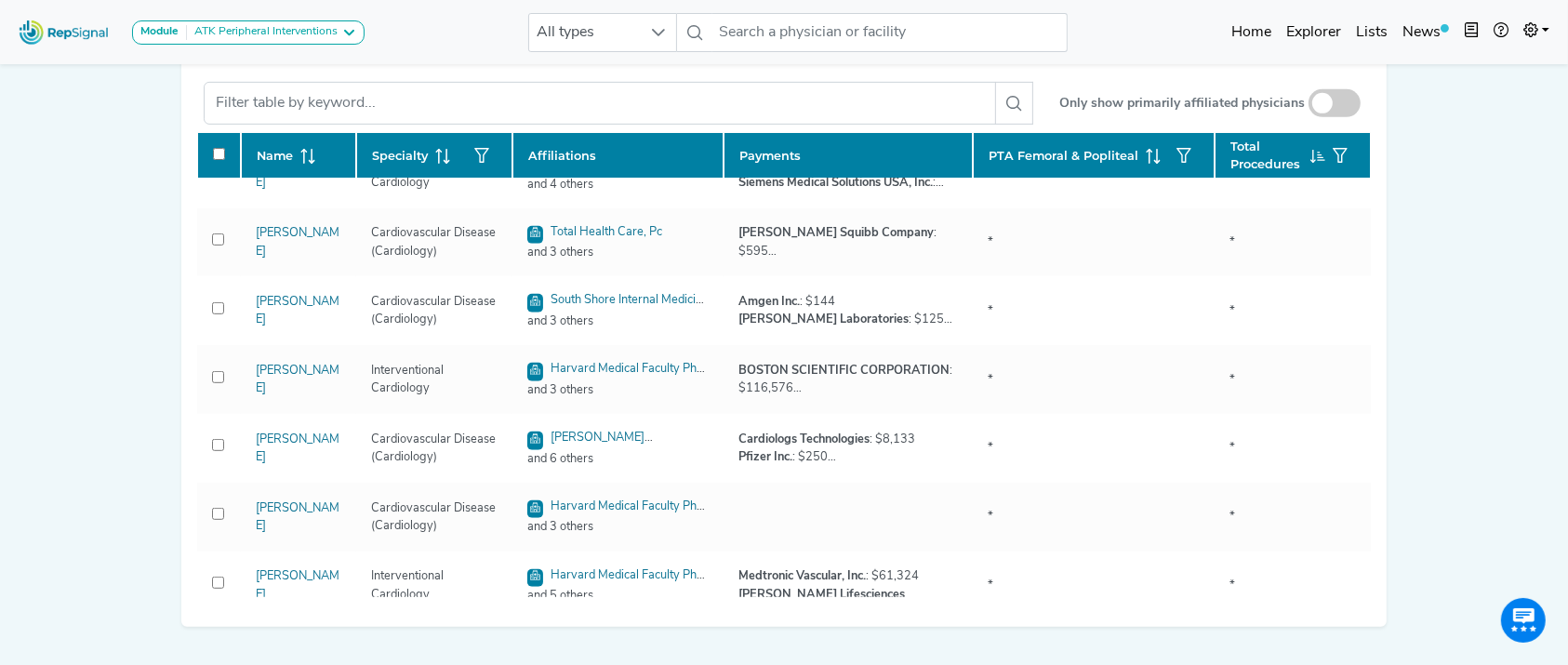
scroll to position [0, 0]
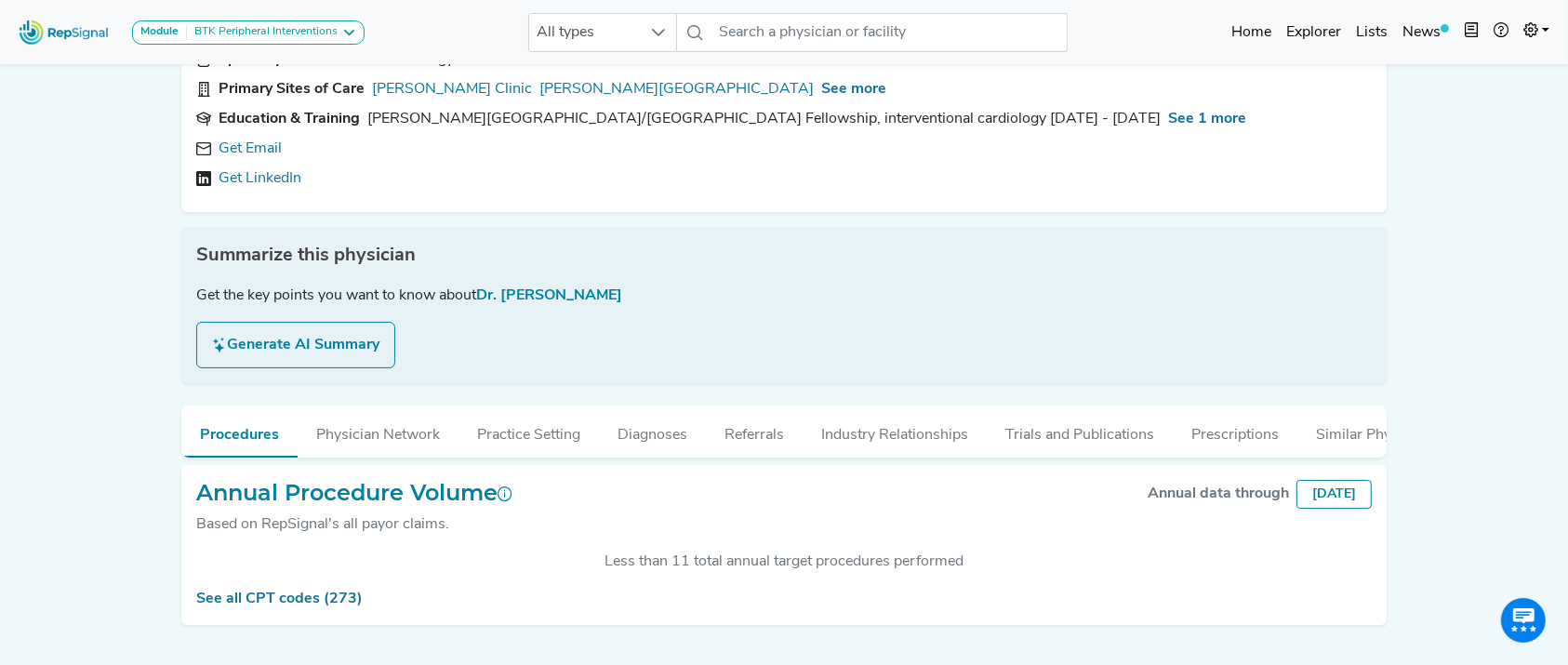
scroll to position [44, 0]
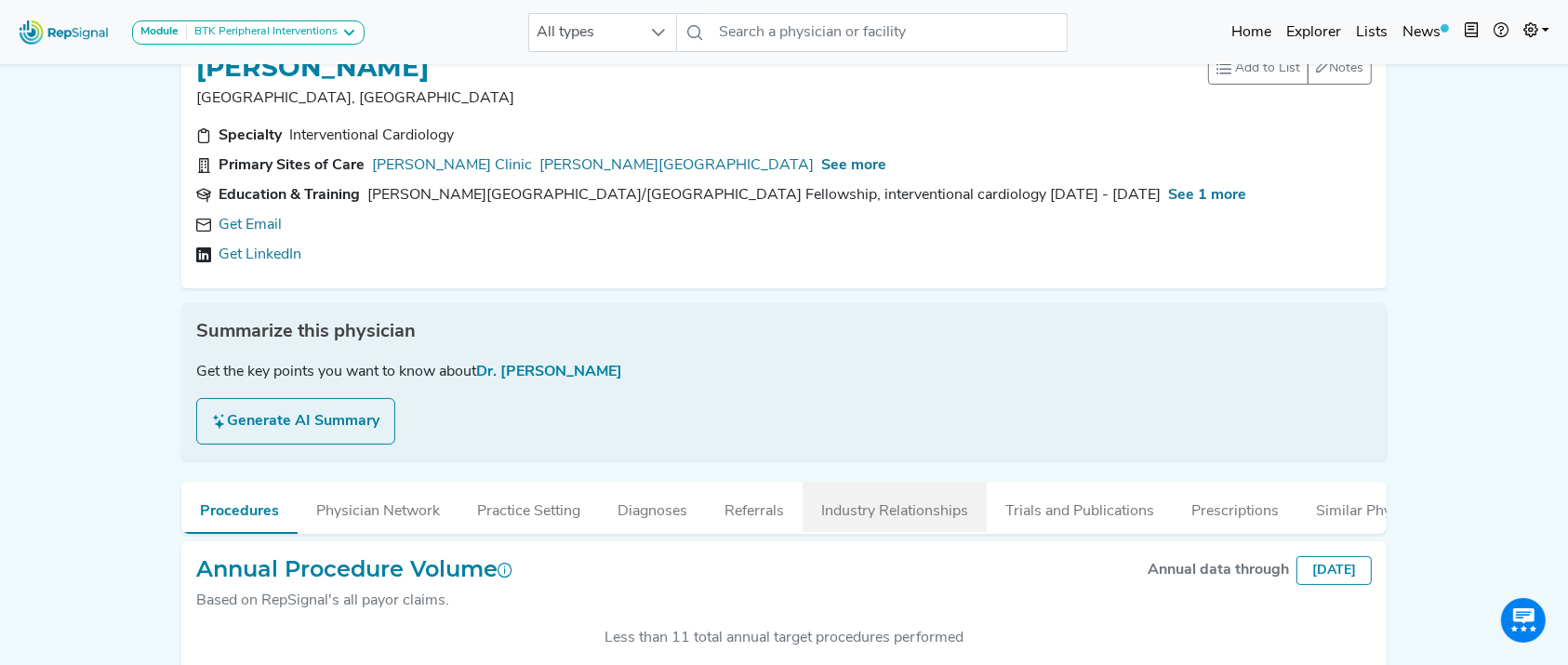
click at [839, 517] on button "Industry Relationships" at bounding box center [894, 507] width 184 height 50
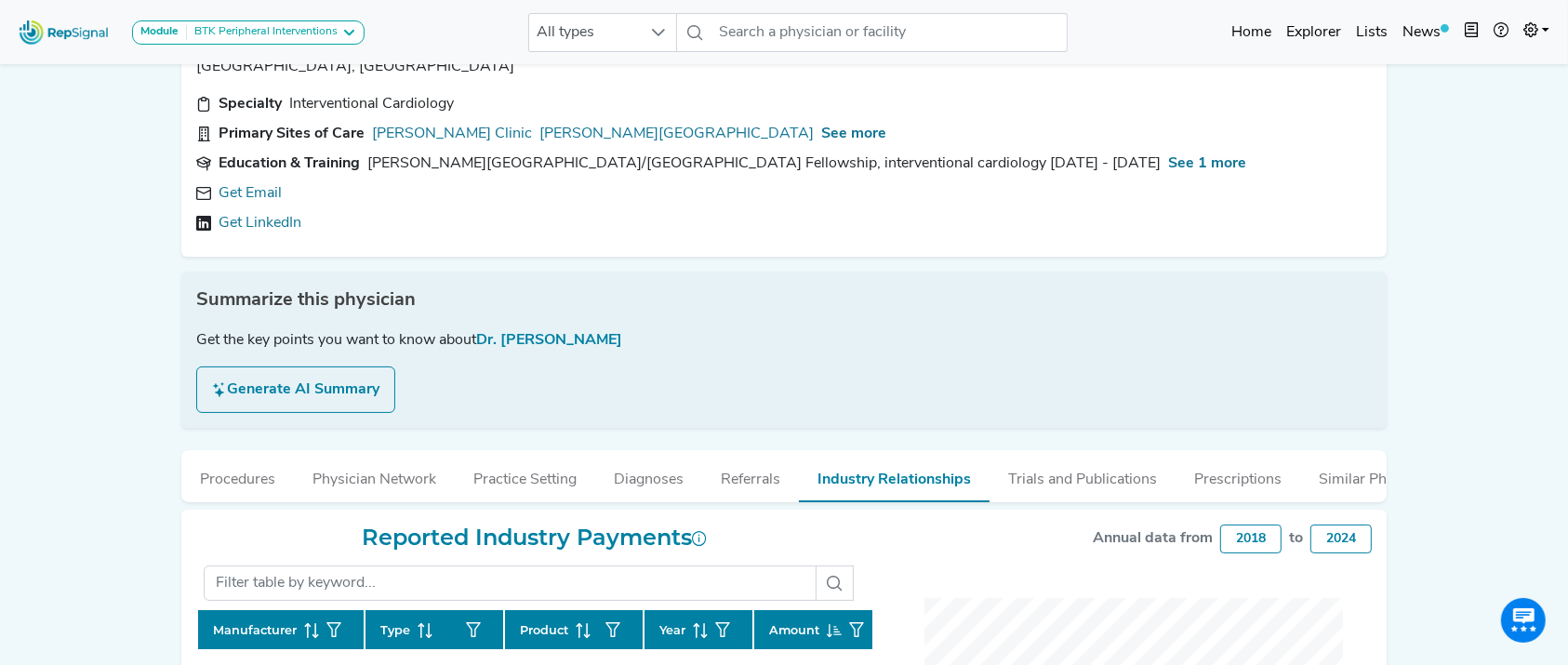
scroll to position [0, 0]
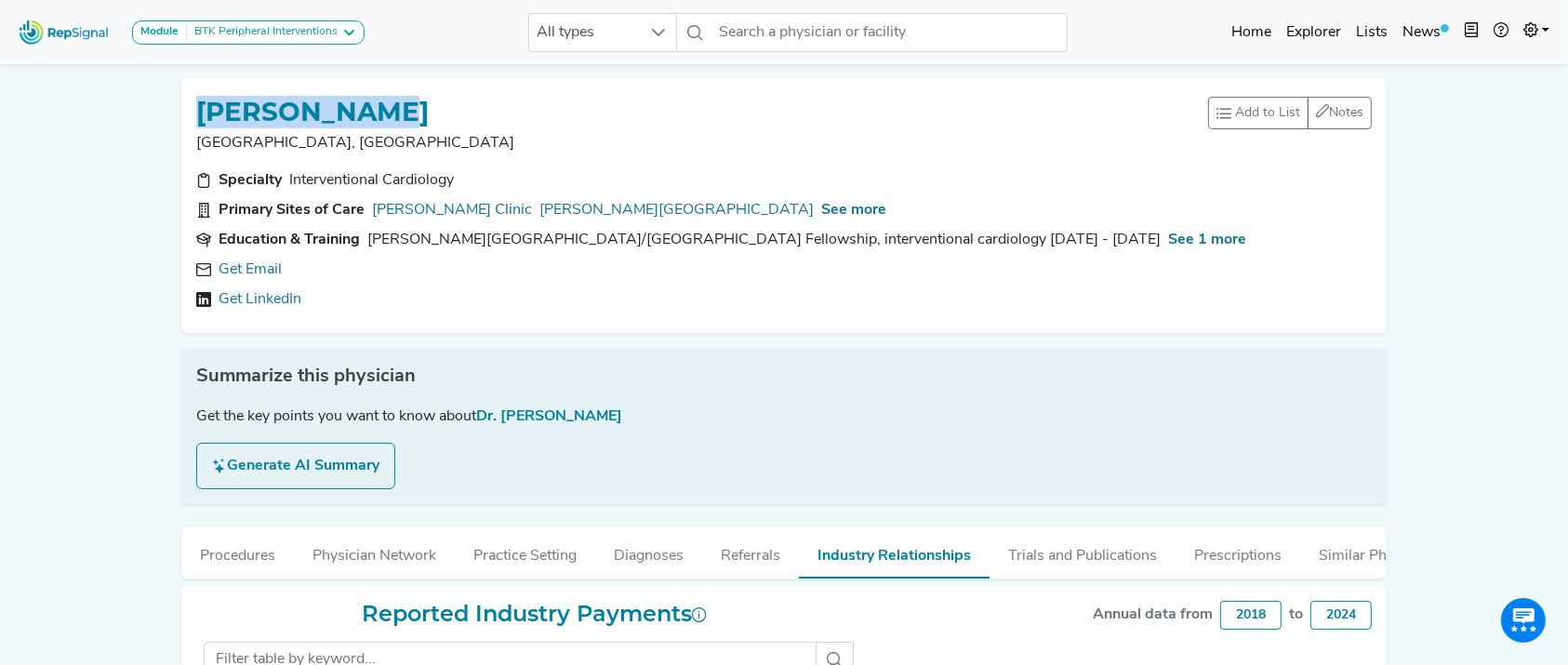
drag, startPoint x: 178, startPoint y: 113, endPoint x: 420, endPoint y: 102, distance: 242.2
click at [420, 102] on div "MICHAEL LEVY Burlington, MA Add to List Recent Lists: Starred Physicians Create…" at bounding box center [784, 206] width 1220 height 255
click at [381, 105] on h1 "MICHAEL LEVY" at bounding box center [312, 113] width 233 height 32
drag, startPoint x: 398, startPoint y: 110, endPoint x: 173, endPoint y: 94, distance: 225.6
click at [173, 94] on div "MICHAEL LEVY Burlington, MA Add to List Recent Lists: Starred Physicians Create…" at bounding box center [784, 206] width 1220 height 255
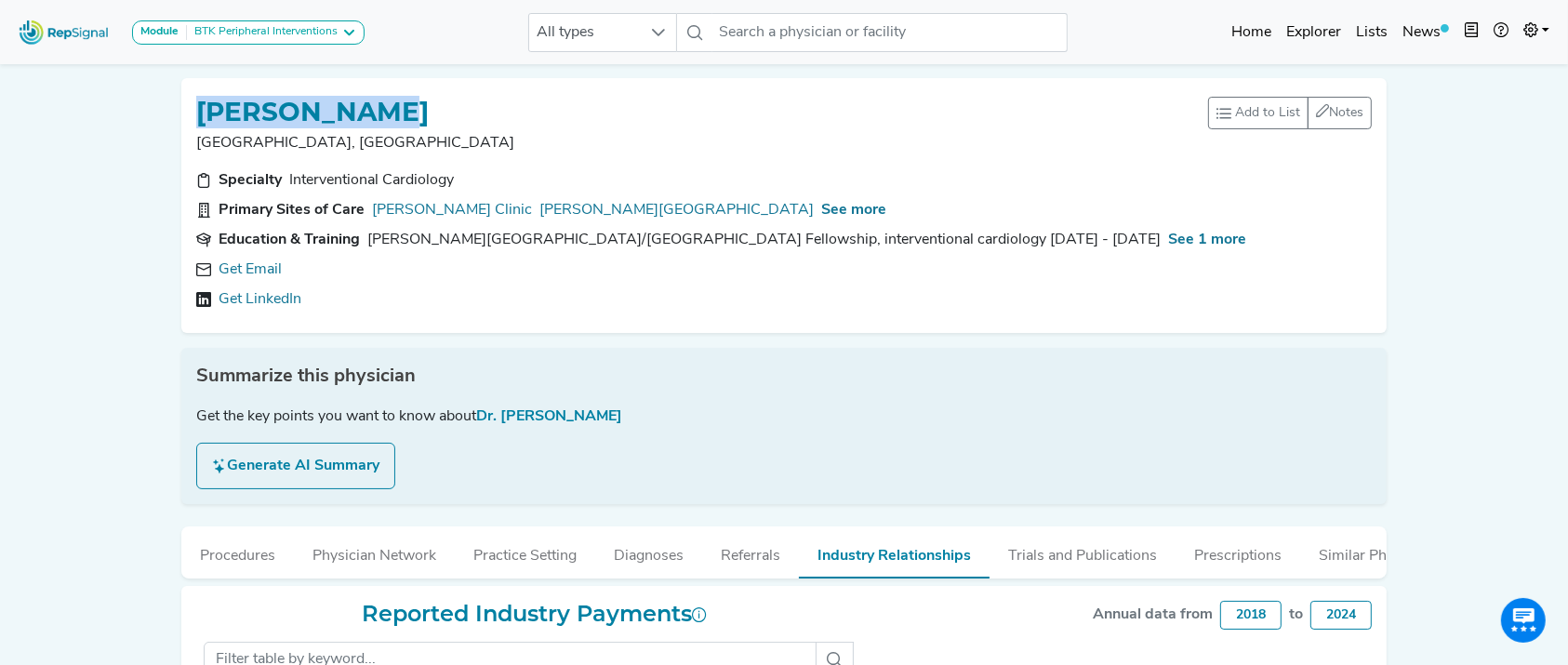
click at [239, 108] on h1 "MICHAEL LEVY" at bounding box center [312, 113] width 233 height 32
drag, startPoint x: 201, startPoint y: 111, endPoint x: 424, endPoint y: 108, distance: 223.0
click at [424, 108] on div "MICHAEL LEVY" at bounding box center [701, 110] width 1012 height 35
copy h1 "MICHAEL LEVY"
click at [223, 550] on button "Procedures" at bounding box center [237, 551] width 112 height 50
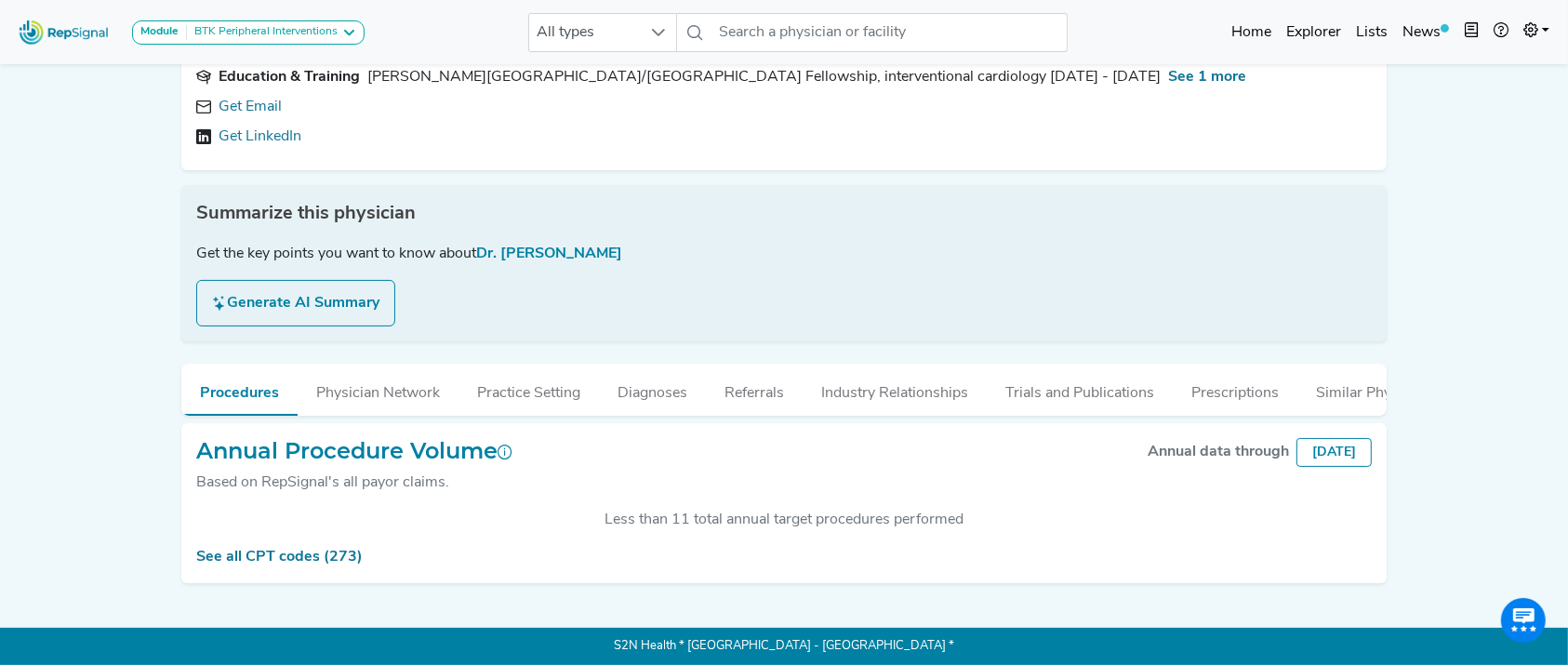
scroll to position [167, 0]
click at [352, 33] on icon at bounding box center [349, 33] width 15 height 15
click at [308, 82] on link "ATK Peripheral Interventions" at bounding box center [230, 95] width 195 height 27
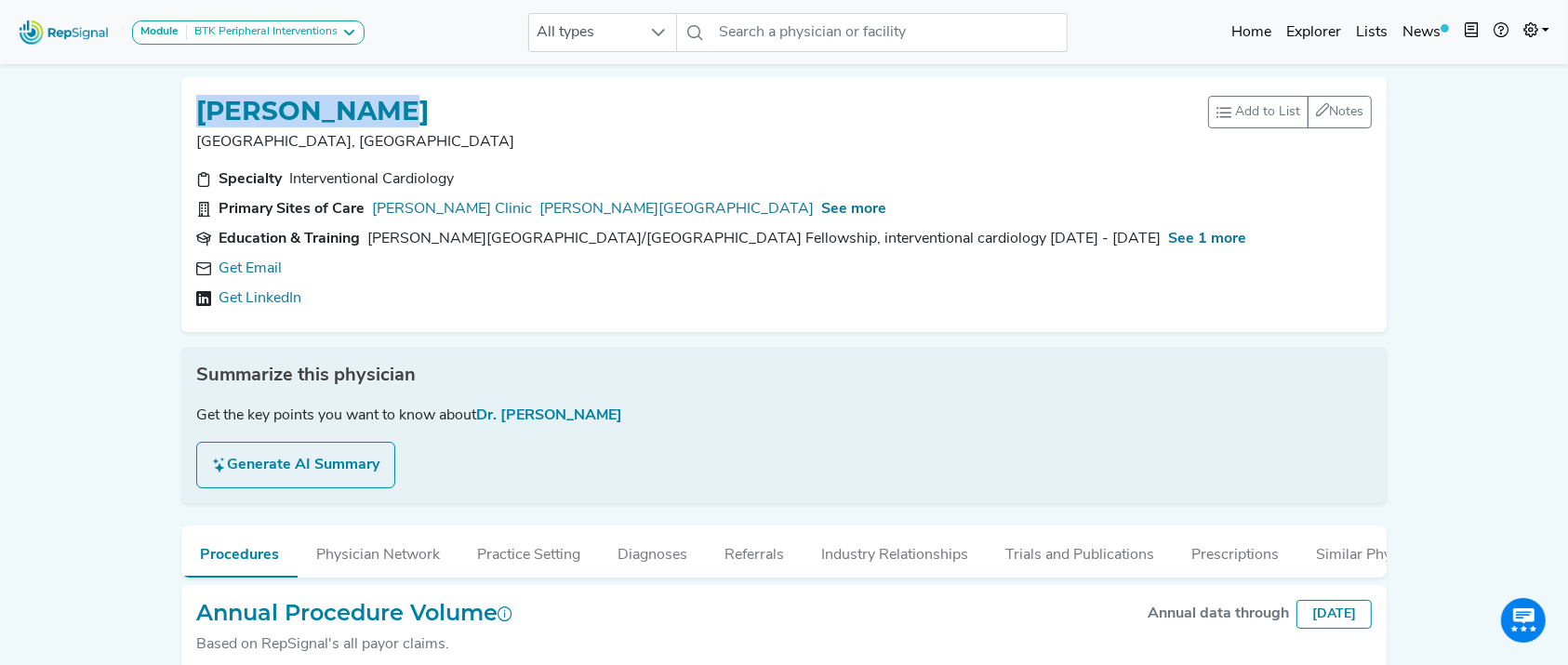
scroll to position [0, 0]
click at [1496, 138] on div "Module ATK Peripheral Interventions ATK Peripheral Interventions BTK Peripheral…" at bounding box center [784, 472] width 1568 height 943
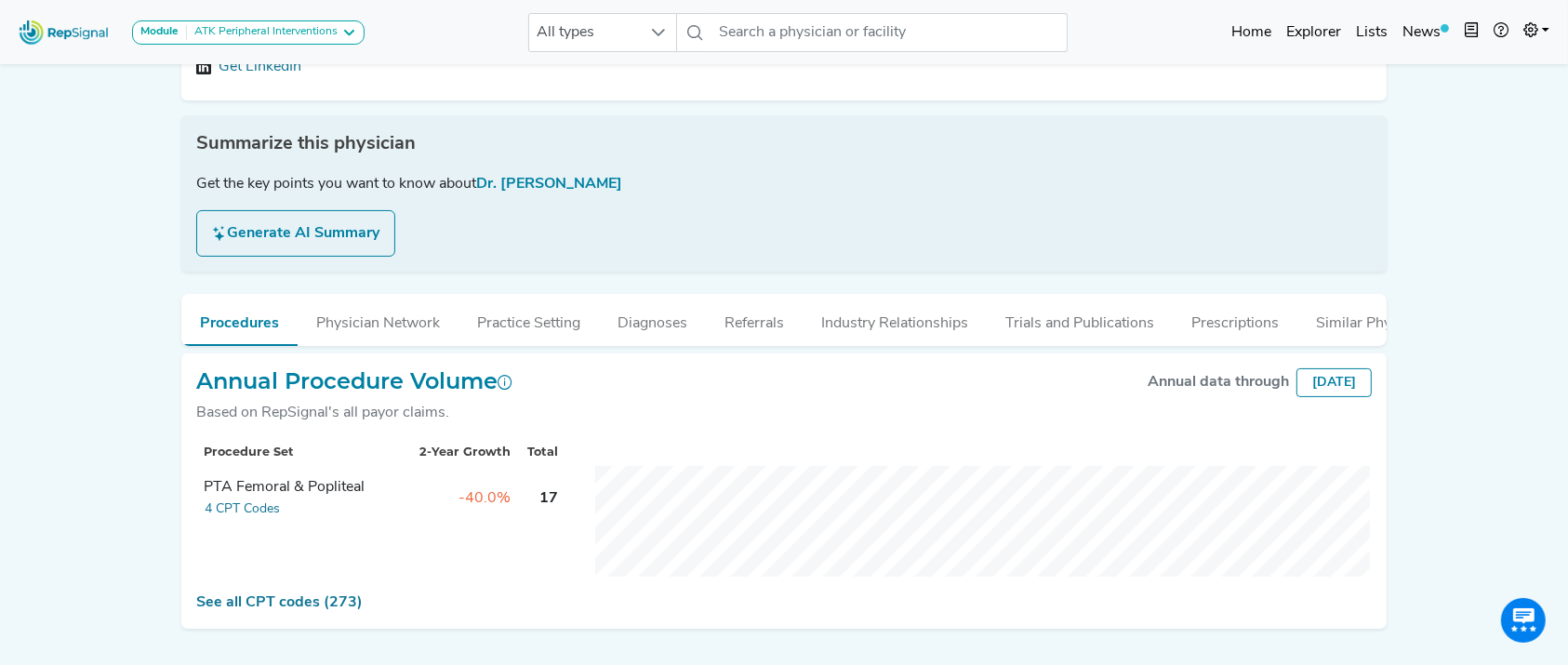
scroll to position [42, 0]
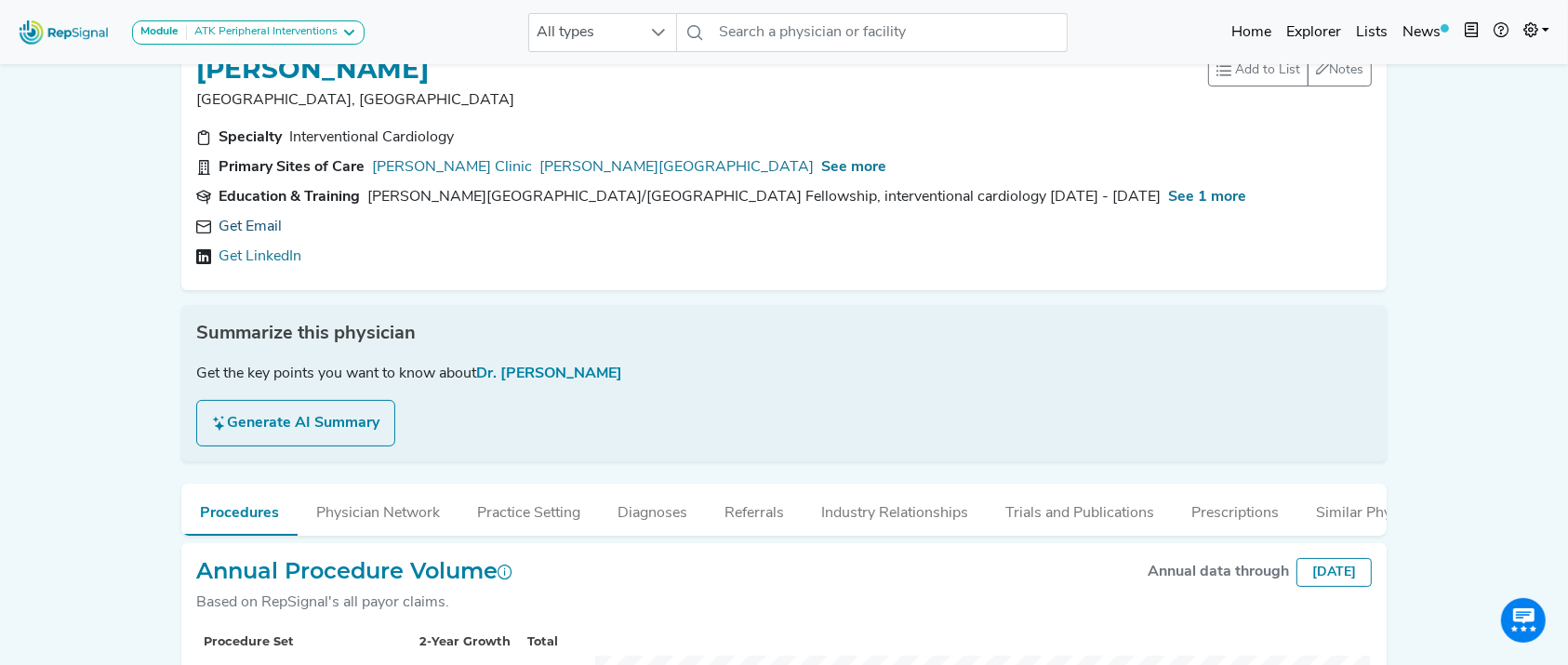
click at [241, 228] on link "Get Email" at bounding box center [250, 227] width 63 height 23
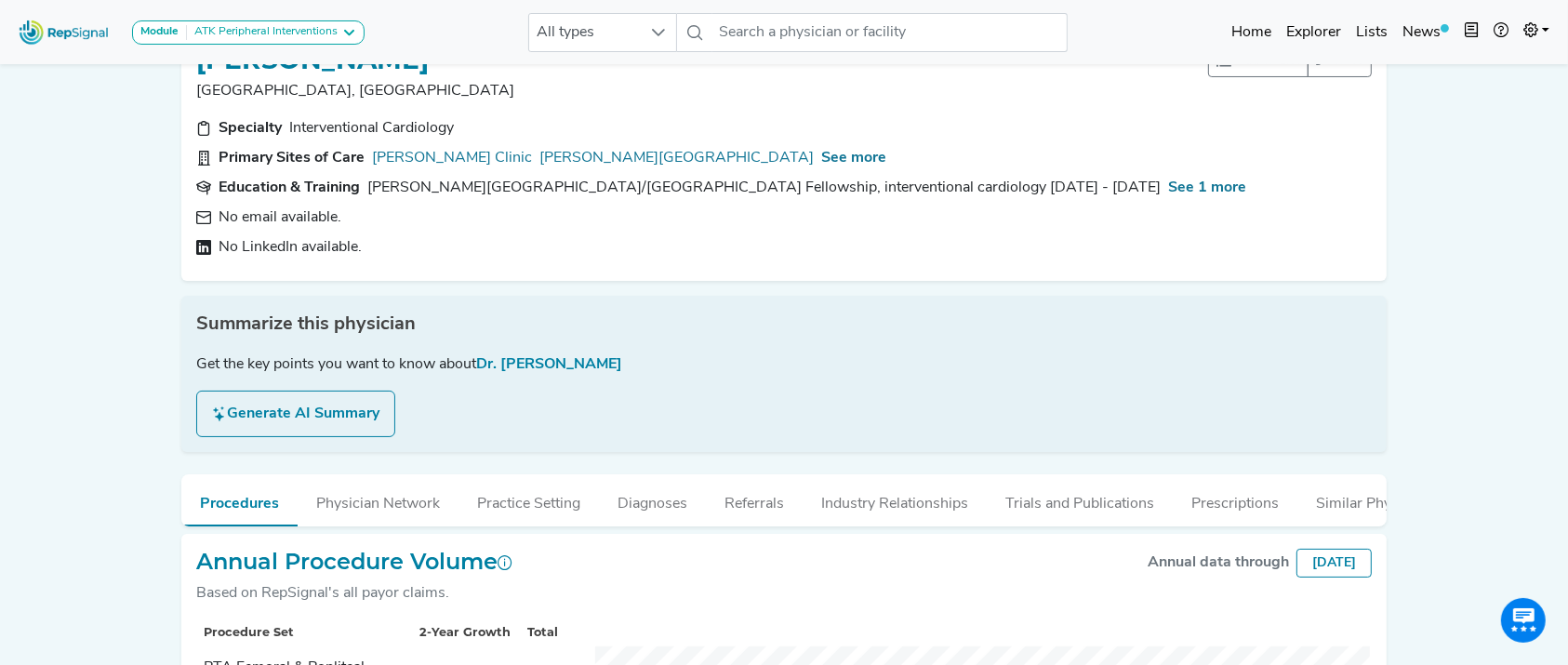
scroll to position [0, 0]
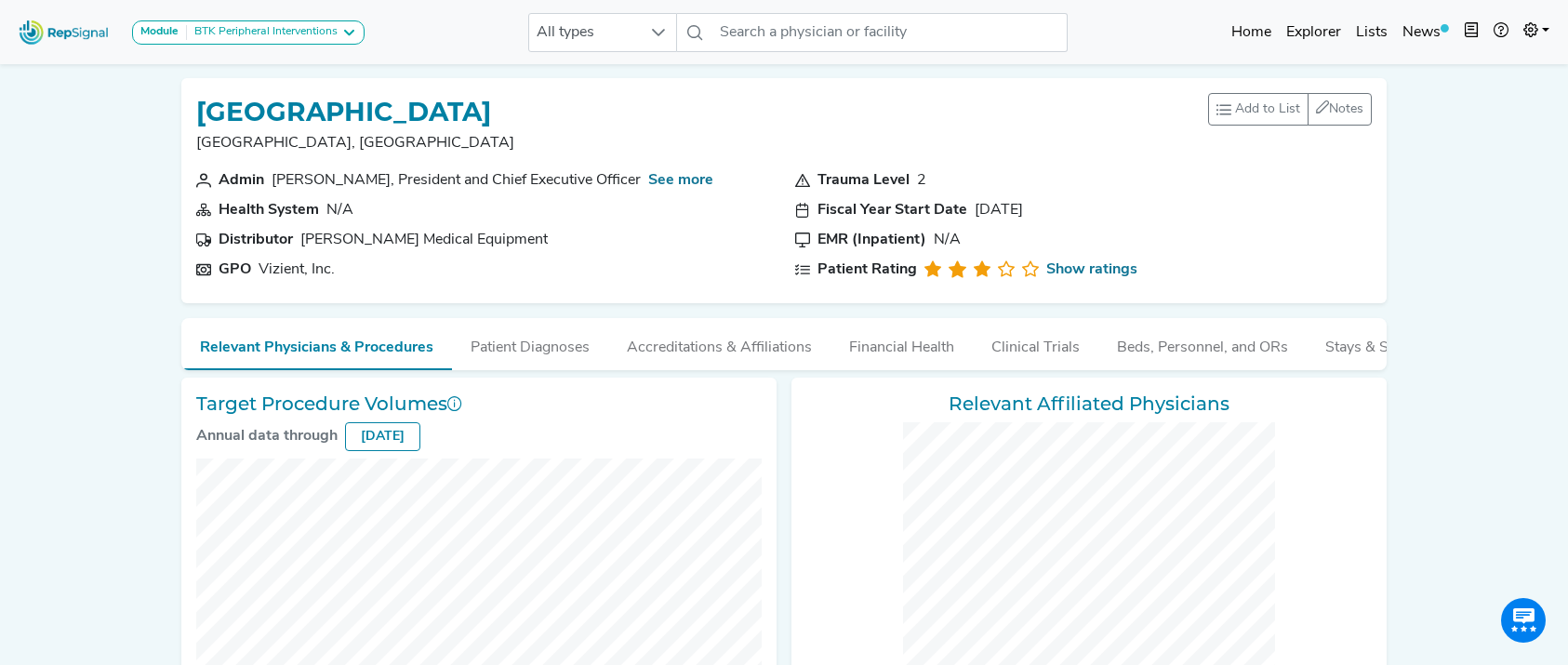
checkbox input "false"
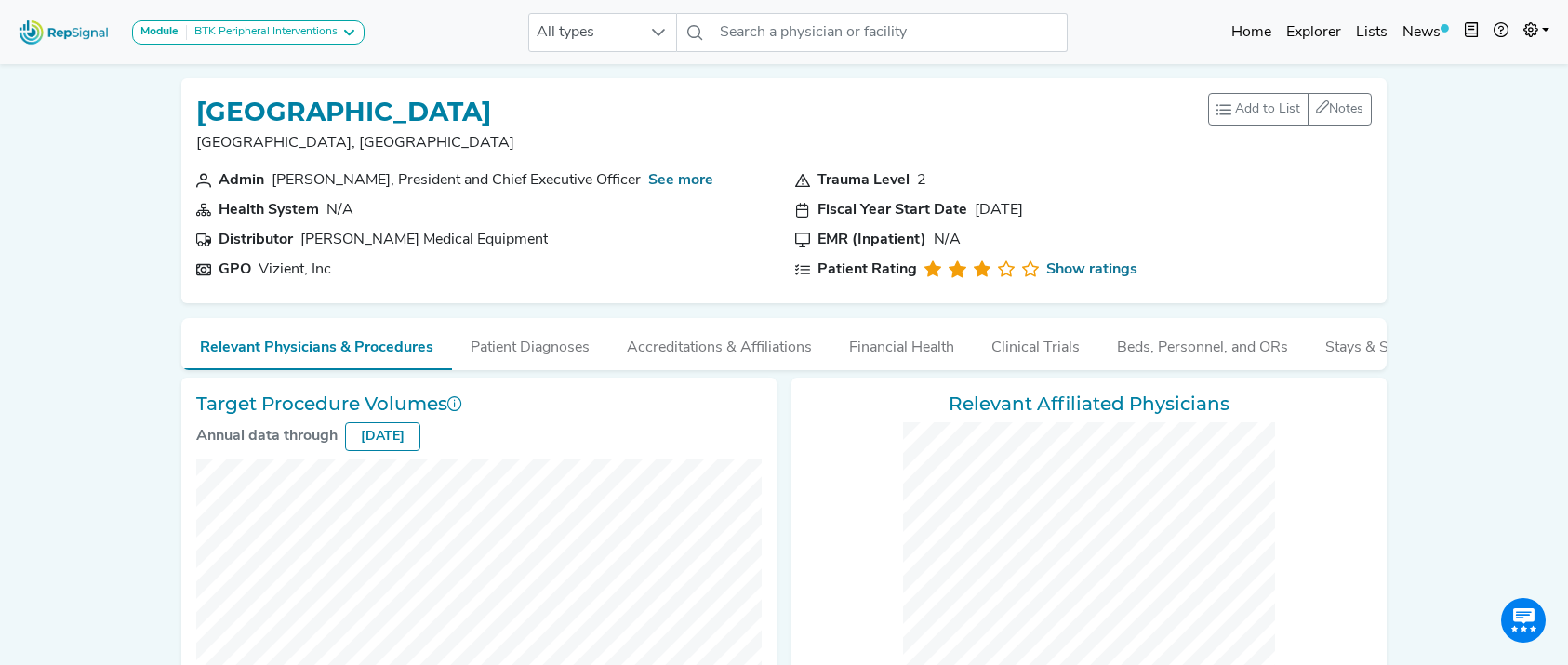
checkbox input "false"
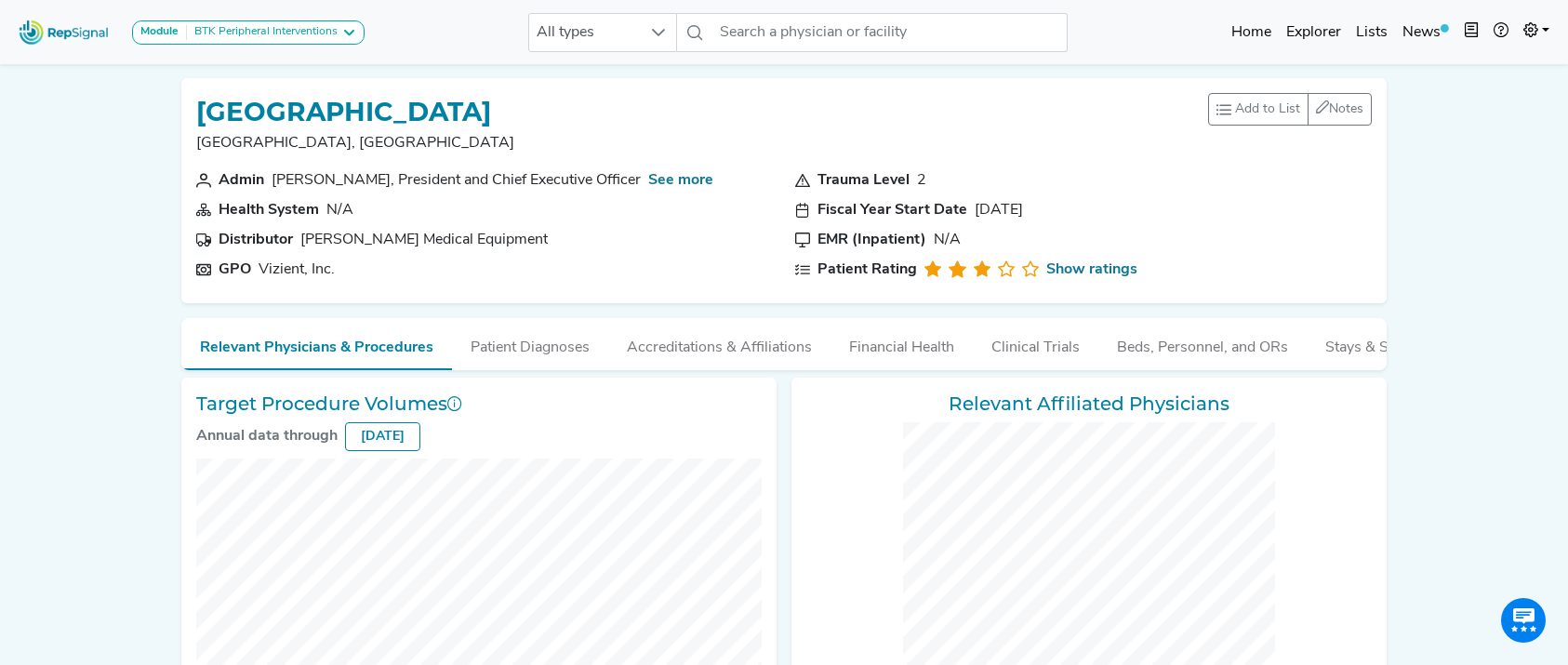
checkbox input "false"
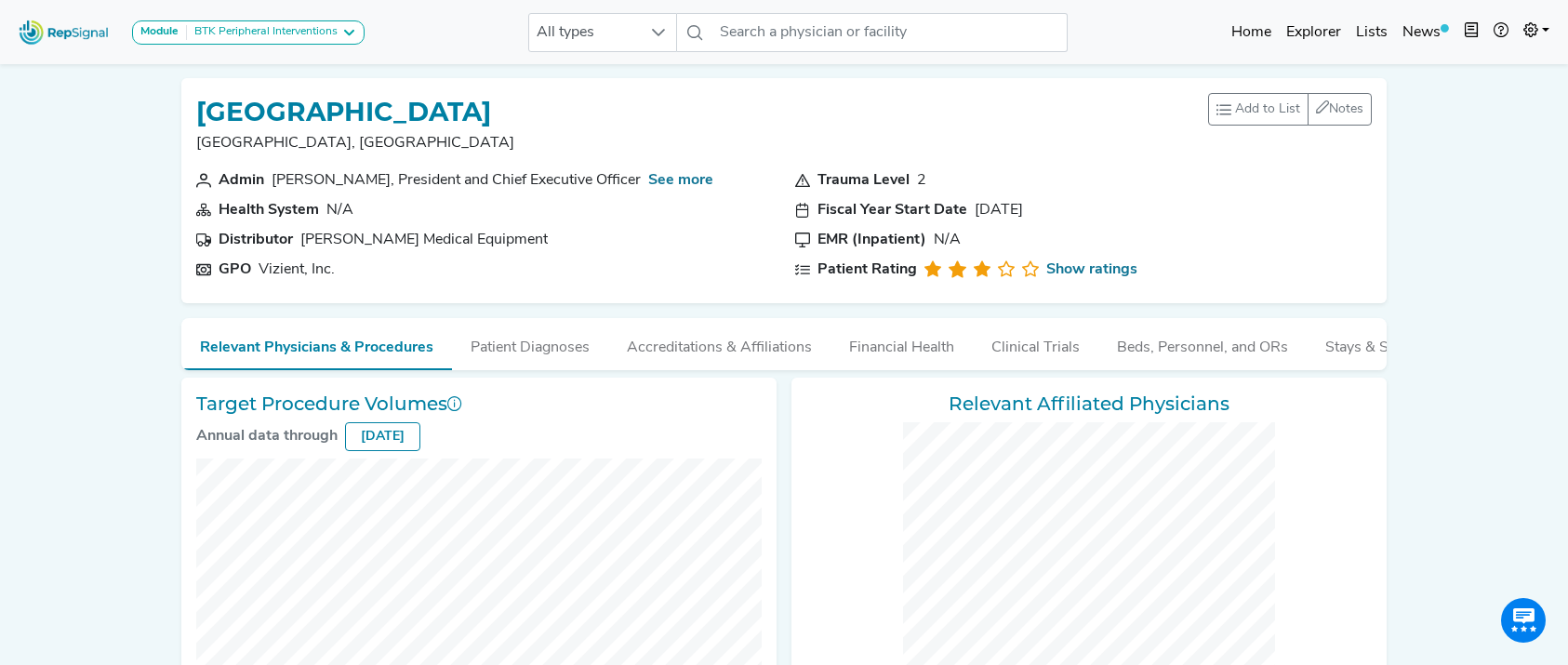
checkbox input "false"
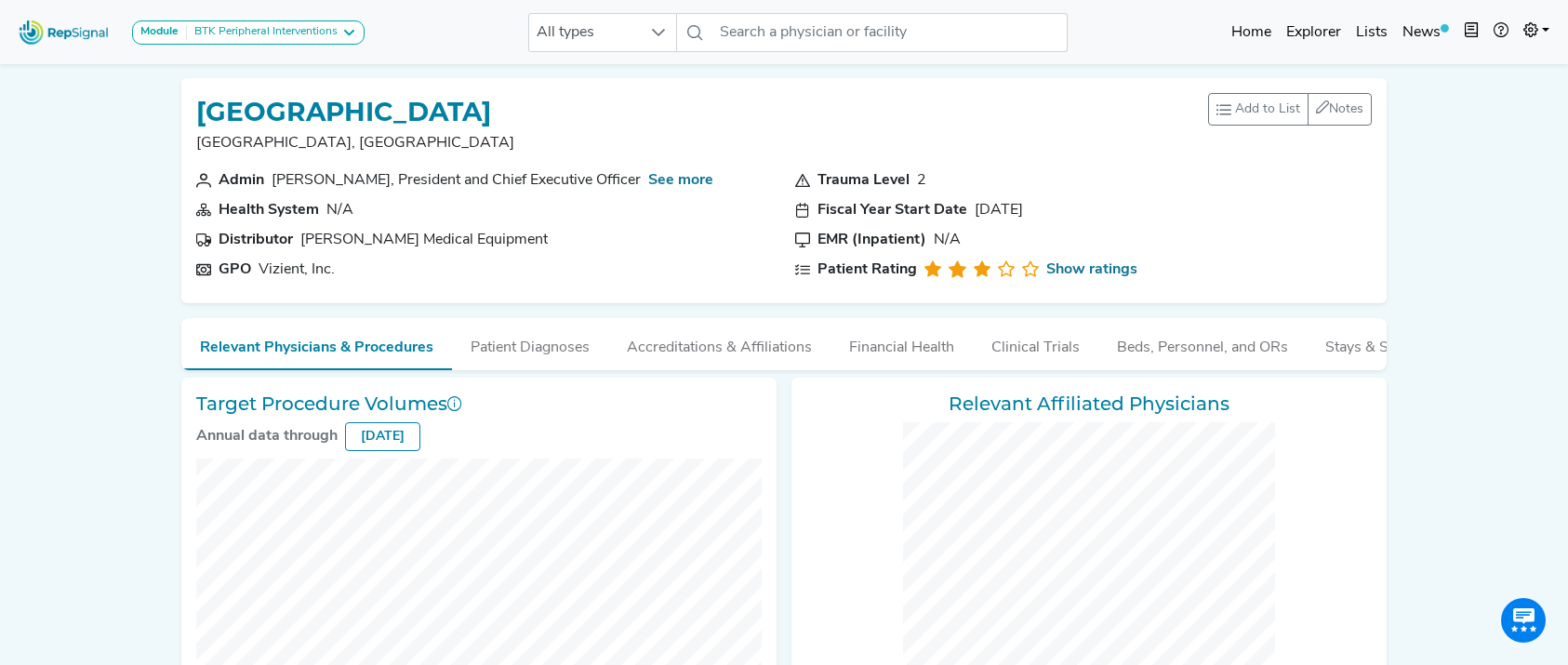
checkbox input "false"
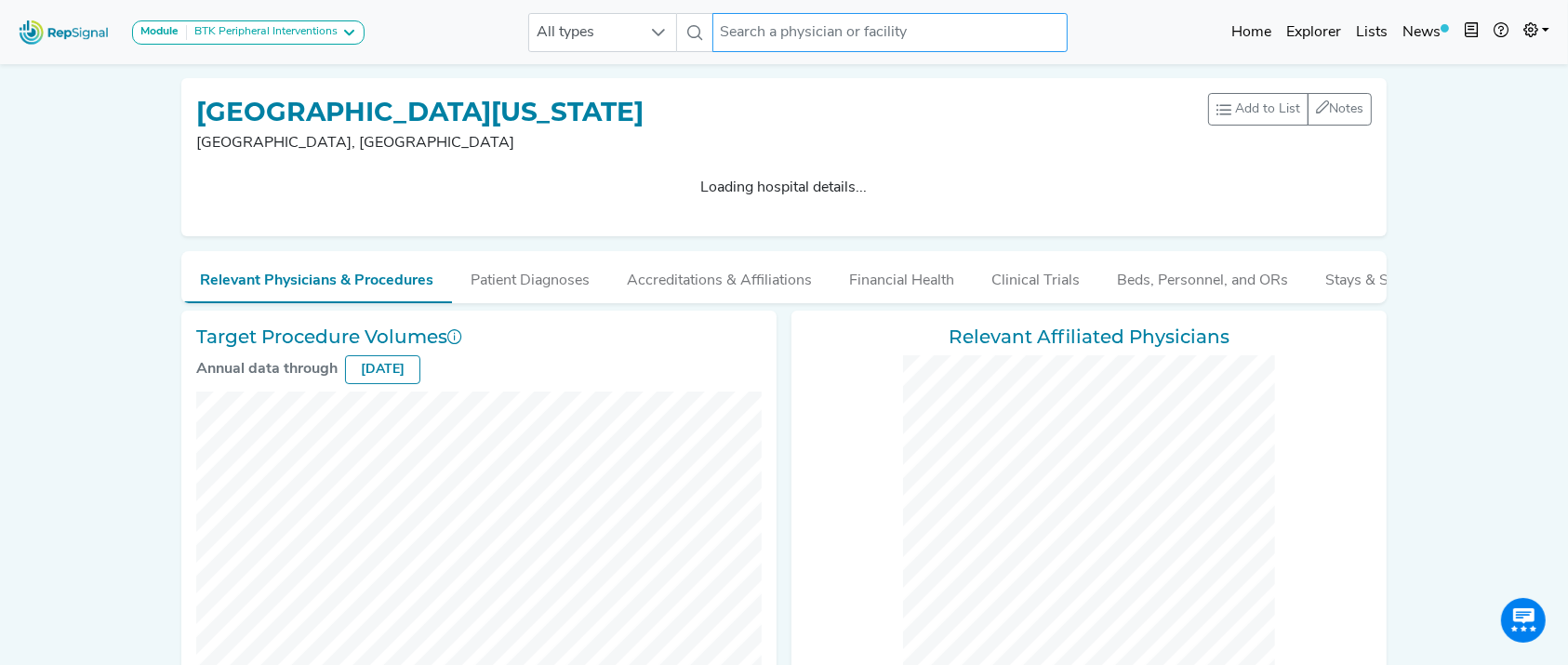
checkbox input "false"
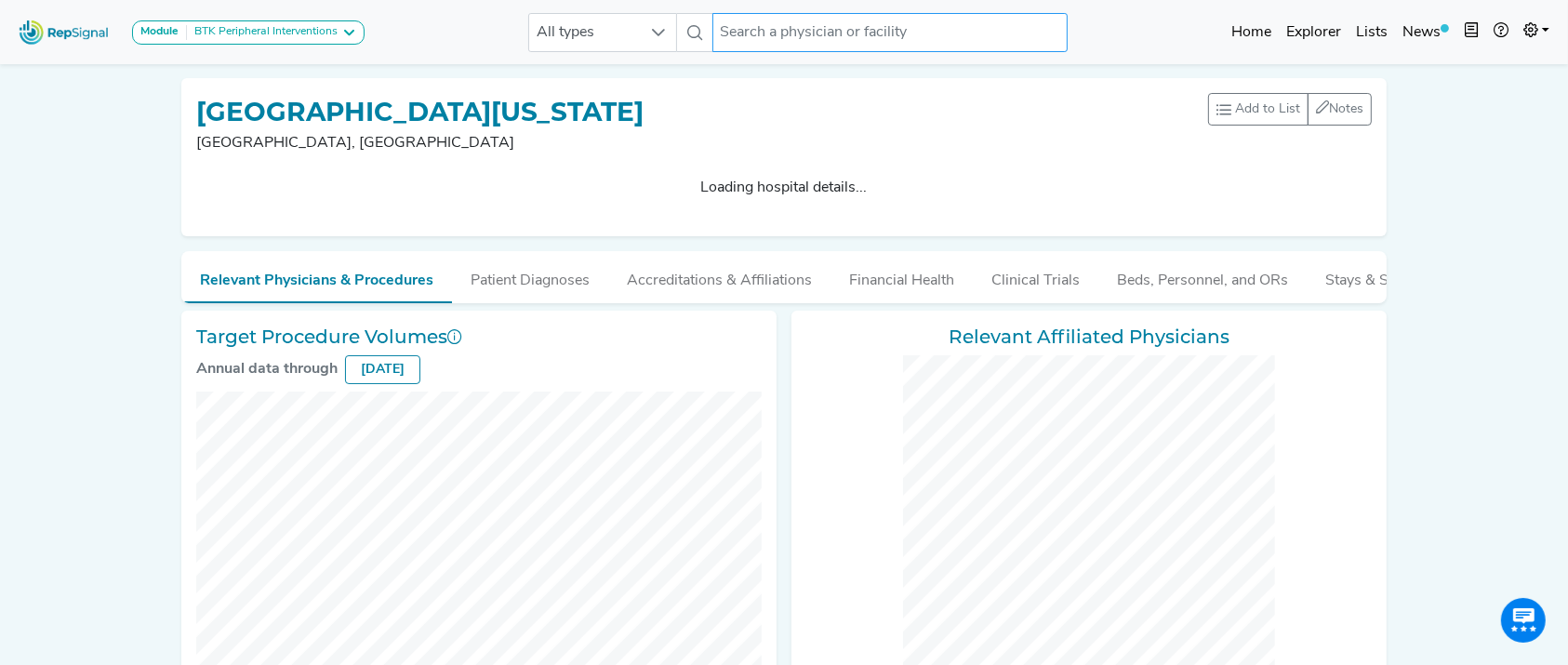
checkbox input "false"
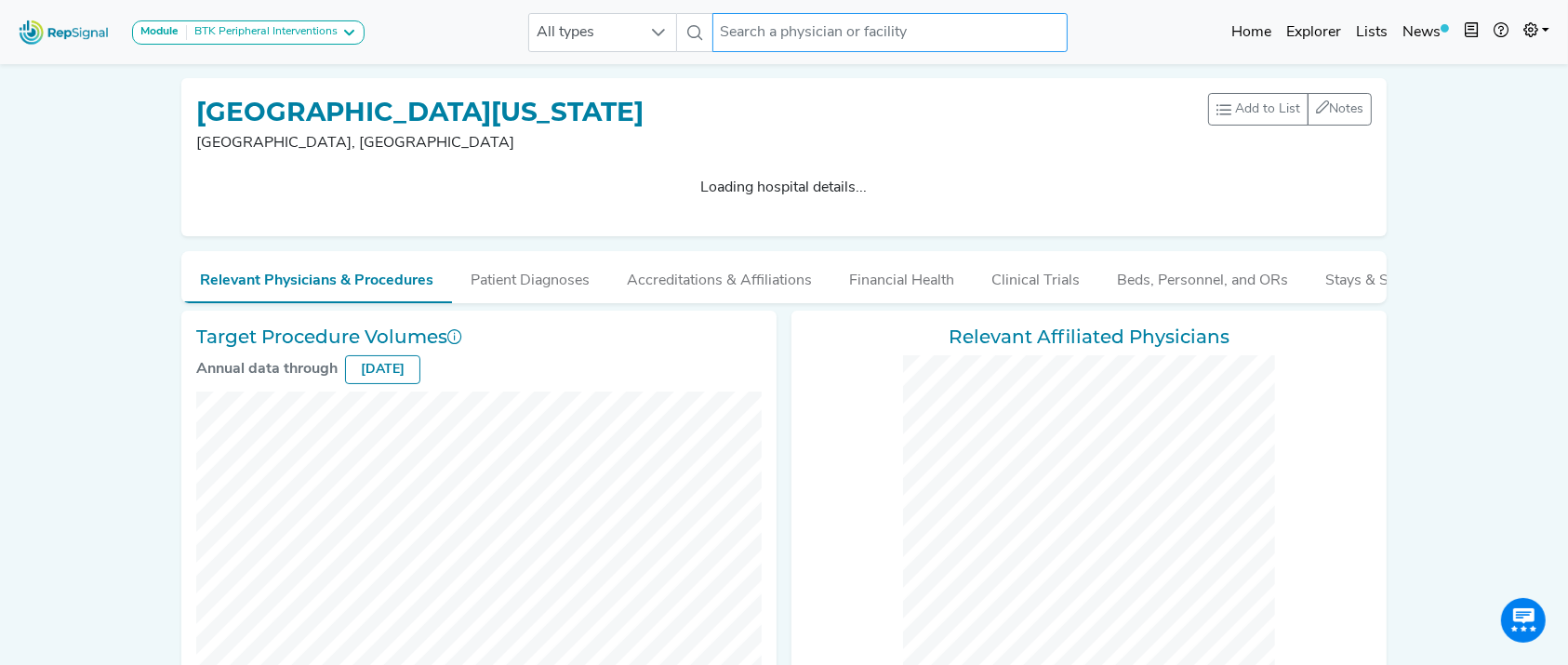
checkbox input "false"
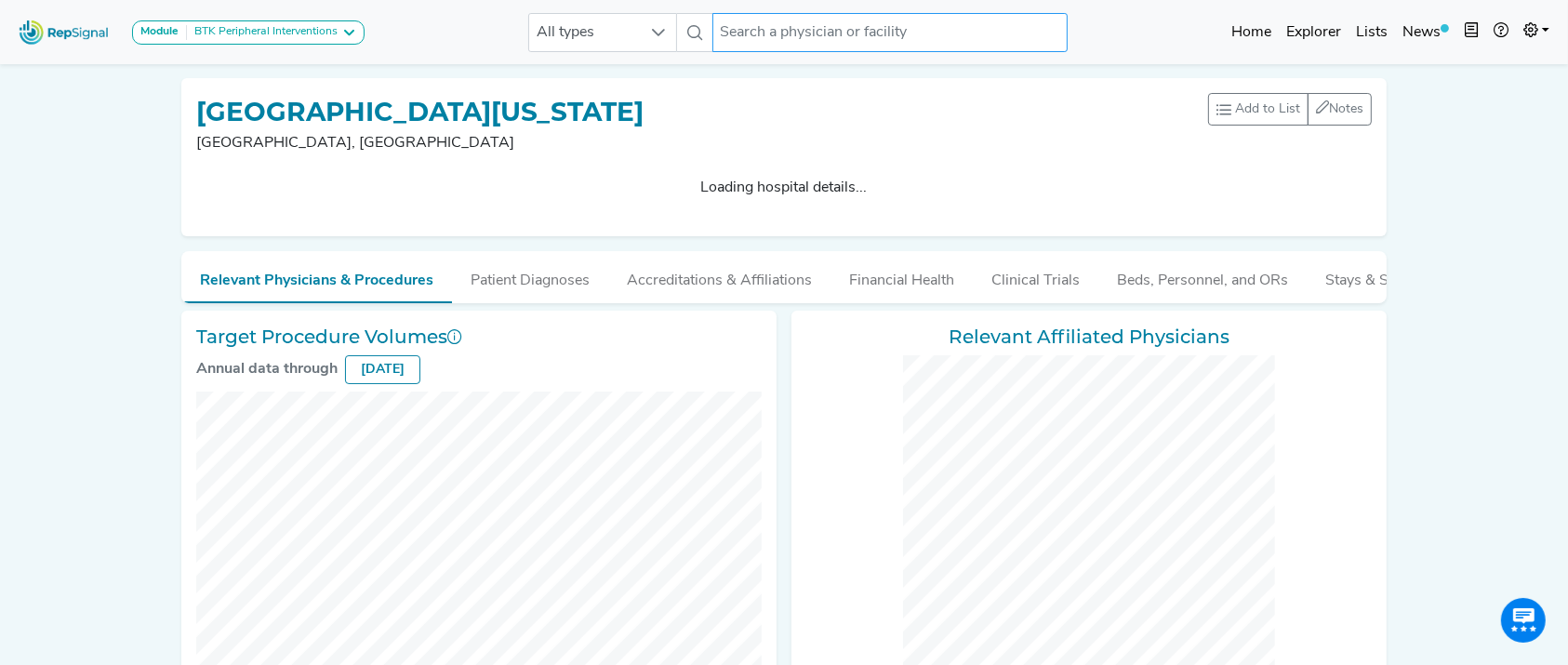
checkbox input "false"
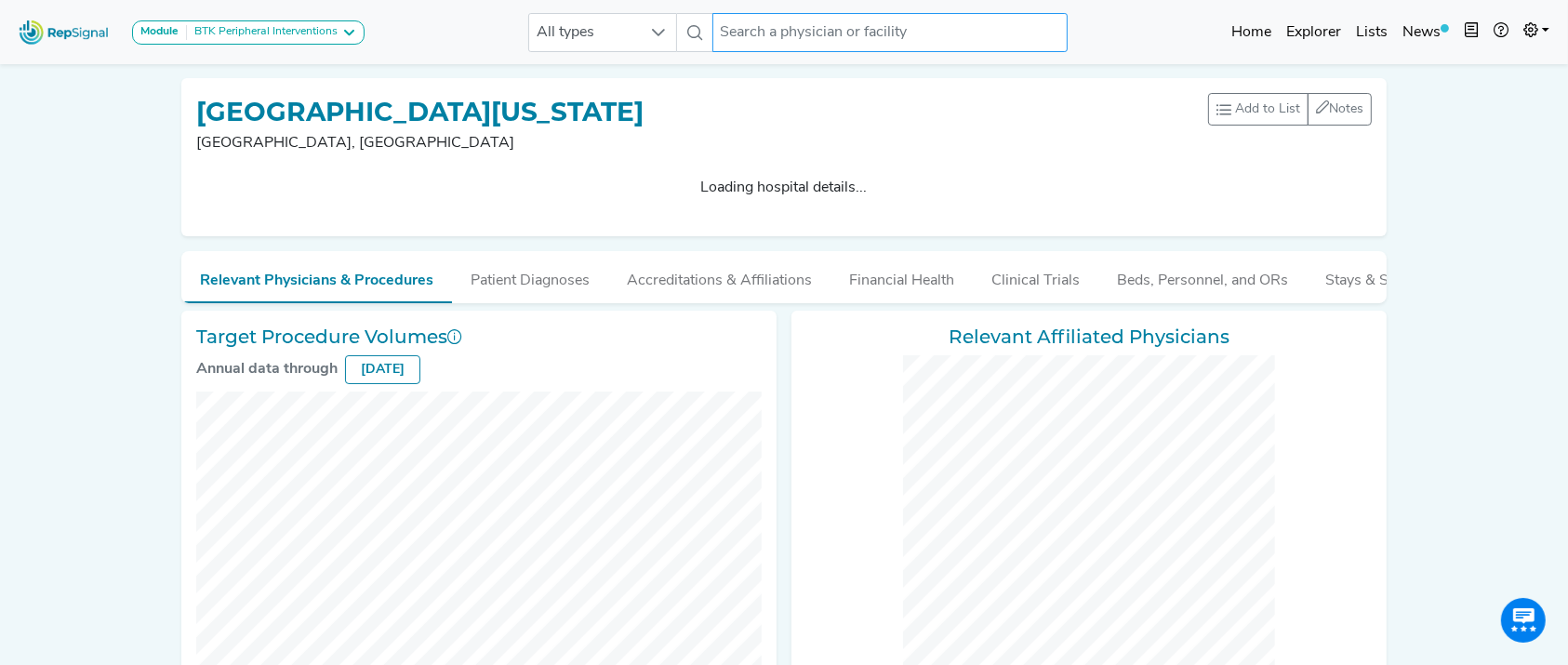
checkbox input "false"
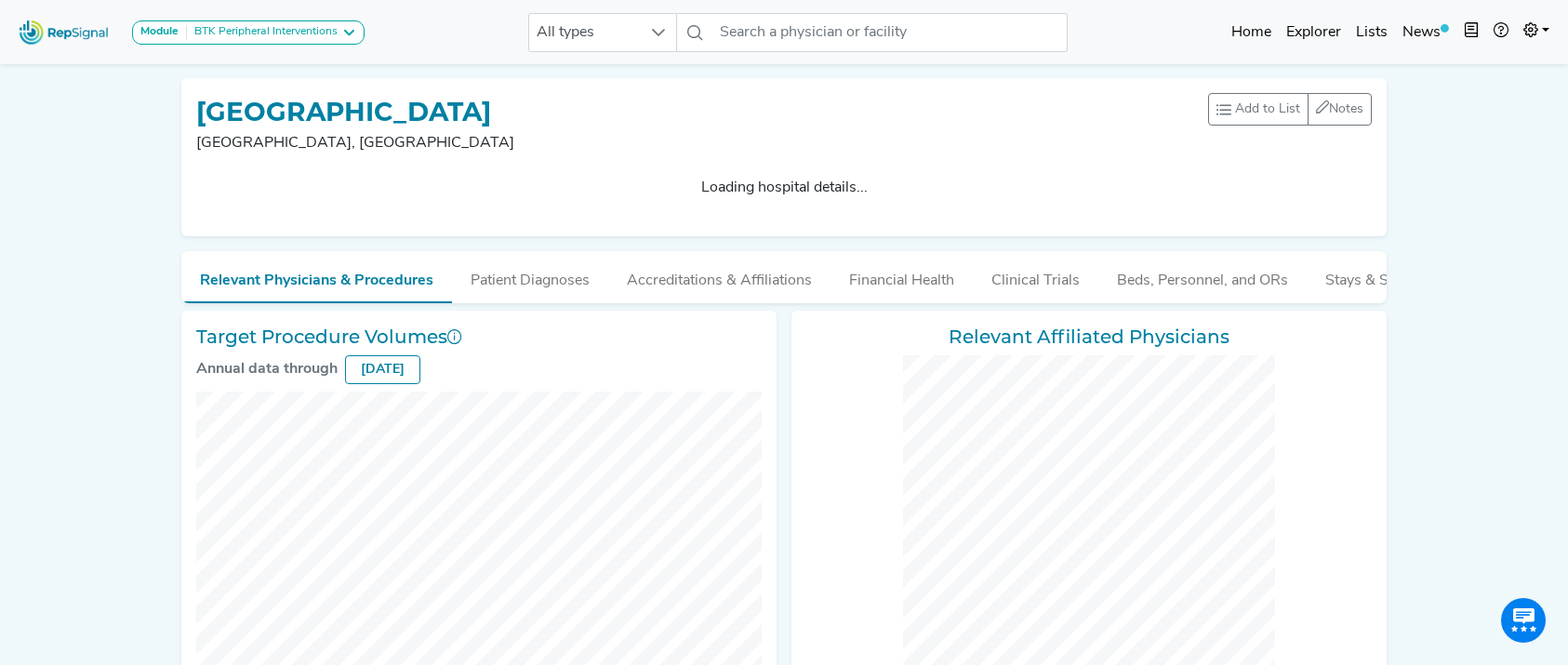
checkbox input "false"
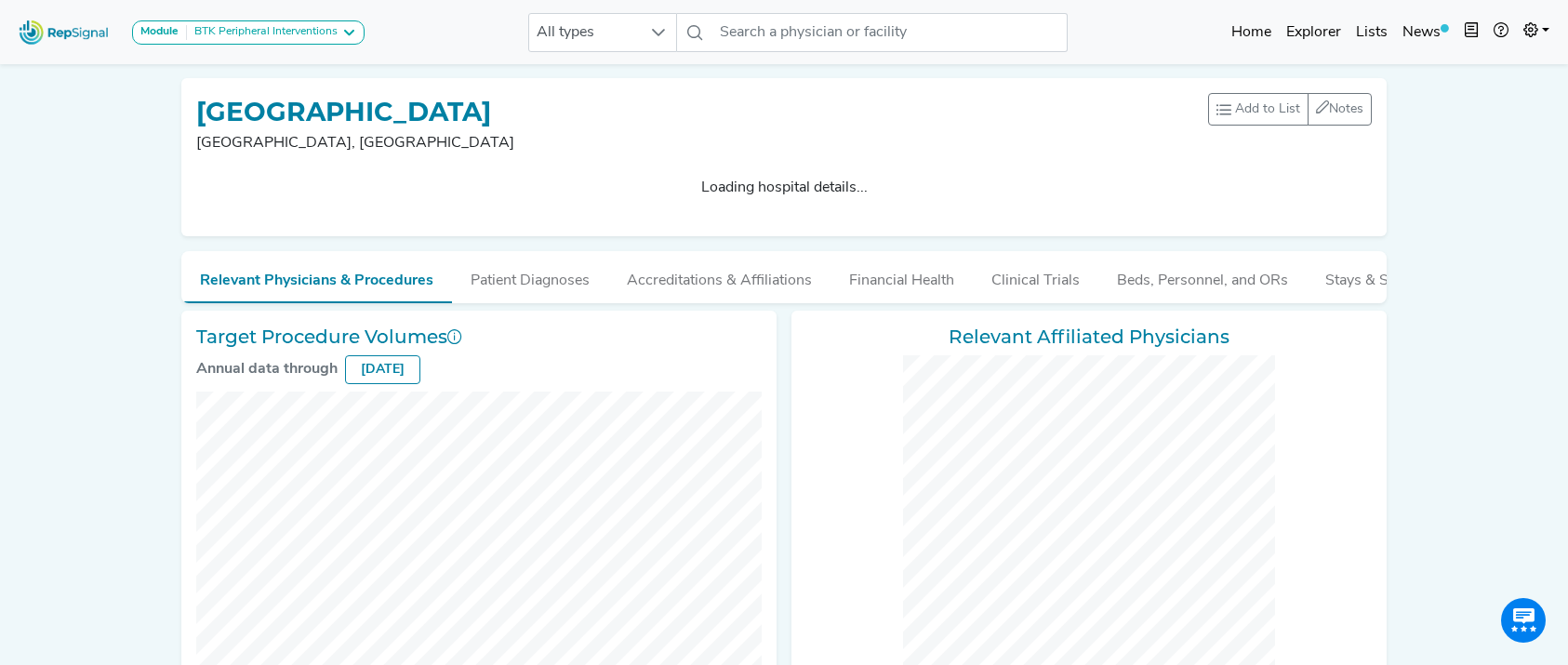
checkbox input "false"
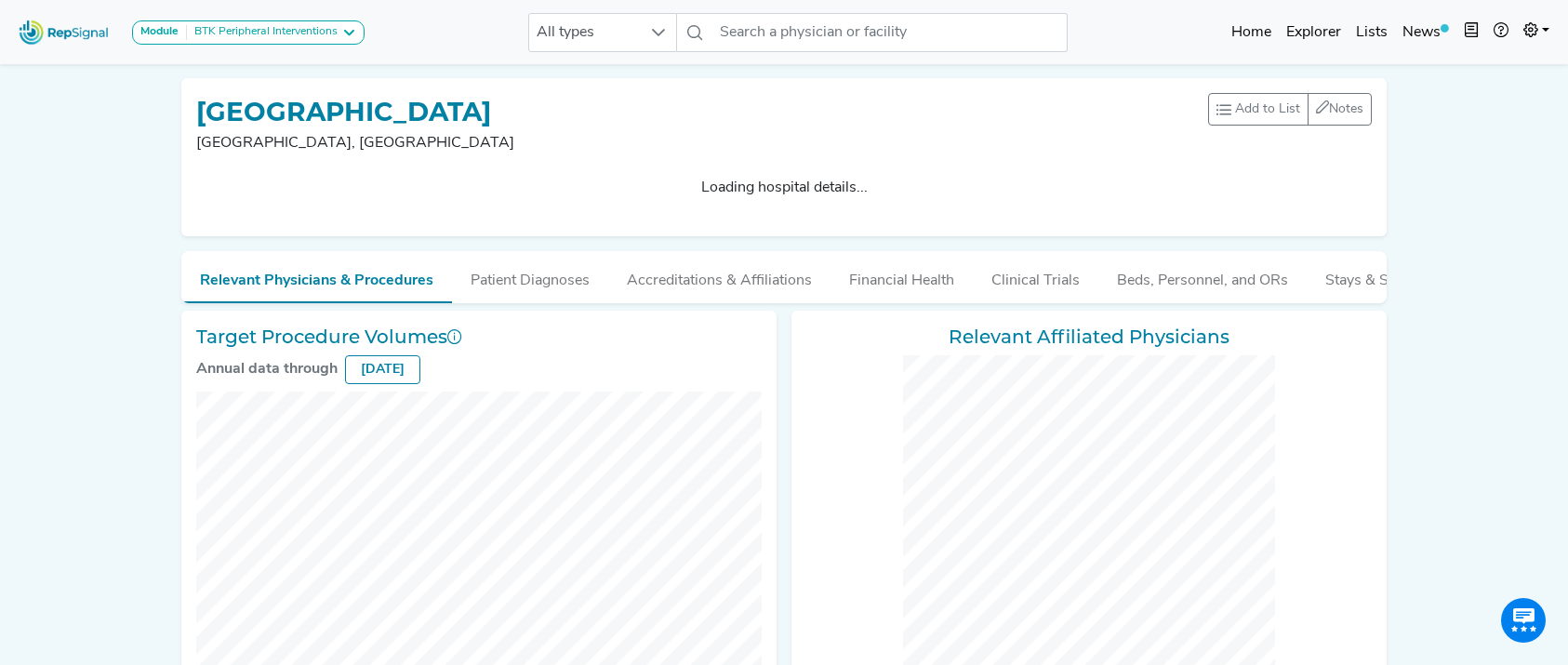
checkbox input "false"
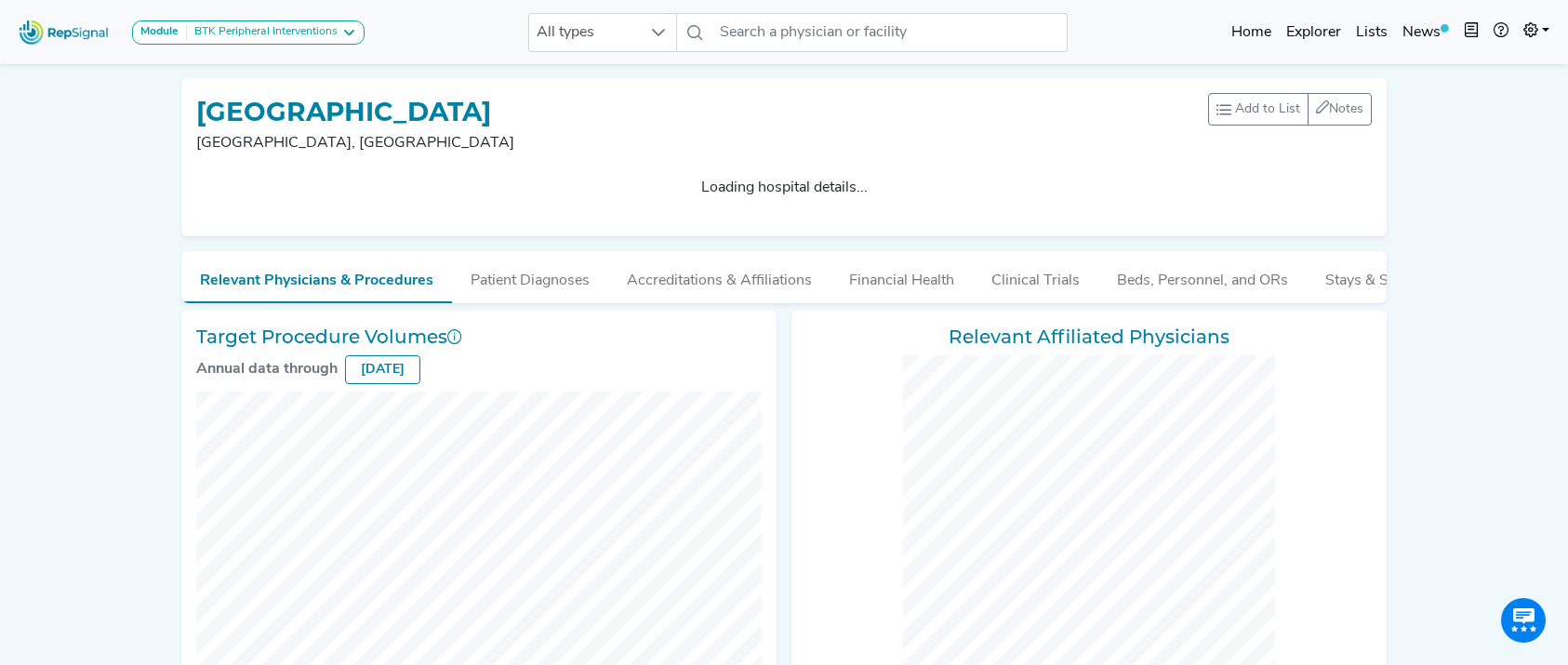
checkbox input "false"
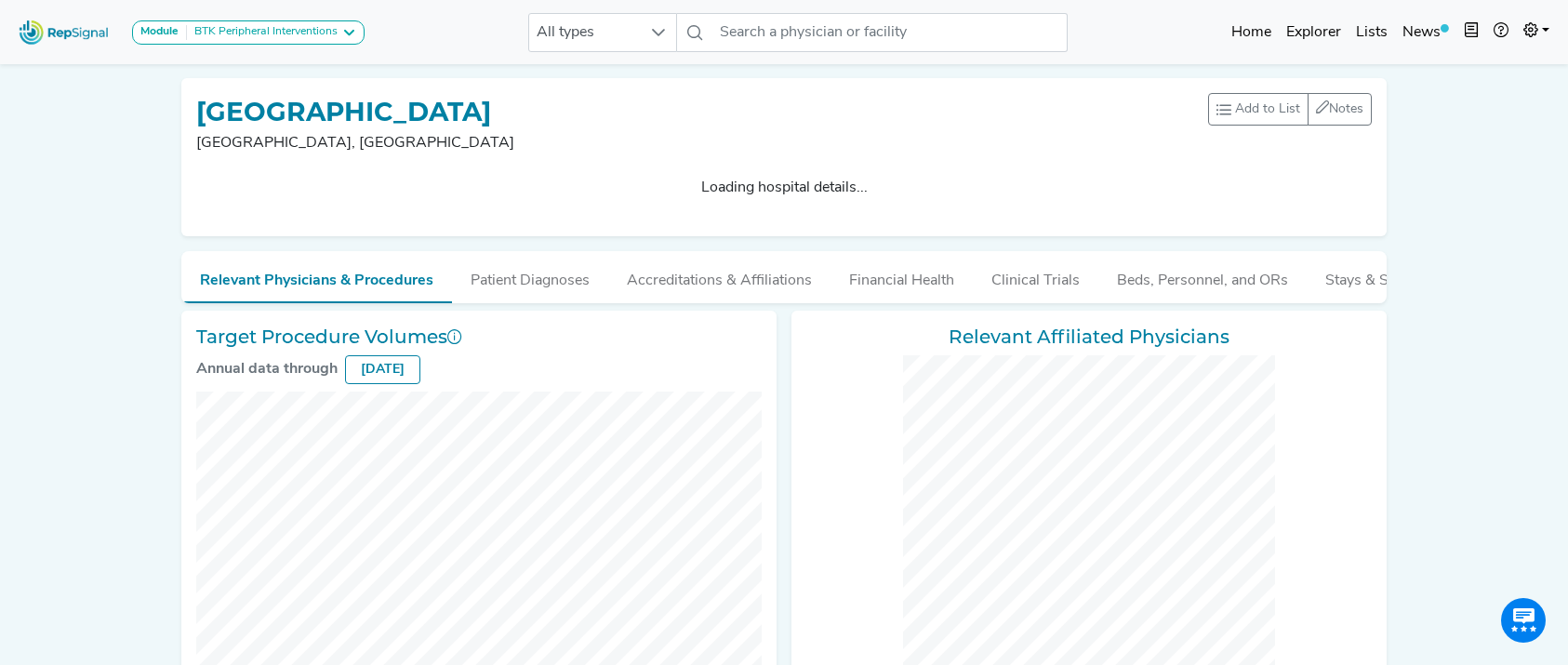
checkbox input "false"
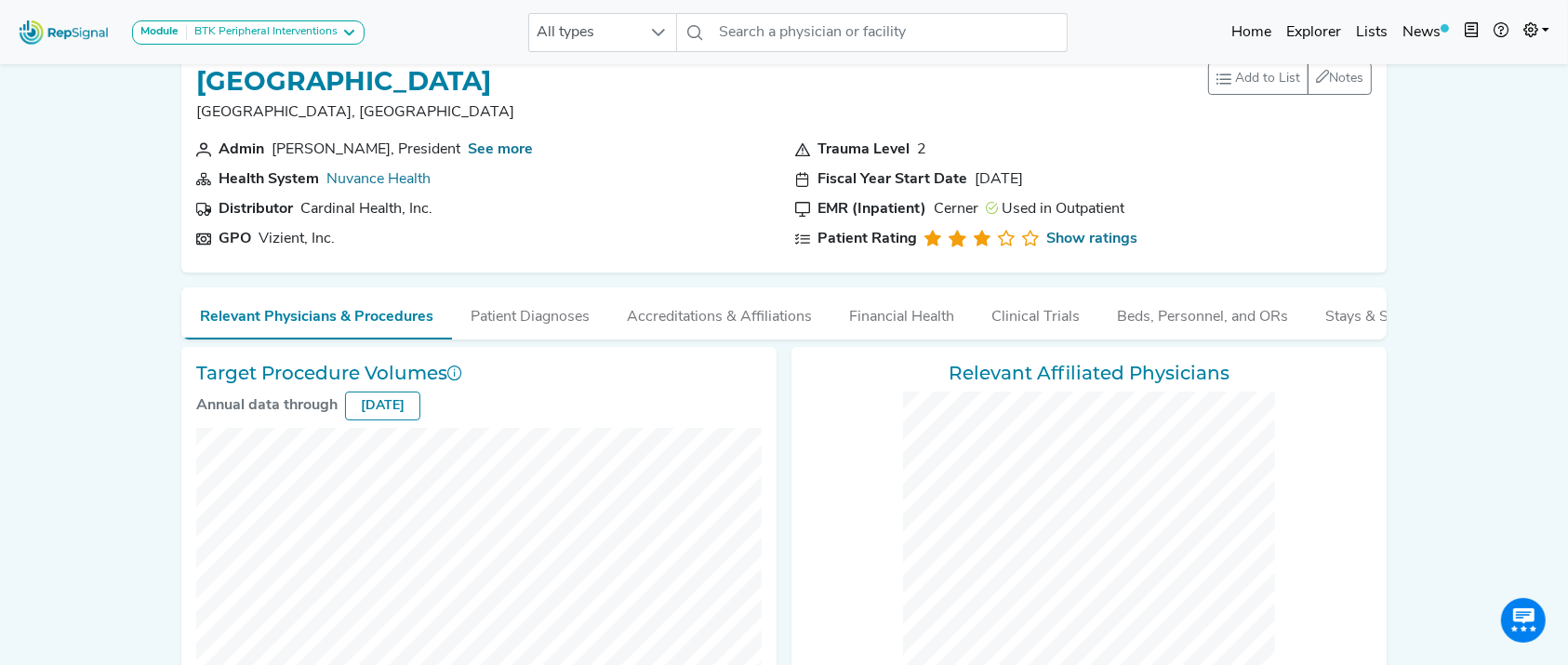
scroll to position [705, 0]
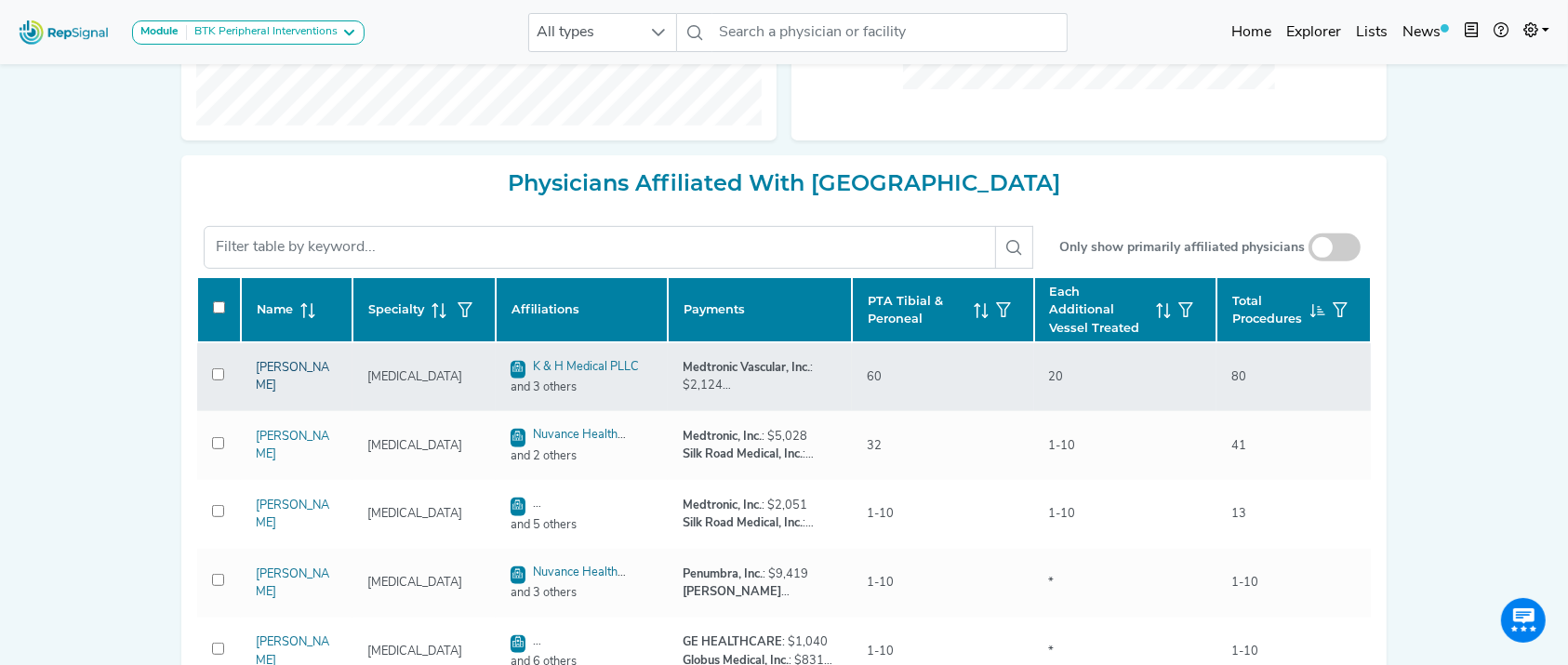
click at [291, 371] on link "[PERSON_NAME]" at bounding box center [292, 377] width 74 height 30
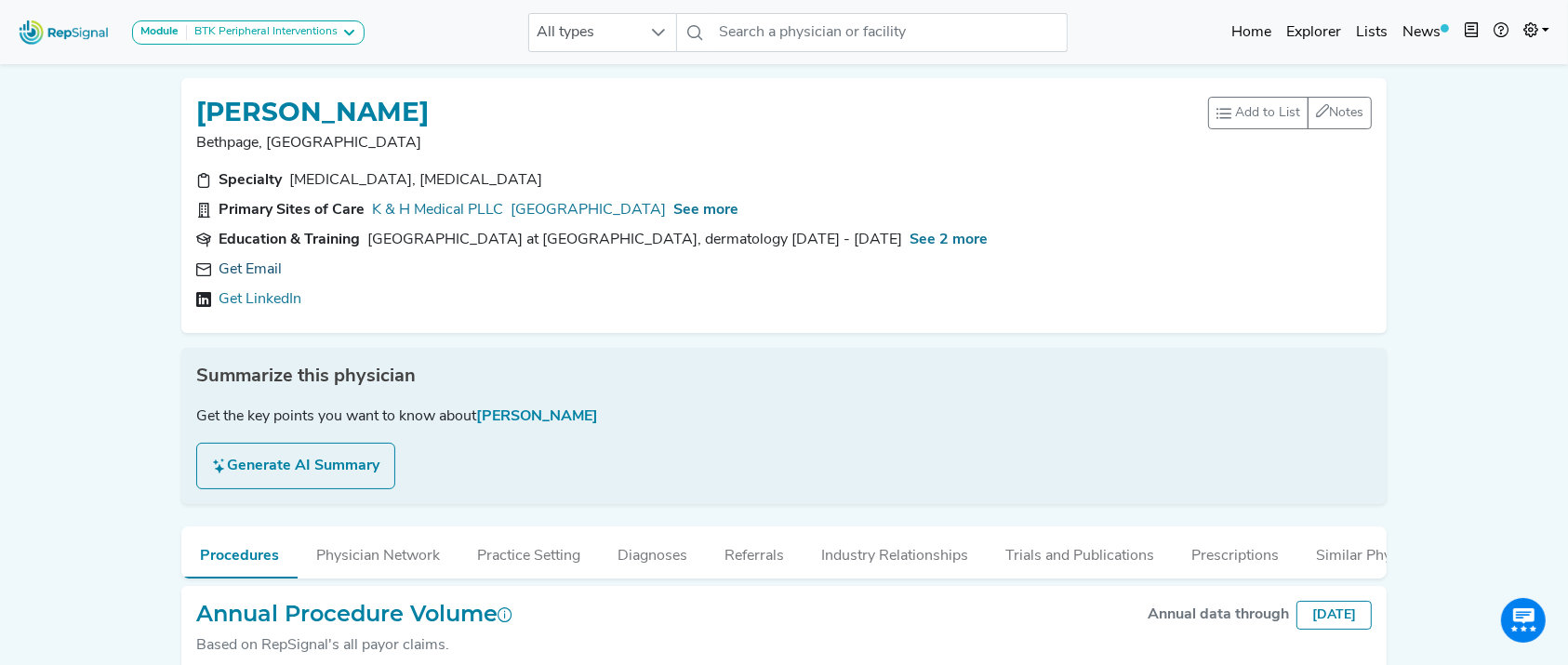
drag, startPoint x: 318, startPoint y: 377, endPoint x: 231, endPoint y: 270, distance: 137.9
click at [94, 298] on div "Module BTK Peripheral Interventions ATK Peripheral Interventions BTK Peripheral…" at bounding box center [784, 513] width 1568 height 1026
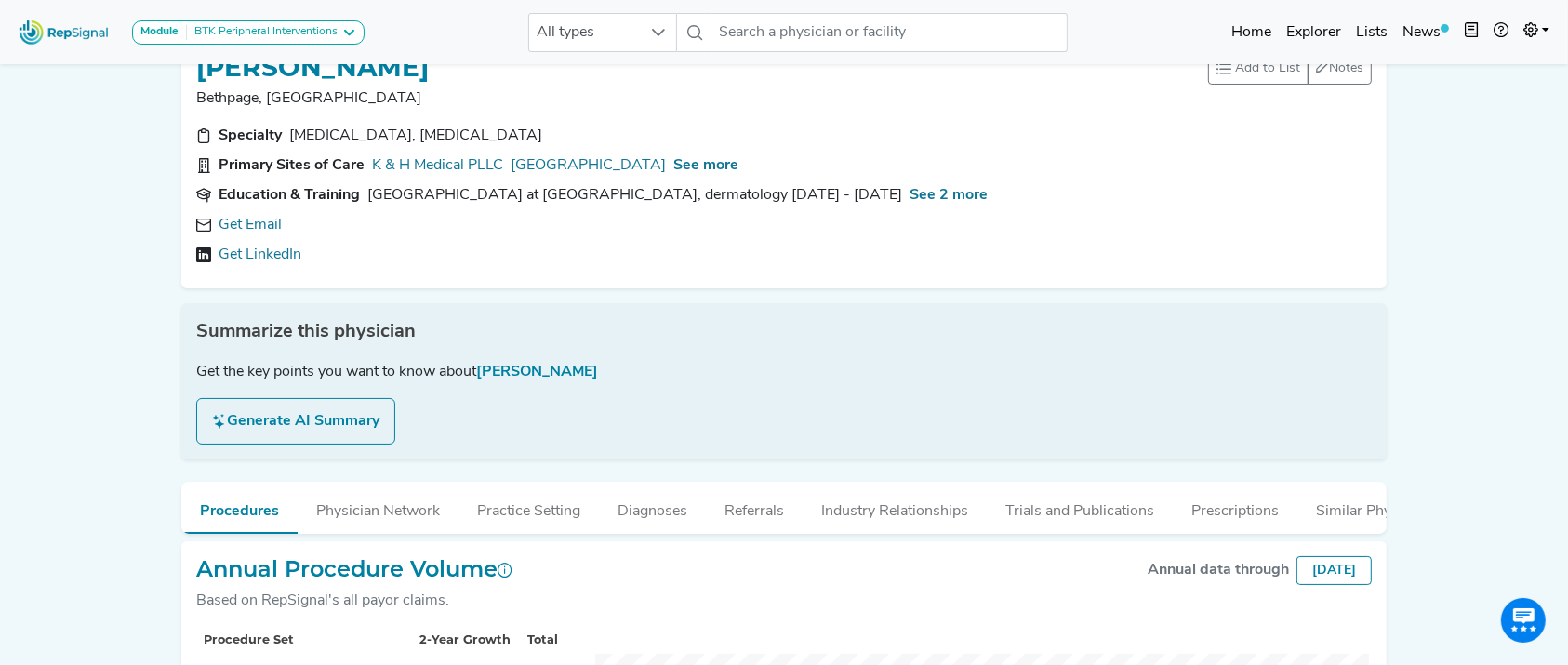
scroll to position [37, 0]
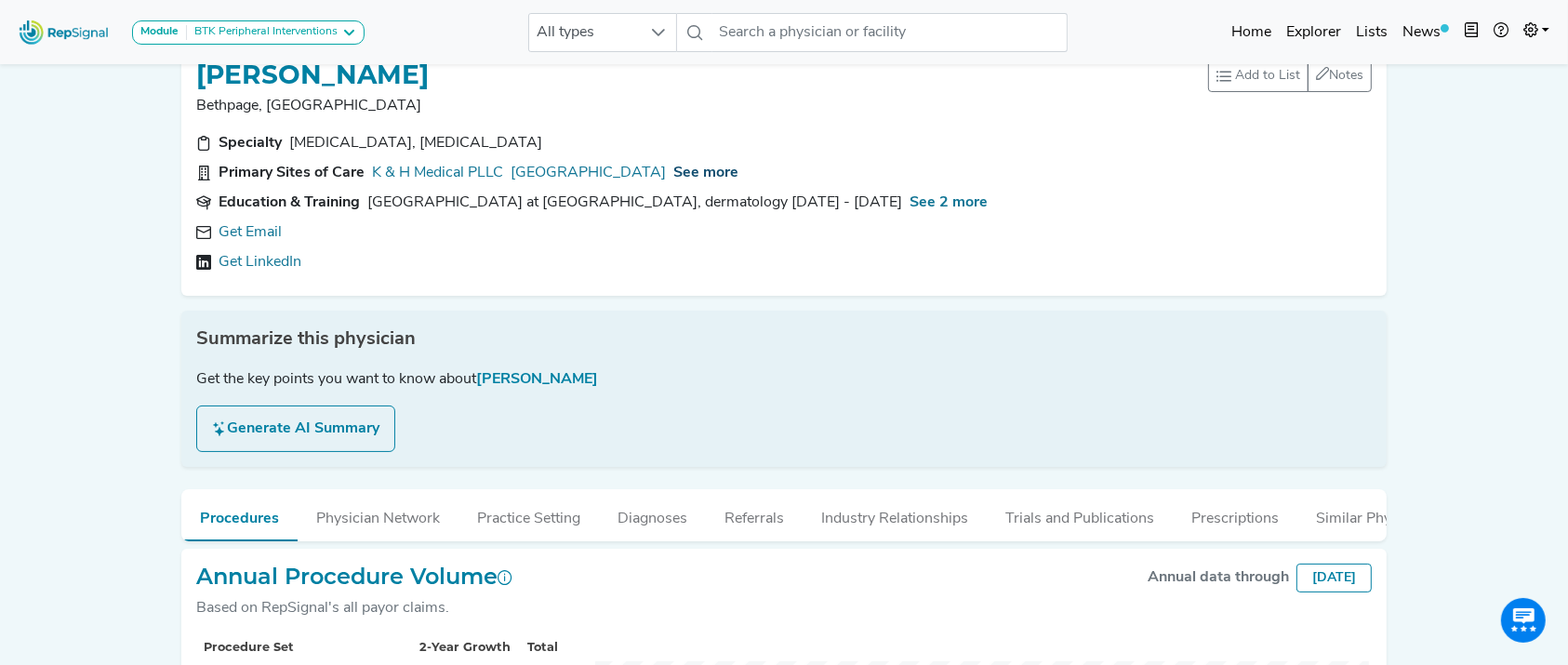
click at [738, 168] on span "See more" at bounding box center [705, 174] width 65 height 15
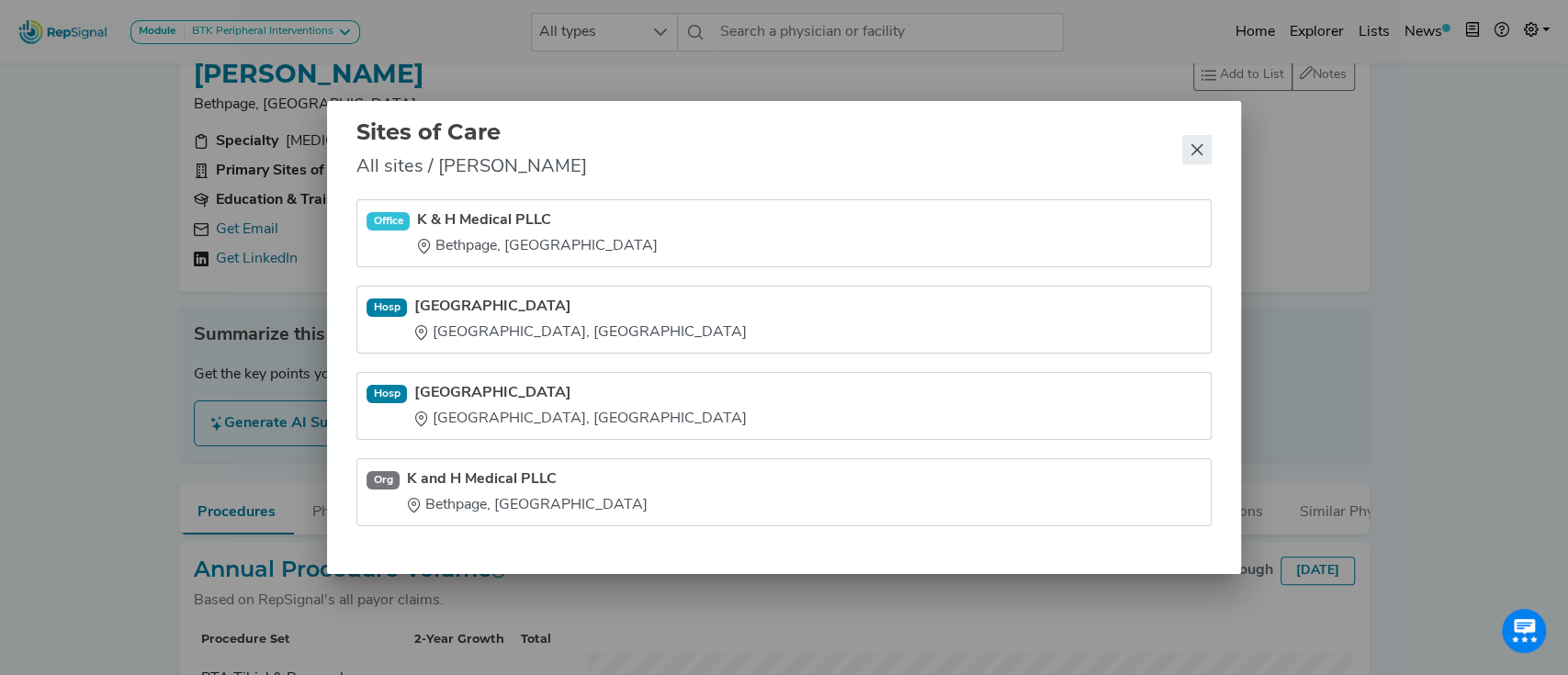
click at [1192, 145] on icon "Close" at bounding box center [1197, 150] width 12 height 12
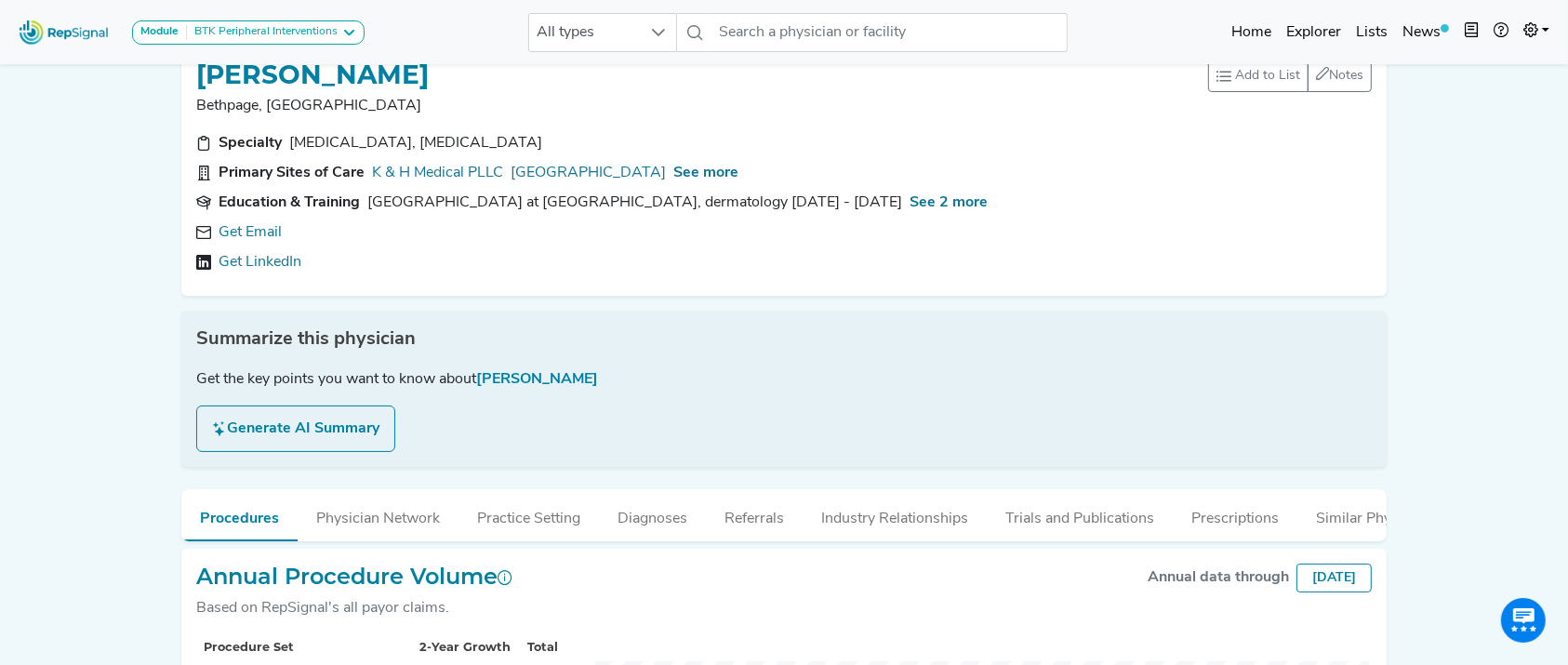
scroll to position [0, 0]
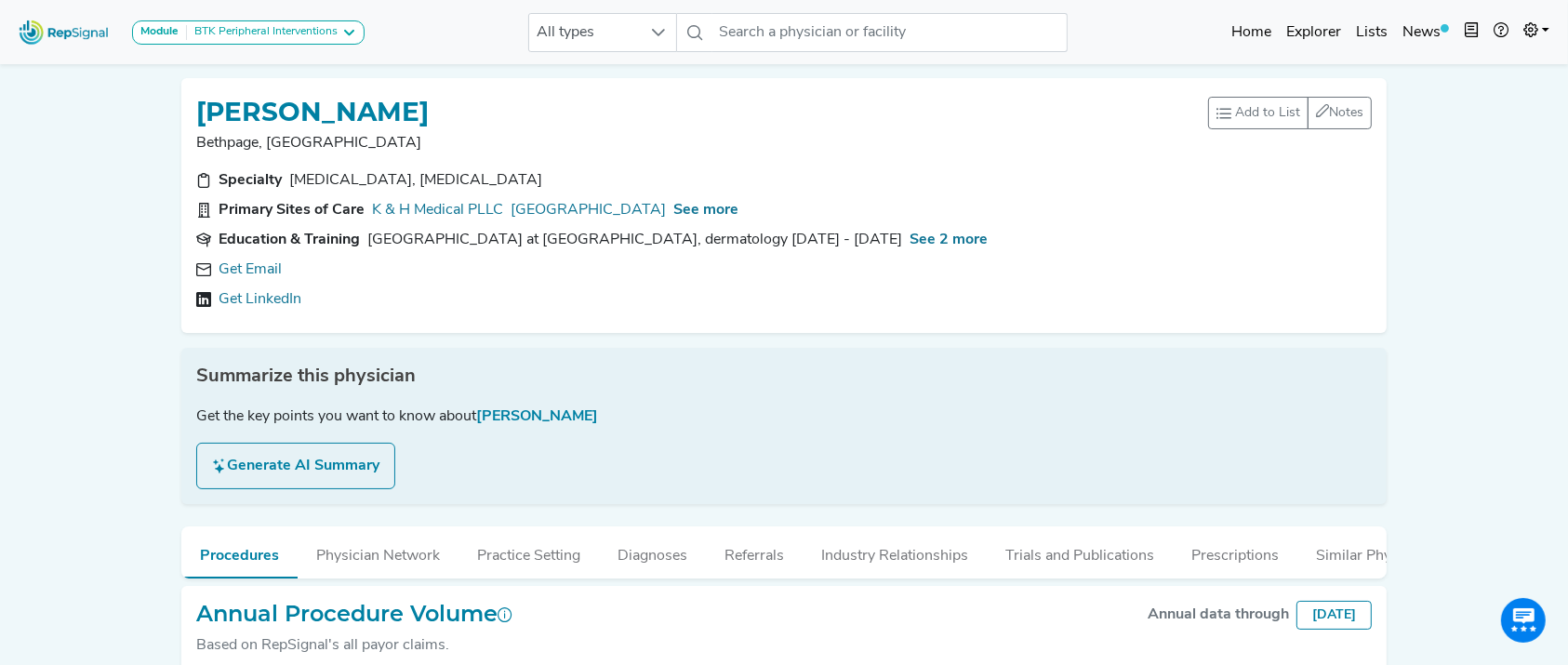
drag, startPoint x: 200, startPoint y: 112, endPoint x: 444, endPoint y: 90, distance: 245.0
click at [444, 90] on div "[PERSON_NAME] Bethpage, [GEOGRAPHIC_DATA] Add to List Recent Lists: Starred Phy…" at bounding box center [784, 206] width 1205 height 255
click at [398, 109] on h1 "[PERSON_NAME]" at bounding box center [312, 113] width 233 height 32
drag, startPoint x: 438, startPoint y: 106, endPoint x: 187, endPoint y: 108, distance: 251.0
click at [187, 108] on div "[PERSON_NAME] Bethpage, [GEOGRAPHIC_DATA] Add to List Recent Lists: Starred Phy…" at bounding box center [784, 206] width 1205 height 255
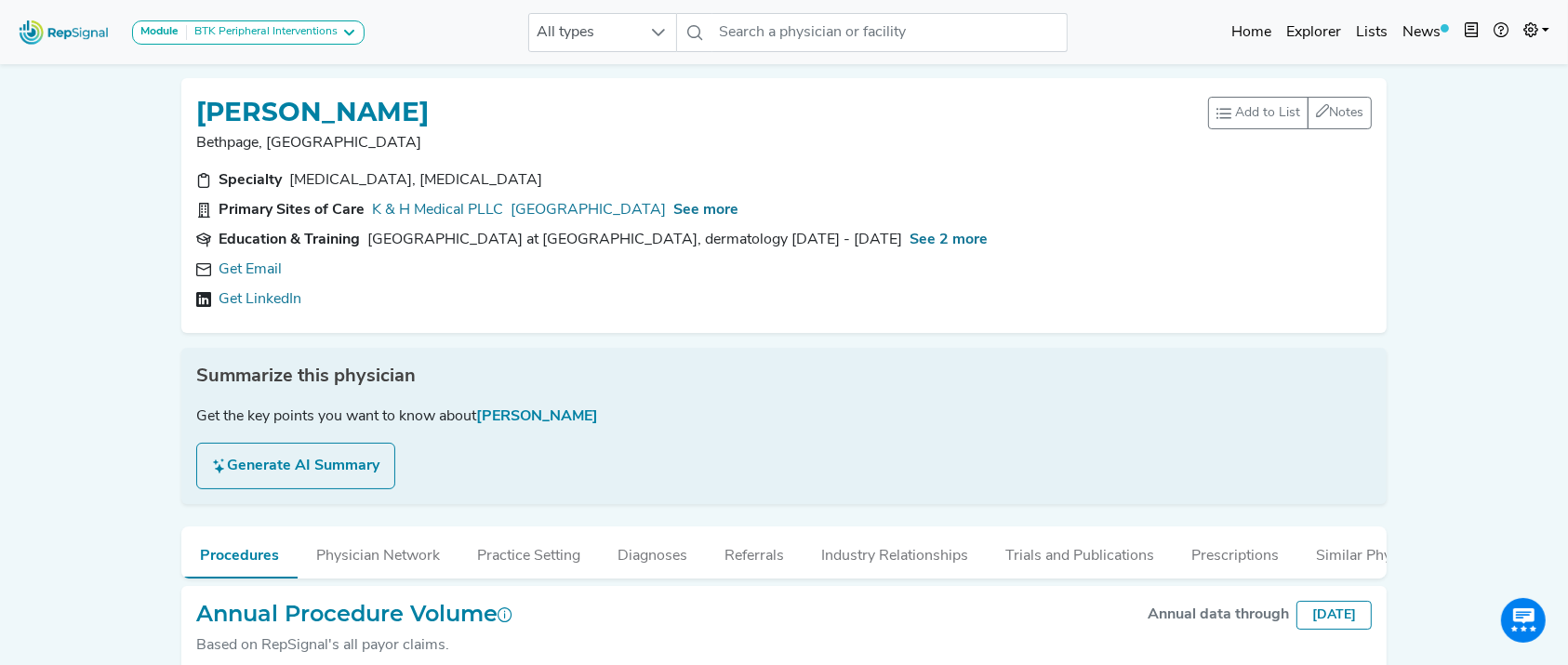
click at [256, 108] on h1 "ERIC BERKOWITZ" at bounding box center [312, 113] width 233 height 32
drag, startPoint x: 291, startPoint y: 115, endPoint x: 244, endPoint y: 102, distance: 48.8
click at [244, 102] on h1 "ERIC BERKOWITZ" at bounding box center [312, 113] width 233 height 32
drag, startPoint x: 212, startPoint y: 104, endPoint x: 409, endPoint y: 93, distance: 197.3
click at [409, 93] on div "ERIC BERKOWITZ" at bounding box center [701, 110] width 1012 height 35
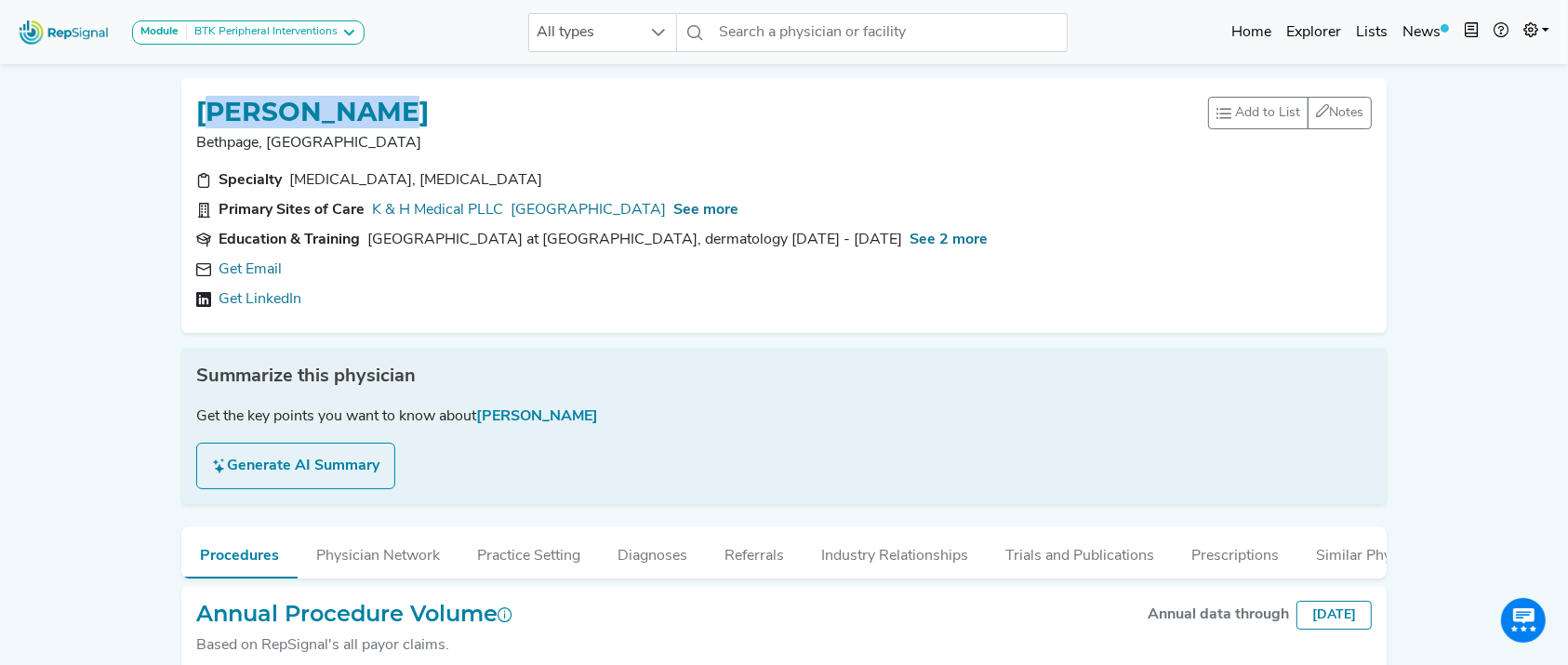
drag, startPoint x: 447, startPoint y: 105, endPoint x: 179, endPoint y: 96, distance: 268.2
click at [179, 96] on div "ERIC BERKOWITZ Bethpage, NY Add to List Recent Lists: Starred Physicians Create…" at bounding box center [784, 206] width 1220 height 255
copy h1 "ERIC BERKOWITZ"
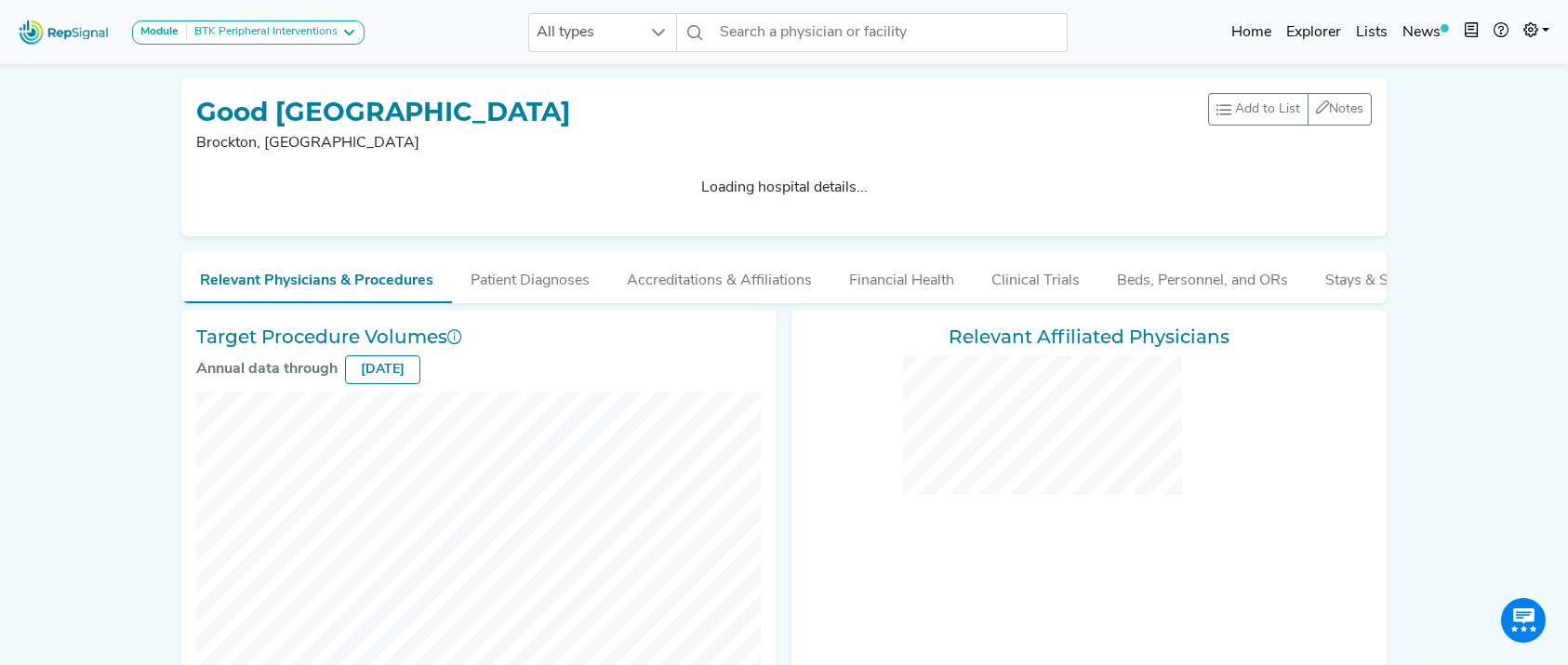
checkbox input "false"
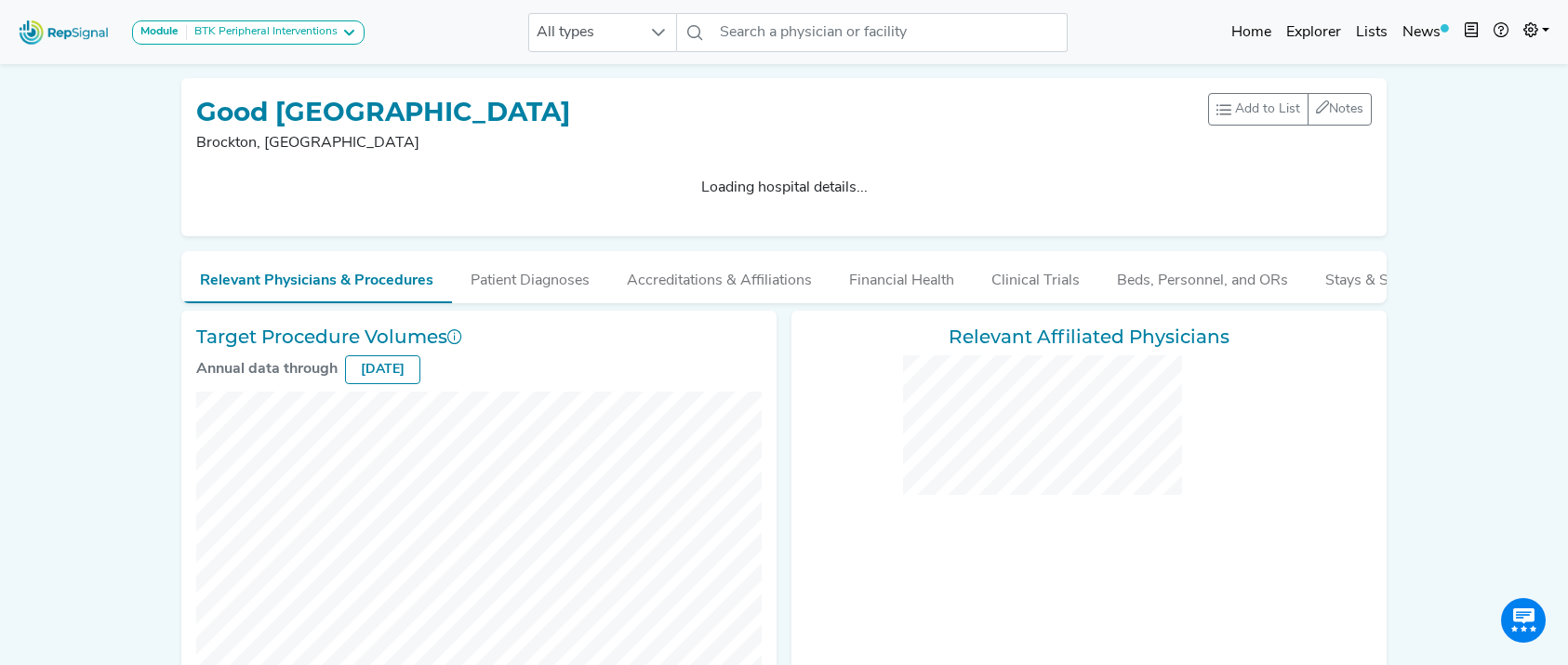
checkbox input "false"
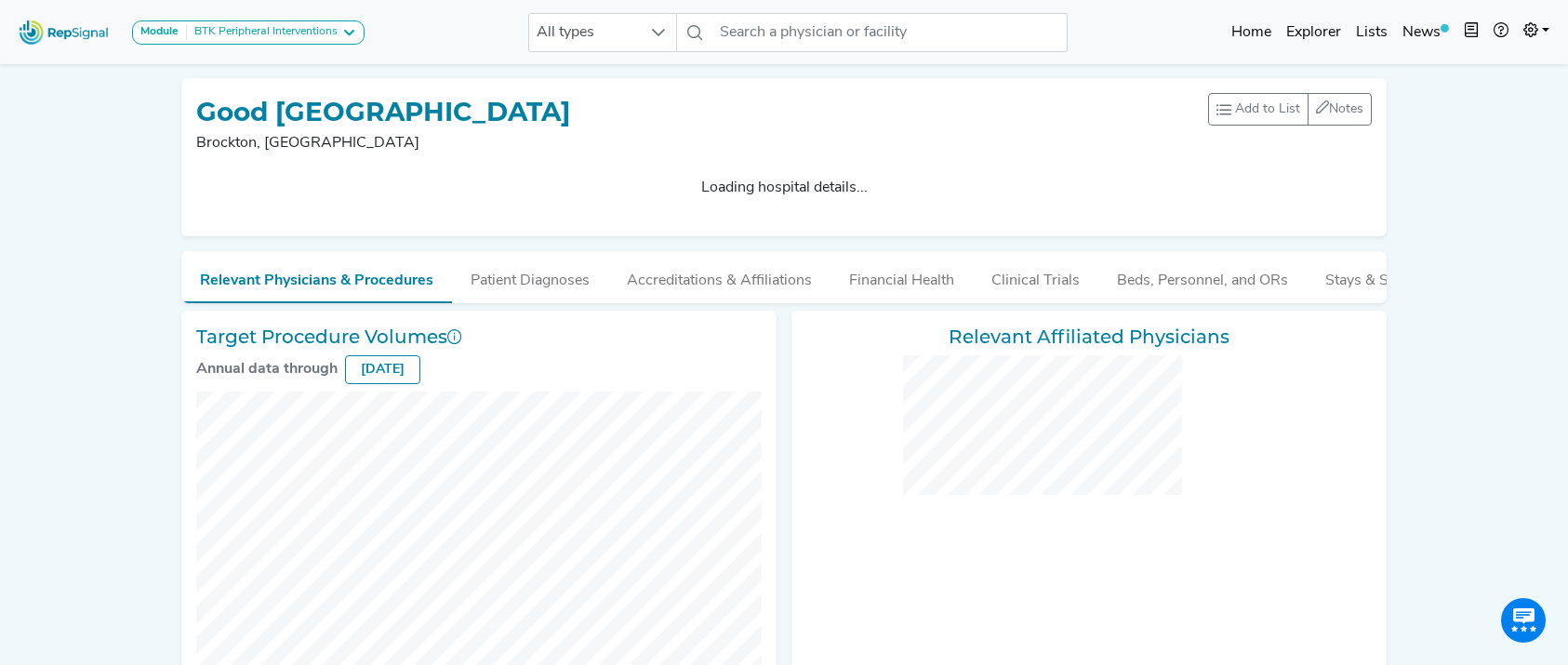
checkbox input "false"
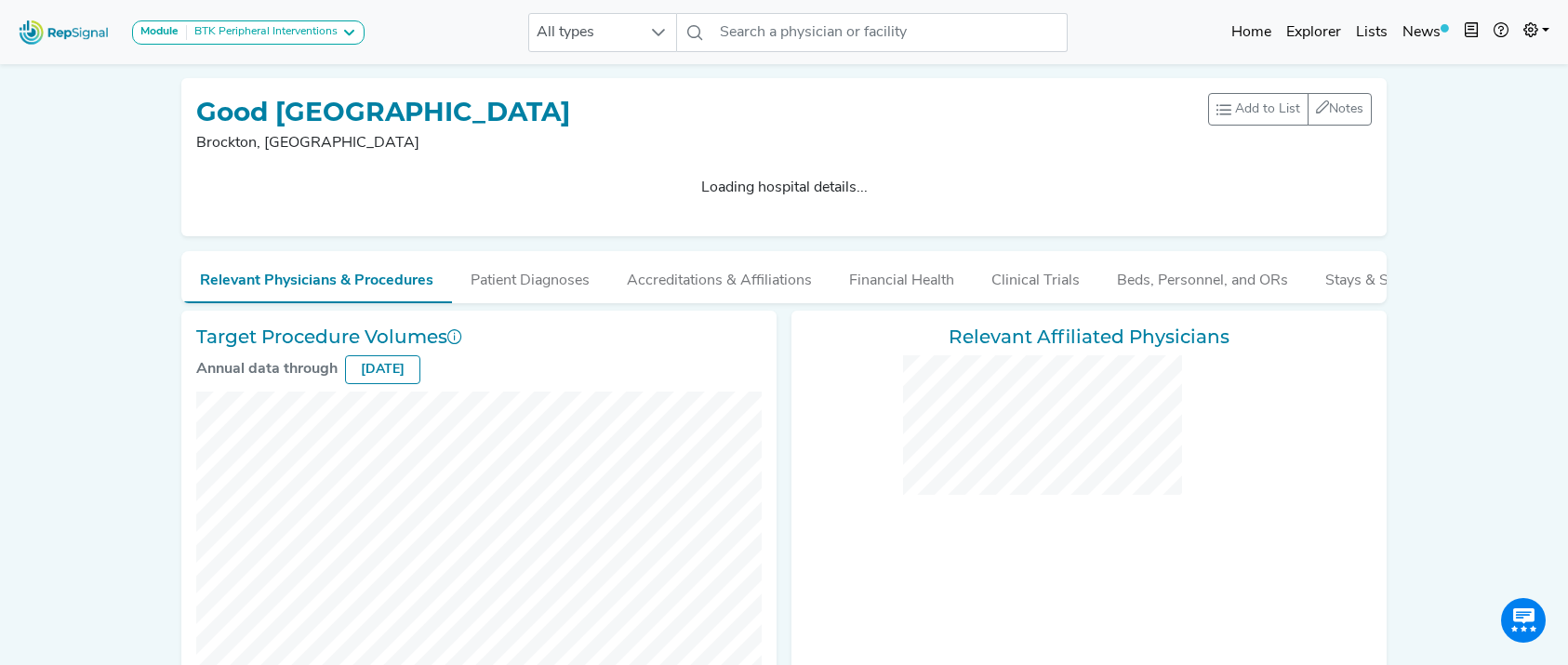
checkbox input "false"
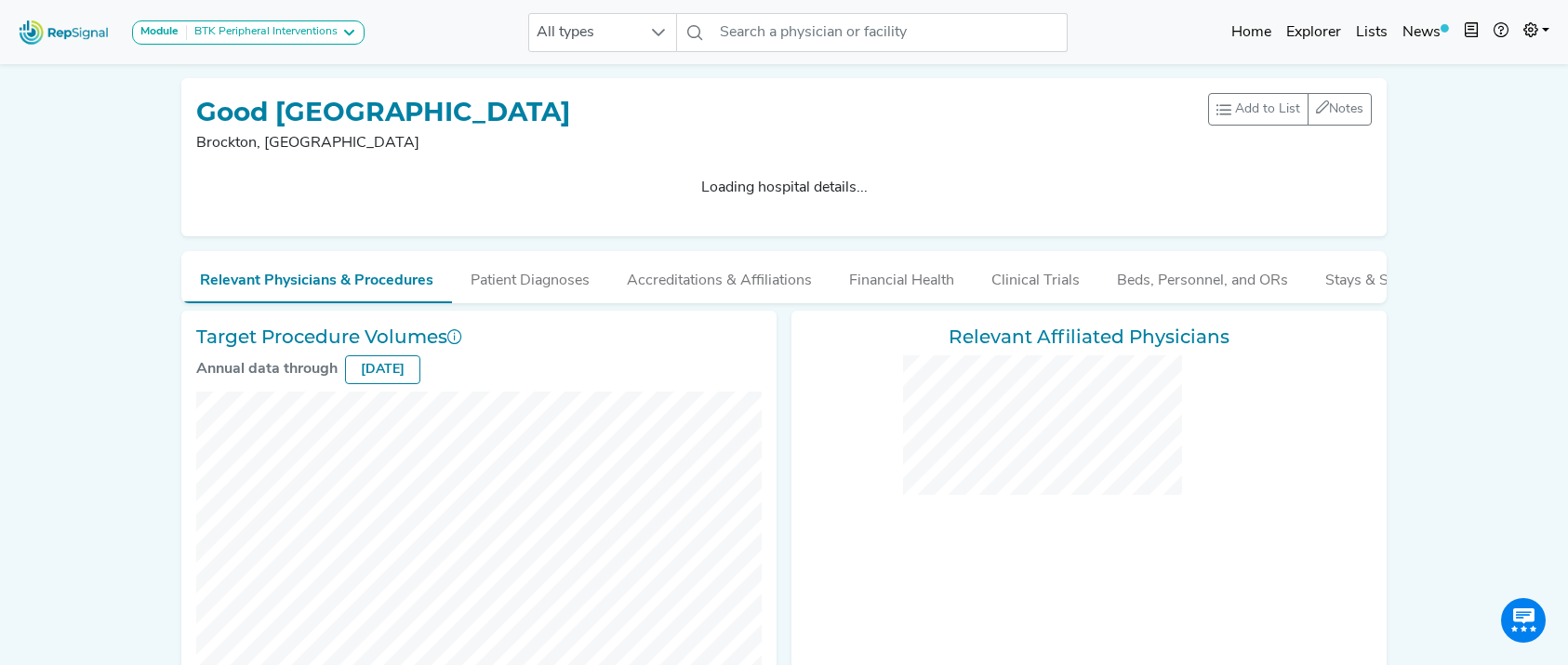
checkbox input "false"
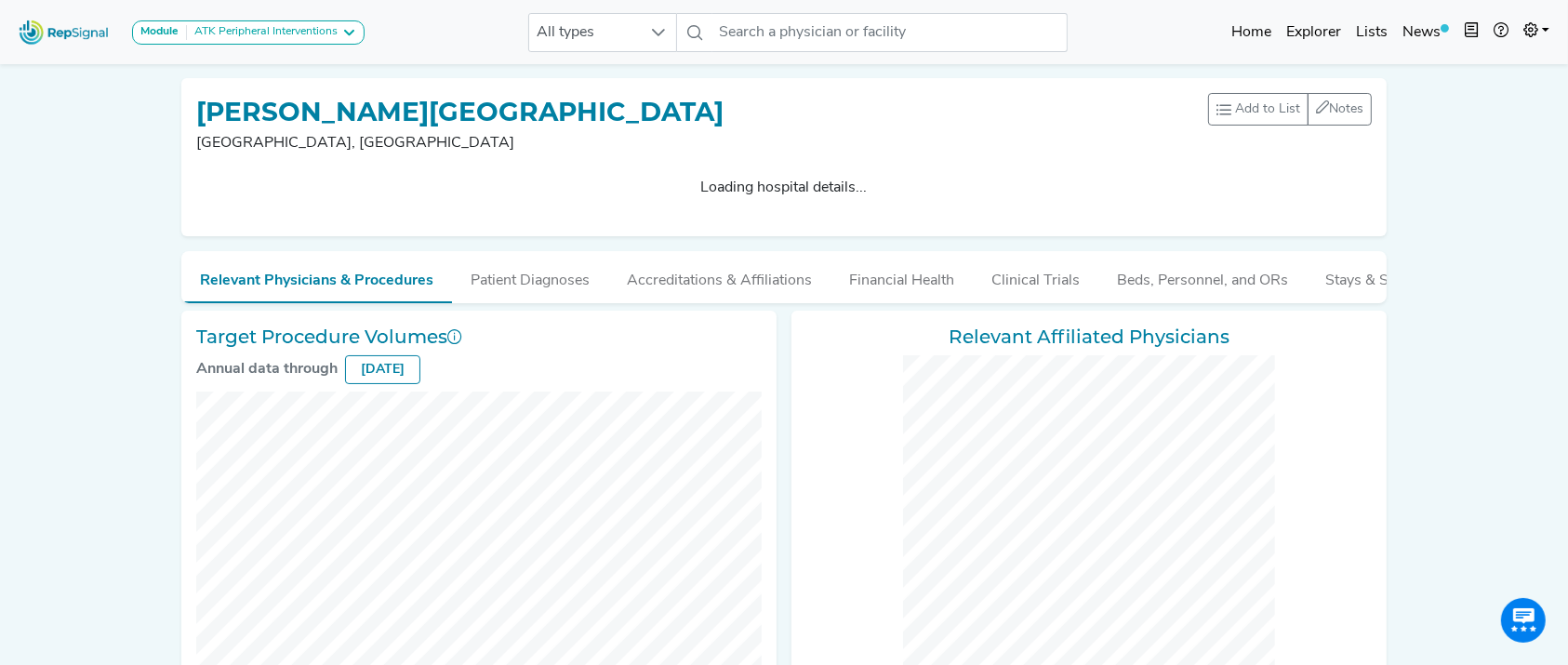
checkbox input "false"
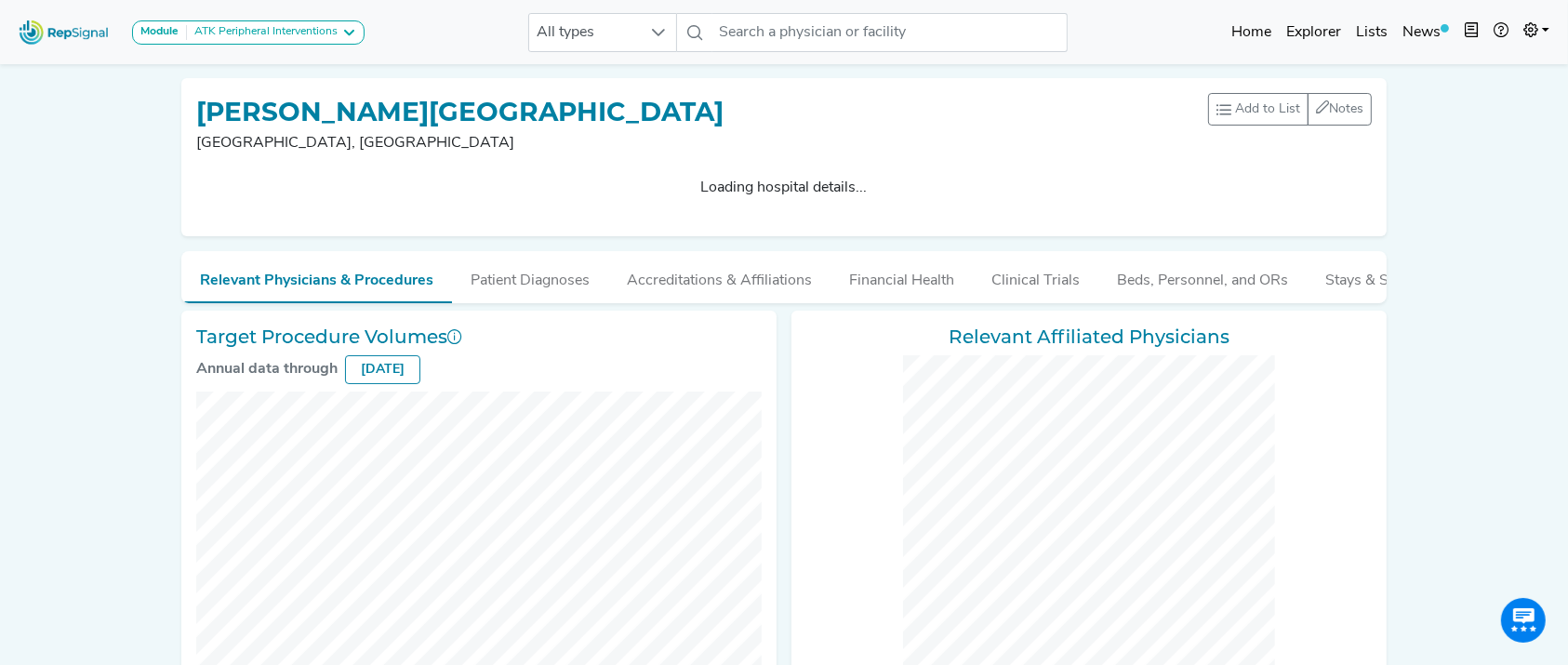
checkbox input "false"
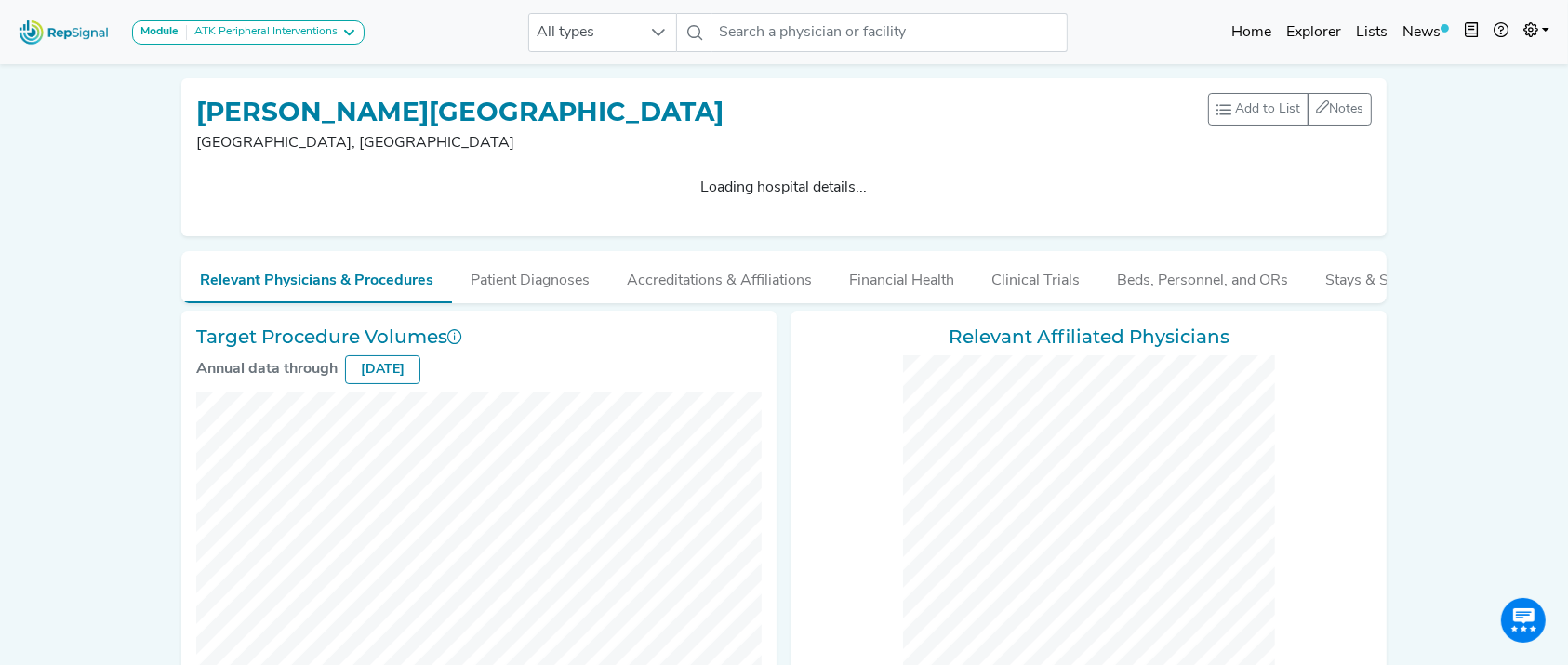
checkbox input "false"
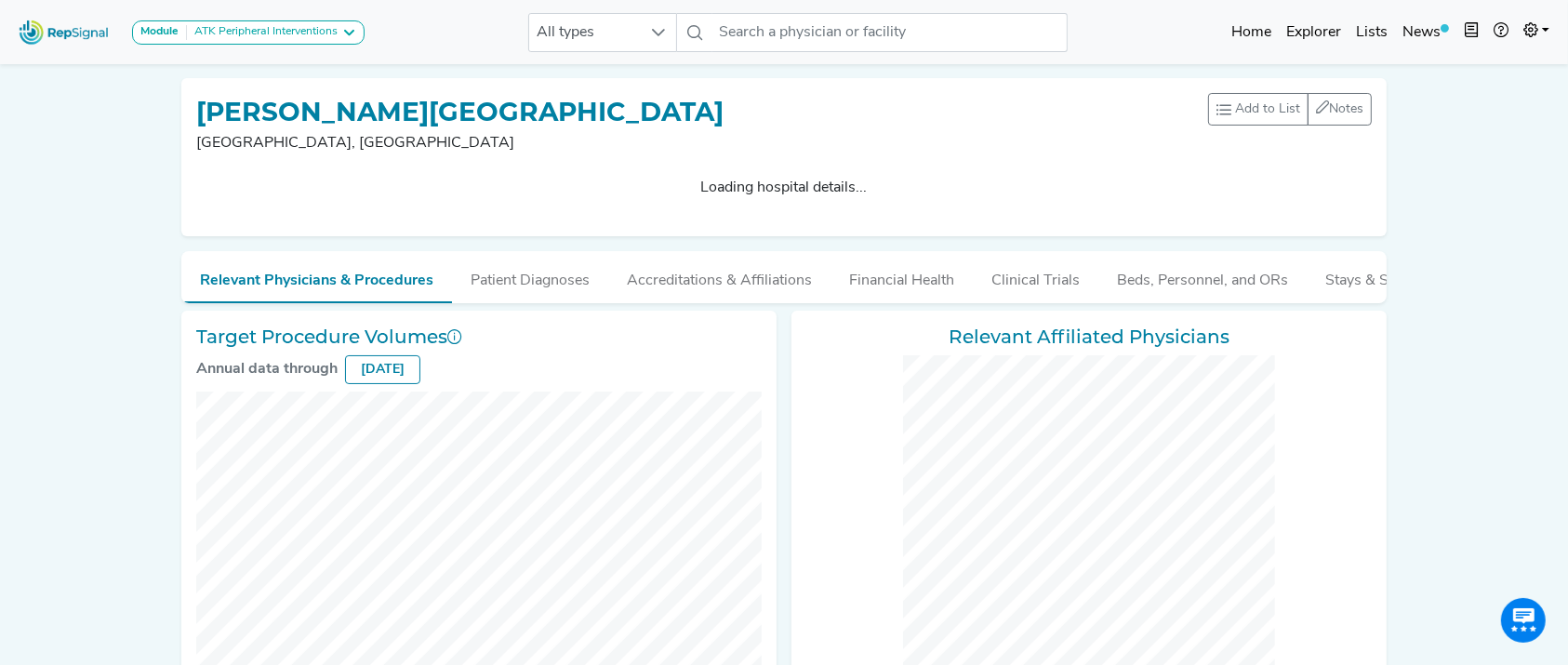
checkbox input "false"
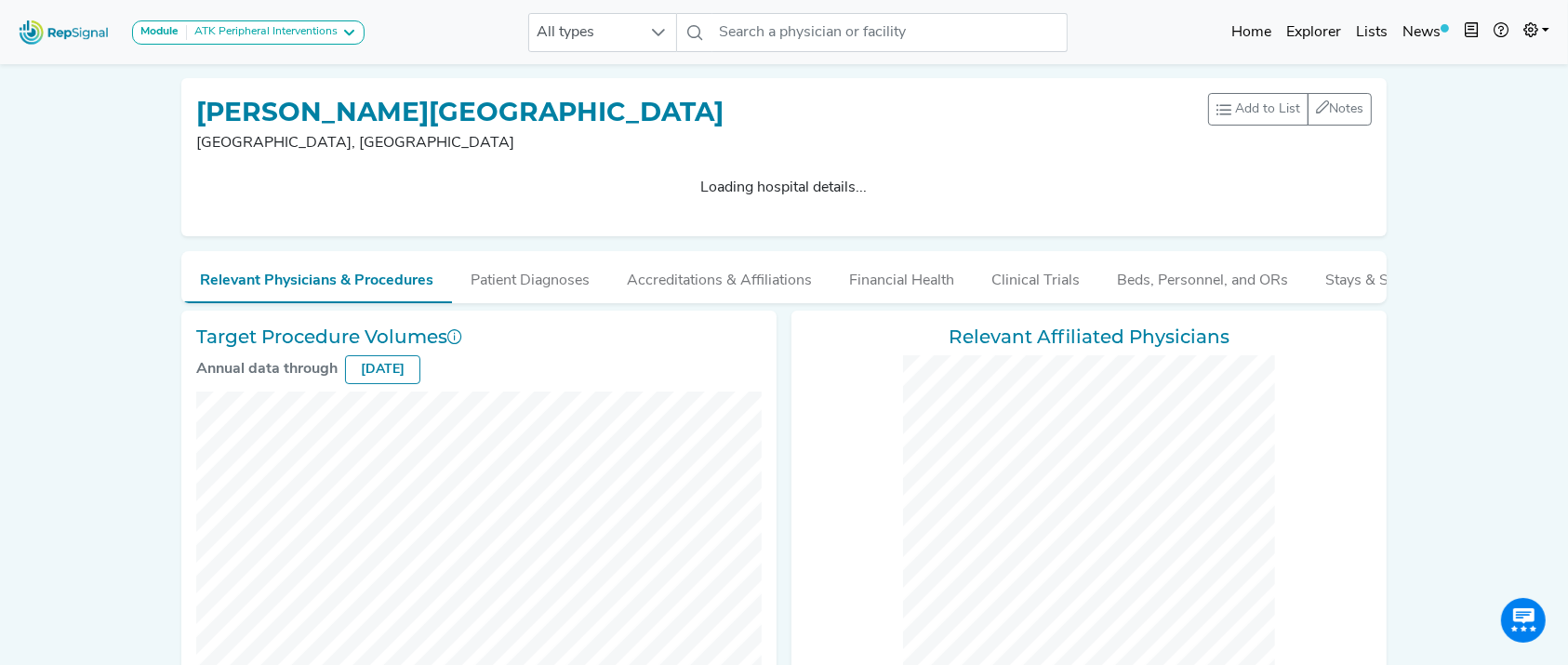
checkbox input "false"
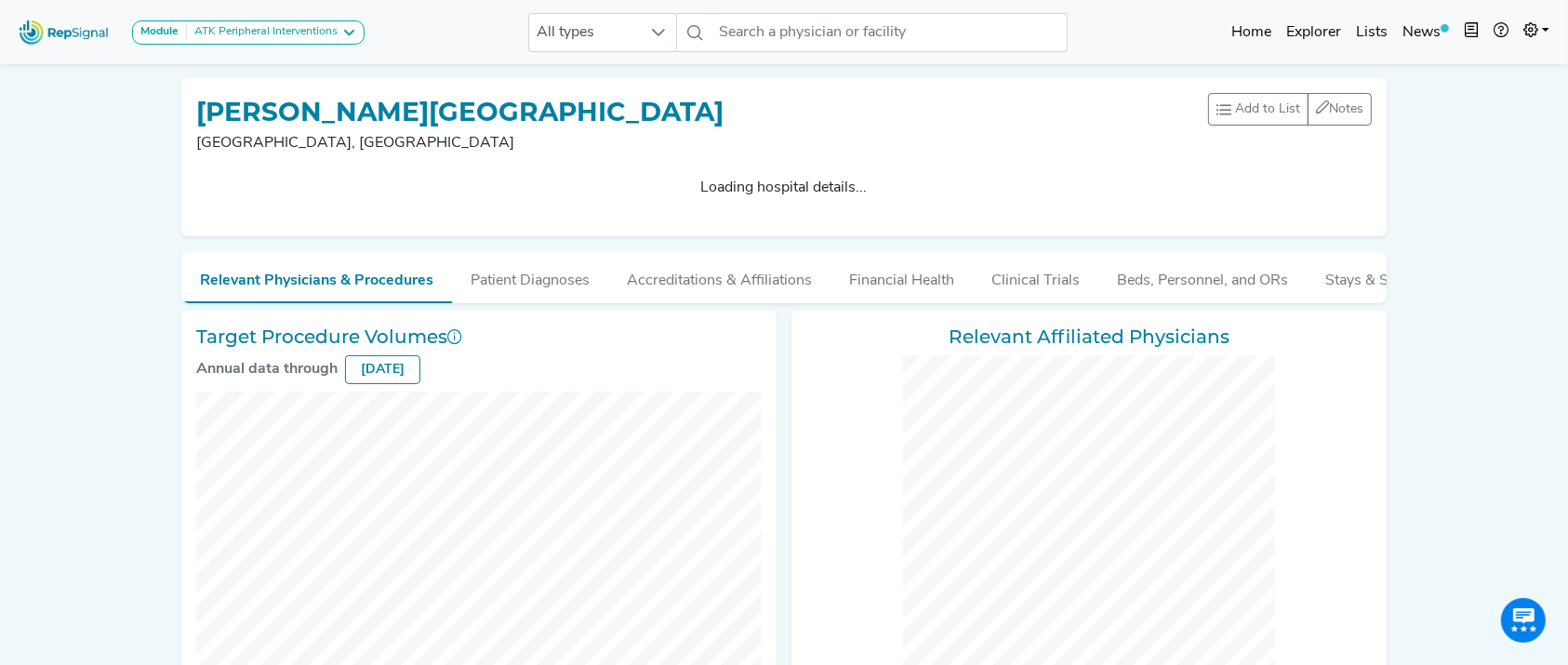
checkbox input "false"
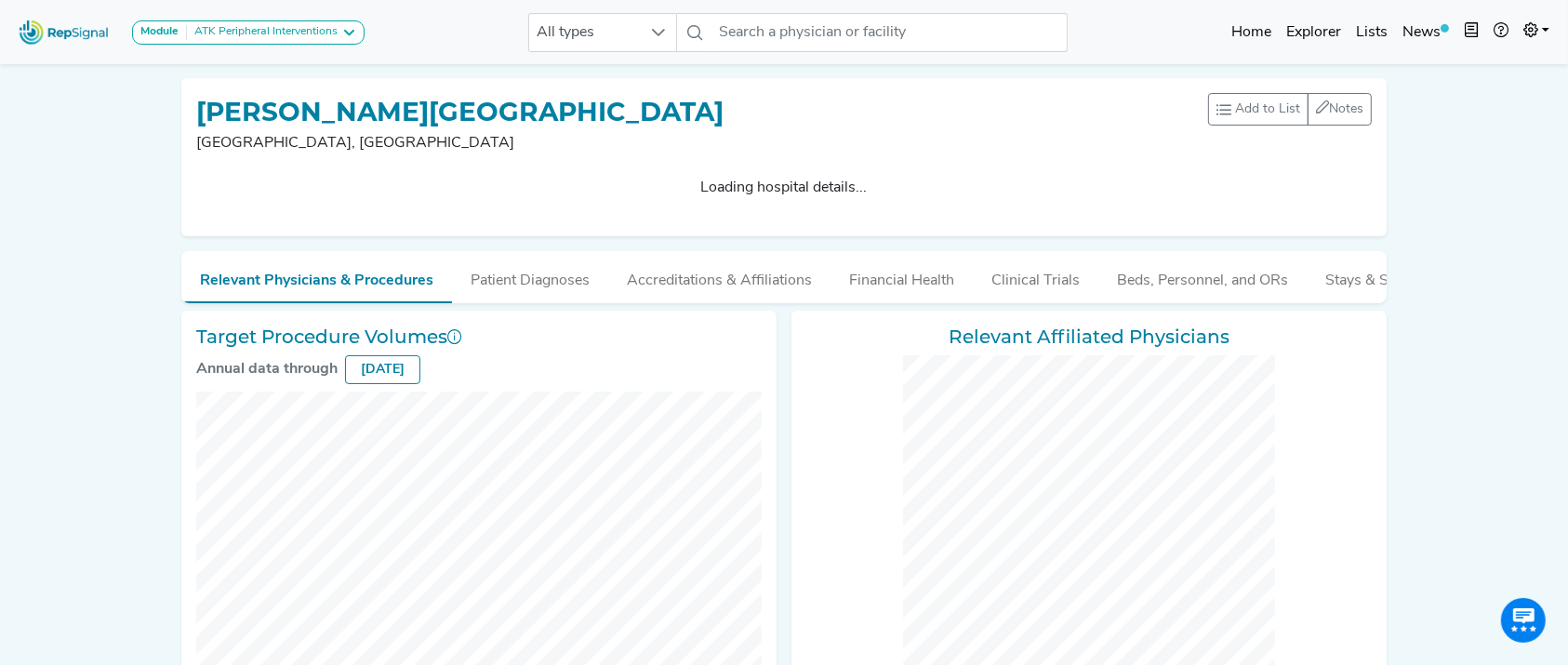
checkbox input "false"
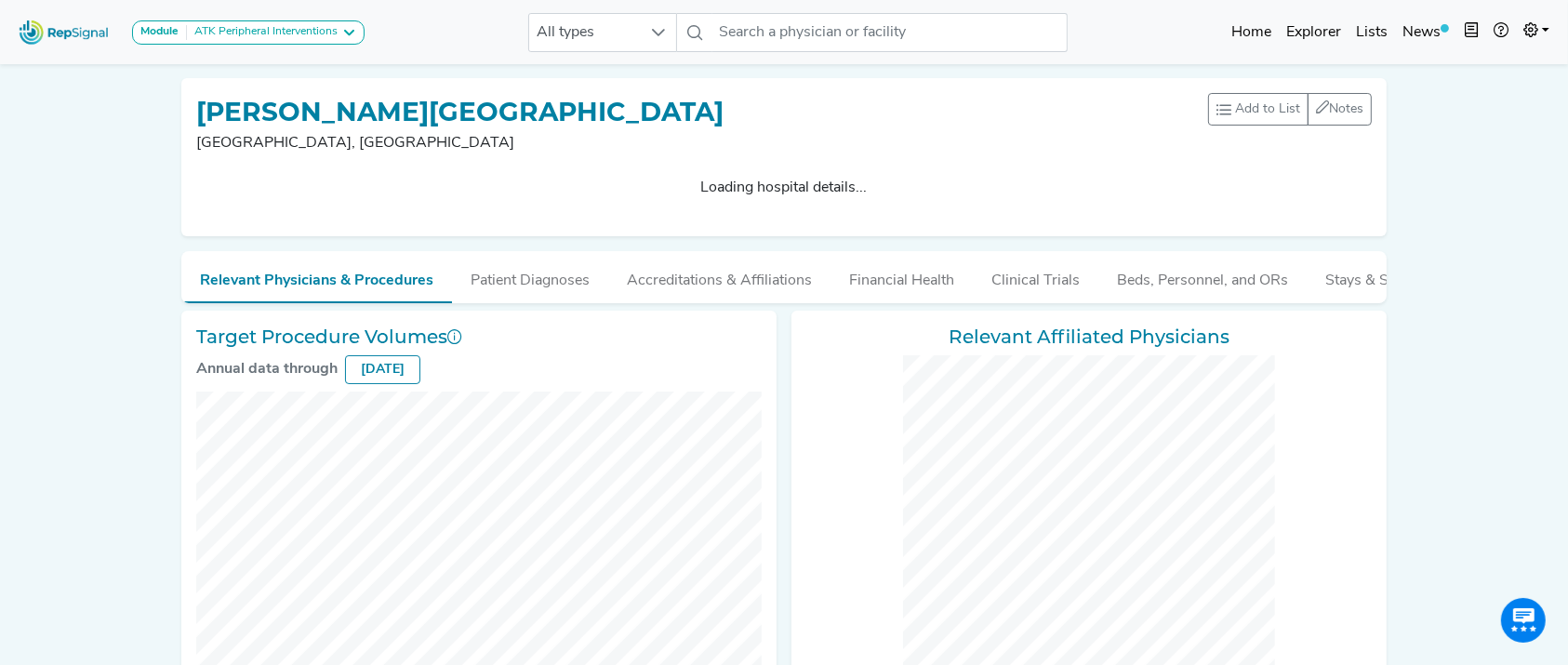
checkbox input "false"
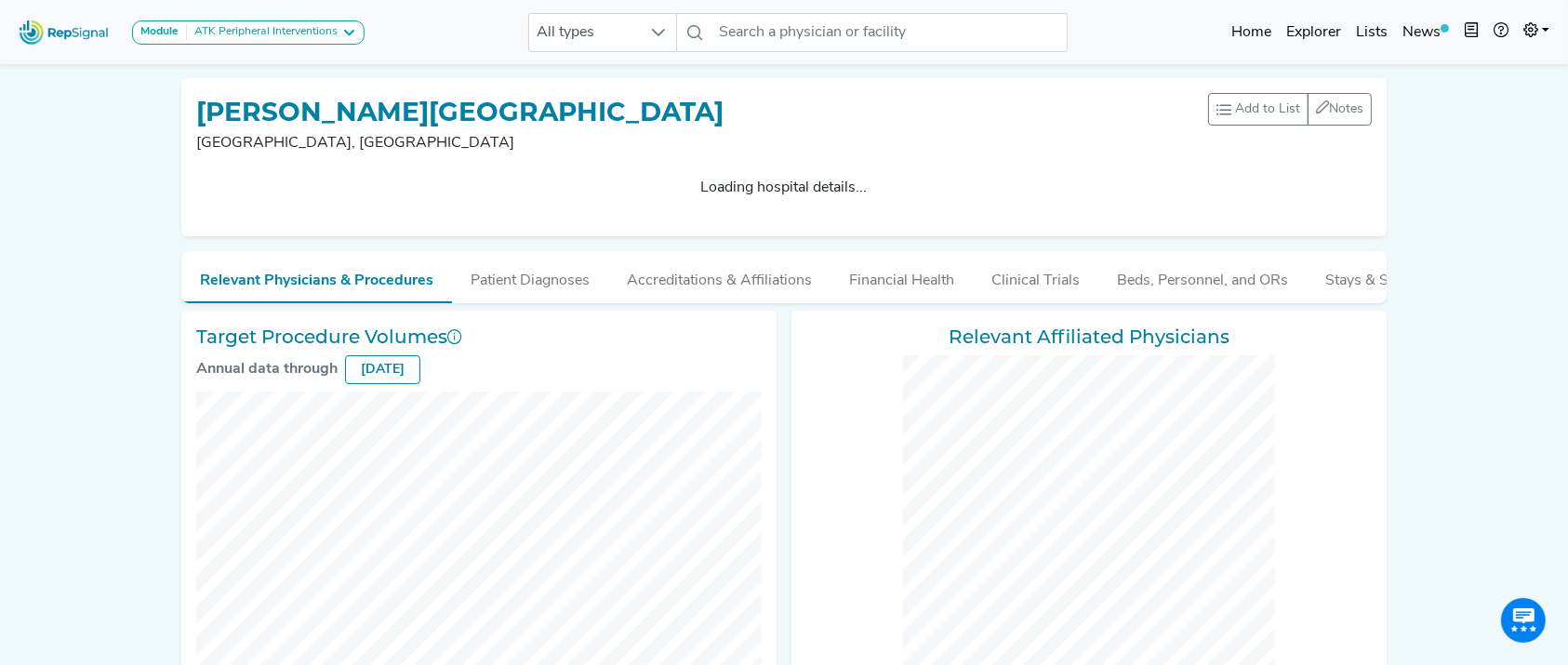
checkbox input "false"
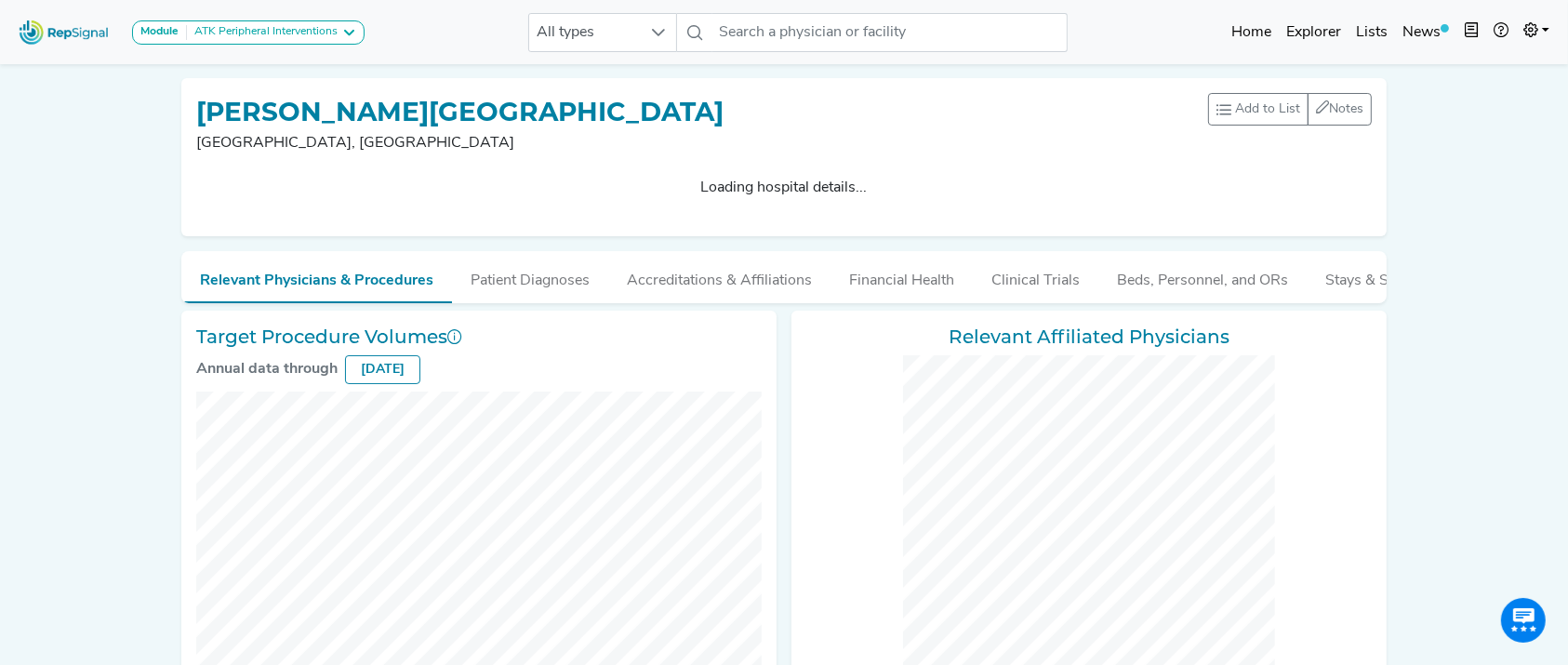
checkbox input "false"
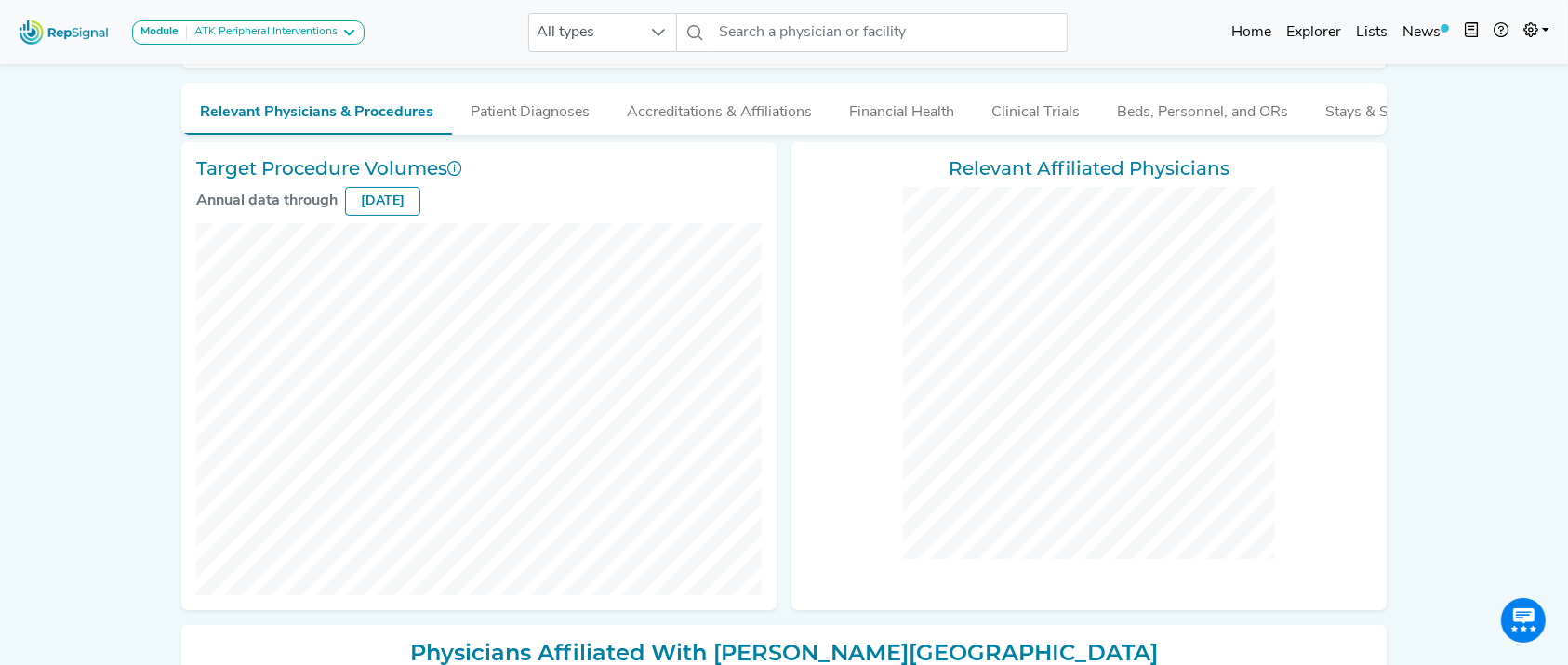
scroll to position [238, 0]
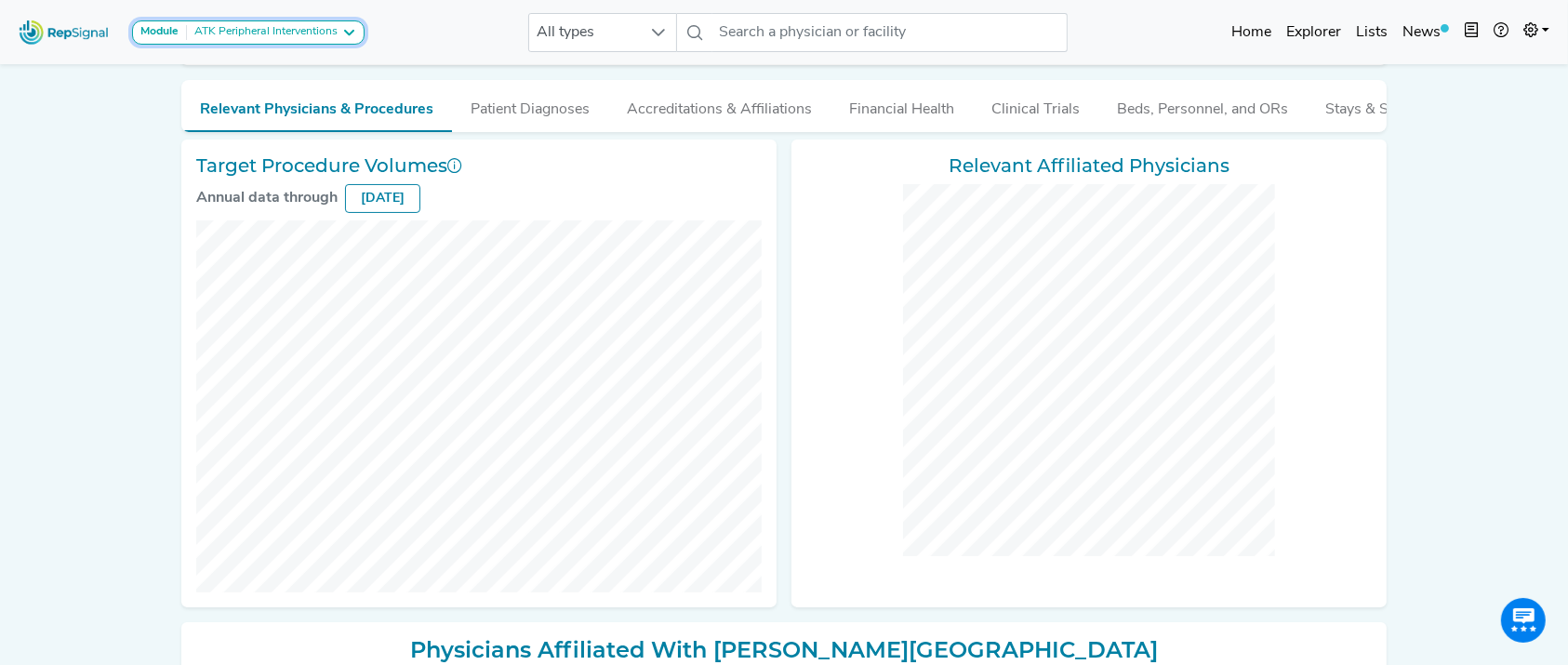
click at [338, 25] on div "ATK Peripheral Interventions" at bounding box center [262, 33] width 151 height 15
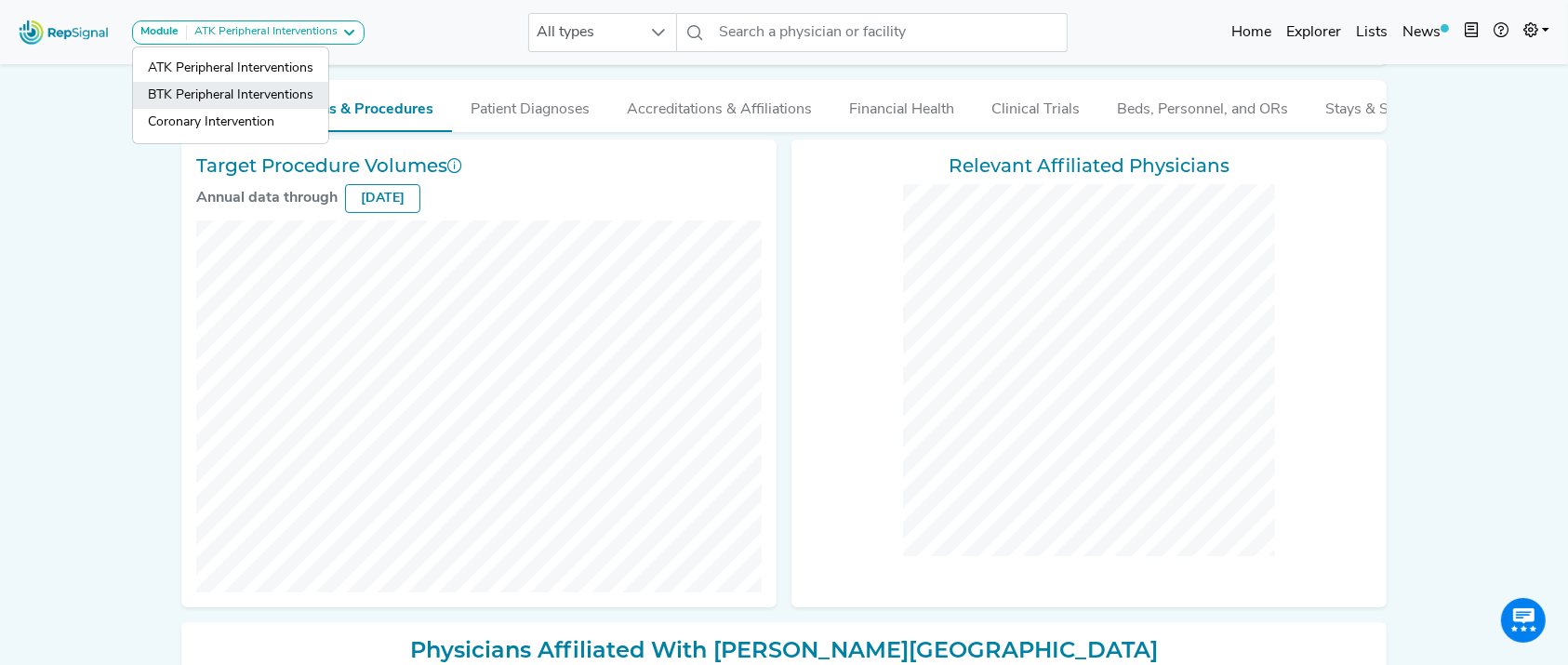
click at [303, 108] on link "BTK Peripheral Interventions" at bounding box center [230, 122] width 195 height 27
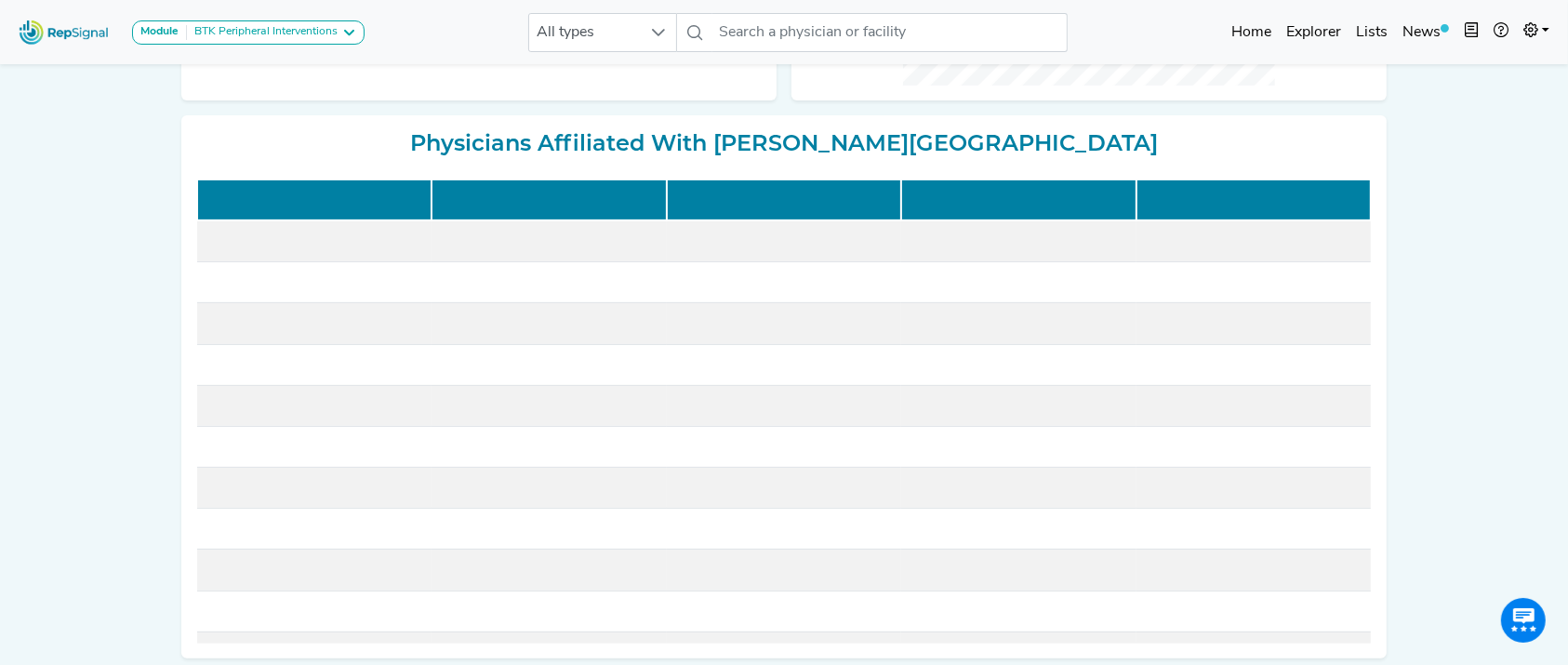
scroll to position [746, 0]
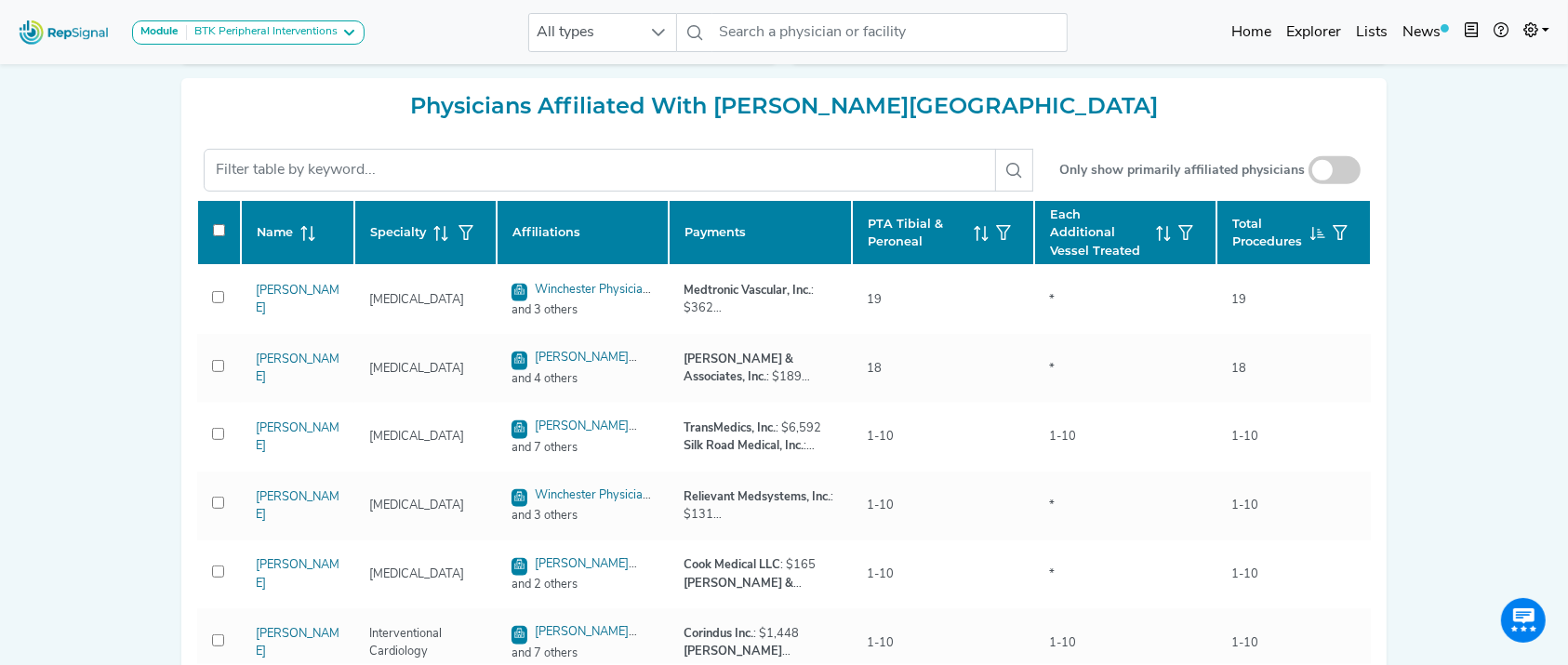
checkbox input "false"
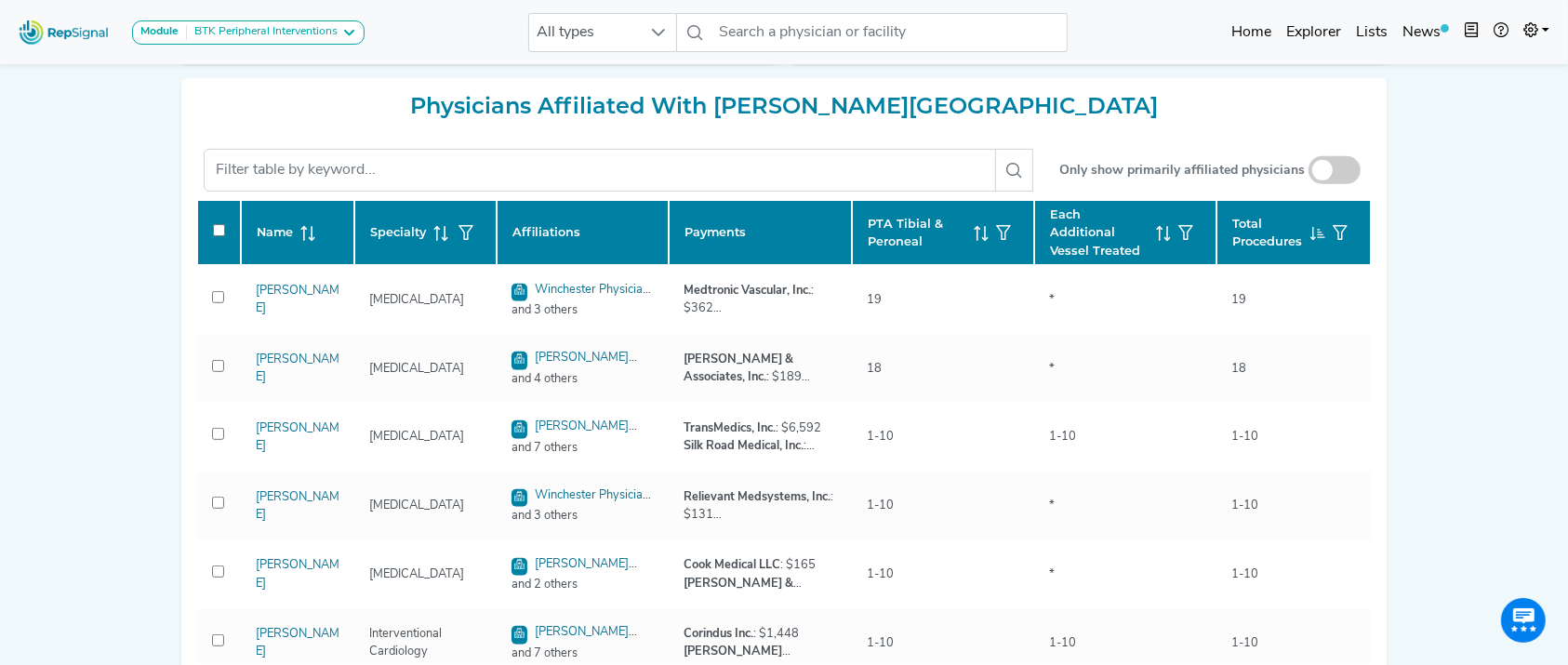
checkbox input "false"
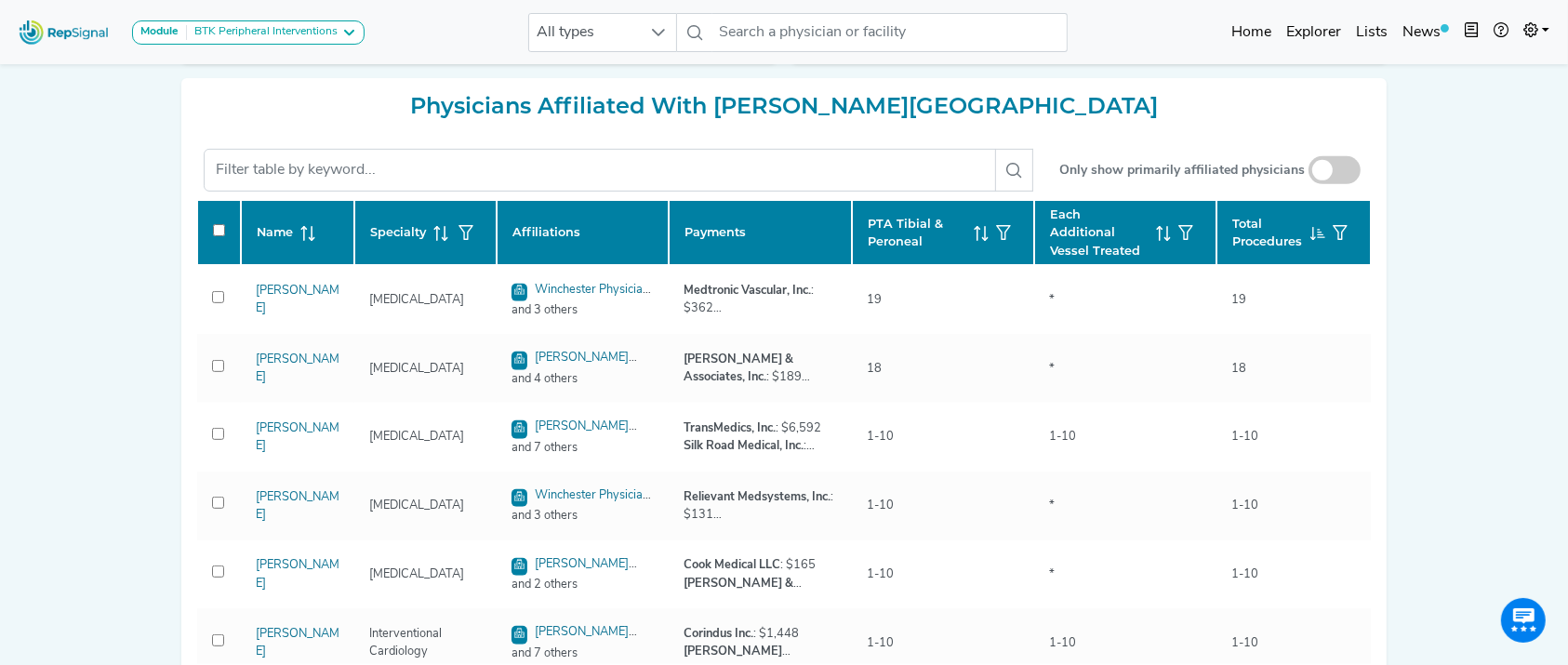
checkbox input "false"
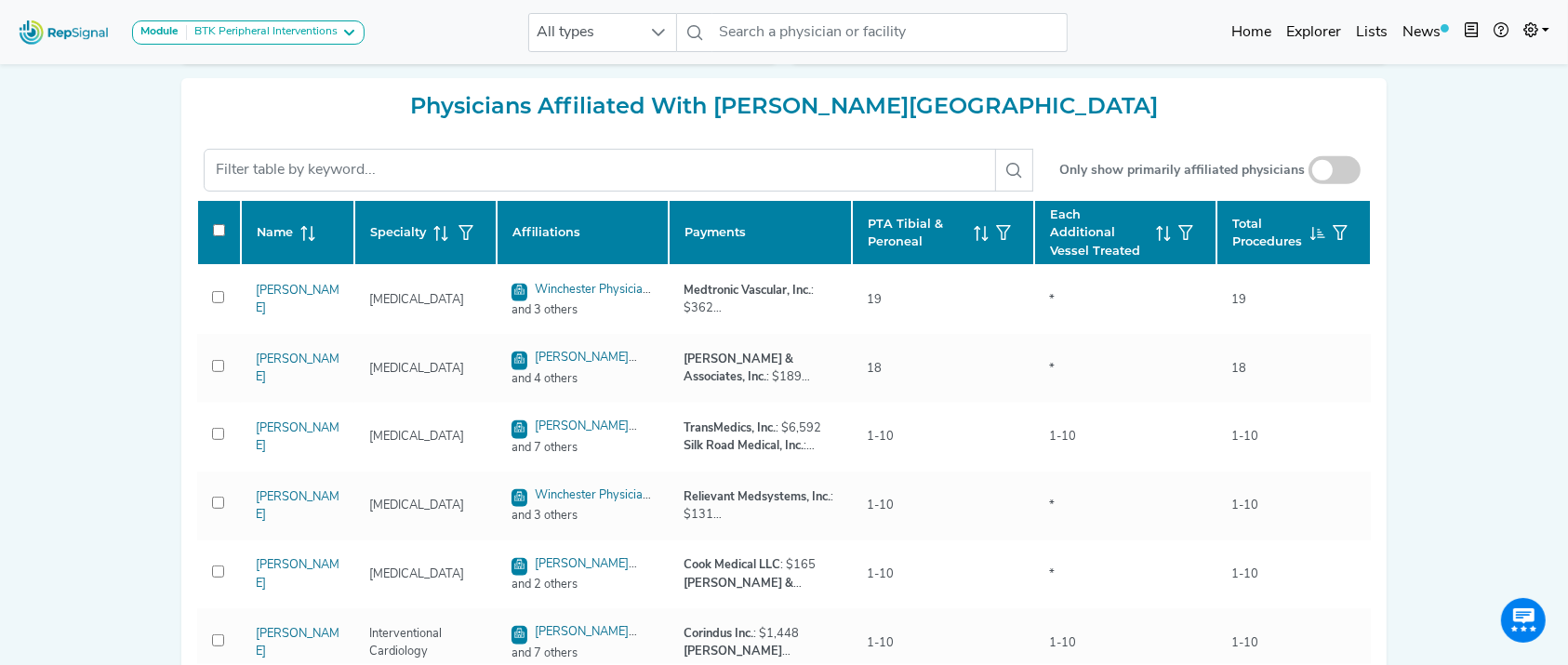
checkbox input "false"
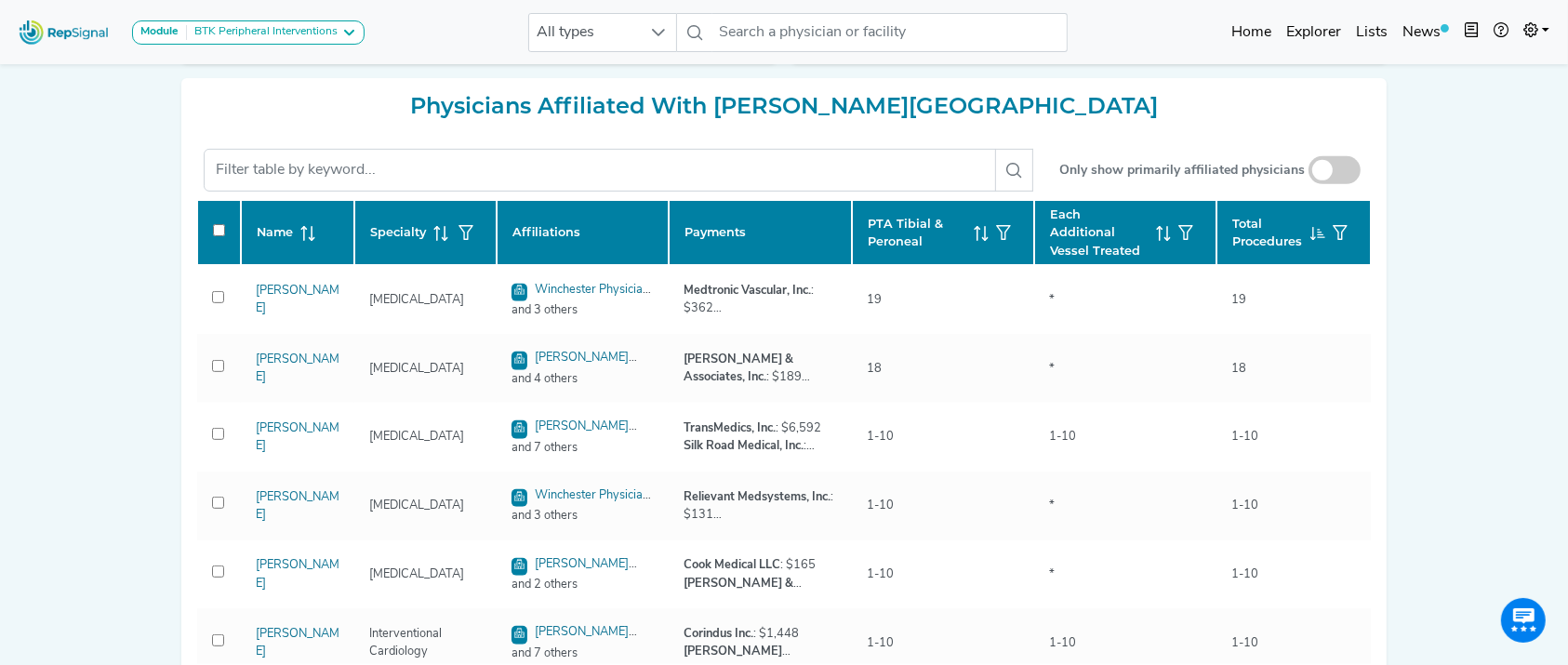
checkbox input "false"
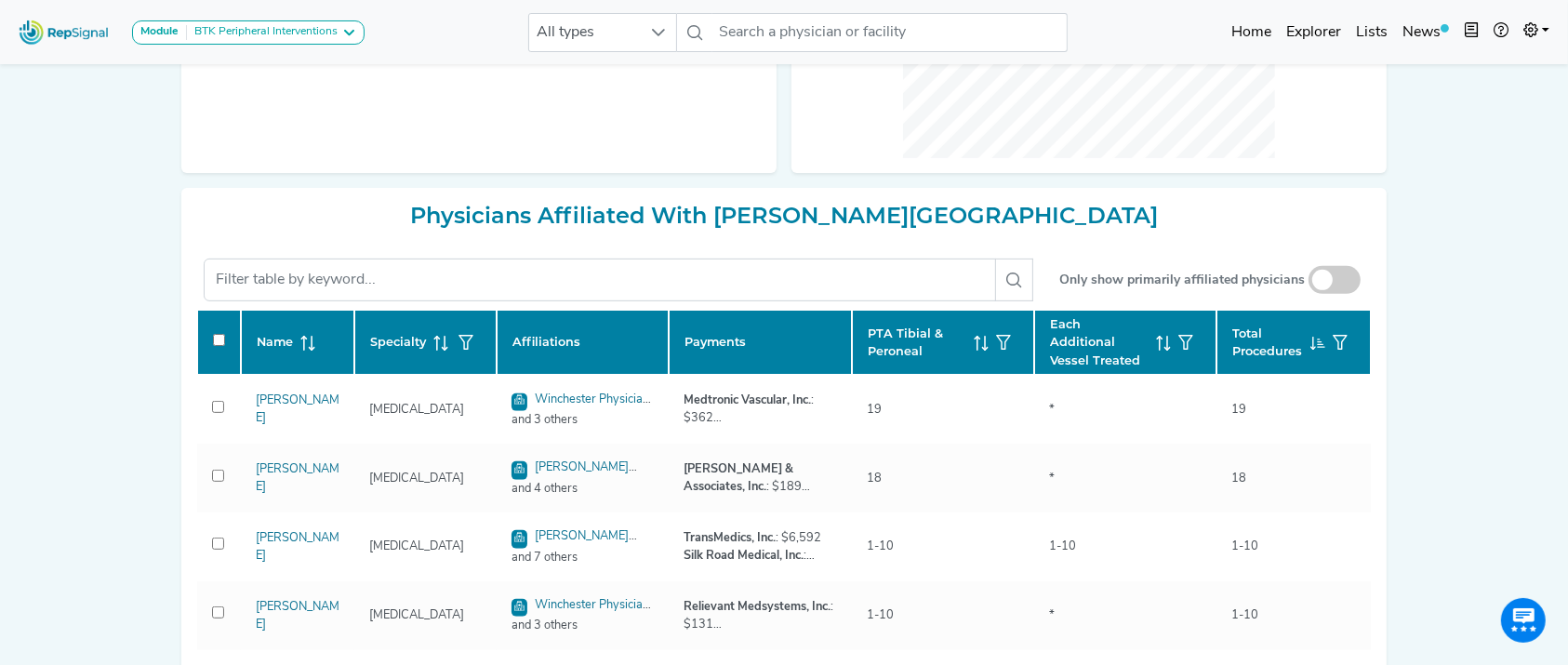
scroll to position [873, 0]
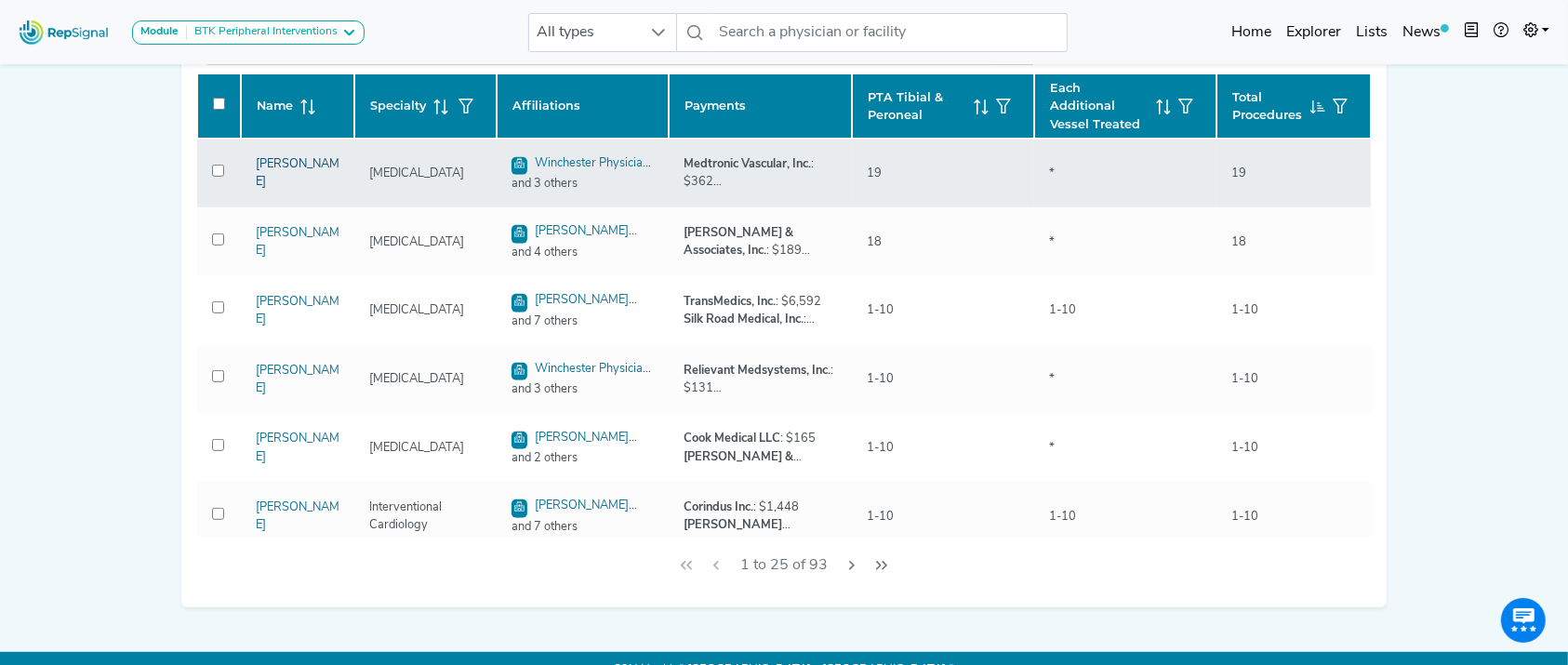
drag, startPoint x: 291, startPoint y: 155, endPoint x: 277, endPoint y: 168, distance: 19.1
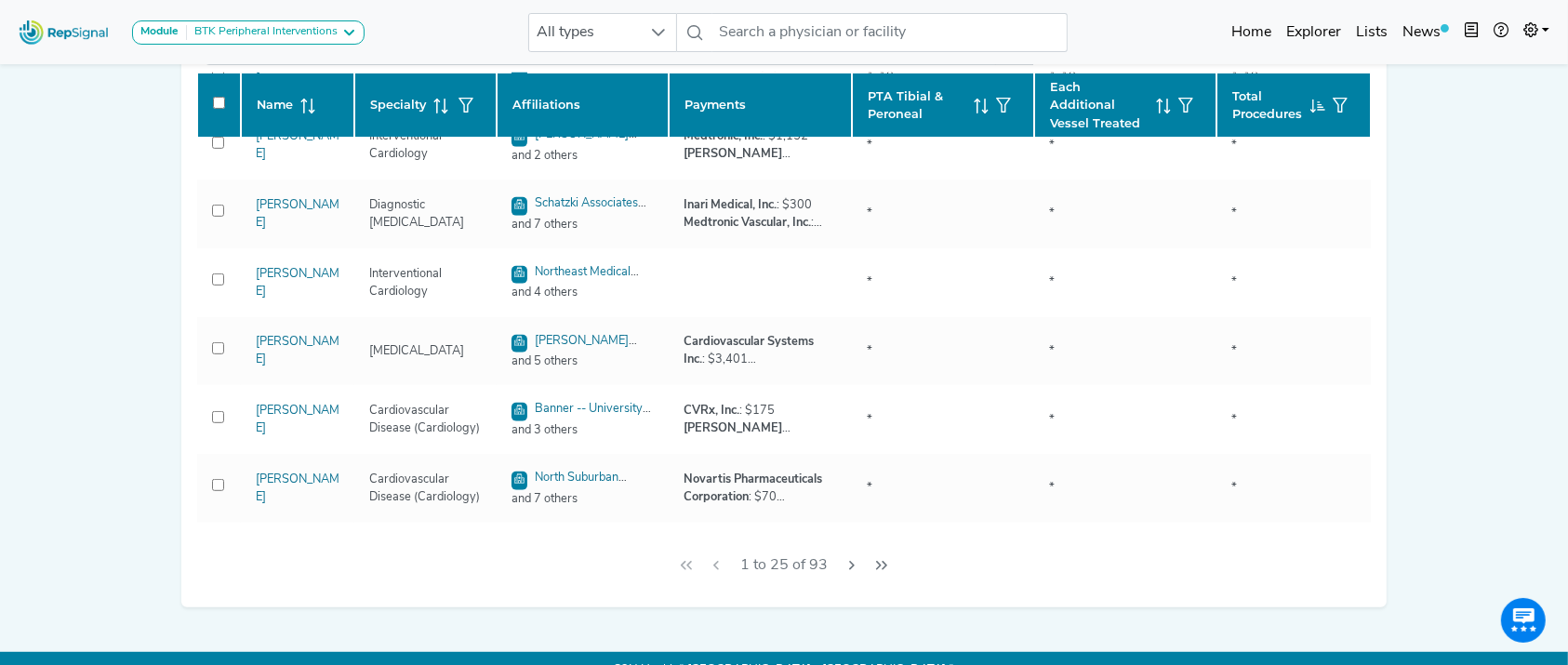
scroll to position [566, 0]
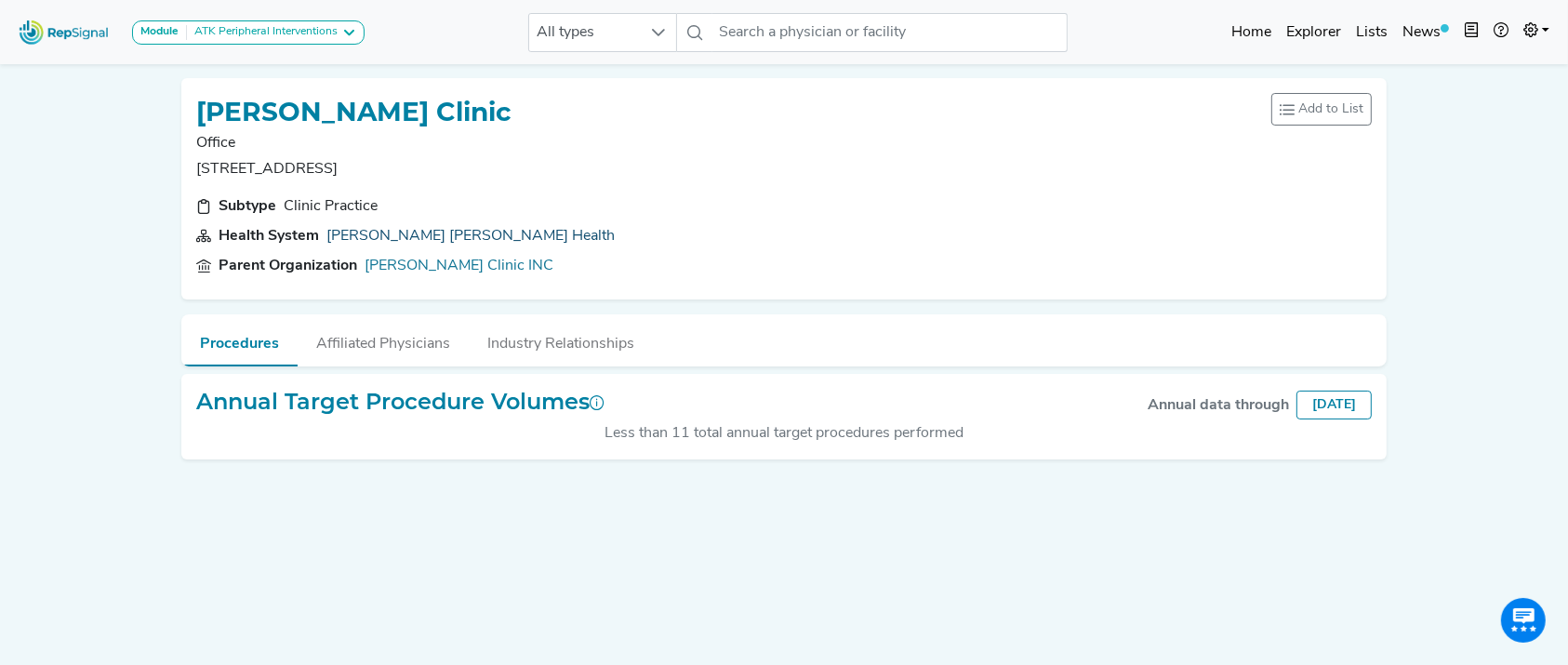
click at [433, 236] on link "[PERSON_NAME] [PERSON_NAME] Health" at bounding box center [470, 237] width 289 height 15
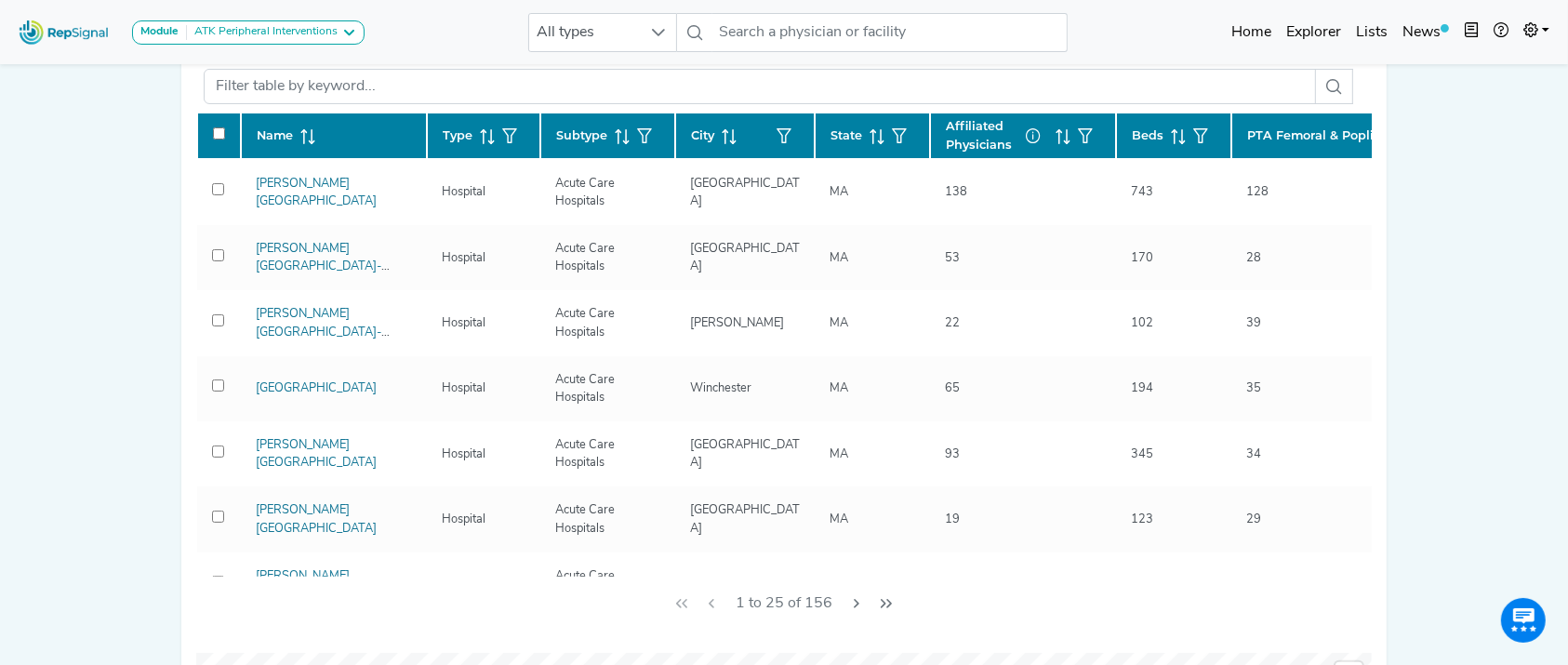
scroll to position [343, 0]
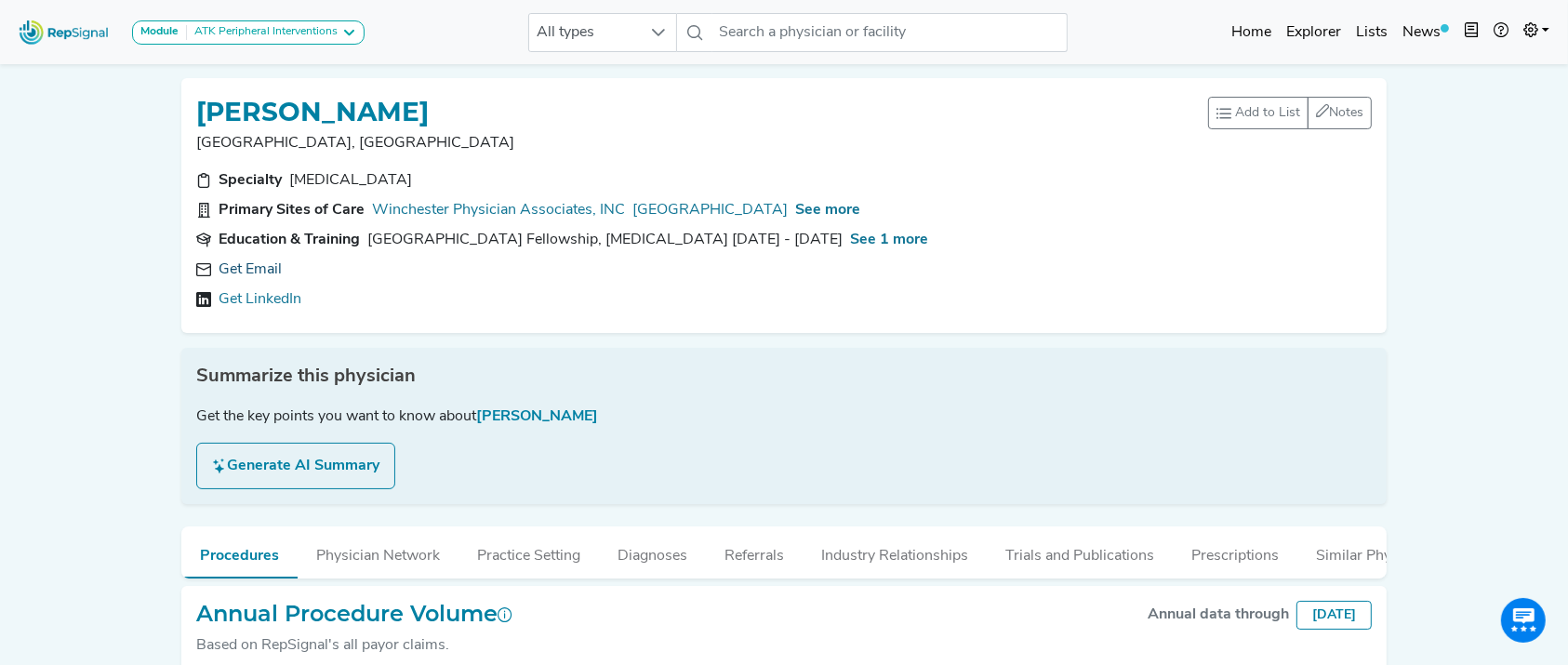
click at [279, 272] on link "Get Email" at bounding box center [250, 270] width 63 height 23
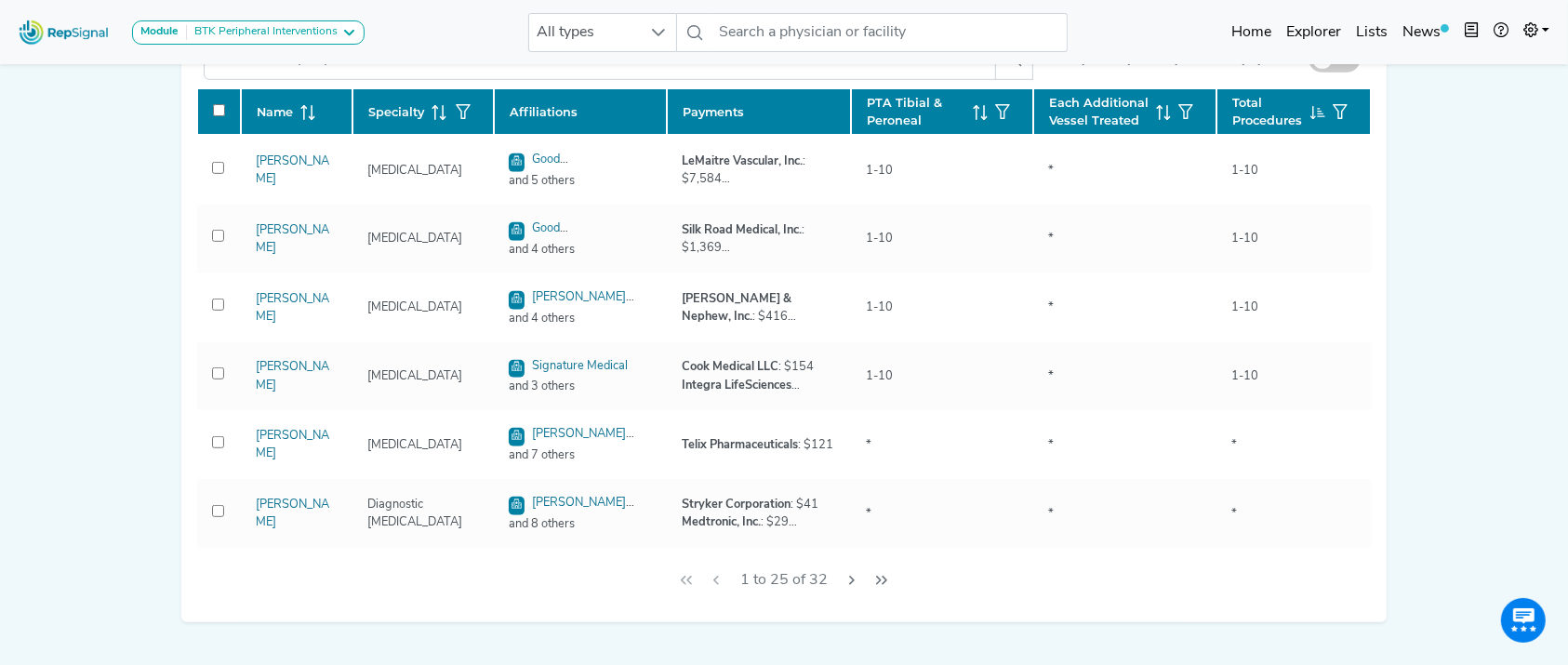
scroll to position [888, 0]
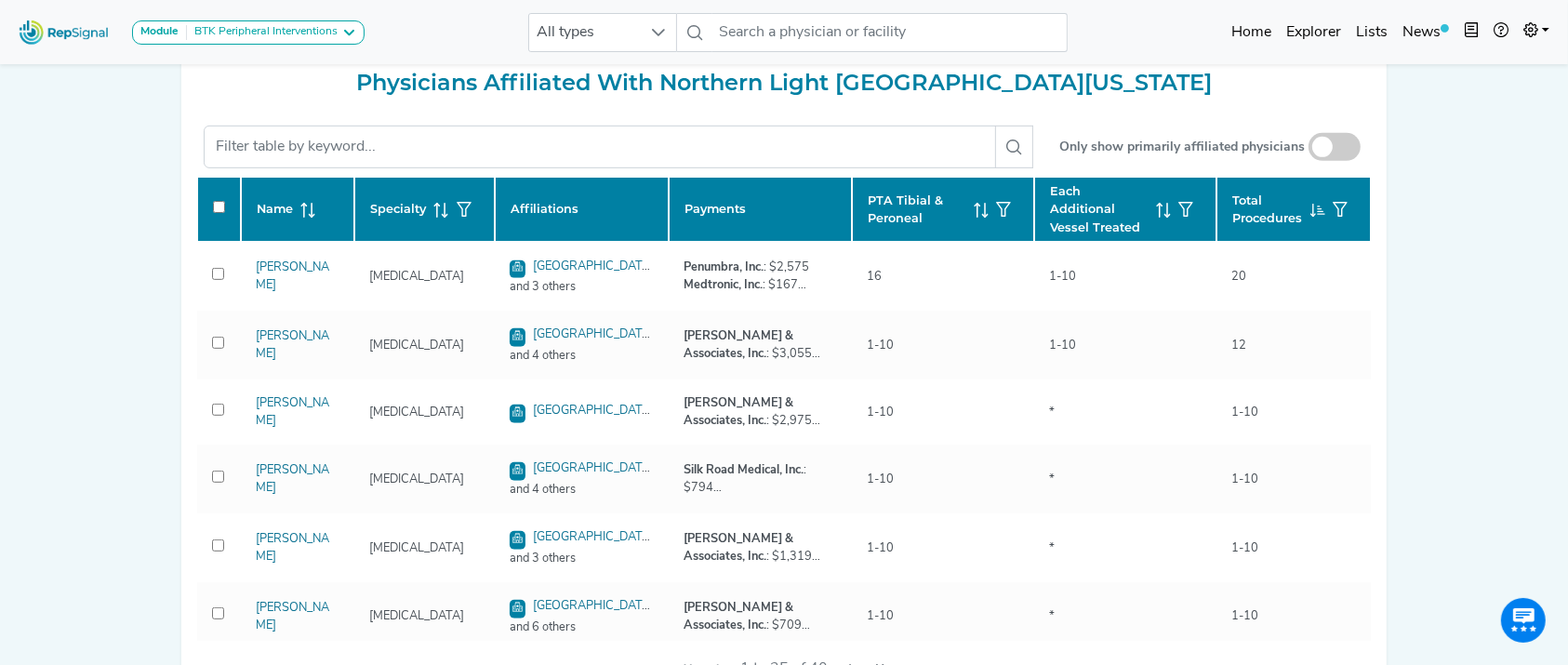
scroll to position [802, 0]
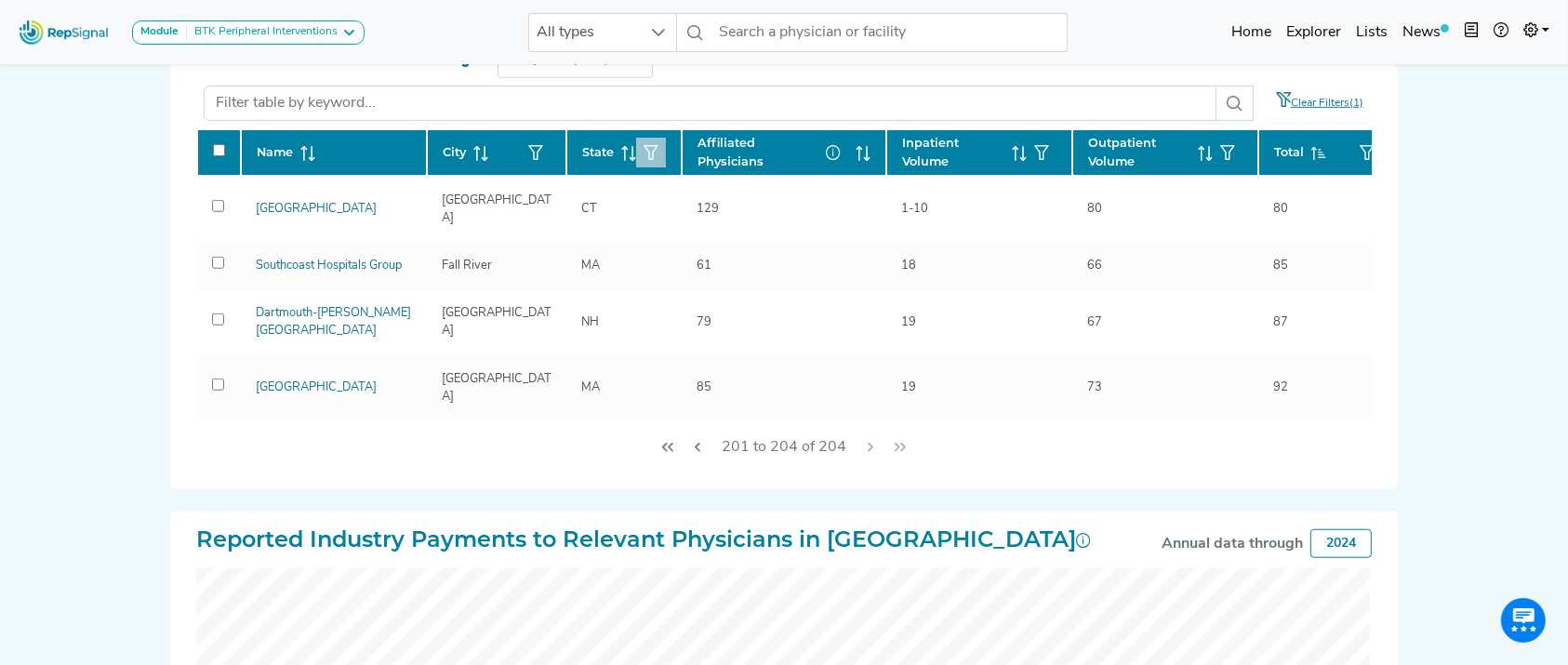
scroll to position [1310, 0]
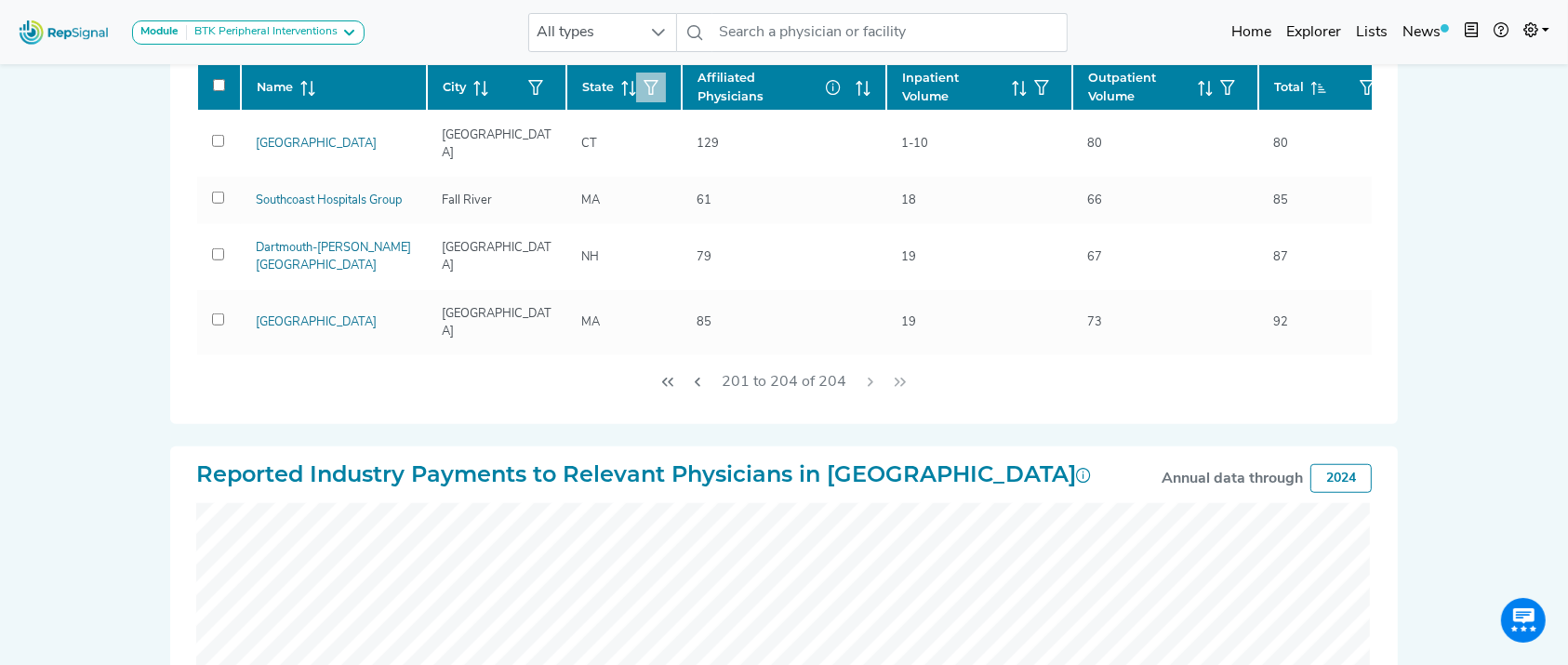
drag, startPoint x: 685, startPoint y: 391, endPoint x: 1137, endPoint y: 403, distance: 452.2
click at [1137, 403] on div "201 to 204 of 204" at bounding box center [784, 382] width 1175 height 54
click at [1319, 81] on icon at bounding box center [1318, 89] width 15 height 15
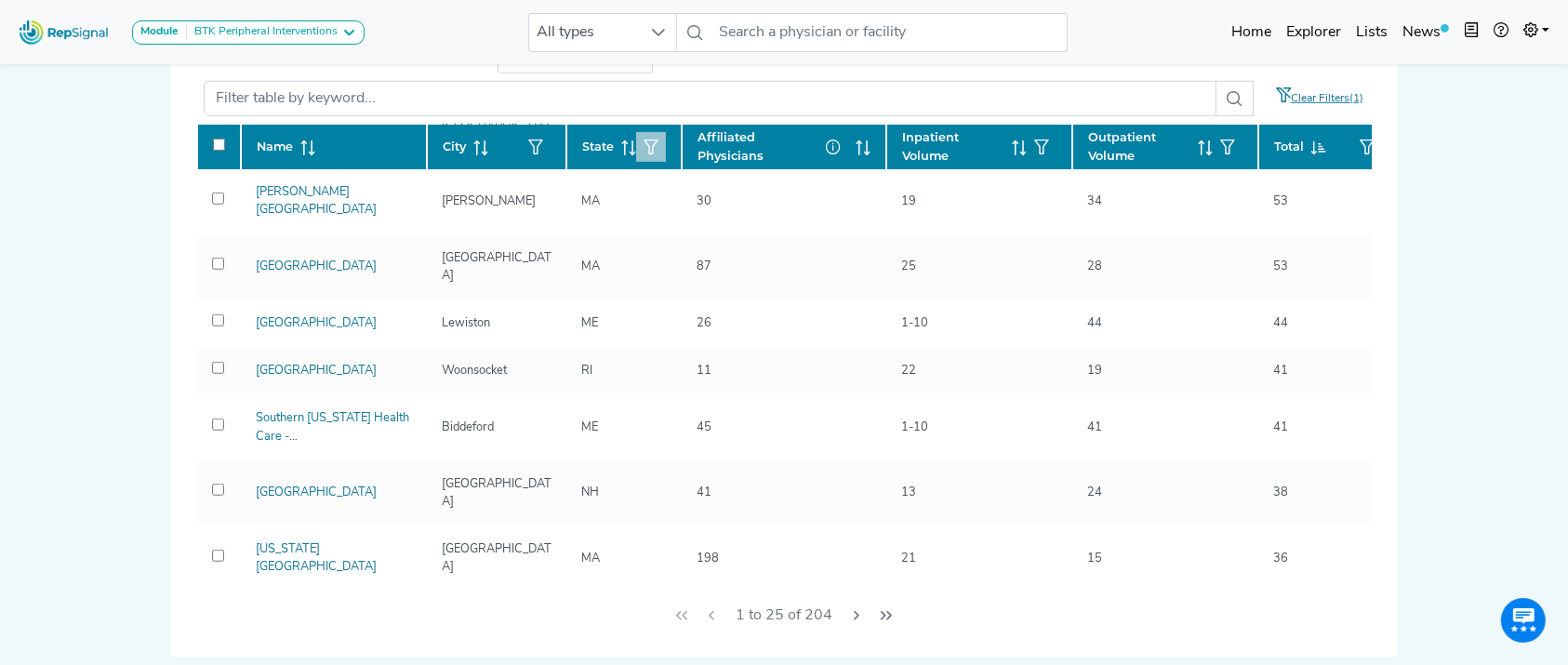
scroll to position [625, 0]
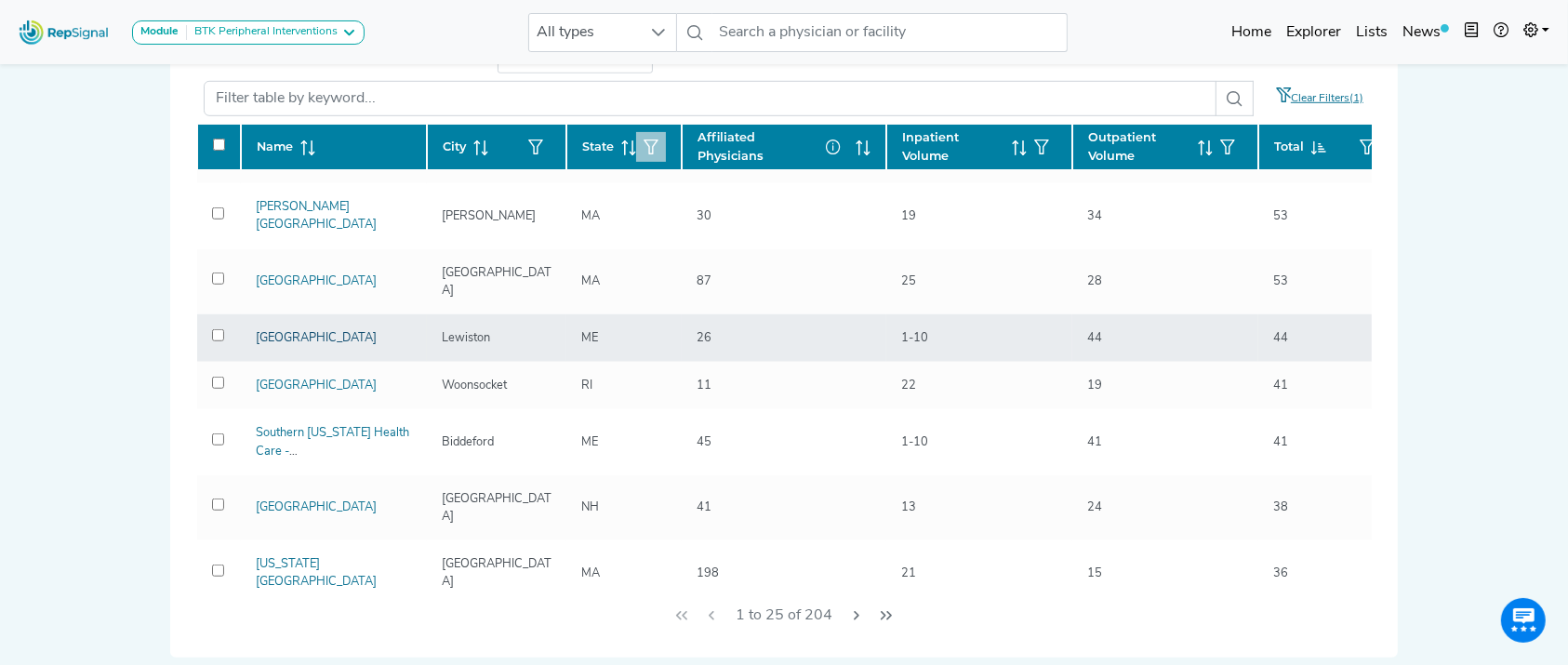
click at [335, 332] on link "[GEOGRAPHIC_DATA]" at bounding box center [316, 338] width 121 height 12
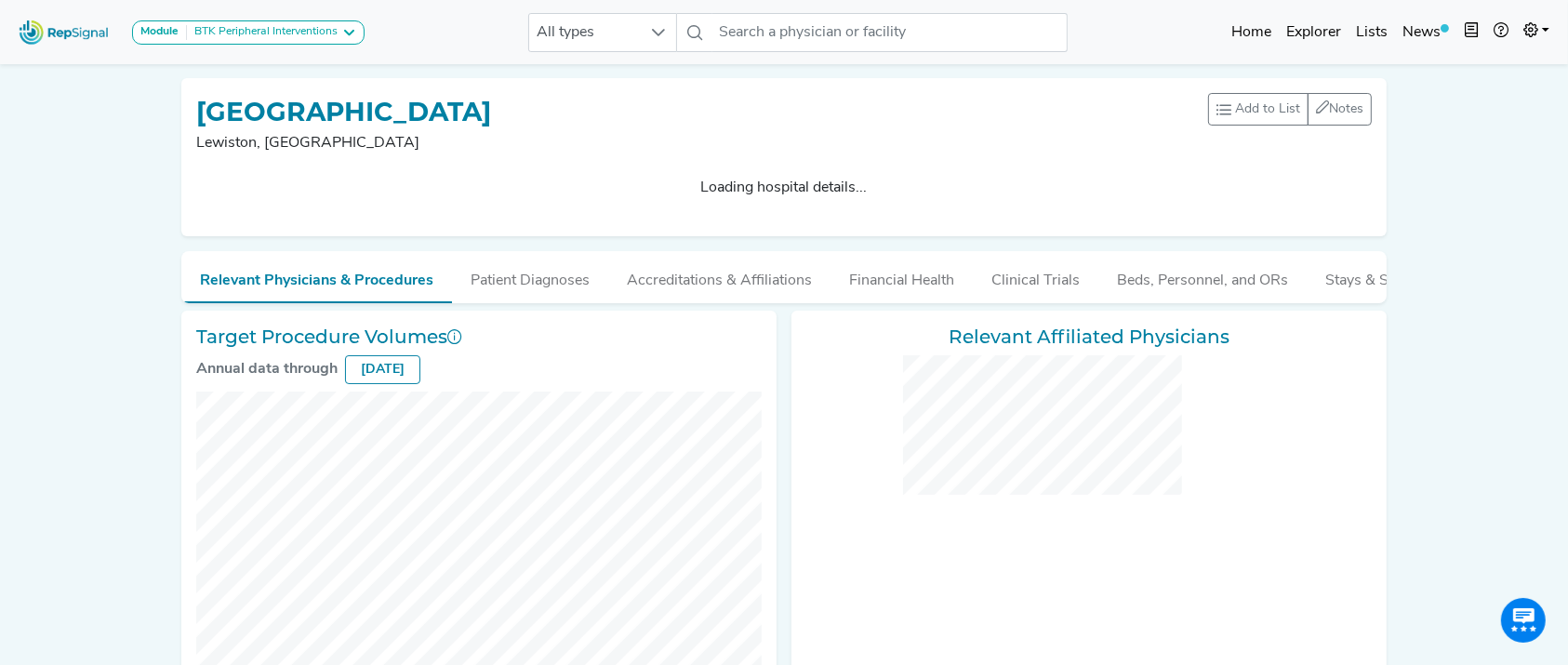
checkbox input "false"
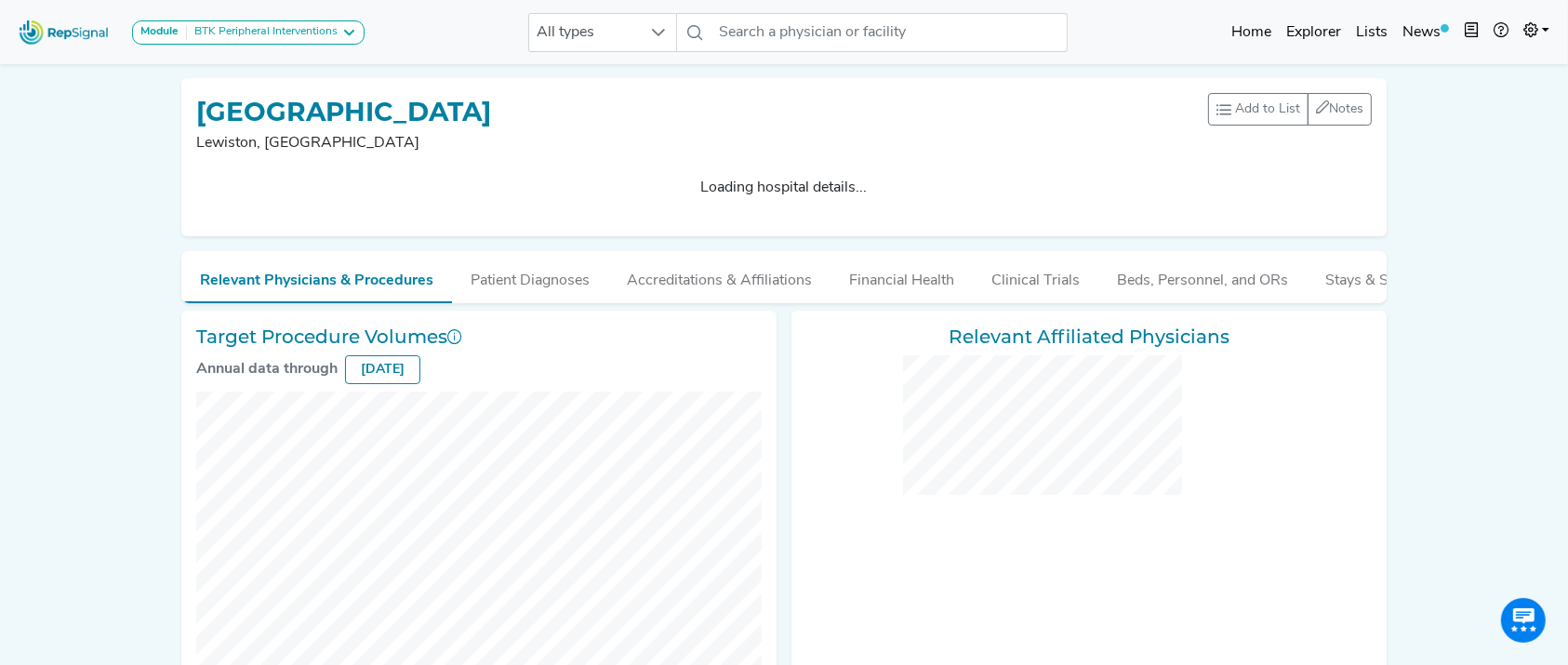
checkbox input "false"
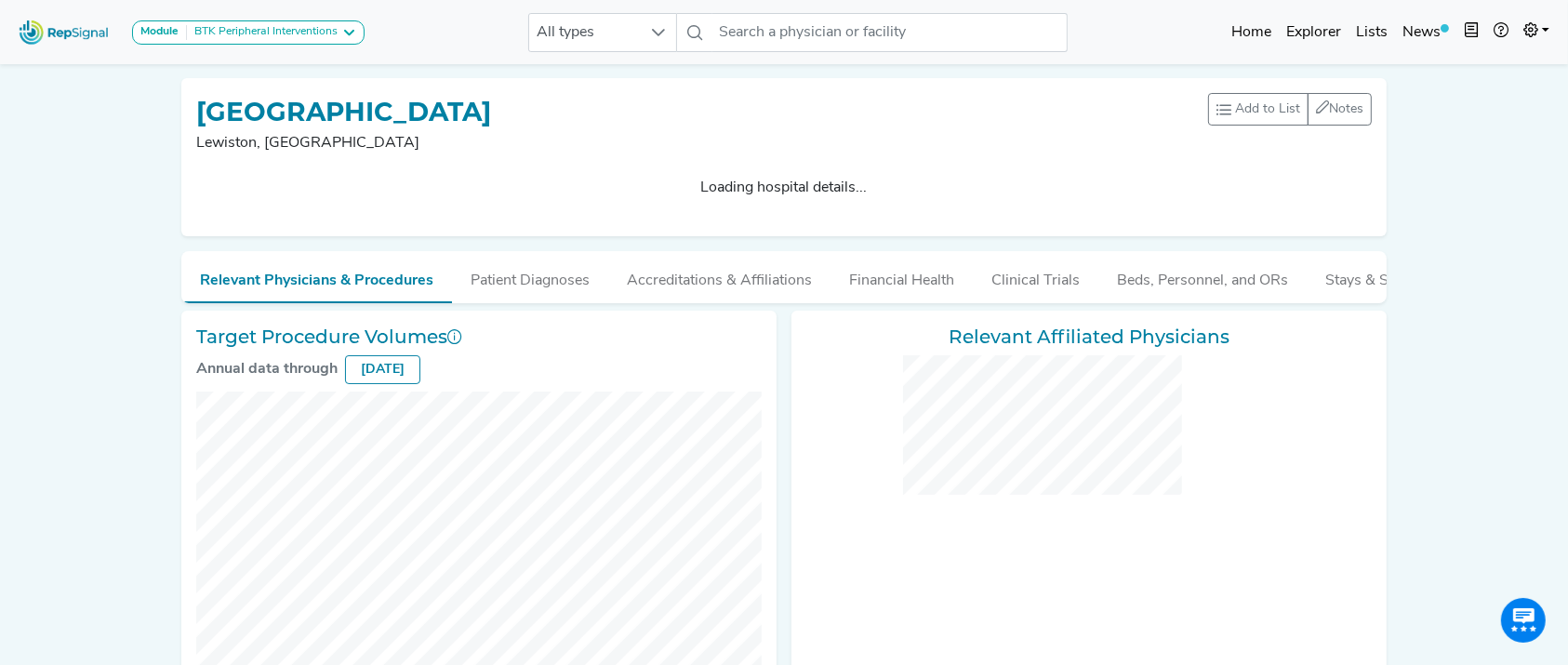
checkbox input "false"
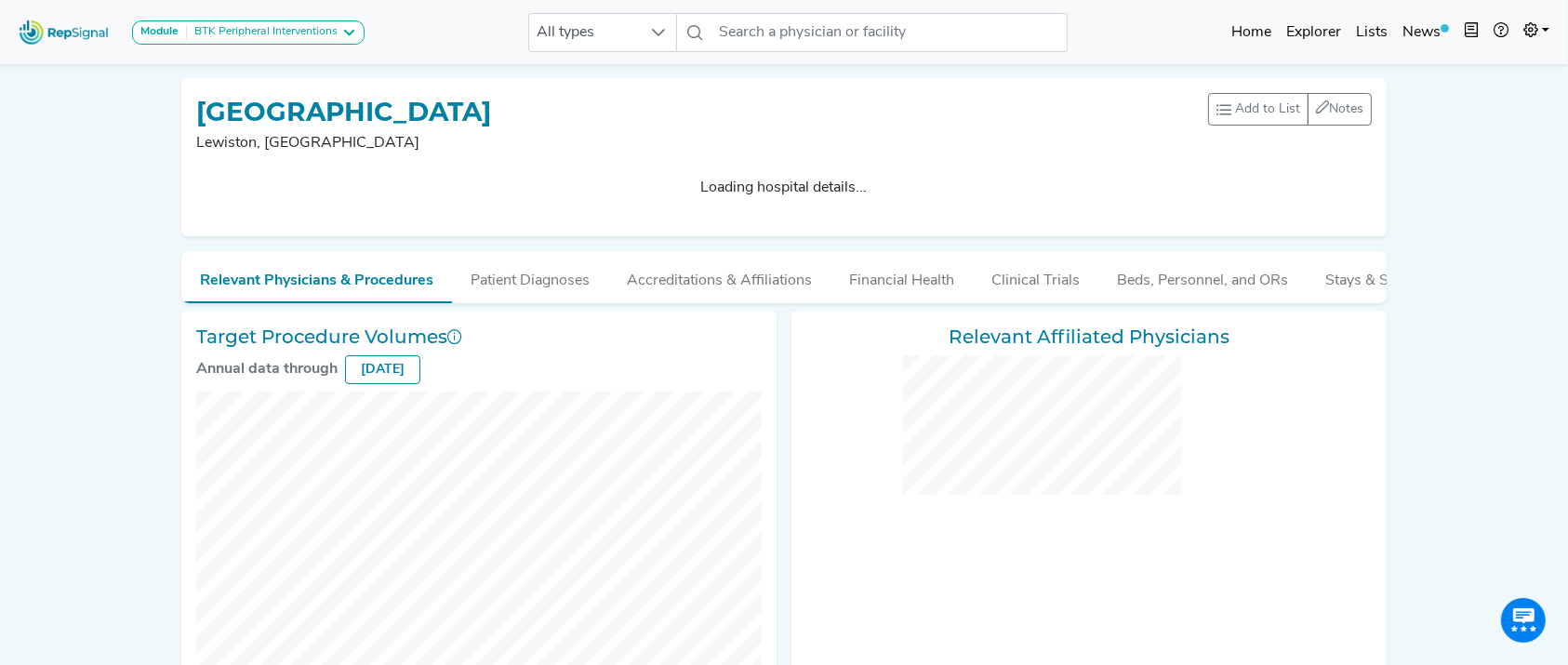
checkbox input "false"
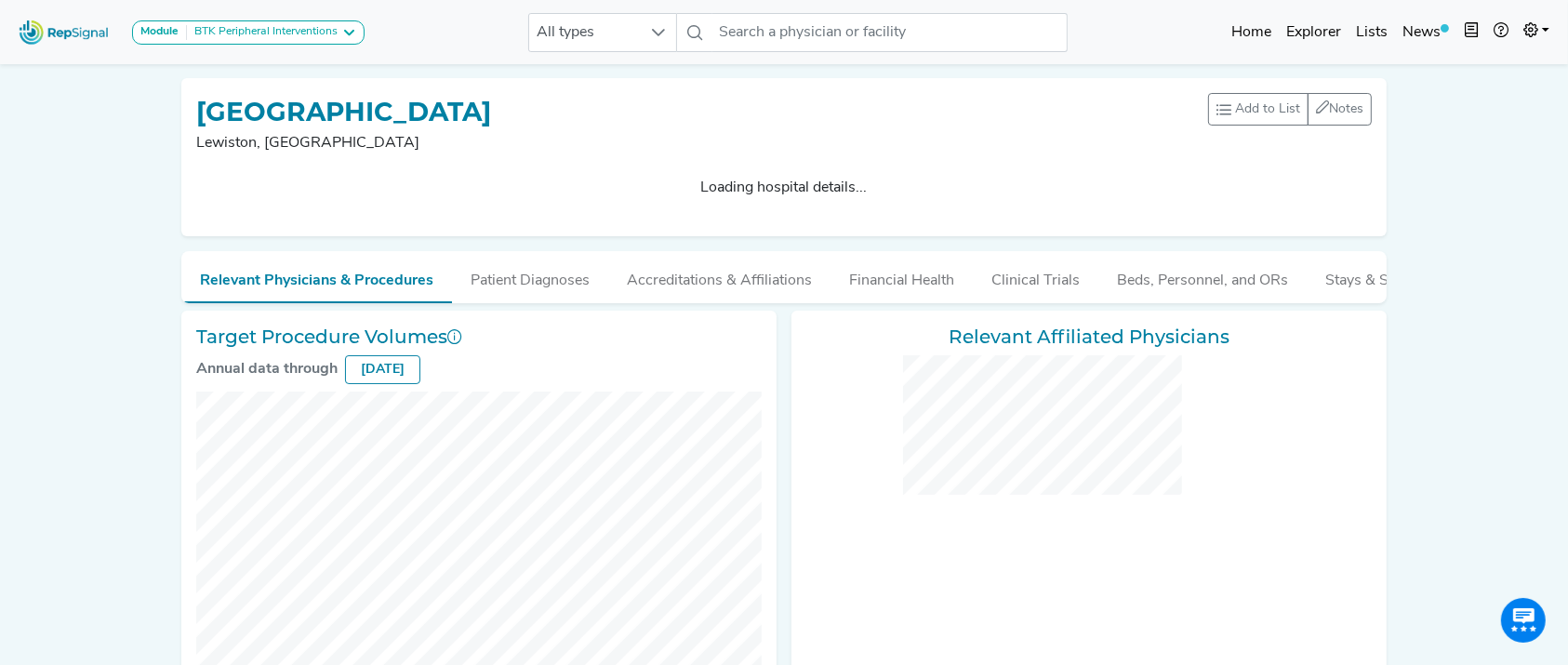
checkbox input "false"
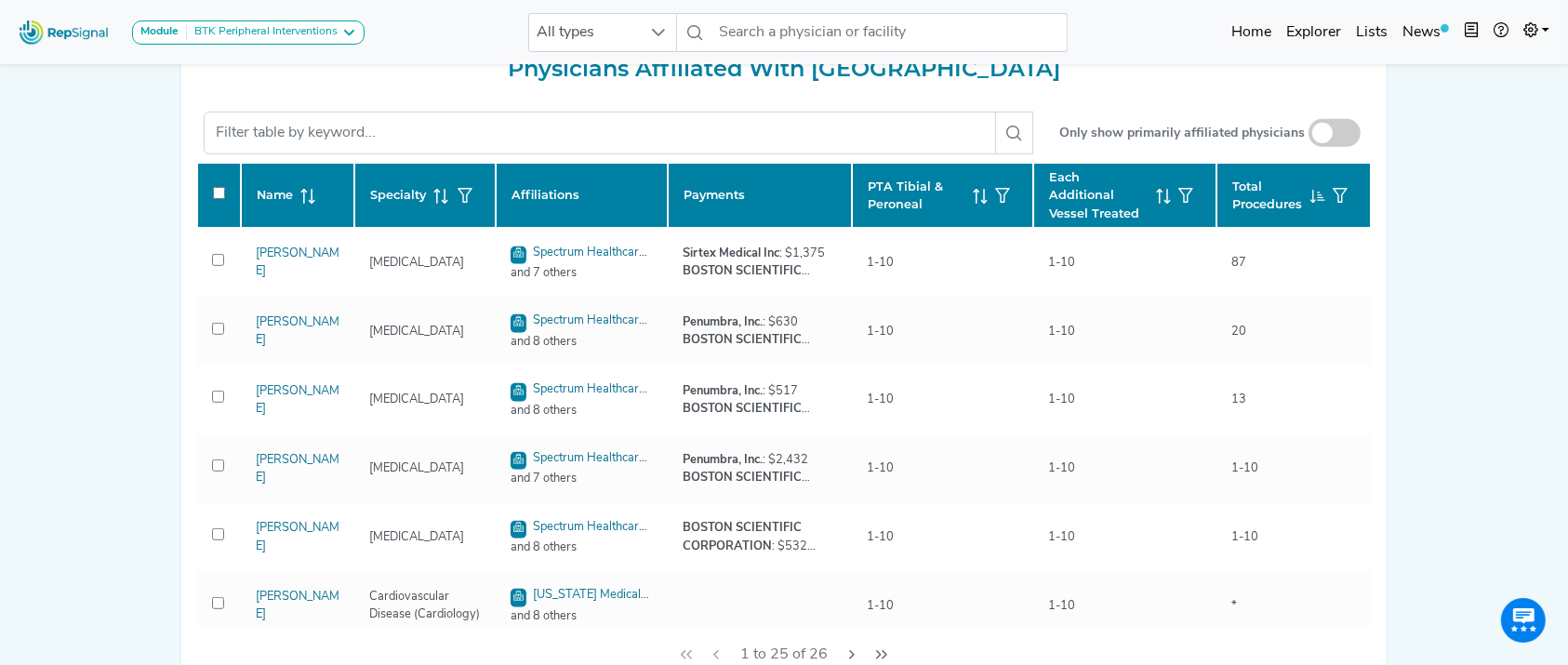
scroll to position [838, 0]
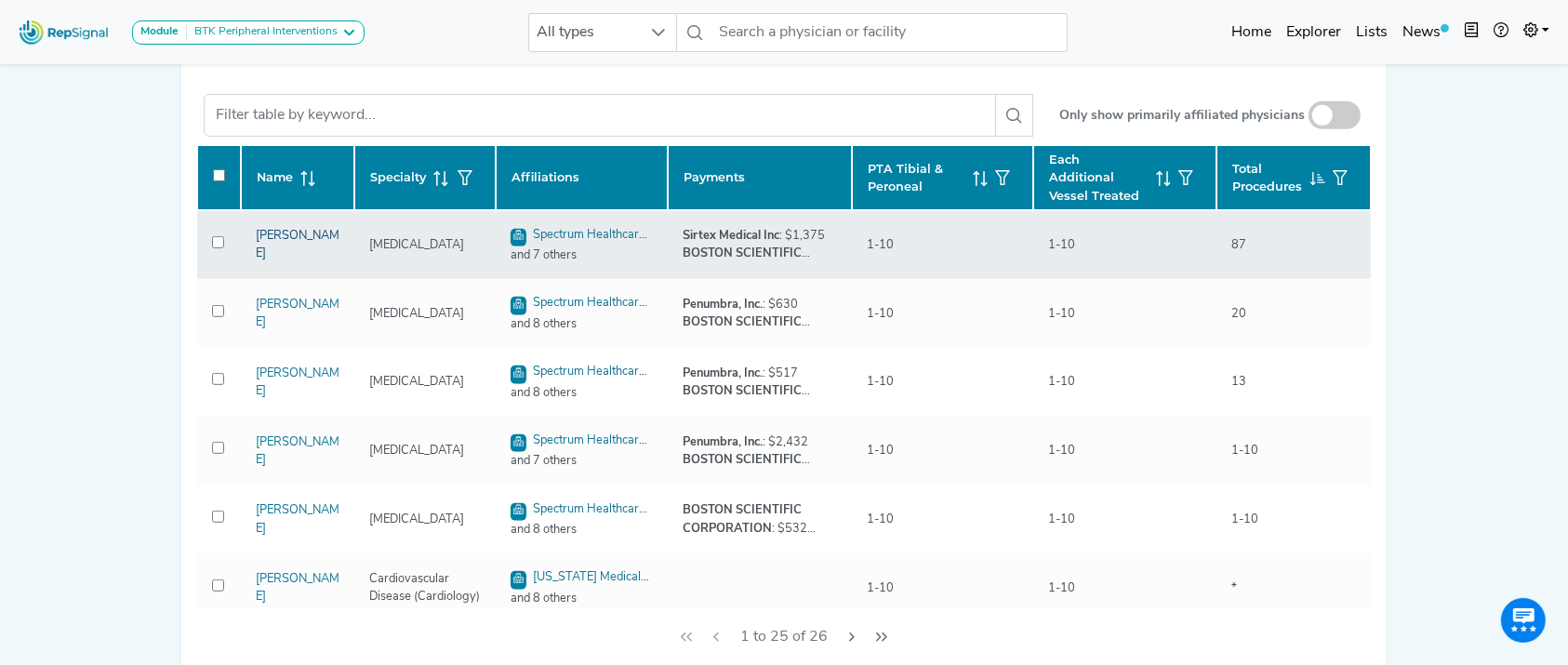
click at [291, 234] on link "[PERSON_NAME]" at bounding box center [297, 245] width 84 height 30
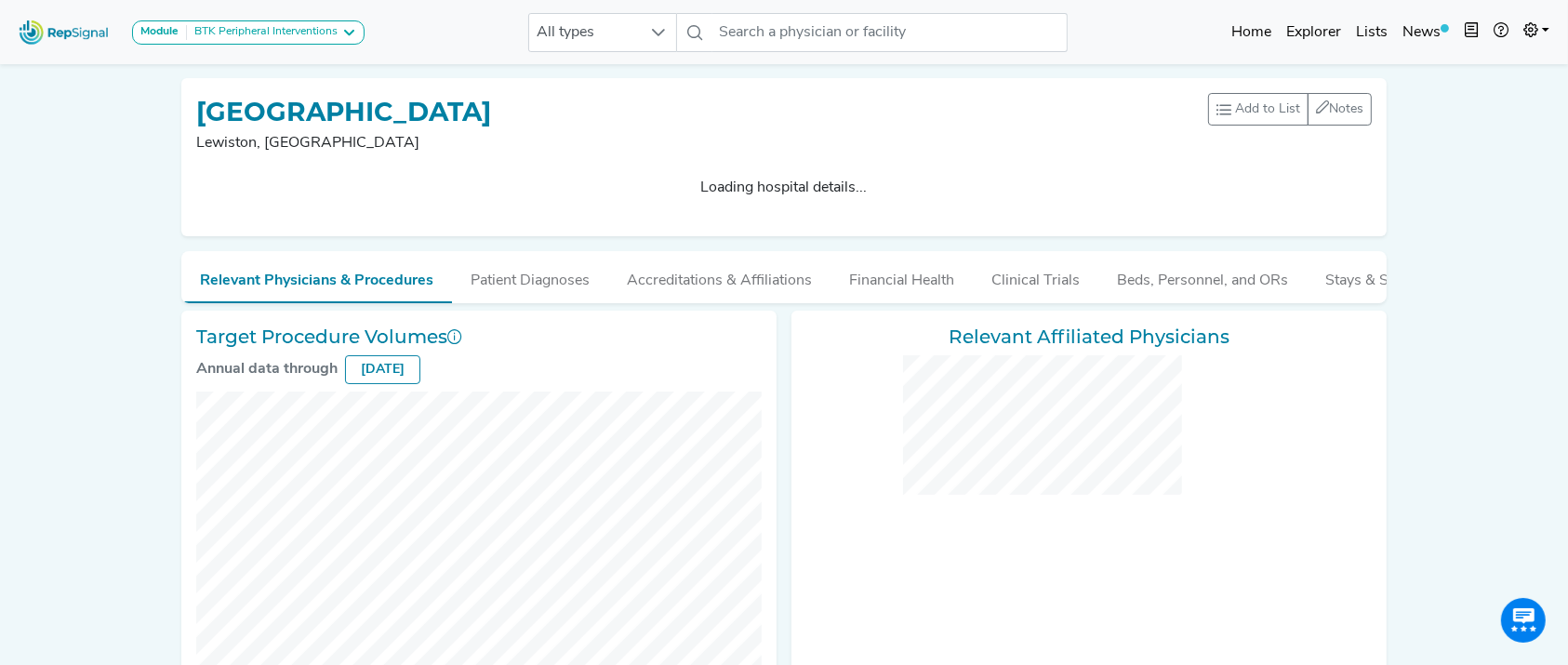
checkbox input "false"
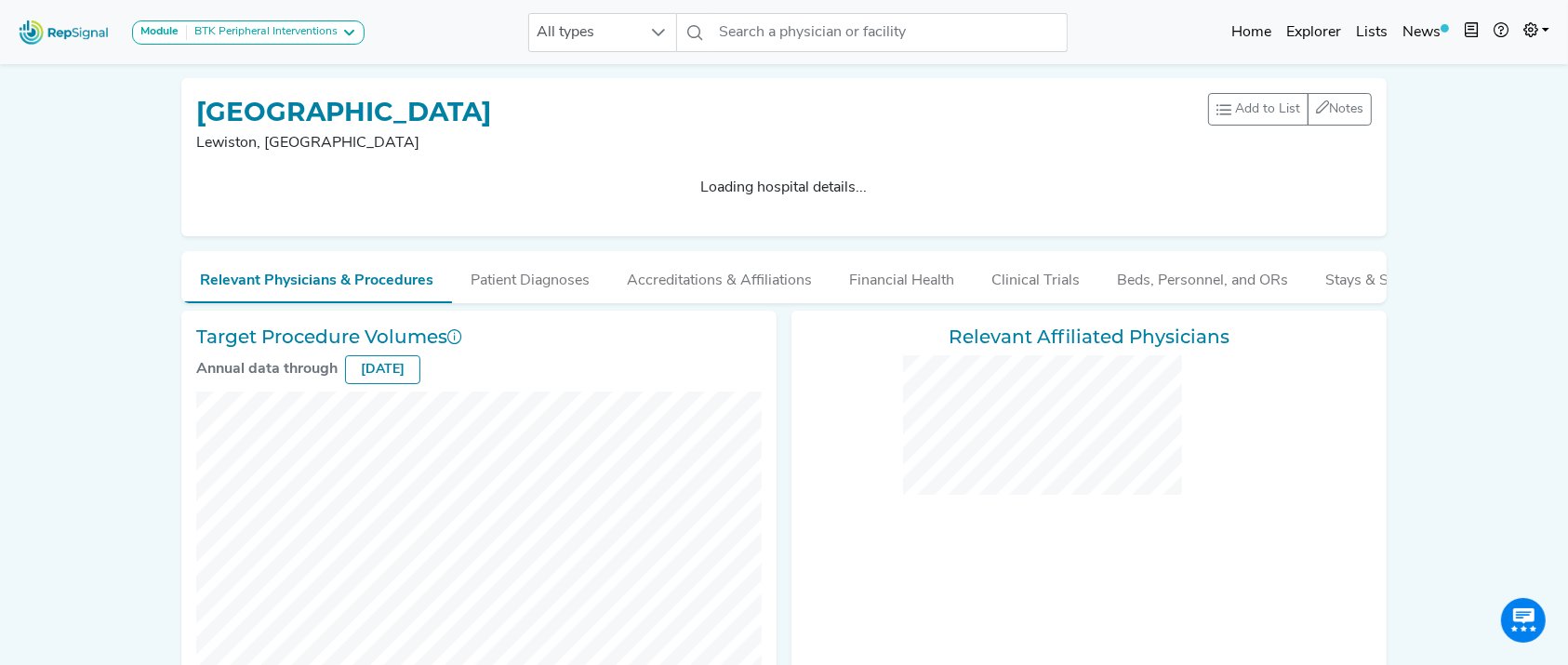
checkbox input "false"
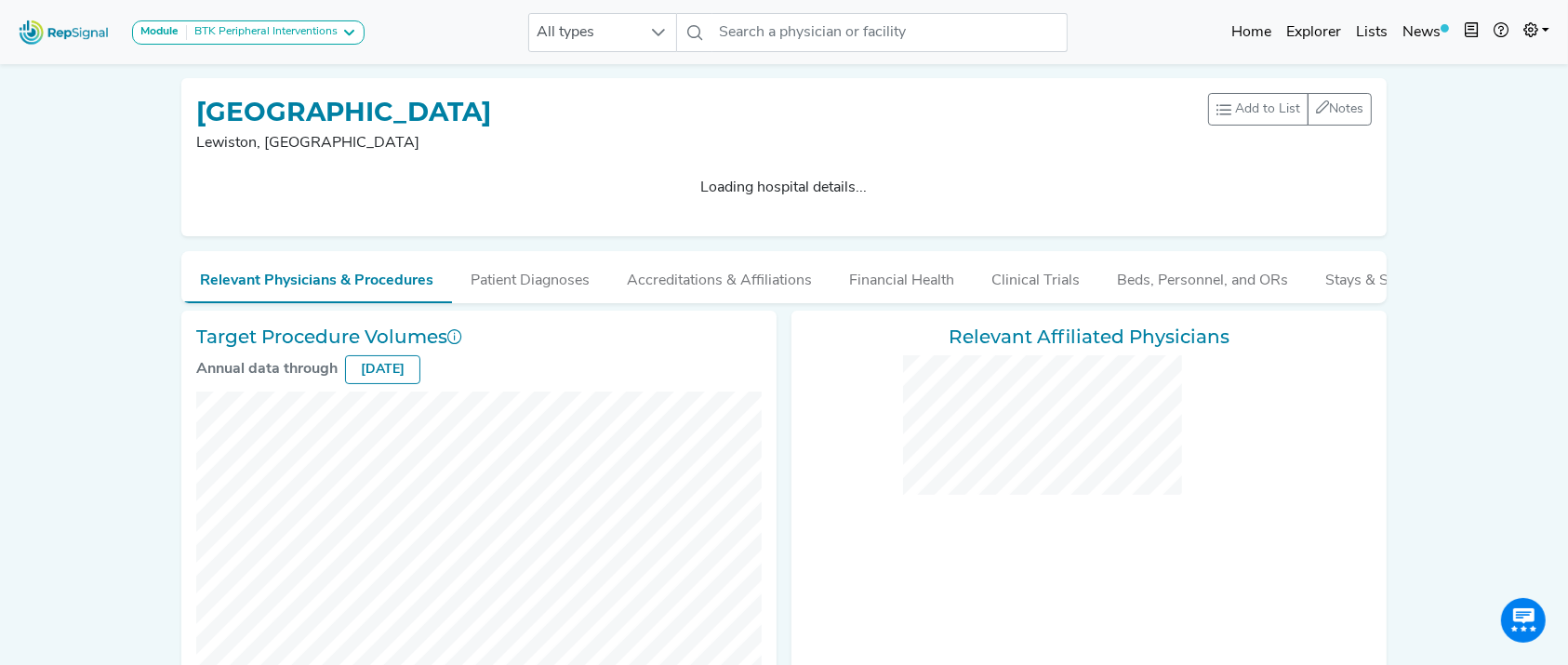
checkbox input "false"
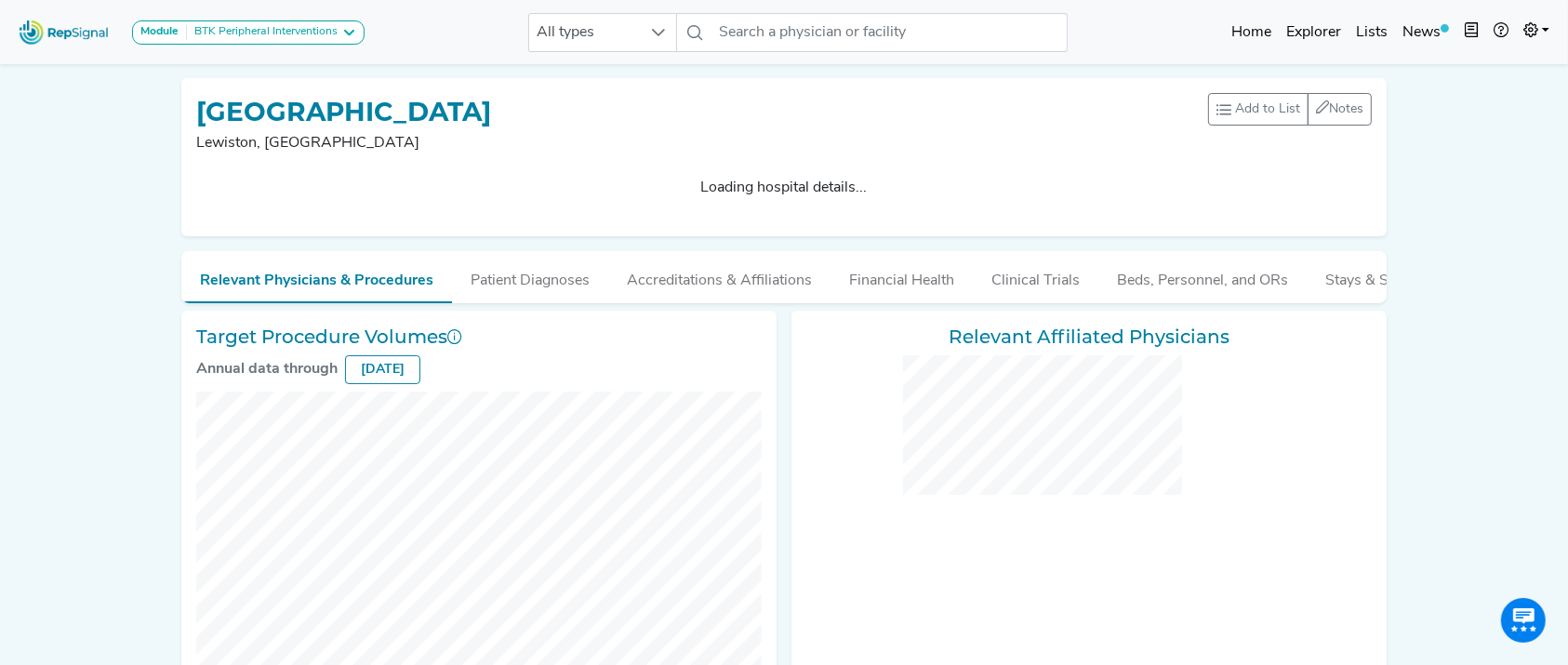
checkbox input "false"
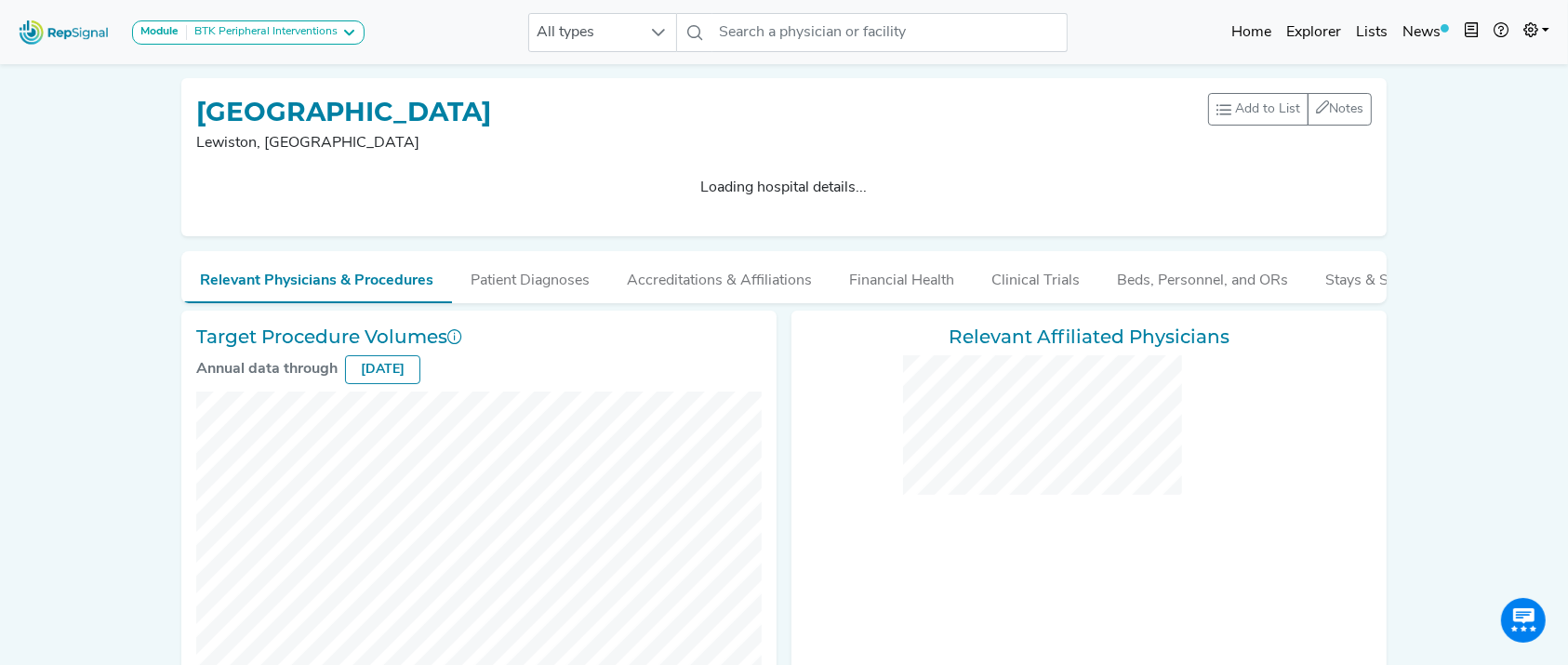
checkbox input "false"
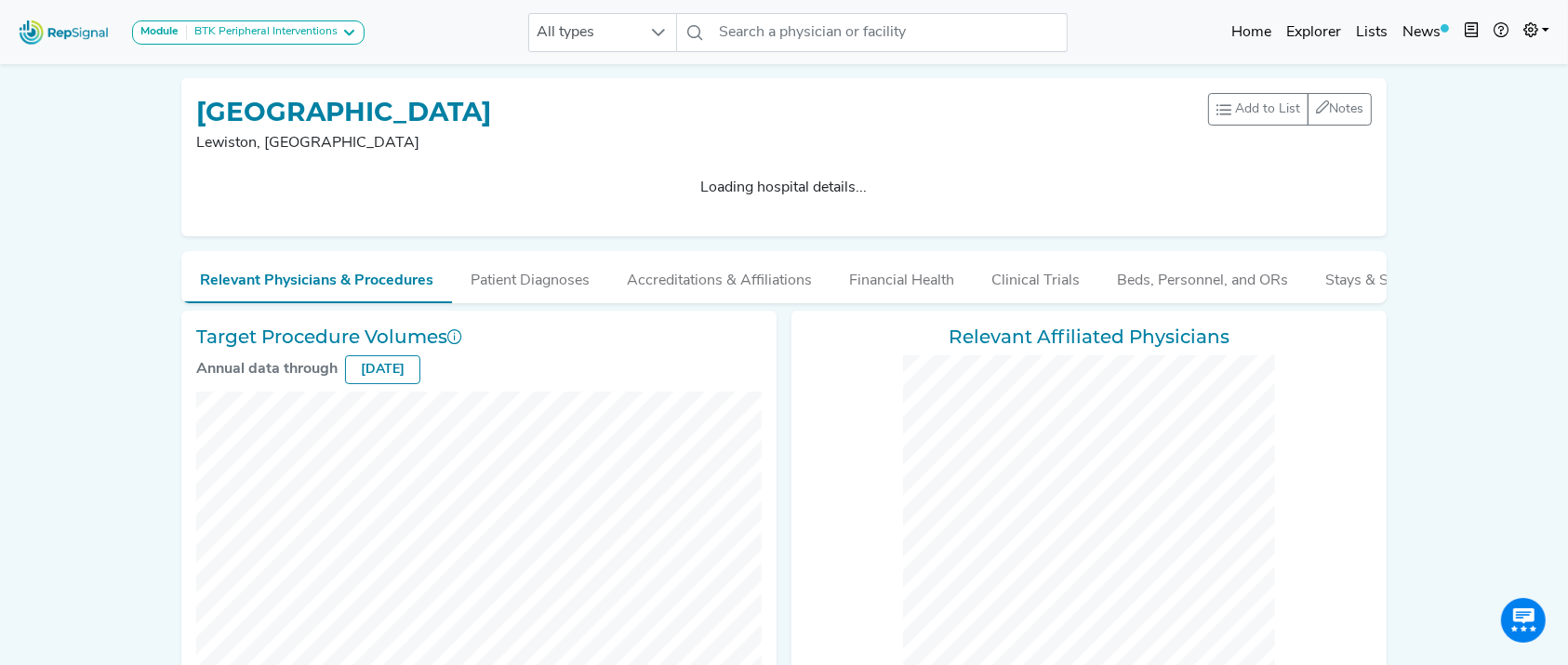
checkbox input "false"
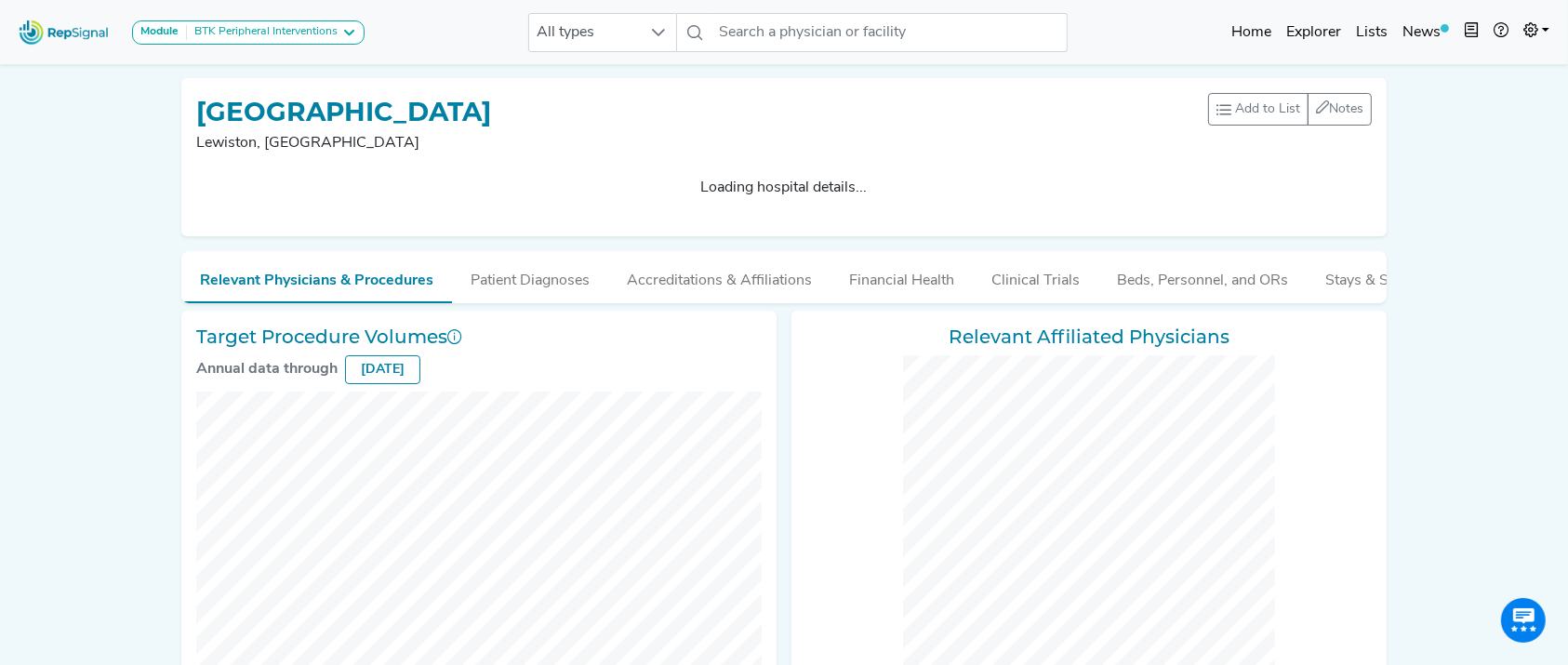
checkbox input "false"
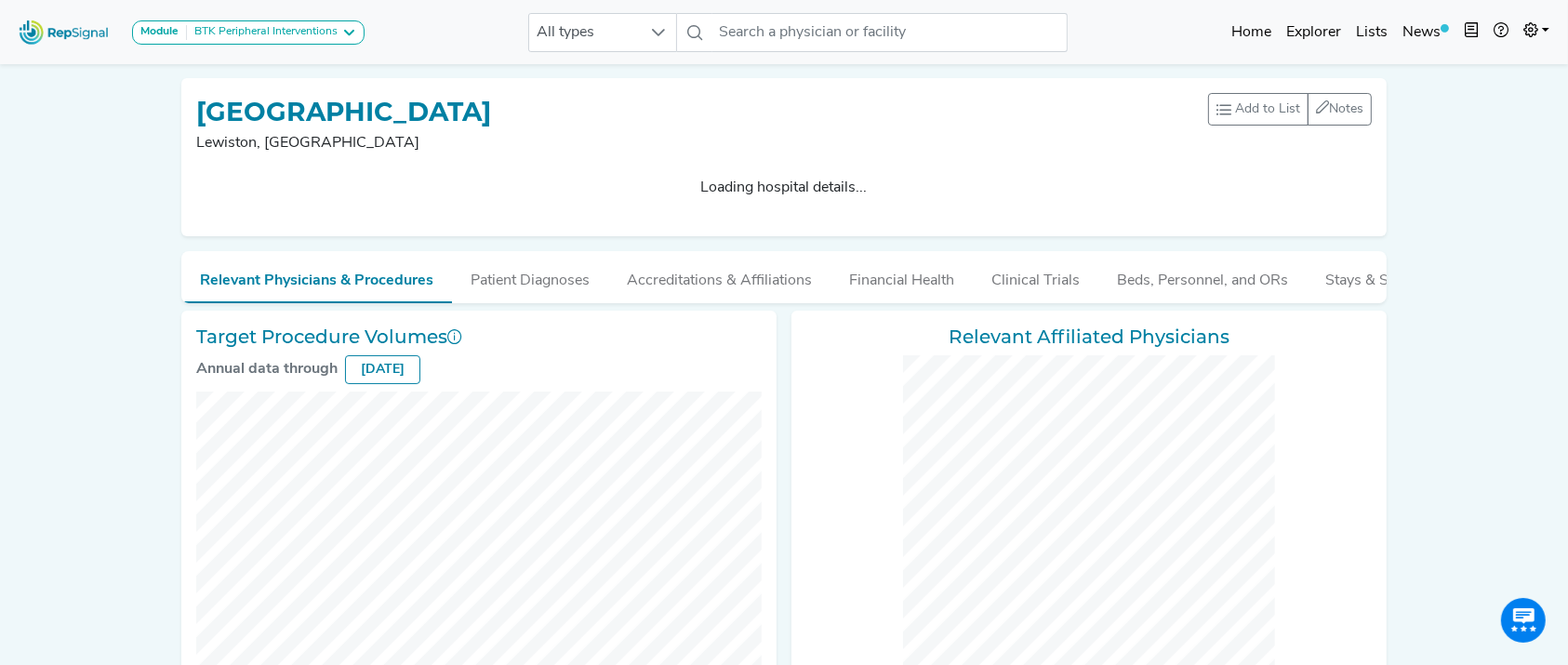
checkbox input "false"
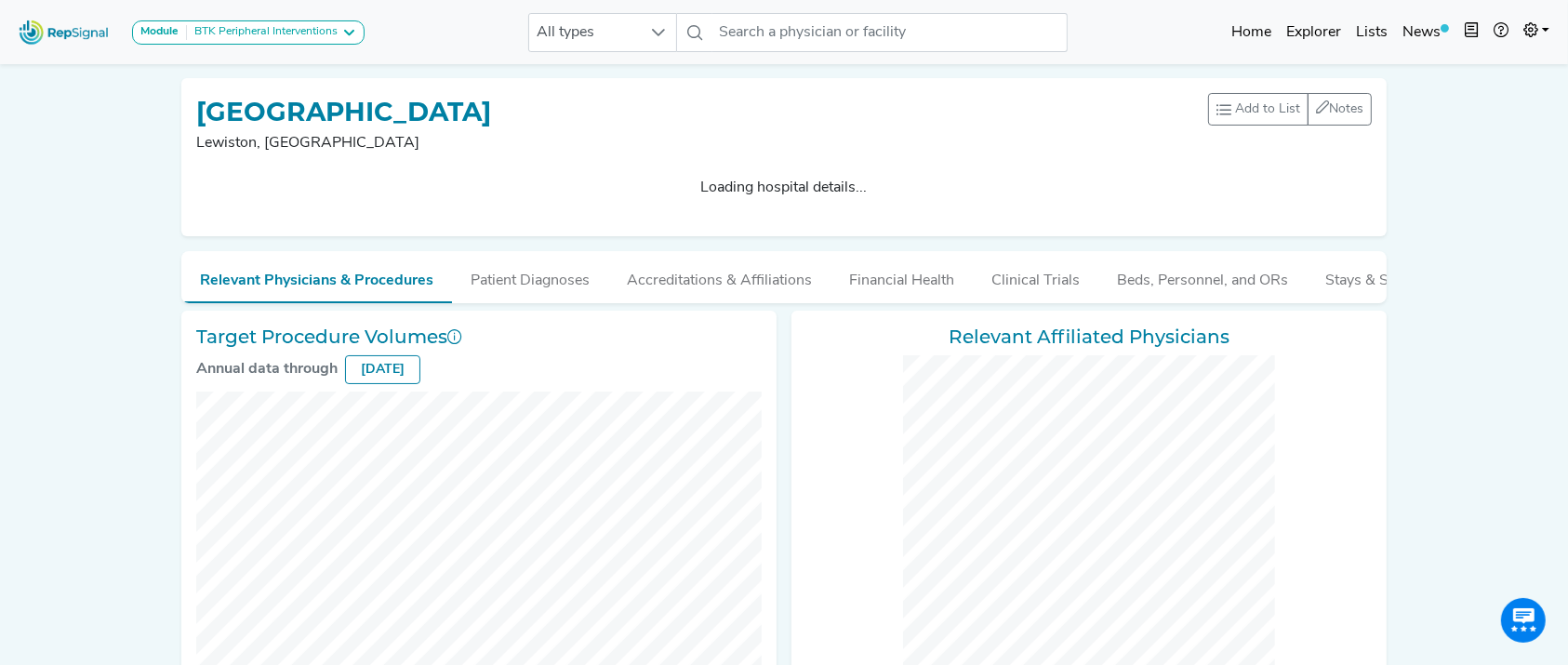
checkbox input "false"
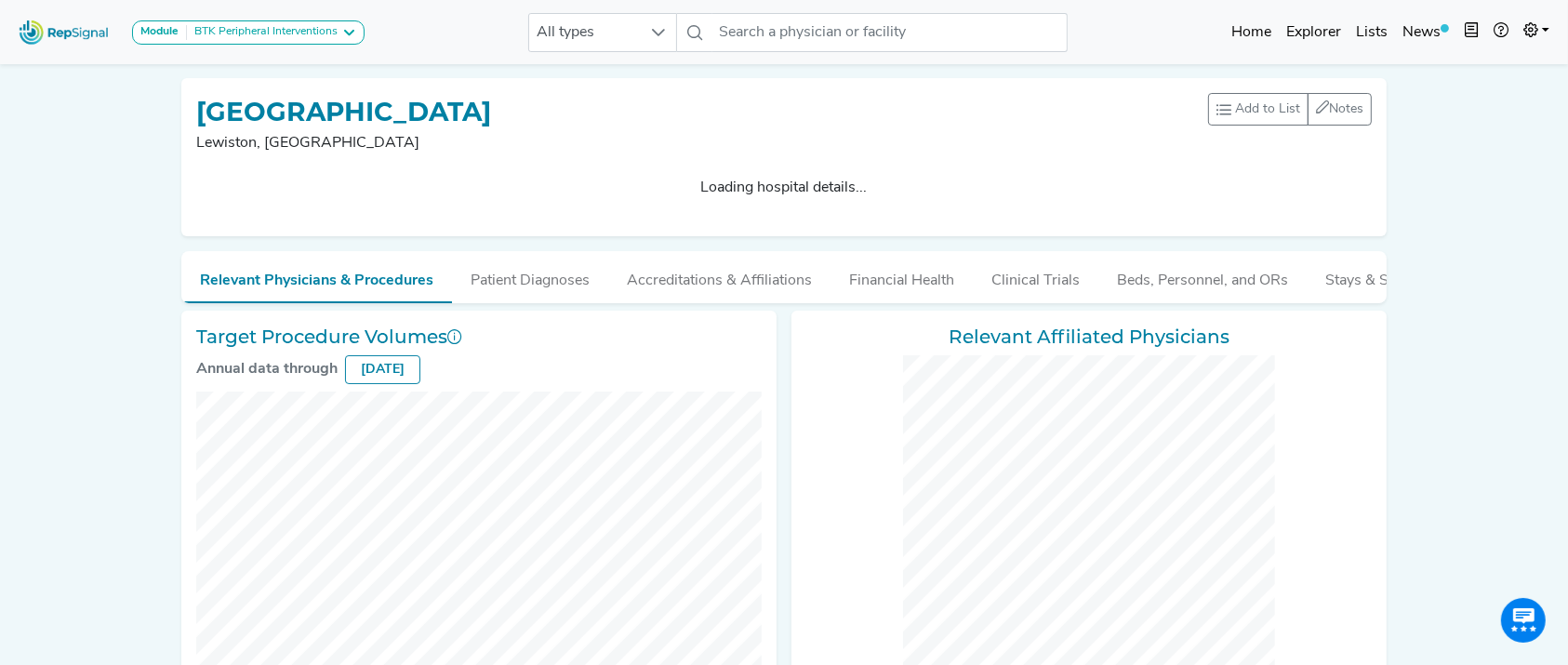
checkbox input "false"
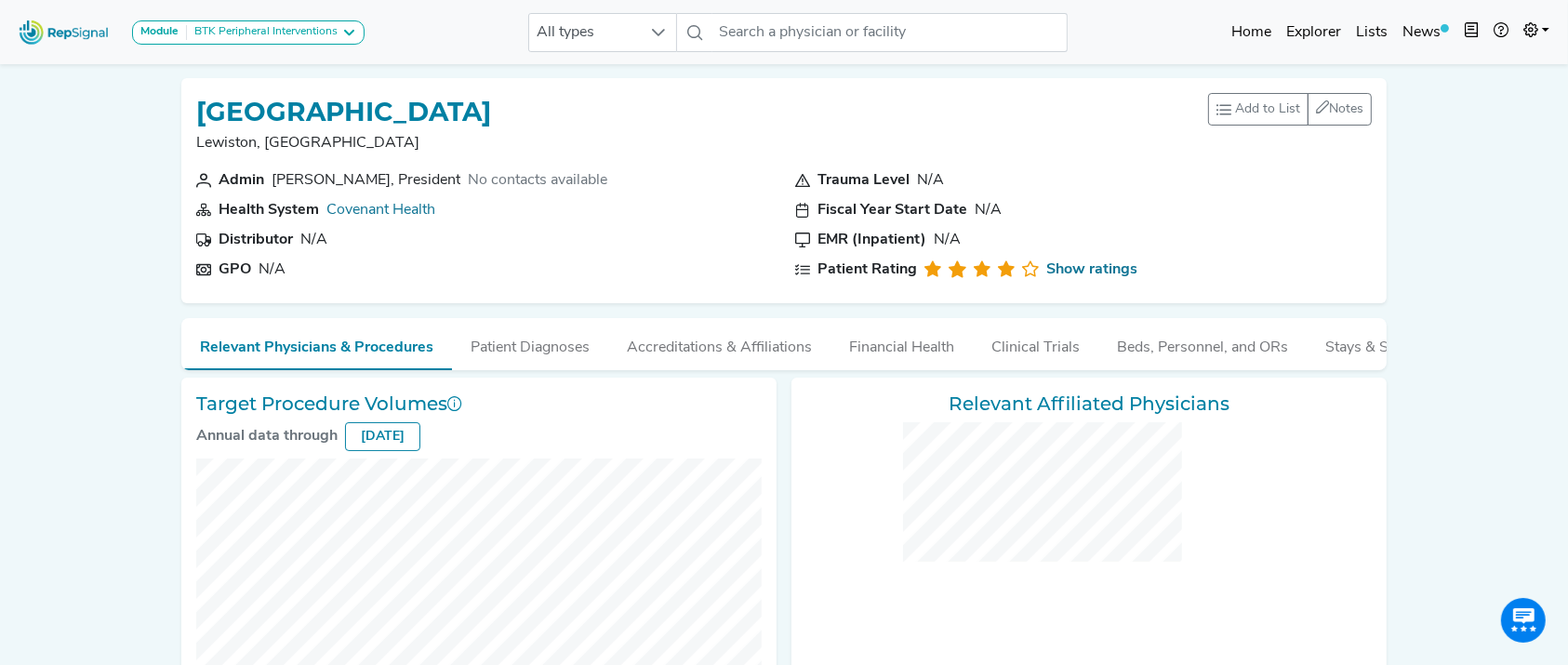
checkbox input "false"
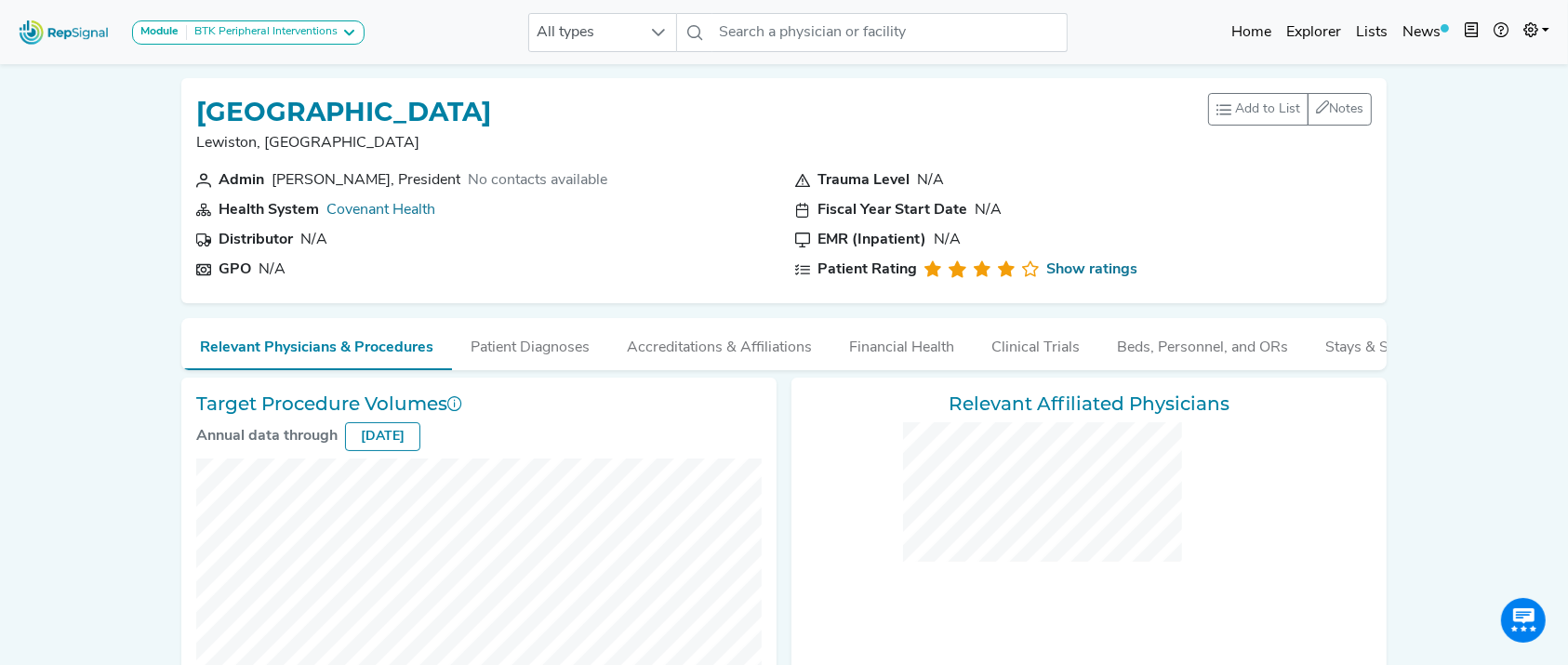
checkbox input "false"
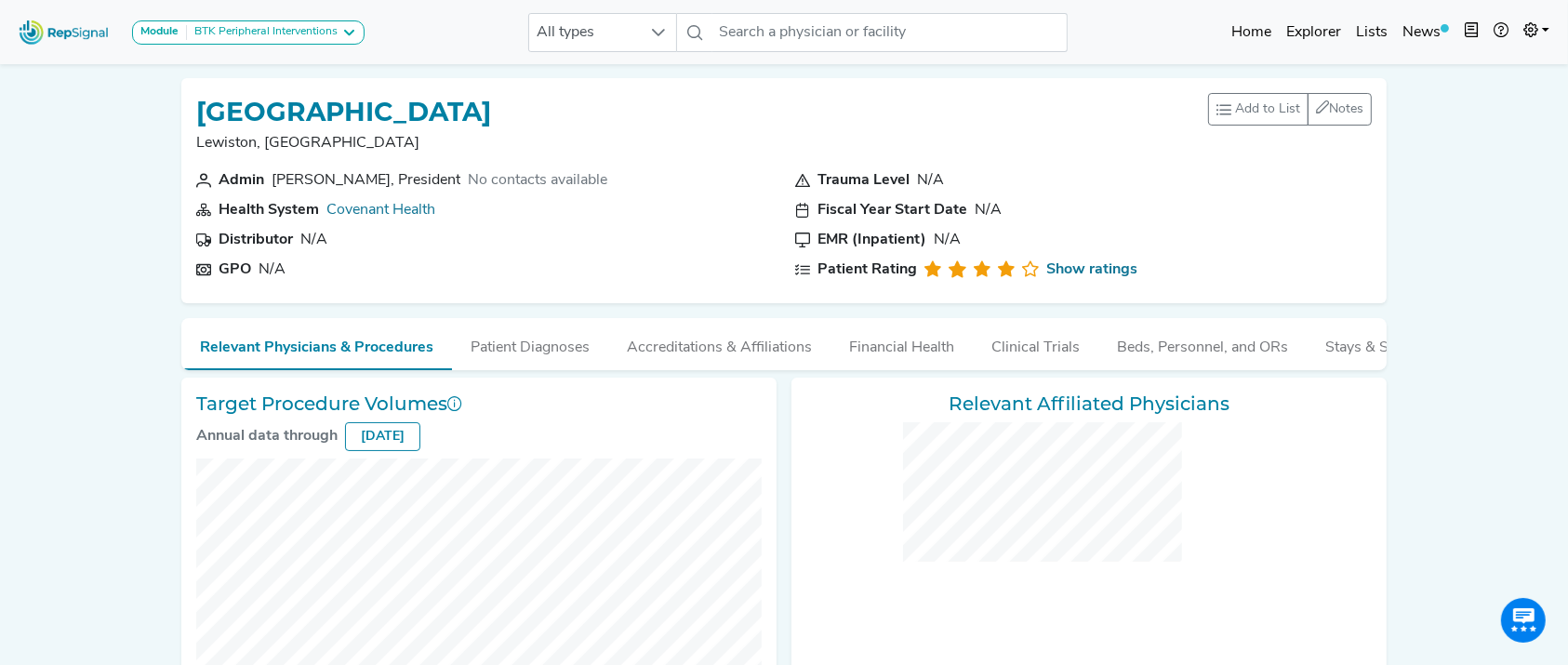
checkbox input "false"
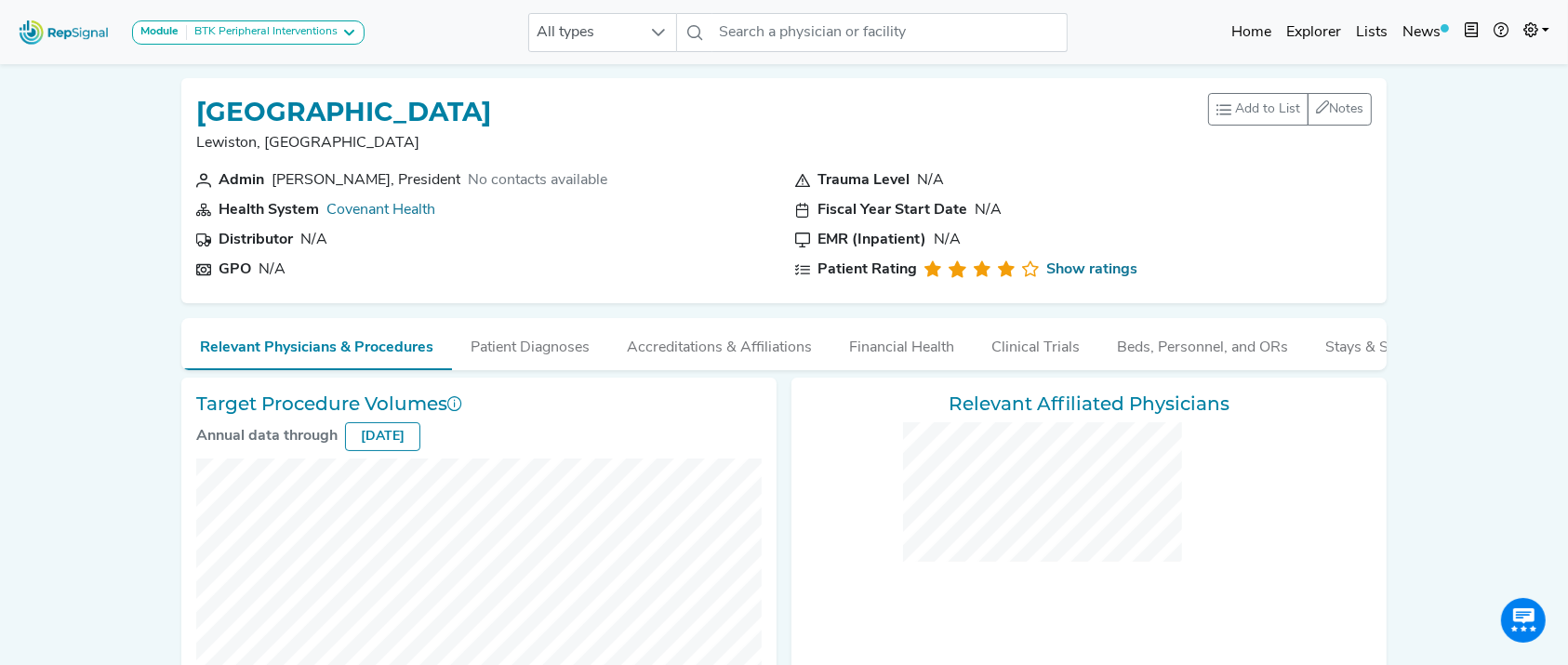
checkbox input "false"
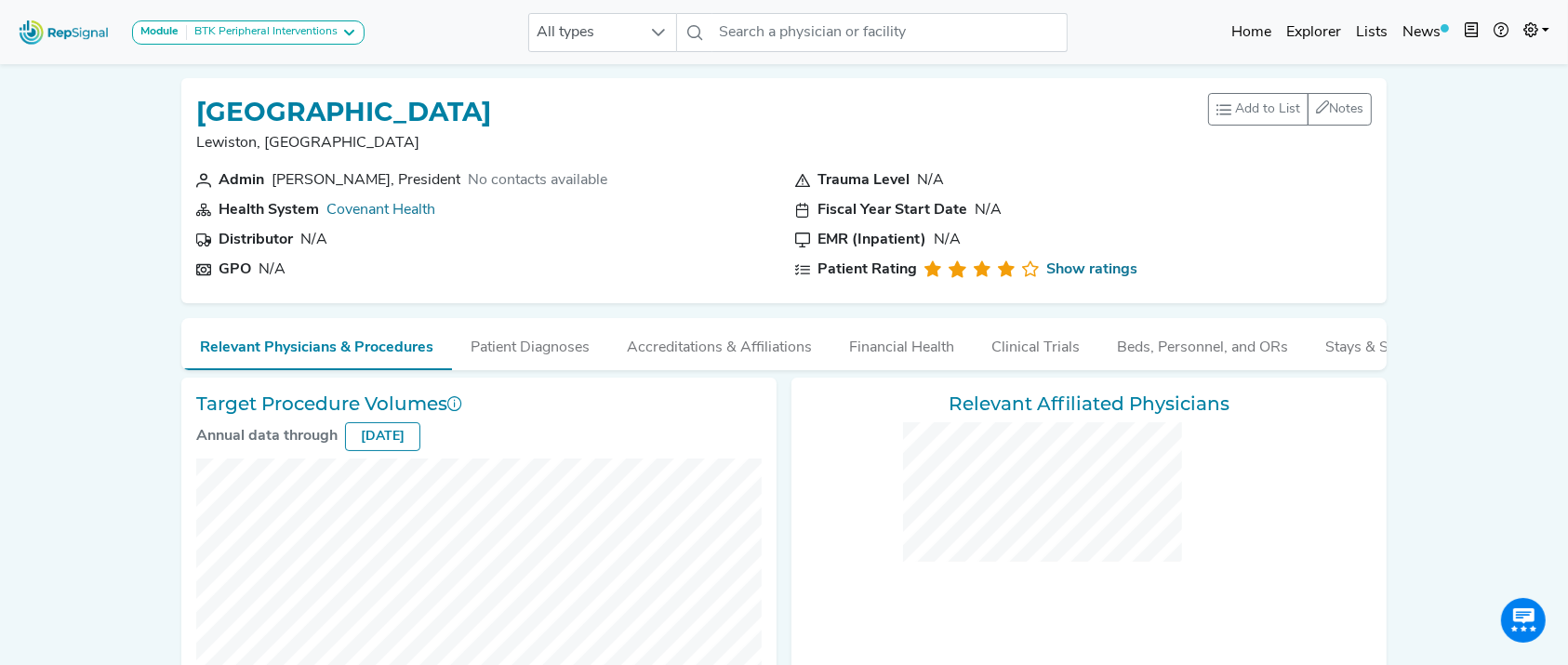
checkbox input "false"
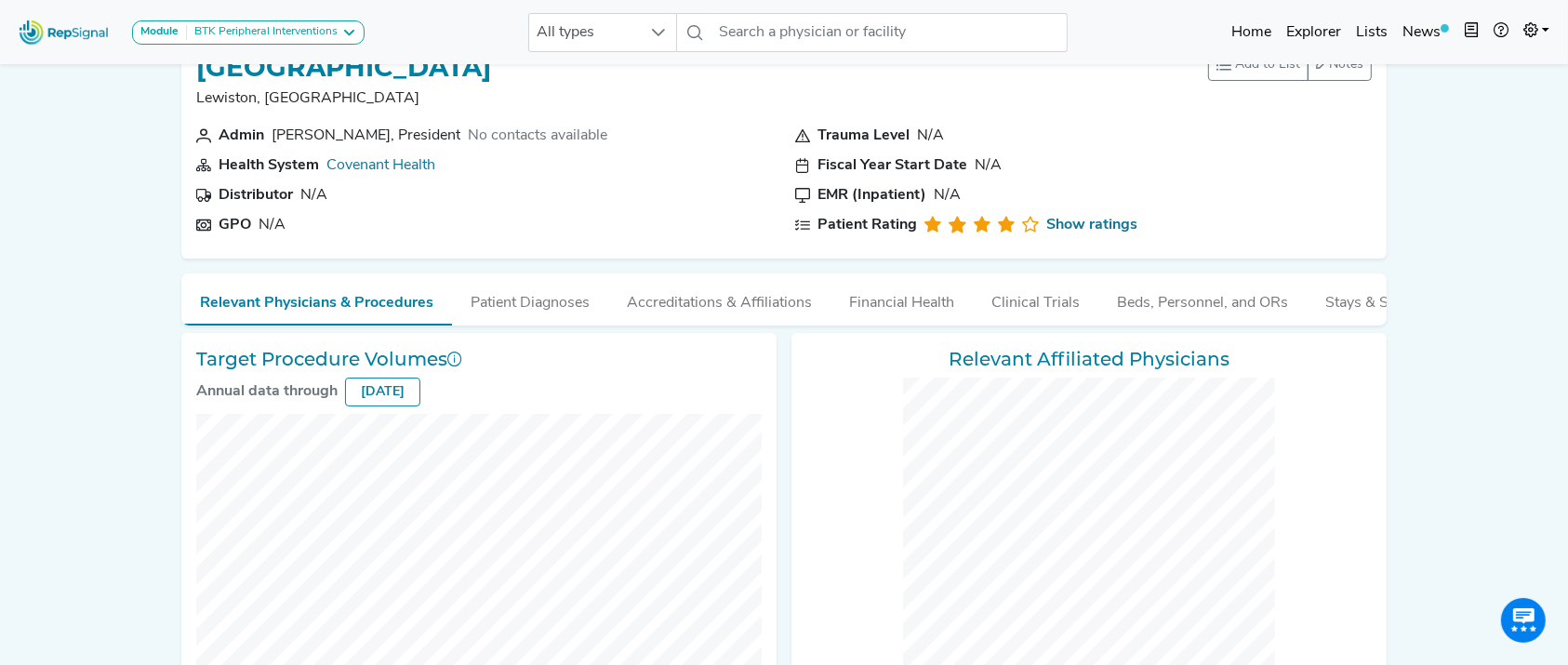
scroll to position [228, 0]
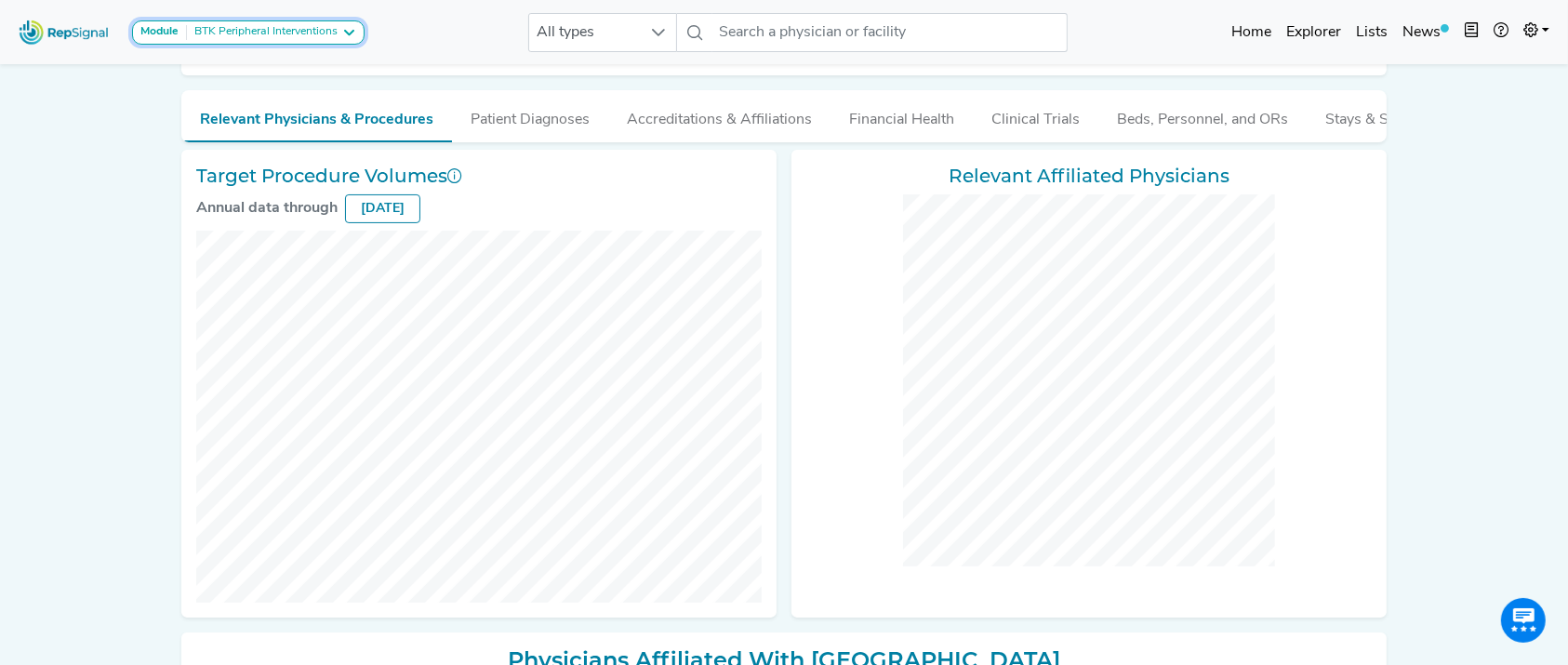
click at [315, 38] on div "BTK Peripheral Interventions" at bounding box center [262, 33] width 151 height 15
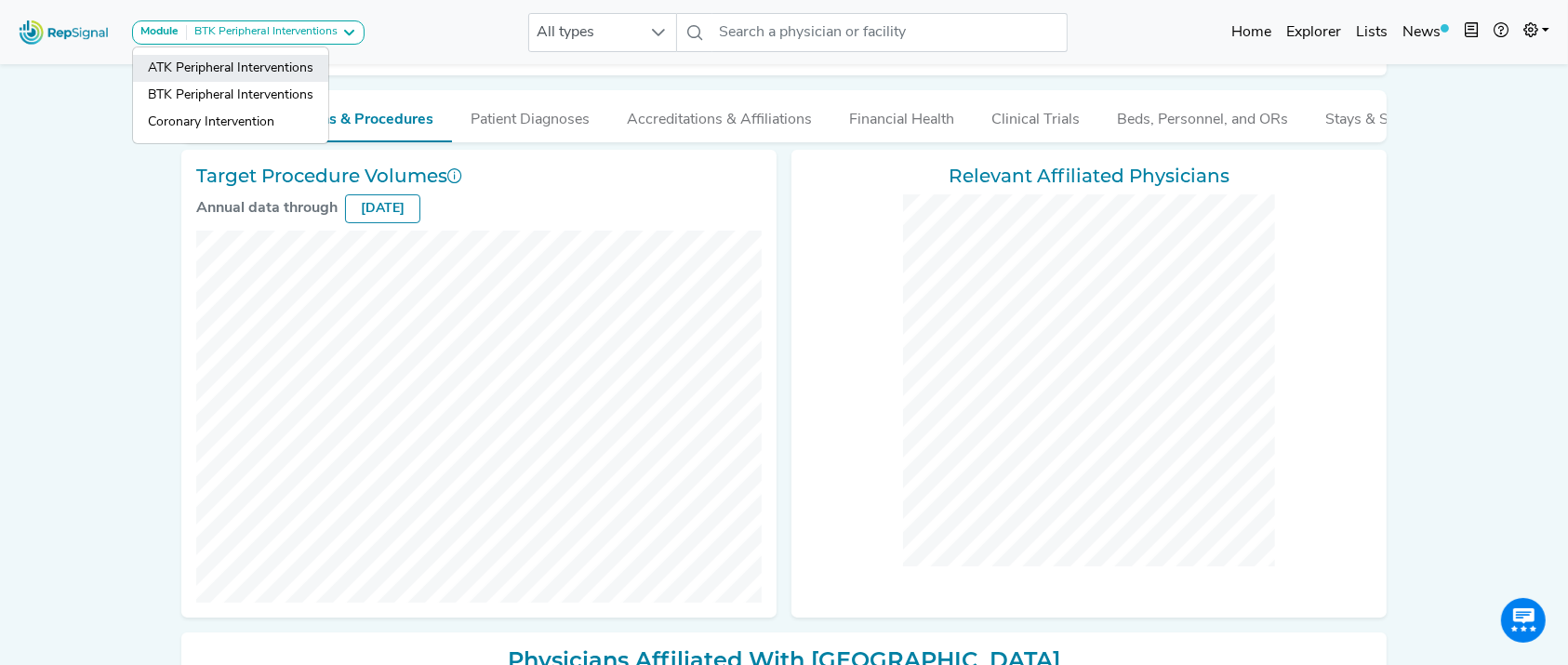
click at [283, 82] on link "ATK Peripheral Interventions" at bounding box center [230, 95] width 195 height 27
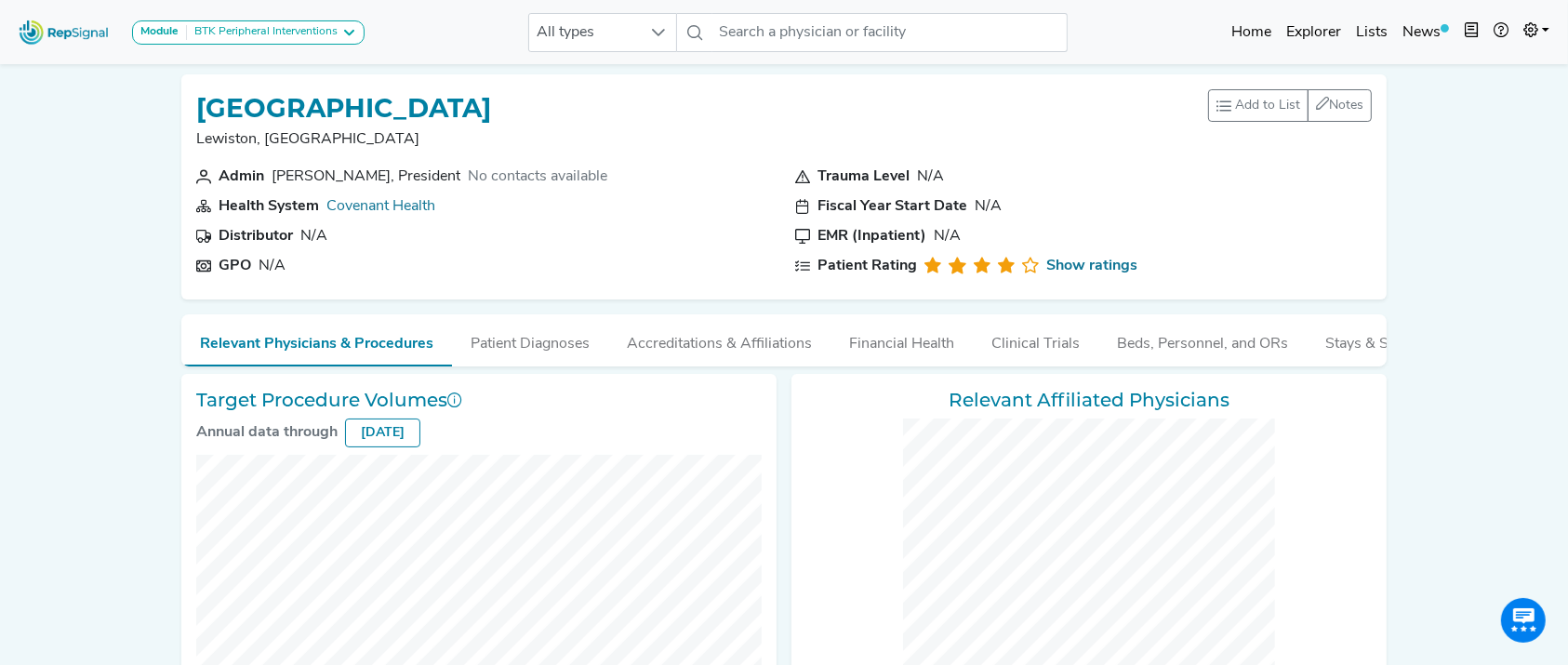
scroll to position [0, 0]
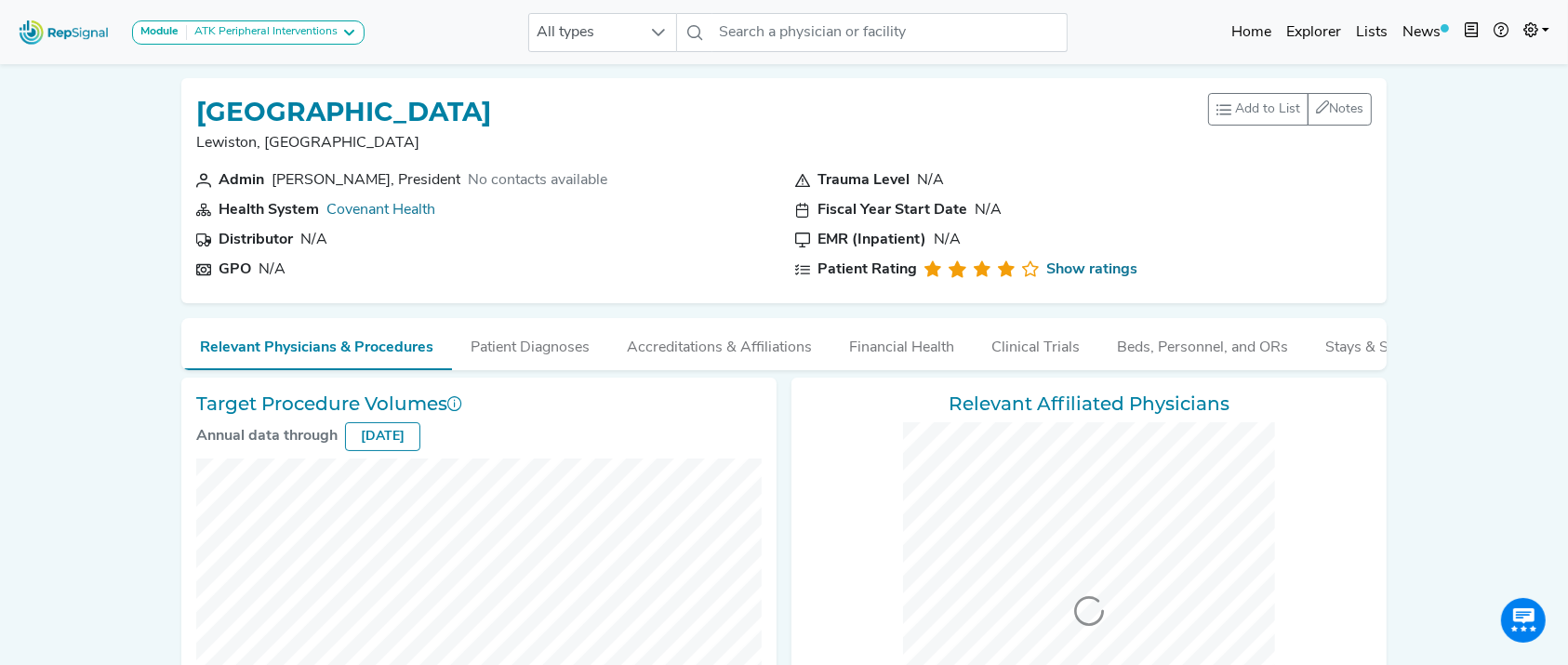
click at [284, 30] on div "ATK Peripheral Interventions" at bounding box center [262, 33] width 151 height 15
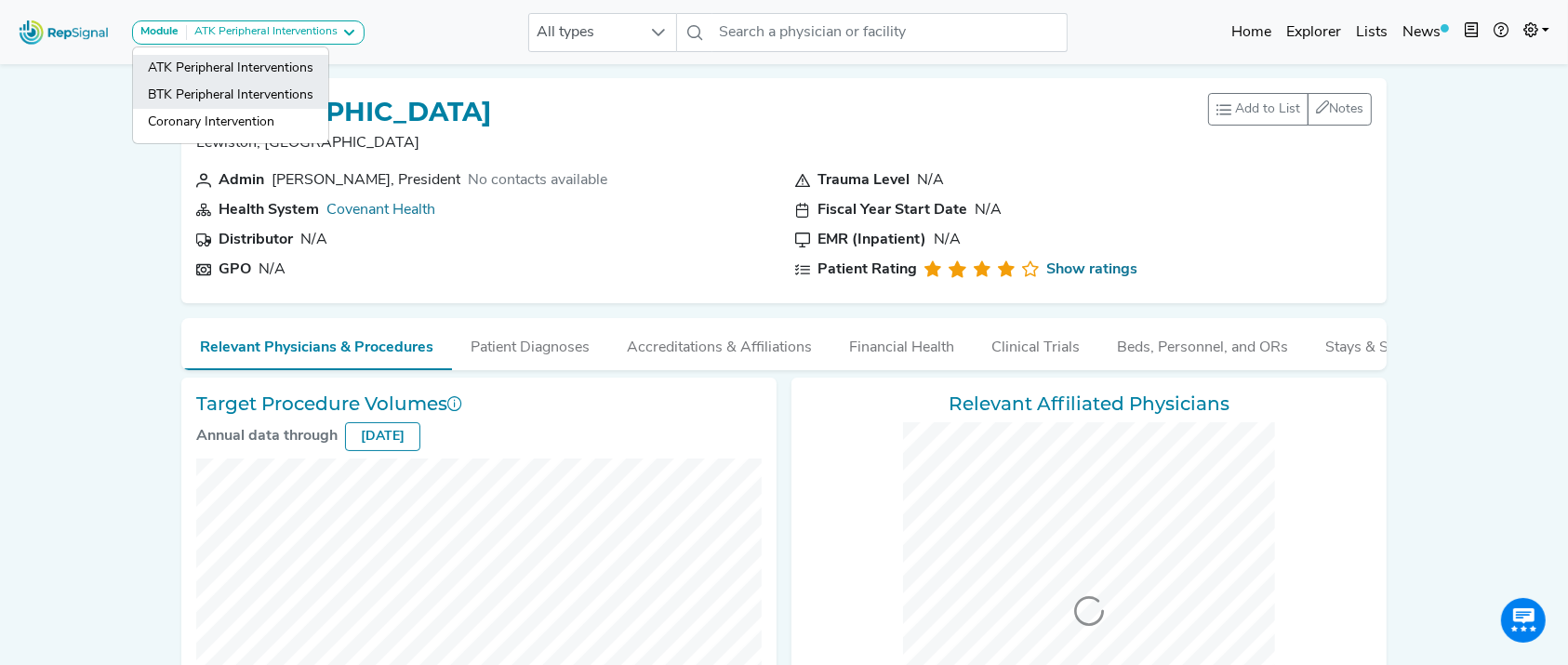
click at [274, 108] on link "BTK Peripheral Interventions" at bounding box center [230, 122] width 195 height 27
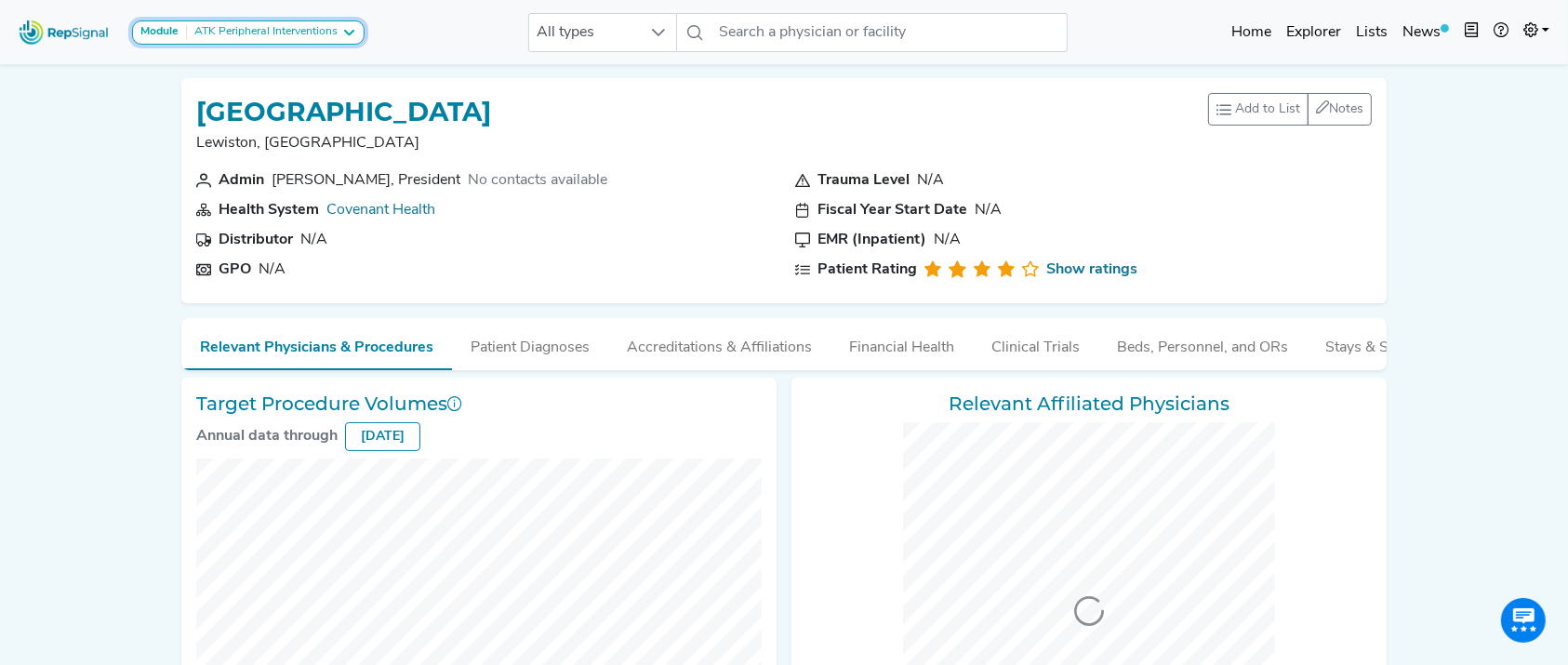
click at [273, 21] on button "Module ATK Peripheral Interventions" at bounding box center [248, 33] width 233 height 25
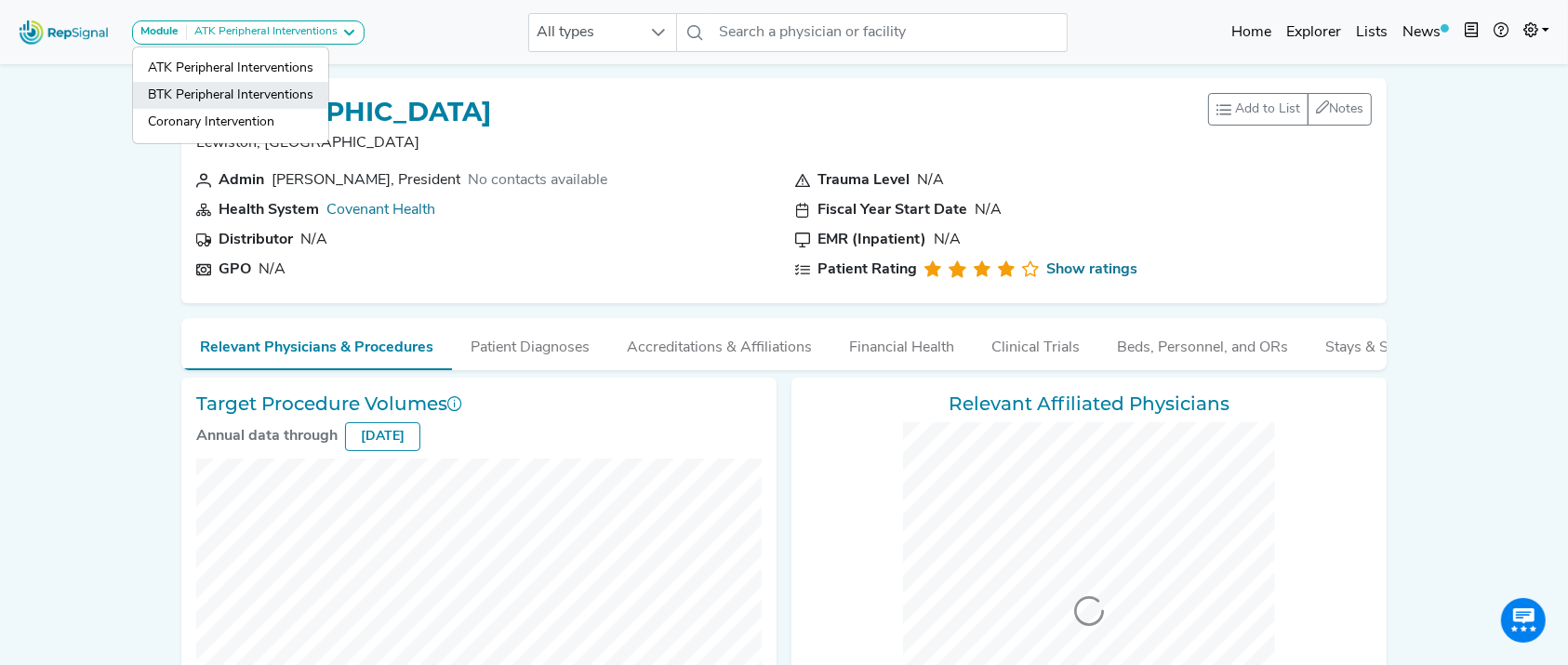
click at [263, 108] on link "BTK Peripheral Interventions" at bounding box center [230, 122] width 195 height 27
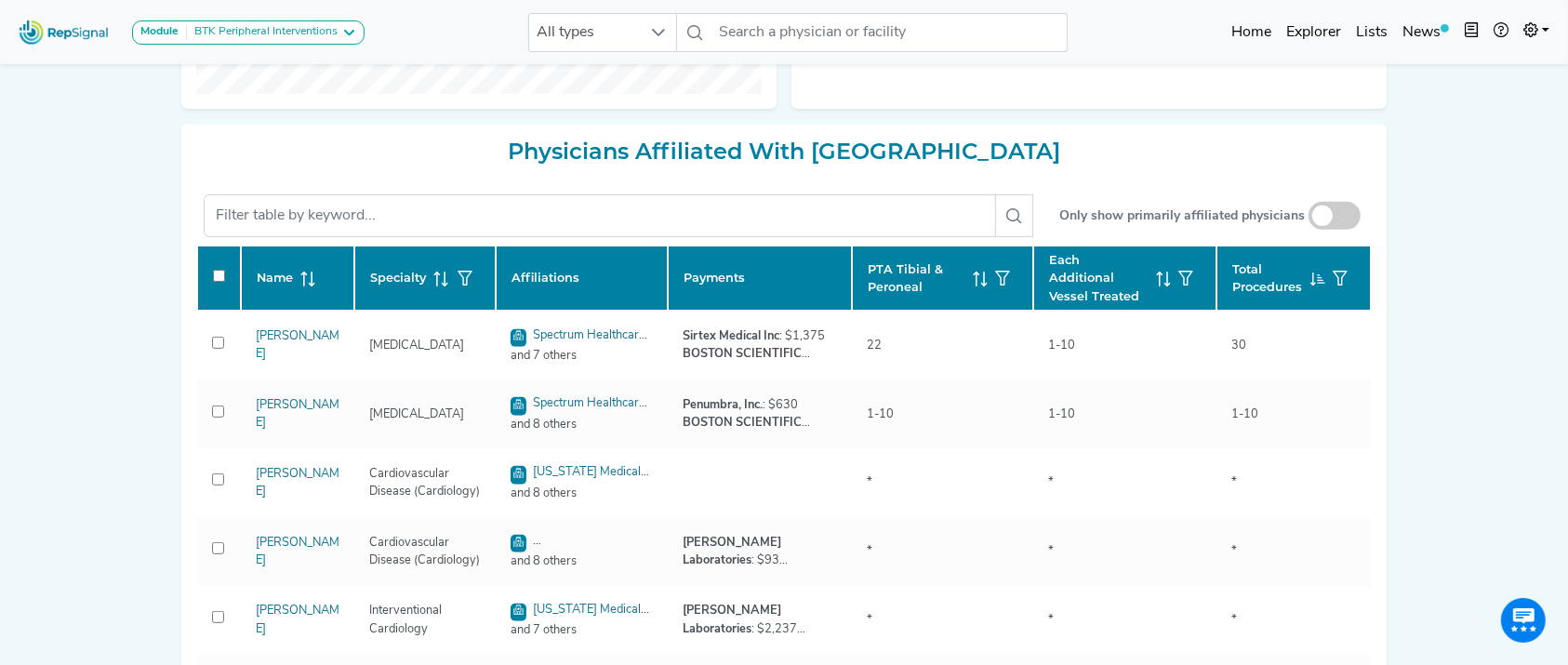
scroll to position [832, 0]
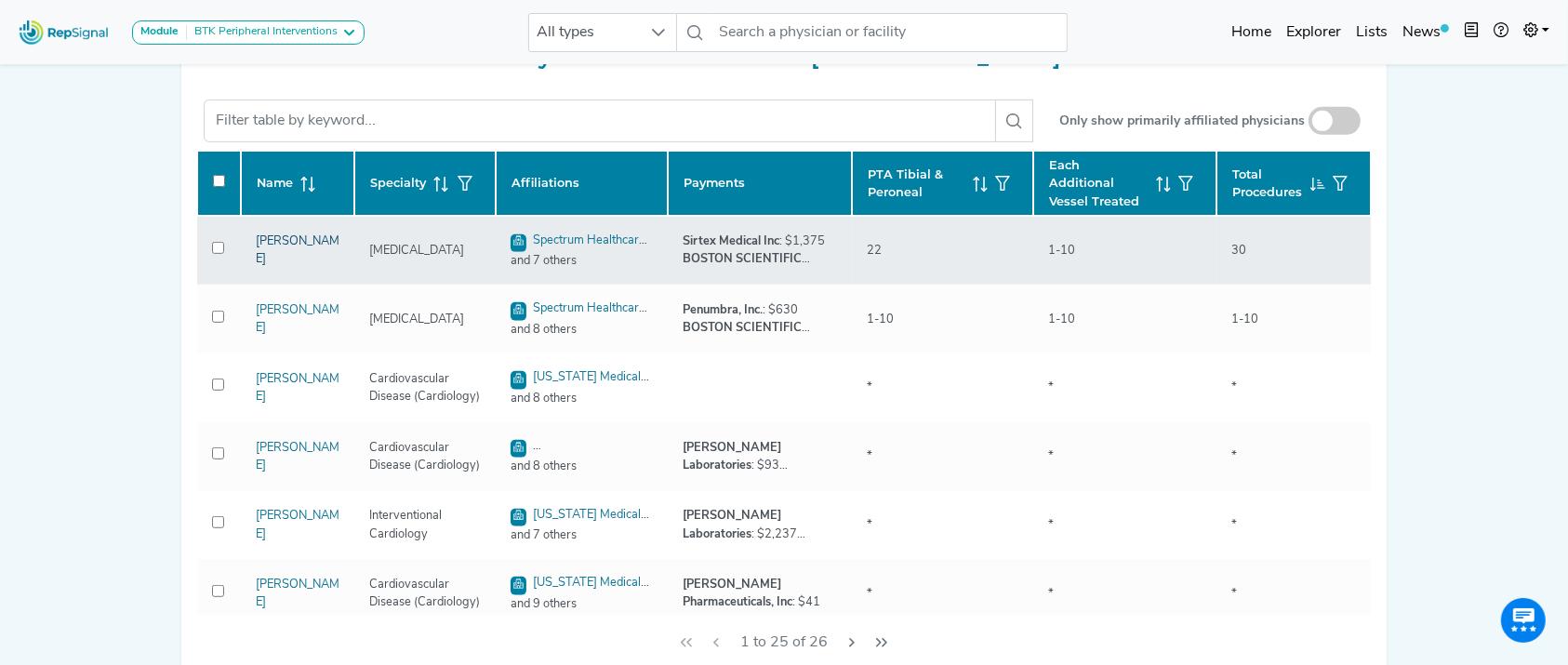
click at [275, 241] on link "[PERSON_NAME]" at bounding box center [297, 250] width 84 height 30
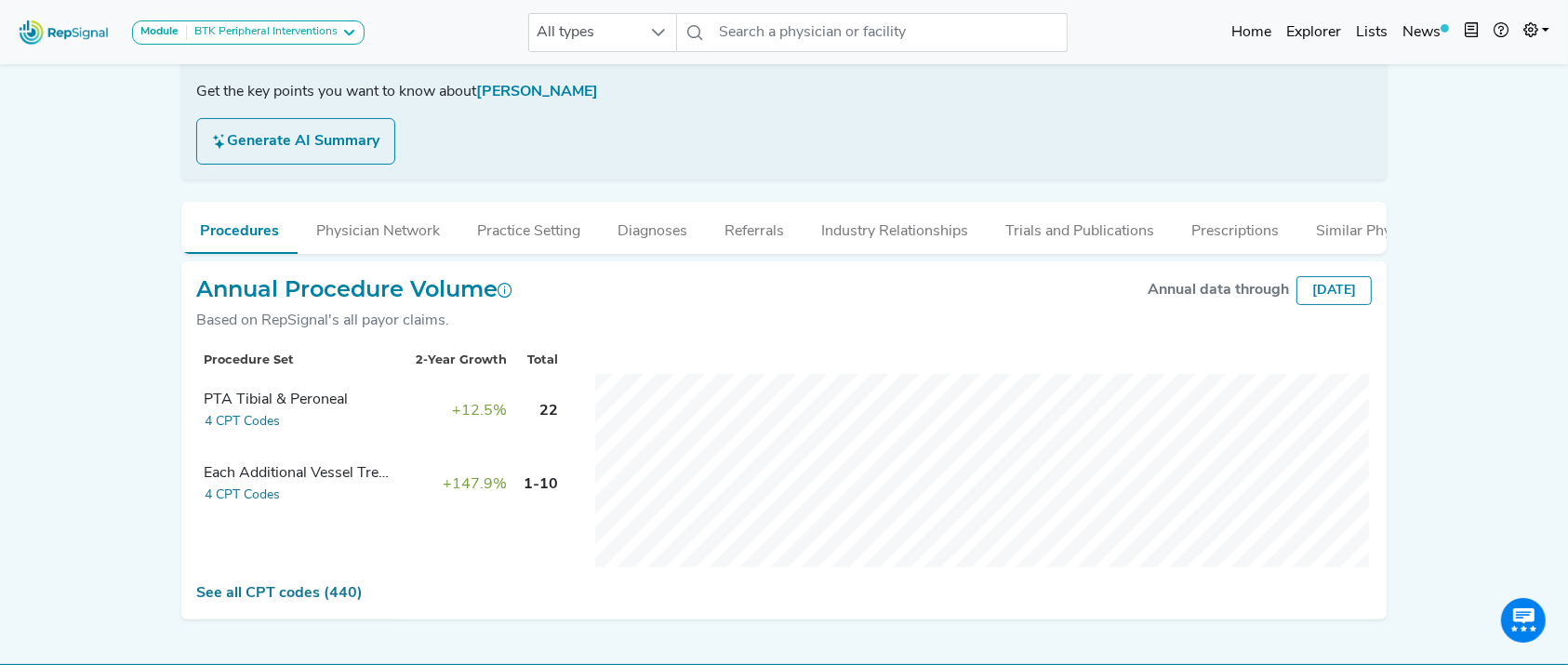
scroll to position [379, 0]
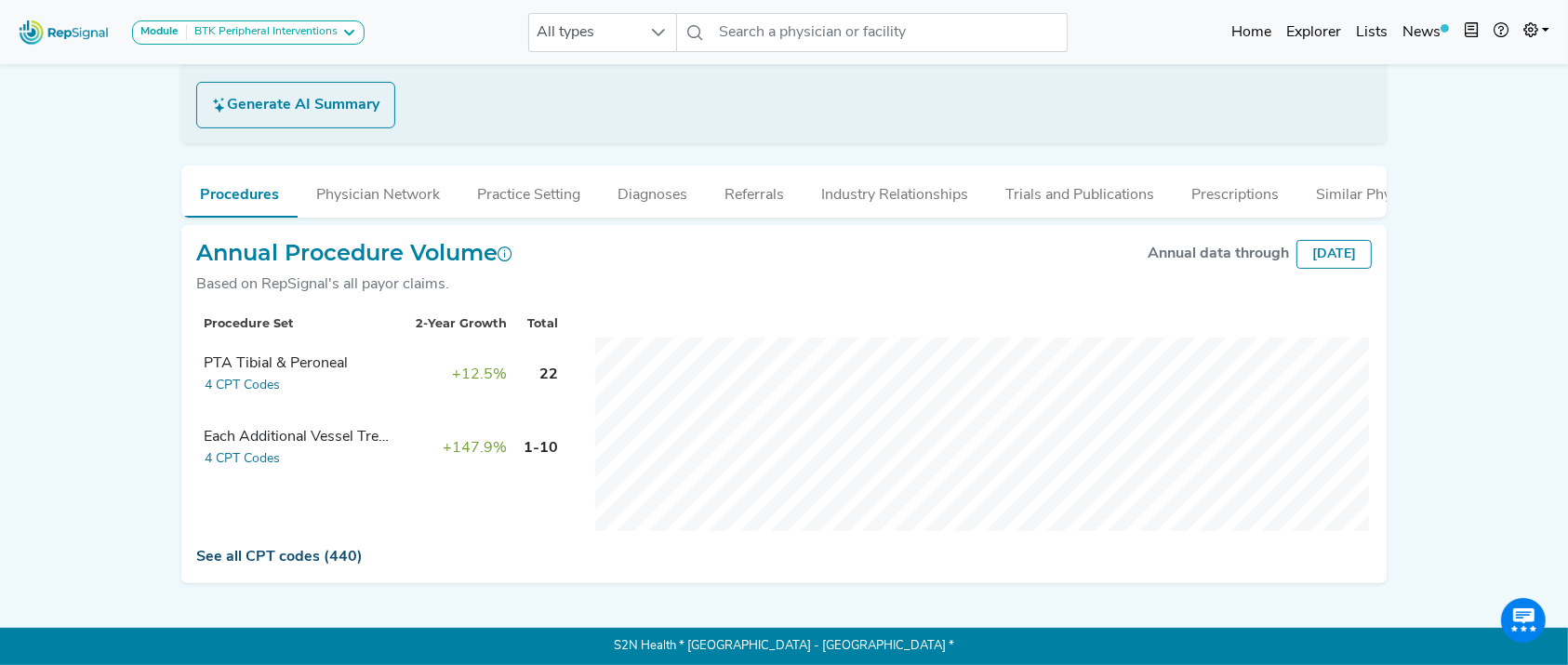
click at [313, 554] on link "See all CPT codes (440)" at bounding box center [279, 557] width 167 height 15
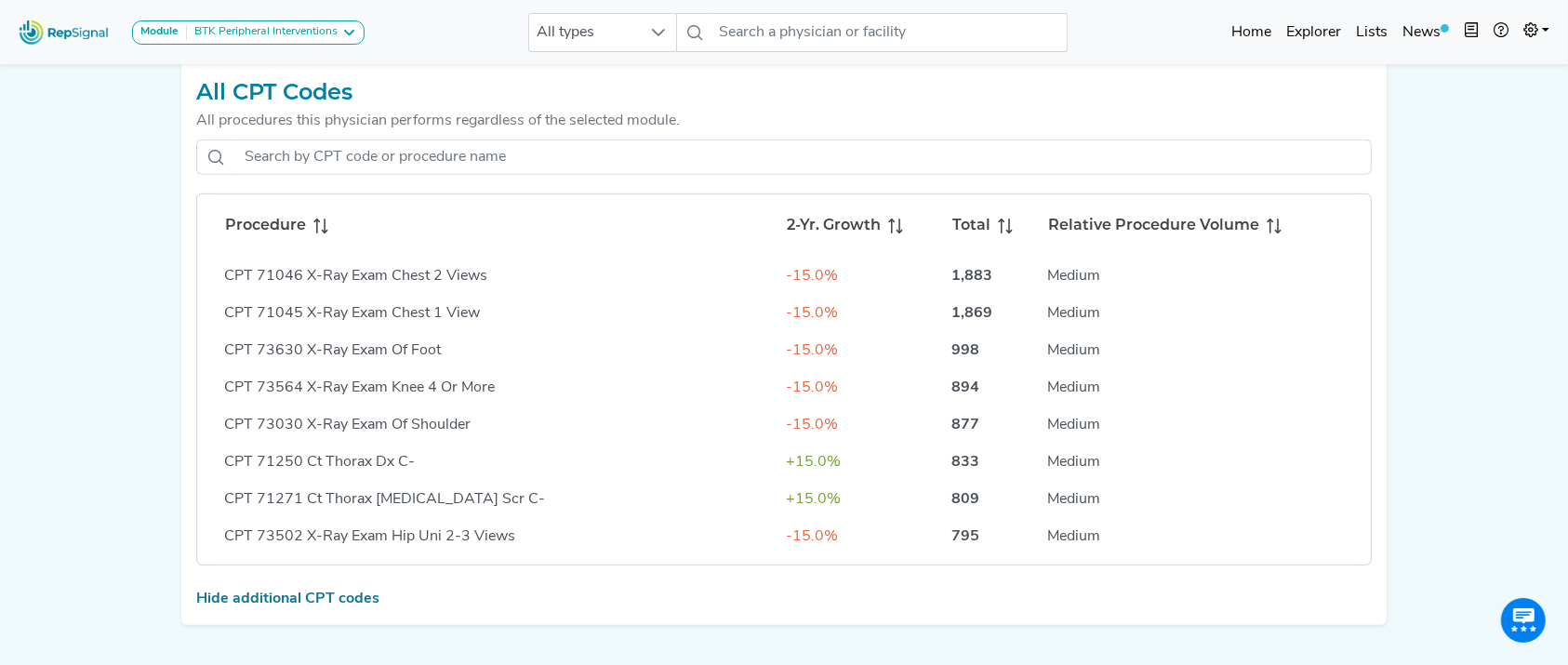
scroll to position [851, 0]
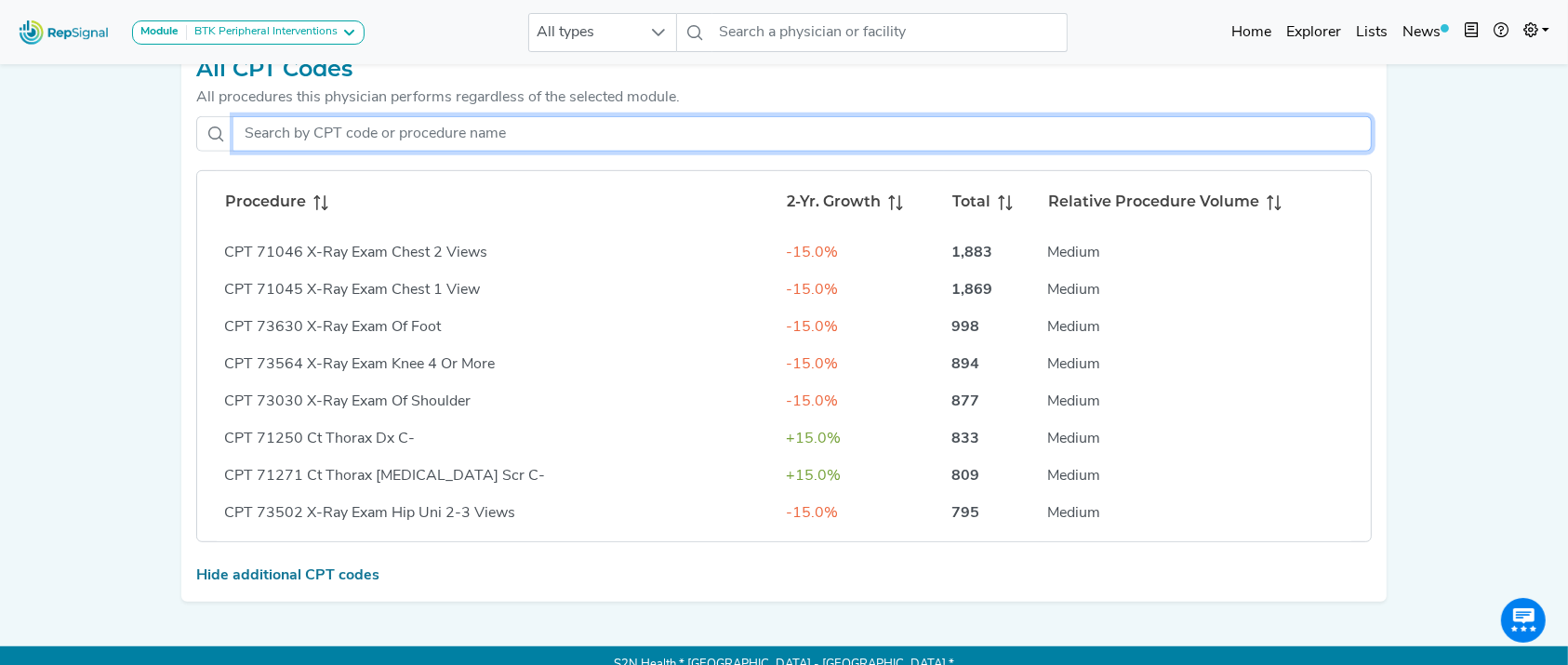
click at [514, 152] on input "text" at bounding box center [802, 133] width 1138 height 35
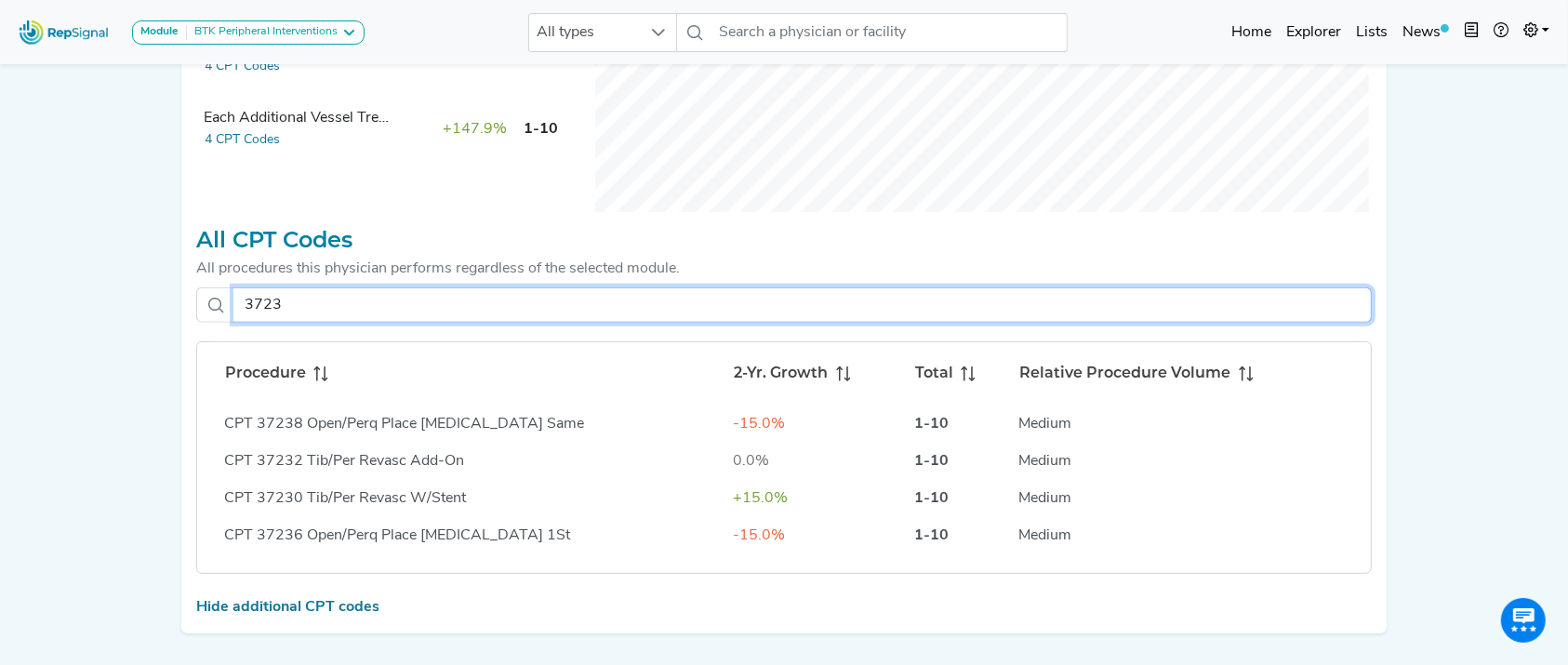
scroll to position [682, 0]
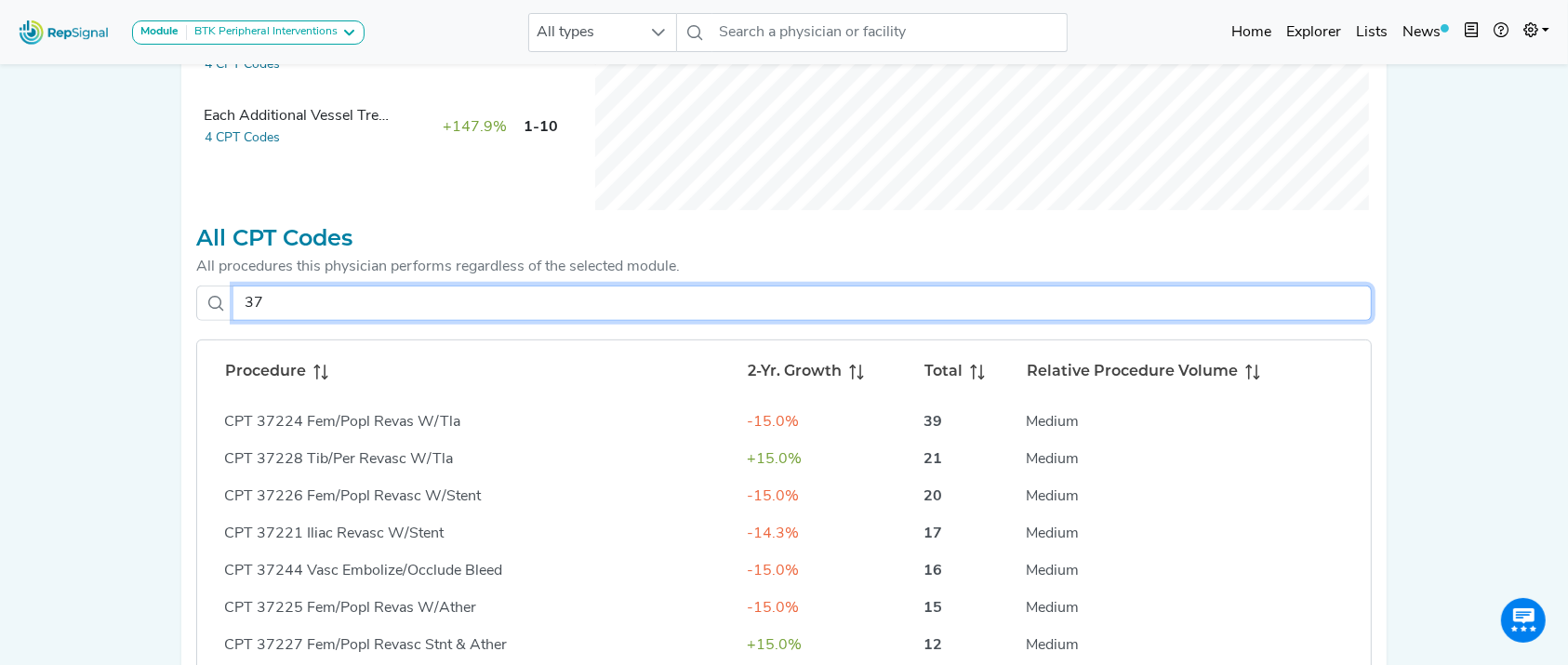
type input "3"
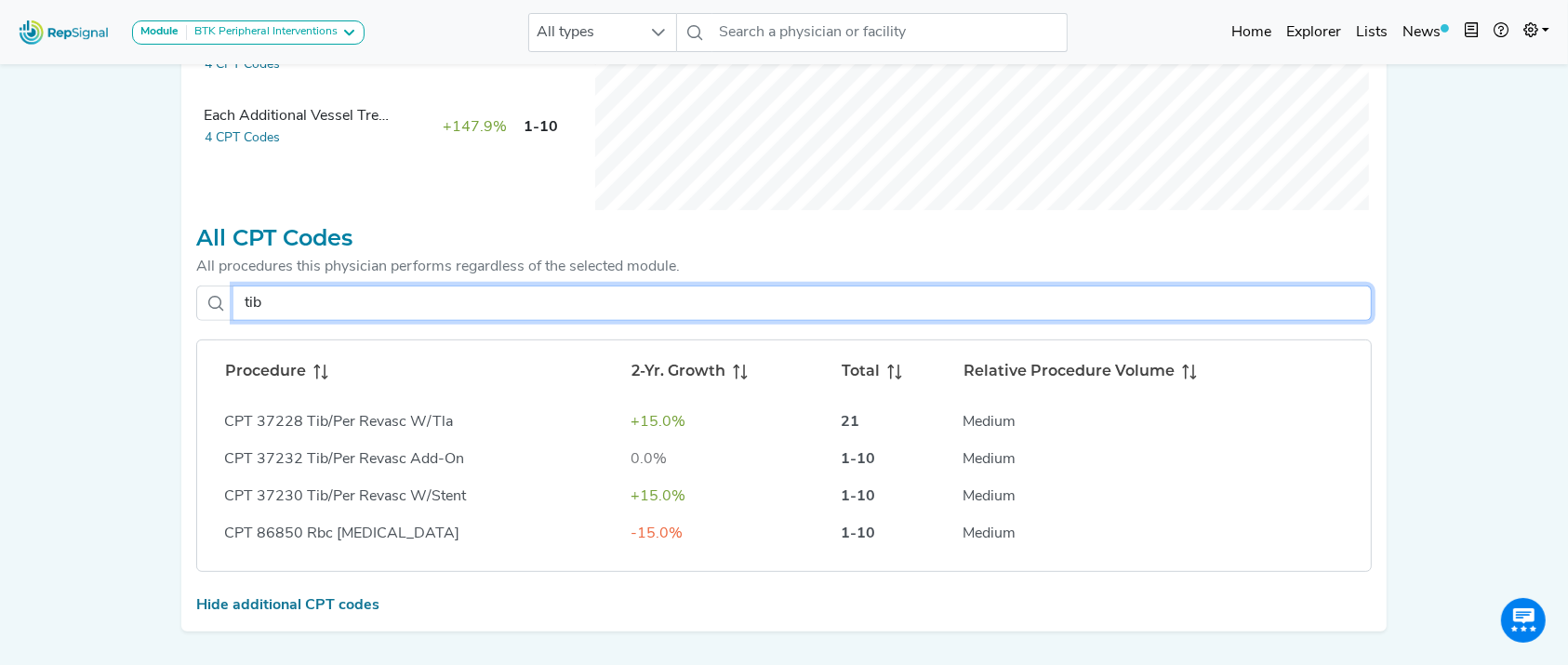
scroll to position [373, 0]
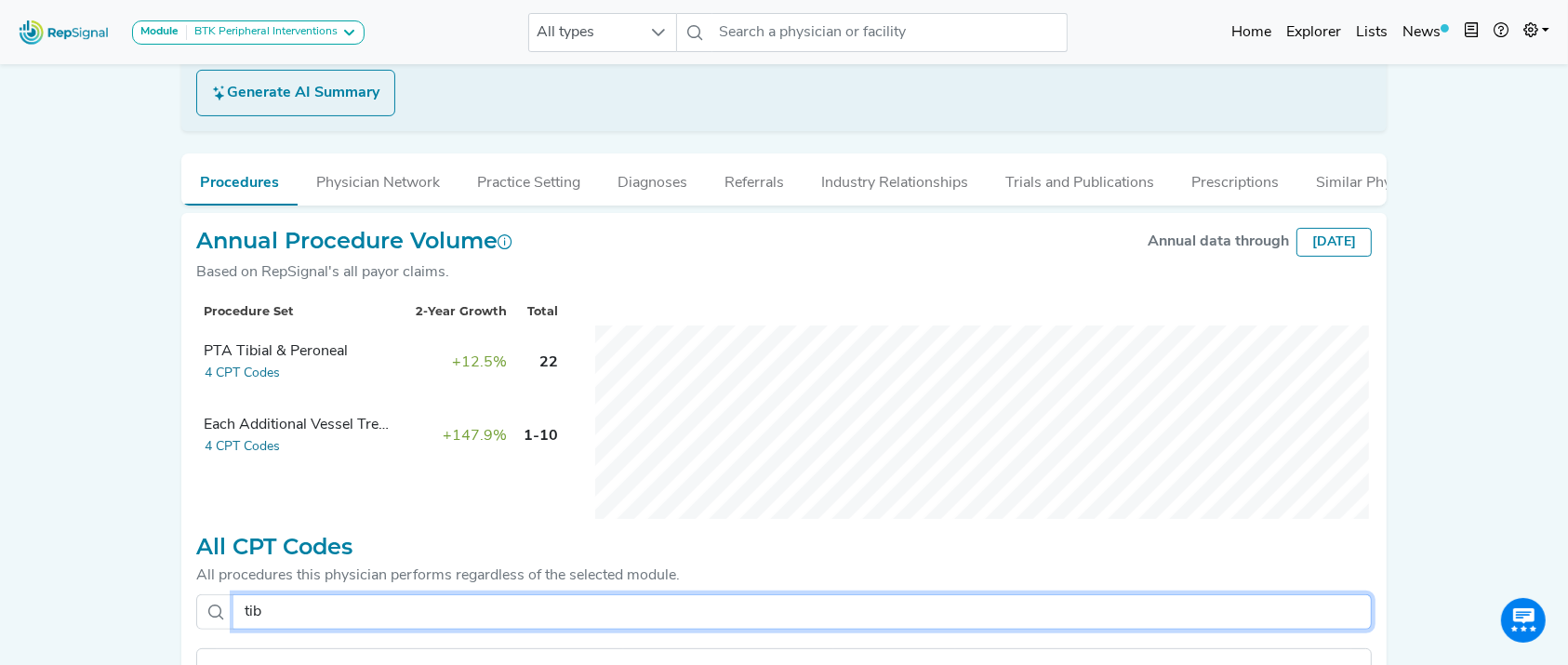
type input "tib"
